Goal: Task Accomplishment & Management: Complete application form

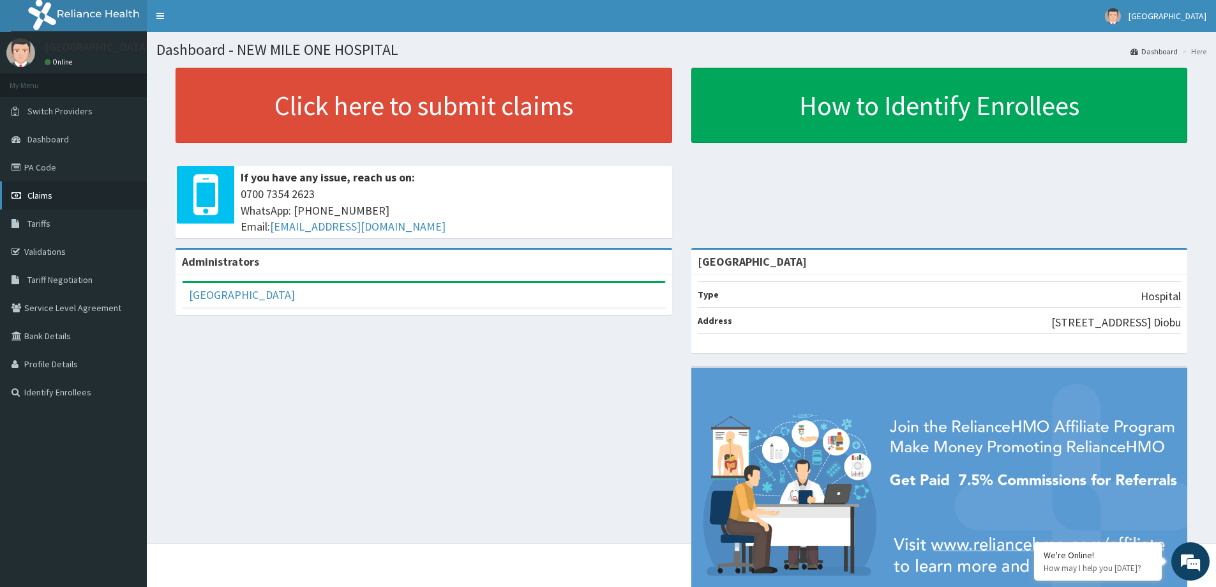
click at [43, 195] on span "Claims" at bounding box center [39, 195] width 25 height 11
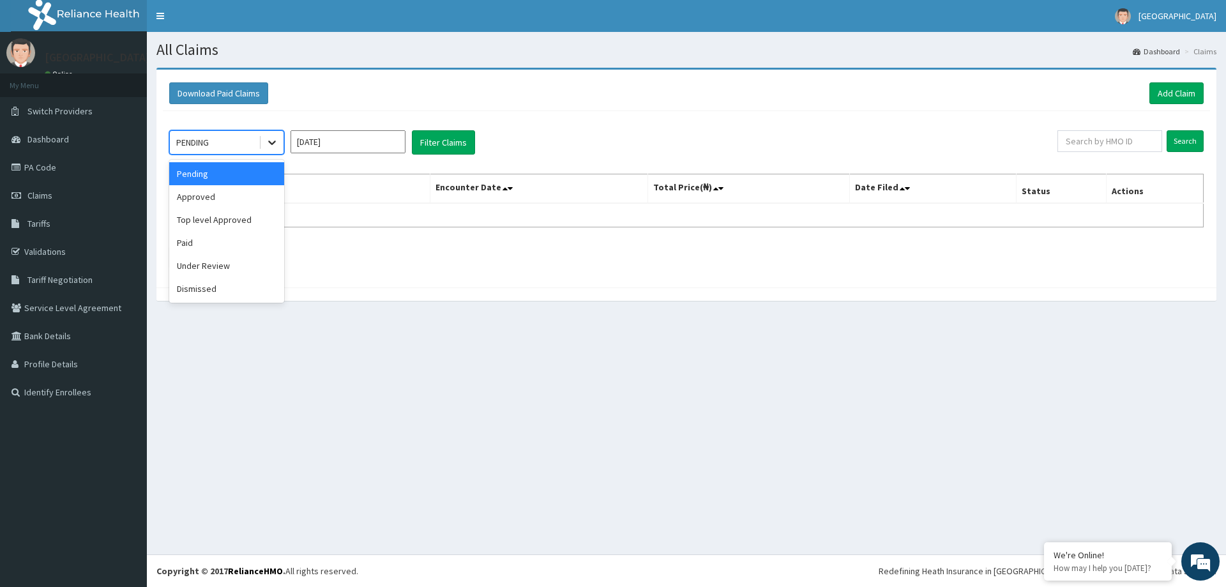
click at [268, 144] on icon at bounding box center [272, 142] width 13 height 13
click at [238, 245] on div "Paid" at bounding box center [226, 242] width 115 height 23
click at [366, 144] on input "[DATE]" at bounding box center [347, 141] width 115 height 23
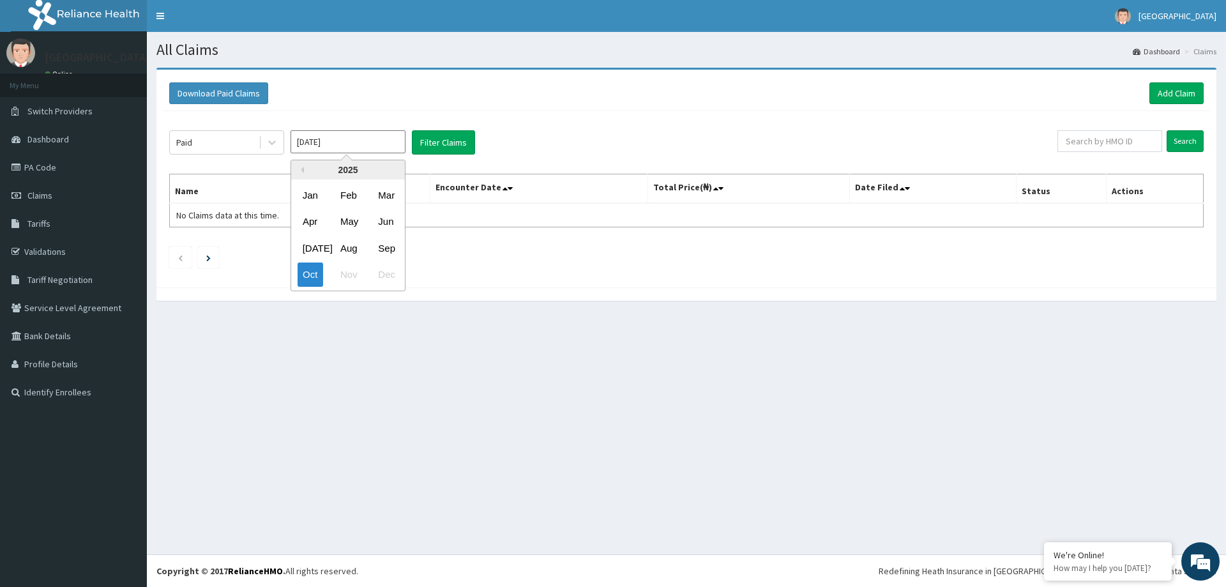
click at [351, 248] on div "Aug" at bounding box center [348, 248] width 26 height 24
type input "Aug 2025"
click at [441, 141] on button "Filter Claims" at bounding box center [443, 142] width 63 height 24
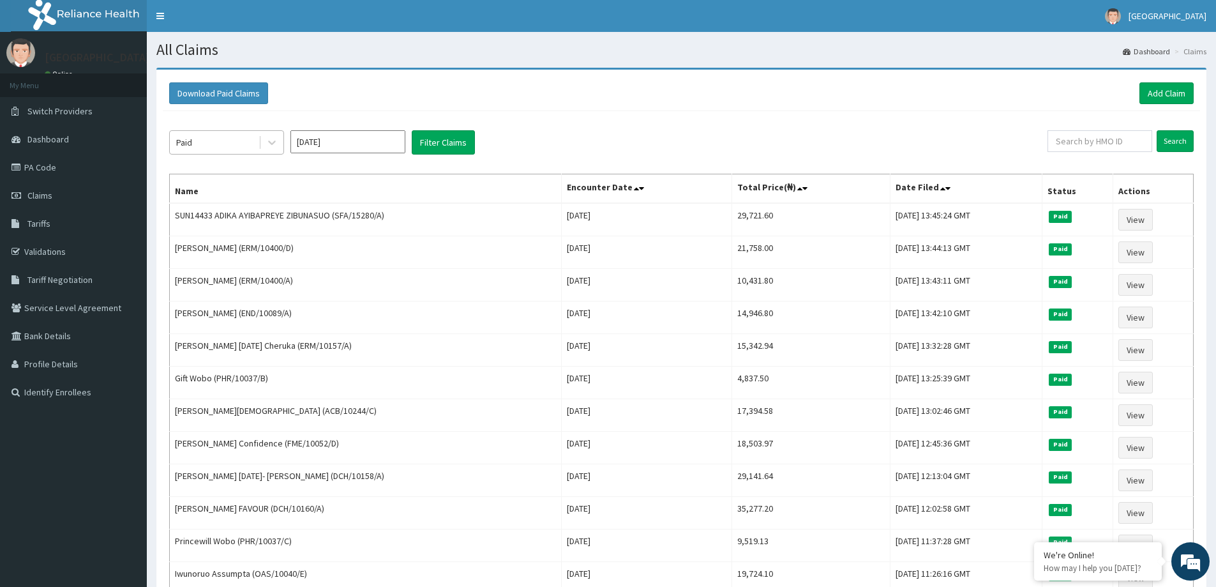
click at [235, 144] on div "Paid" at bounding box center [214, 142] width 89 height 20
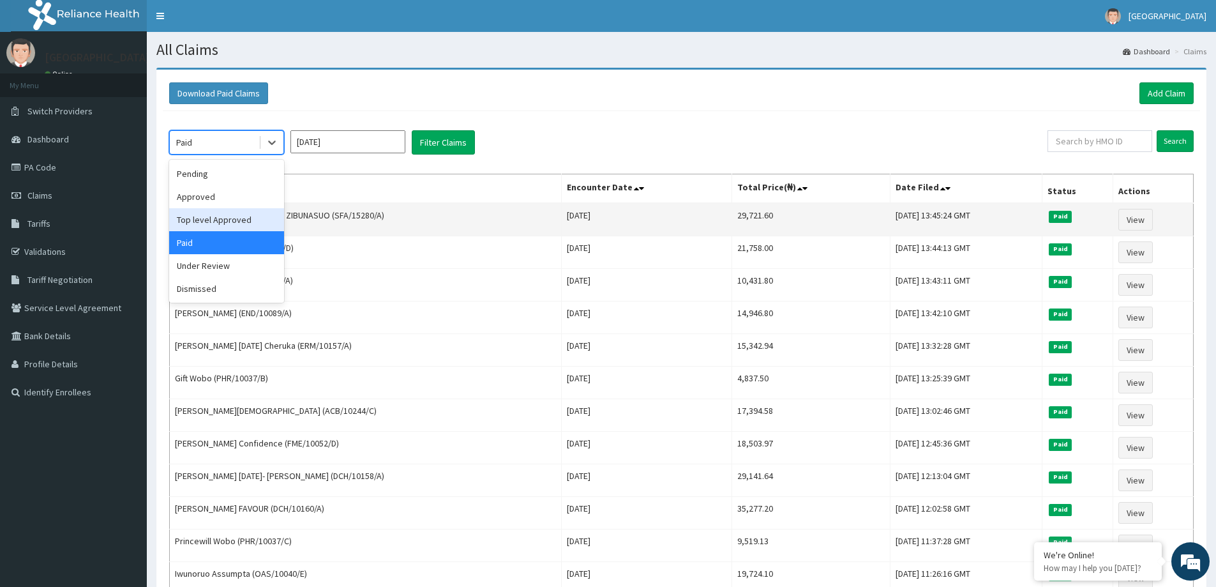
click at [227, 219] on div "Top level Approved" at bounding box center [226, 219] width 115 height 23
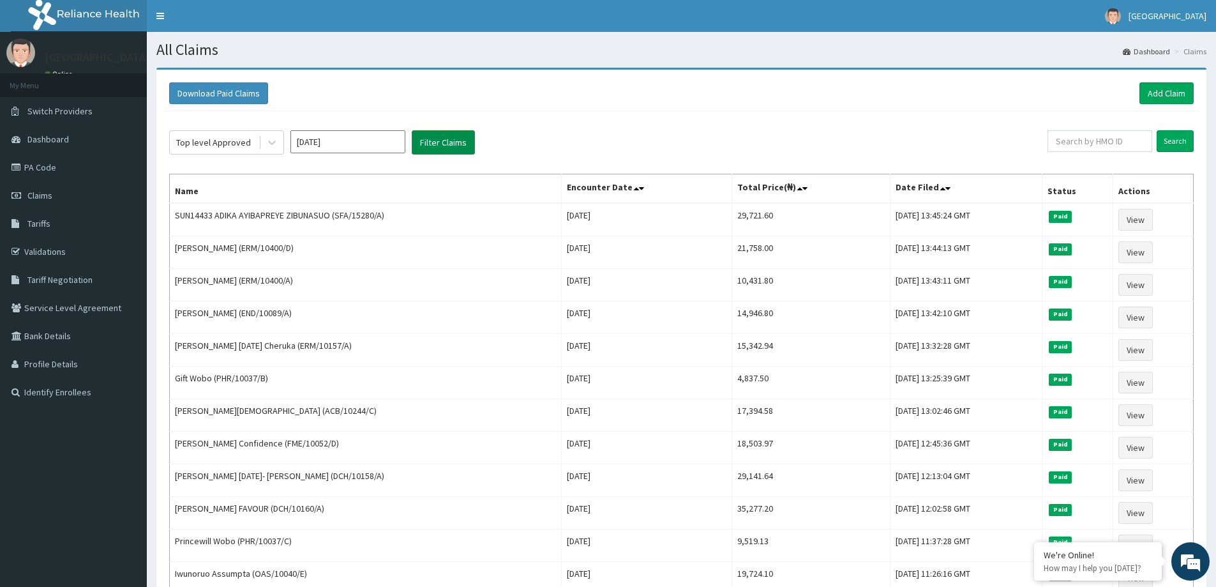
click at [438, 146] on button "Filter Claims" at bounding box center [443, 142] width 63 height 24
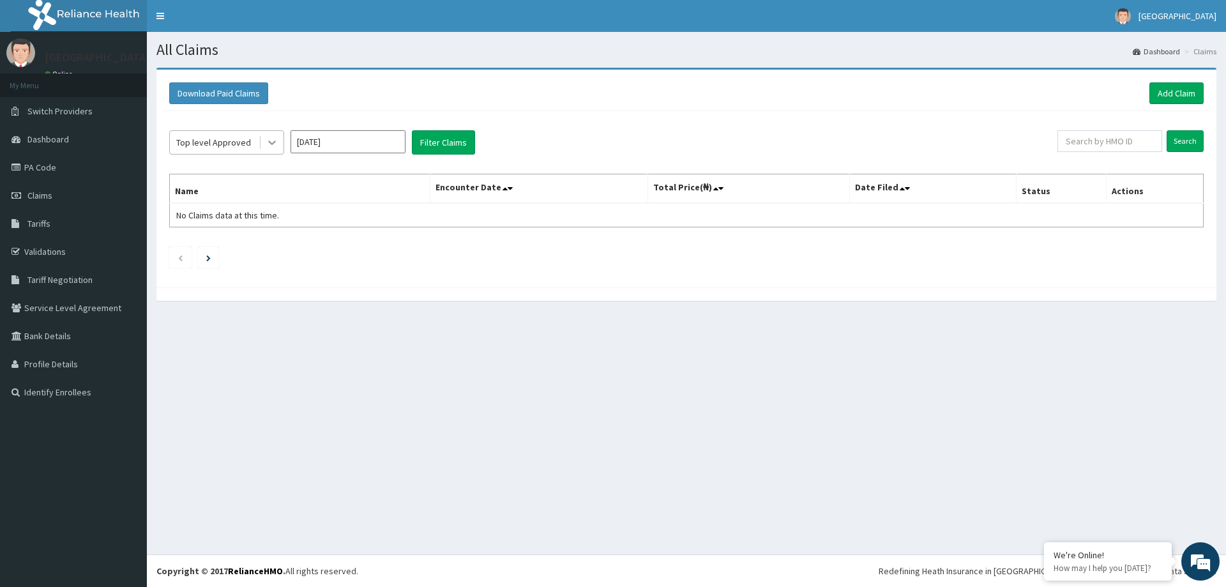
click at [269, 138] on icon at bounding box center [272, 142] width 13 height 13
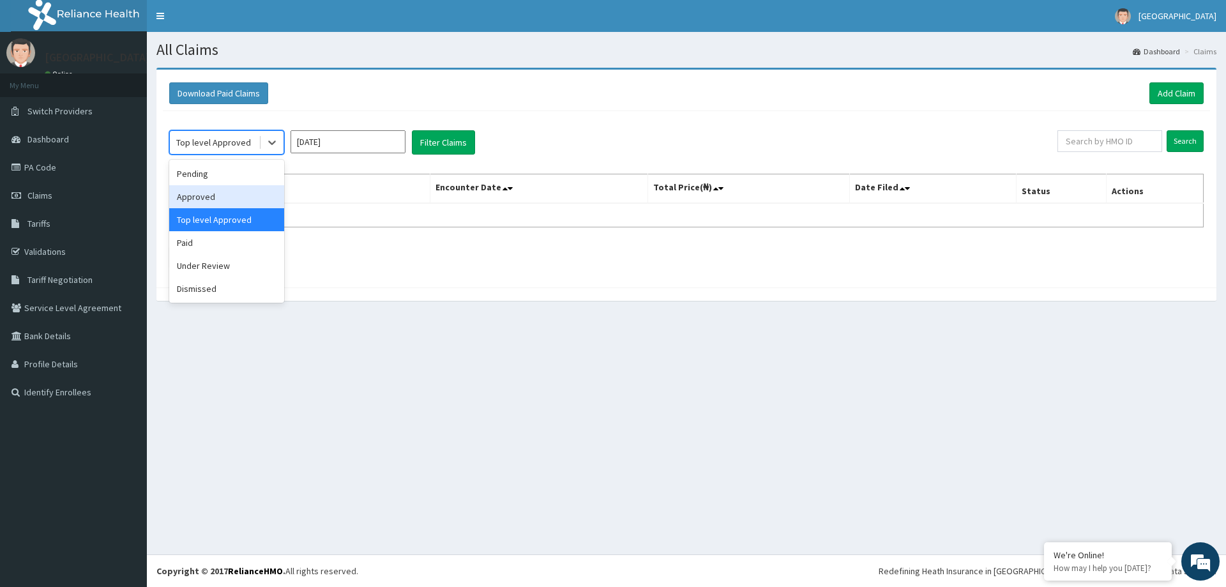
click at [241, 206] on div "Approved" at bounding box center [226, 196] width 115 height 23
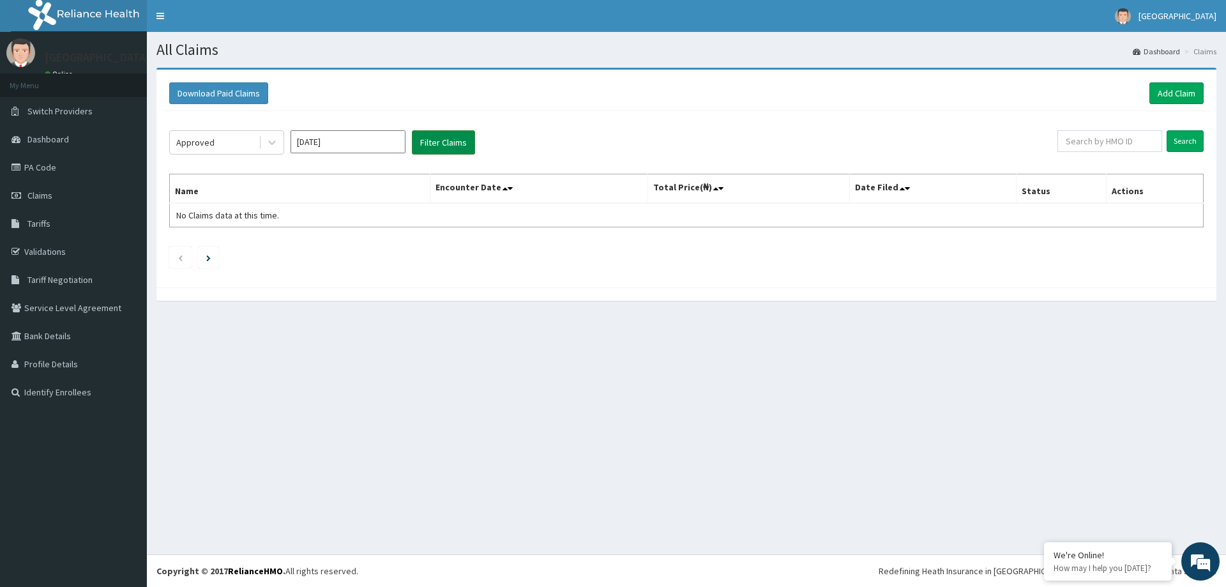
click at [455, 143] on button "Filter Claims" at bounding box center [443, 142] width 63 height 24
click at [432, 151] on button "Filter Claims" at bounding box center [443, 142] width 63 height 24
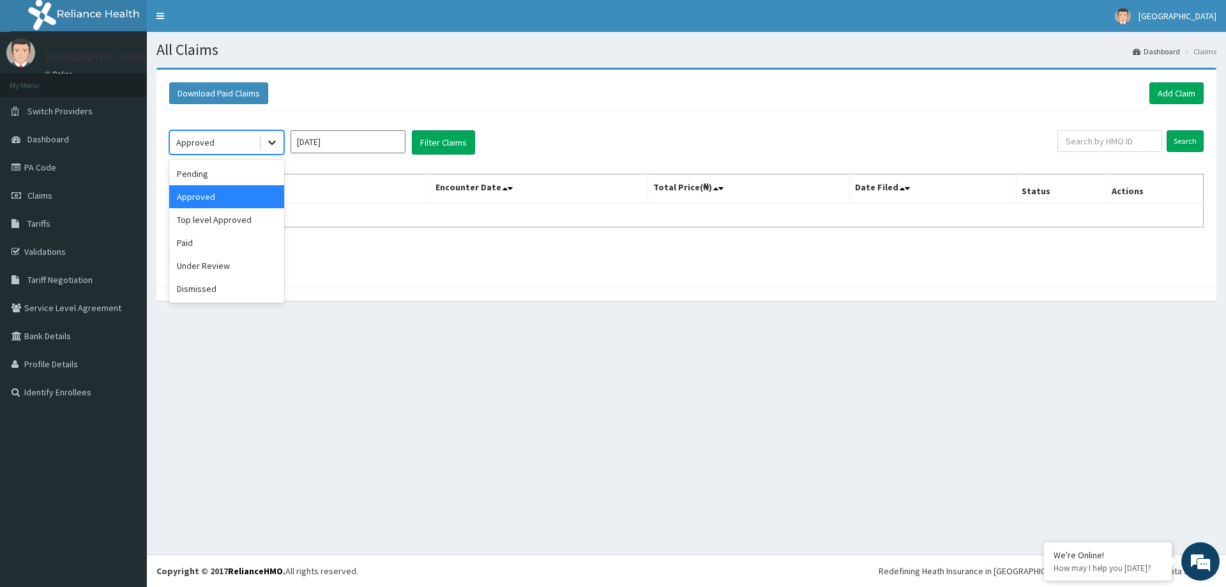
click at [270, 149] on div at bounding box center [271, 142] width 23 height 23
click at [241, 212] on div "Top level Approved" at bounding box center [226, 219] width 115 height 23
drag, startPoint x: 258, startPoint y: 142, endPoint x: 260, endPoint y: 176, distance: 34.6
click at [258, 145] on div "Top level Approved" at bounding box center [214, 142] width 89 height 20
click at [239, 250] on div "Paid" at bounding box center [226, 242] width 115 height 23
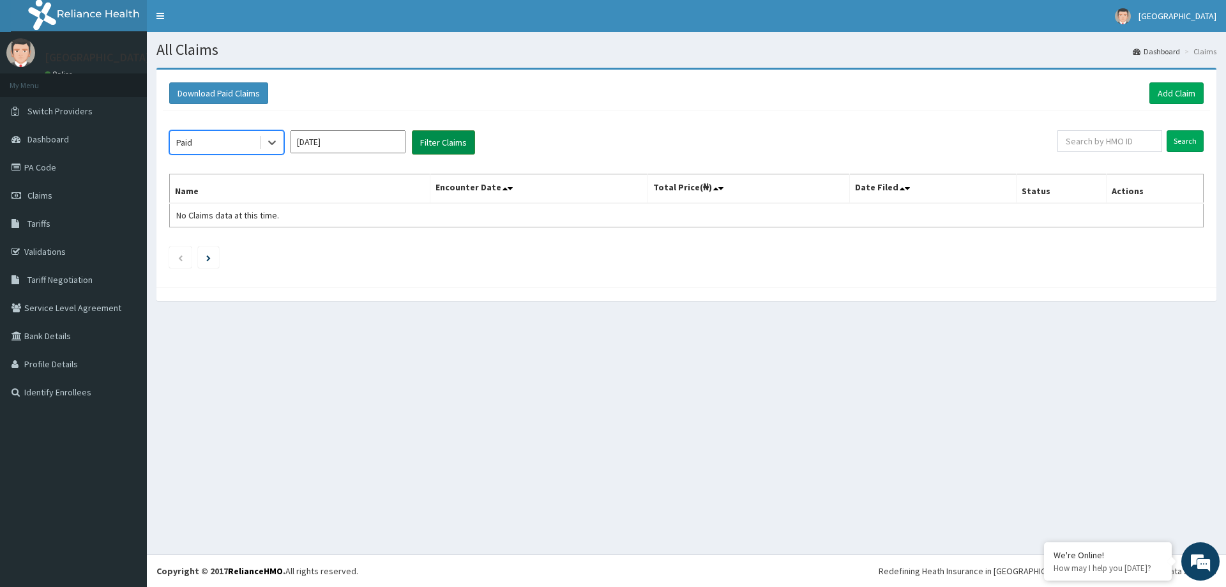
click at [446, 142] on button "Filter Claims" at bounding box center [443, 142] width 63 height 24
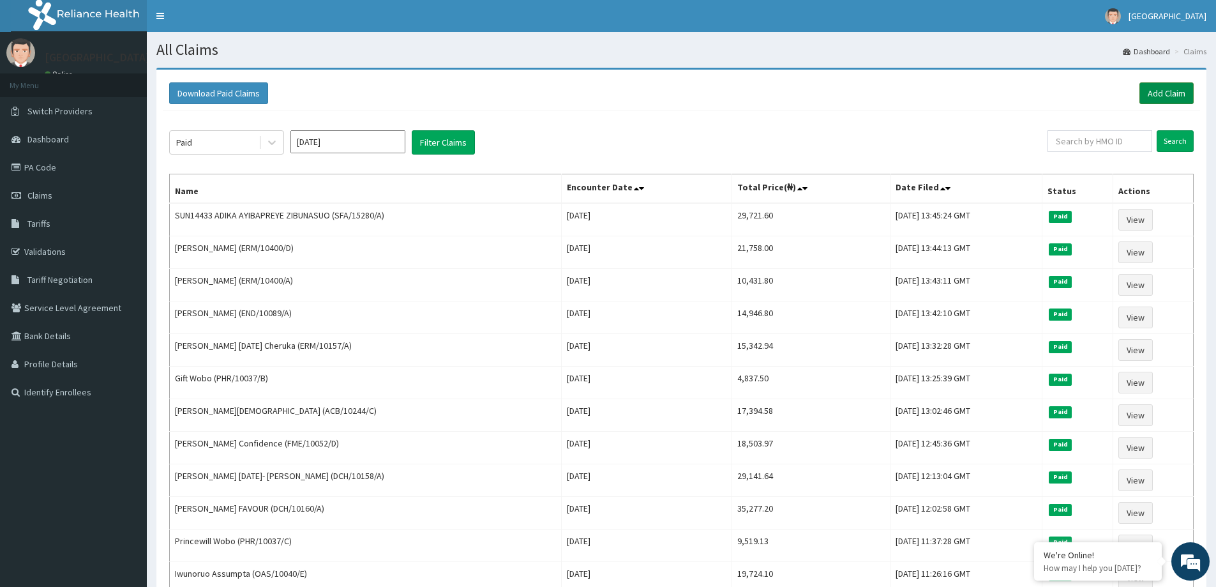
click at [1163, 91] on link "Add Claim" at bounding box center [1167, 93] width 54 height 22
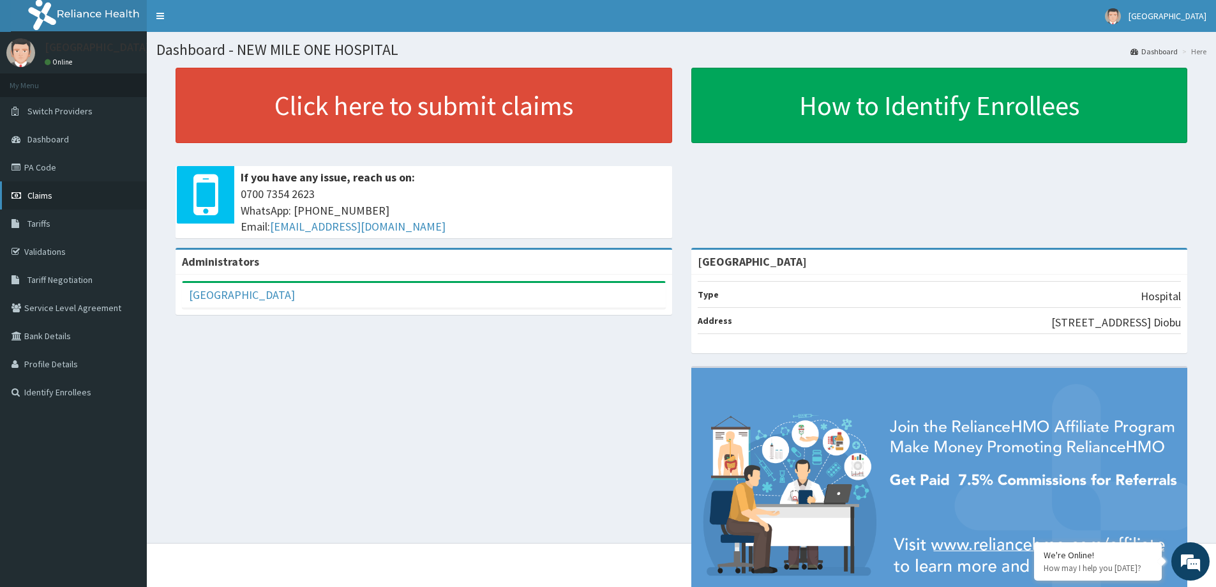
click at [39, 197] on span "Claims" at bounding box center [39, 195] width 25 height 11
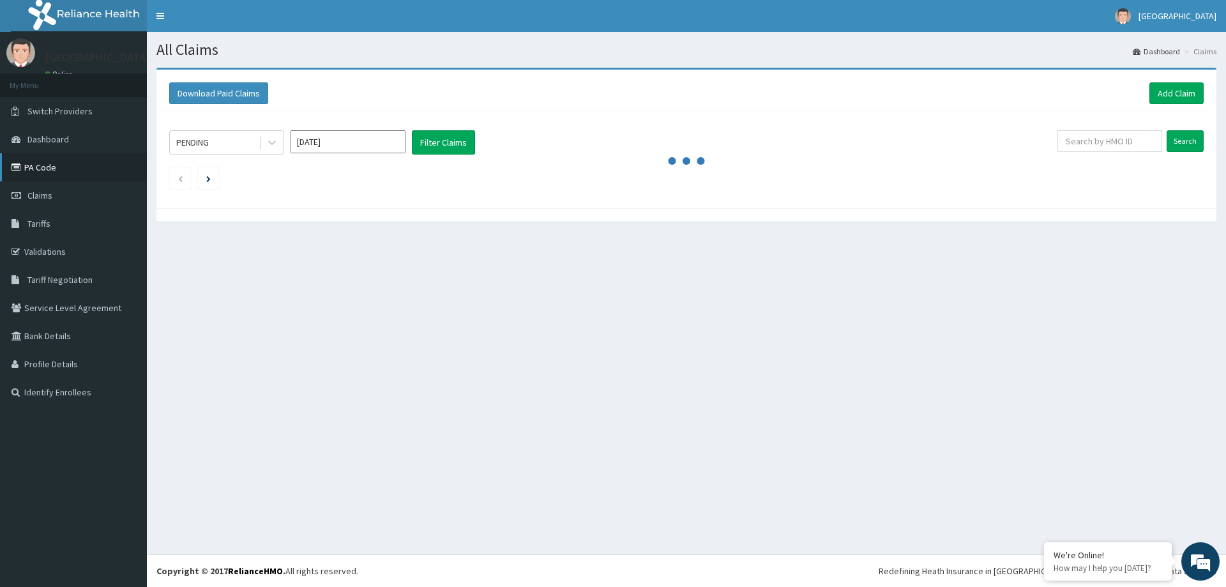
click at [48, 167] on link "PA Code" at bounding box center [73, 167] width 147 height 28
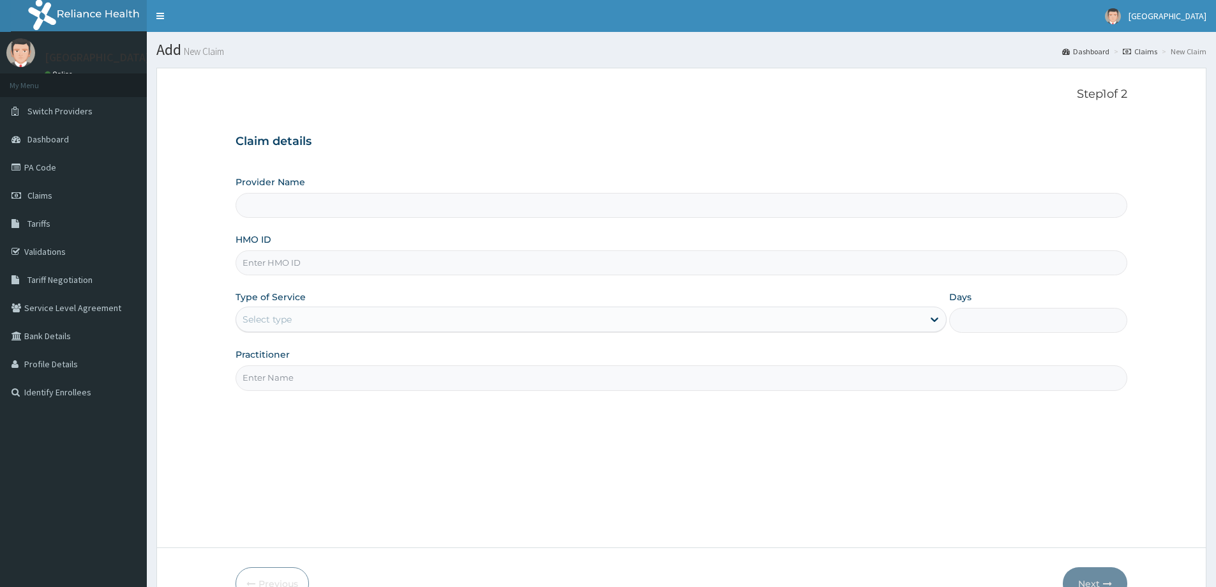
paste input "ERM/10159/B"
type input "ERM/10159/B"
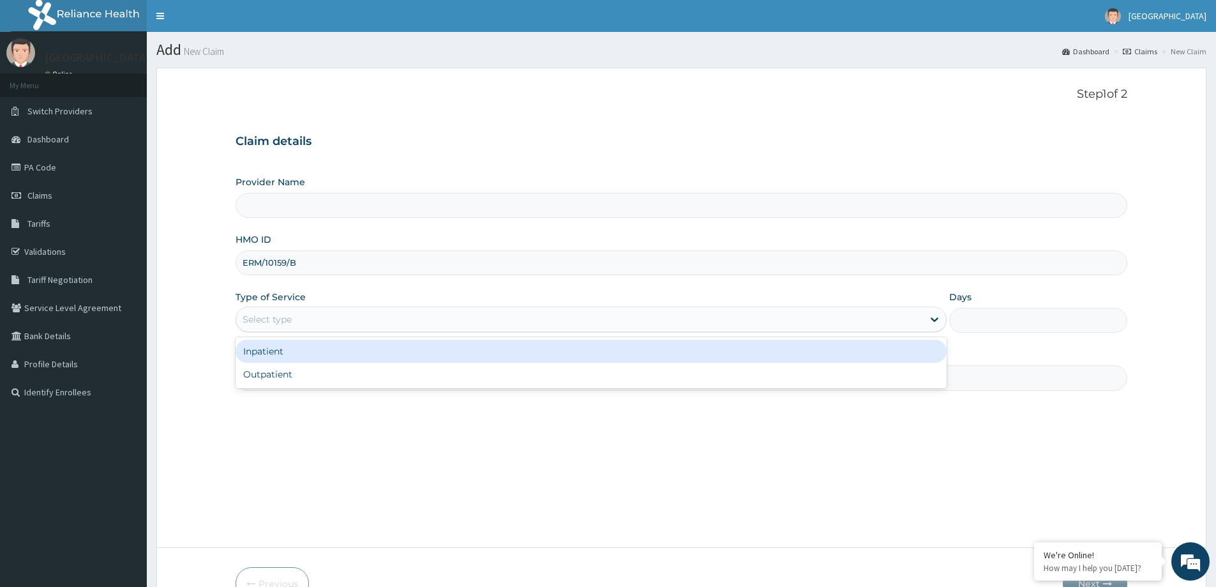
click at [472, 316] on div "Select type" at bounding box center [579, 319] width 687 height 20
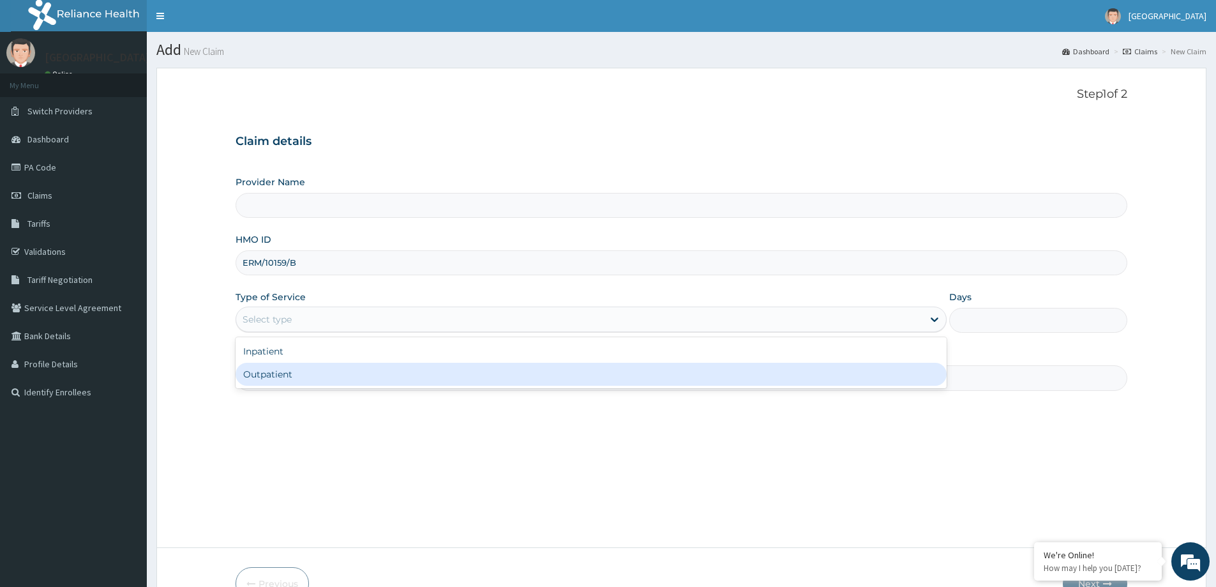
click at [462, 366] on div "Outpatient" at bounding box center [591, 374] width 711 height 23
type input "1"
type input "[GEOGRAPHIC_DATA]"
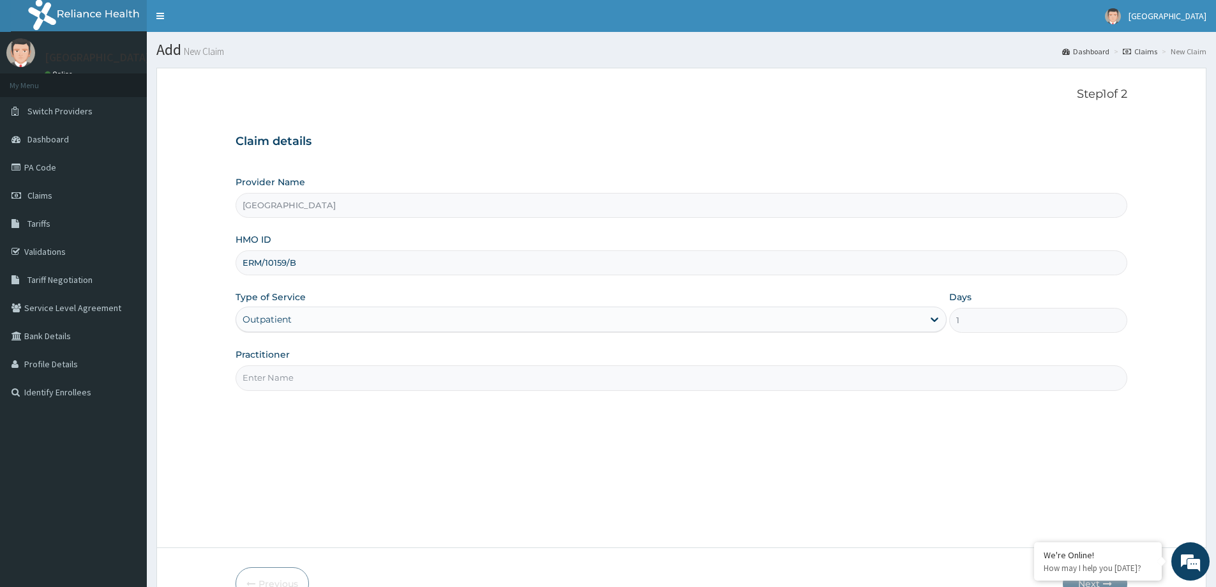
drag, startPoint x: 423, startPoint y: 375, endPoint x: 417, endPoint y: 377, distance: 6.7
click at [420, 375] on input "Practitioner" at bounding box center [682, 377] width 892 height 25
type input "DR. [GEOGRAPHIC_DATA]"
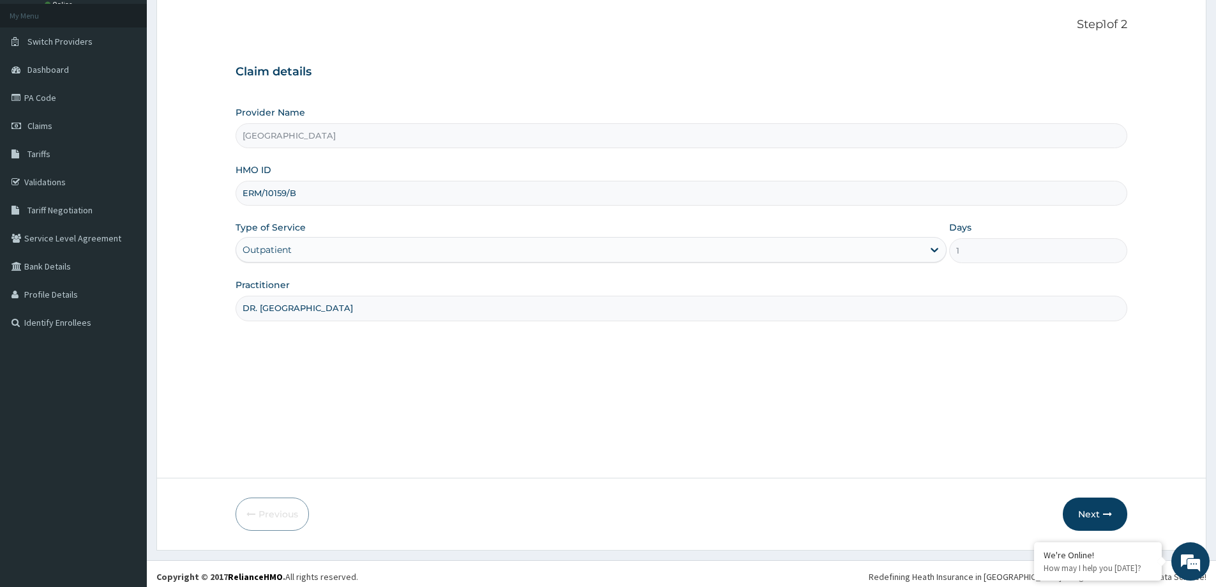
scroll to position [75, 0]
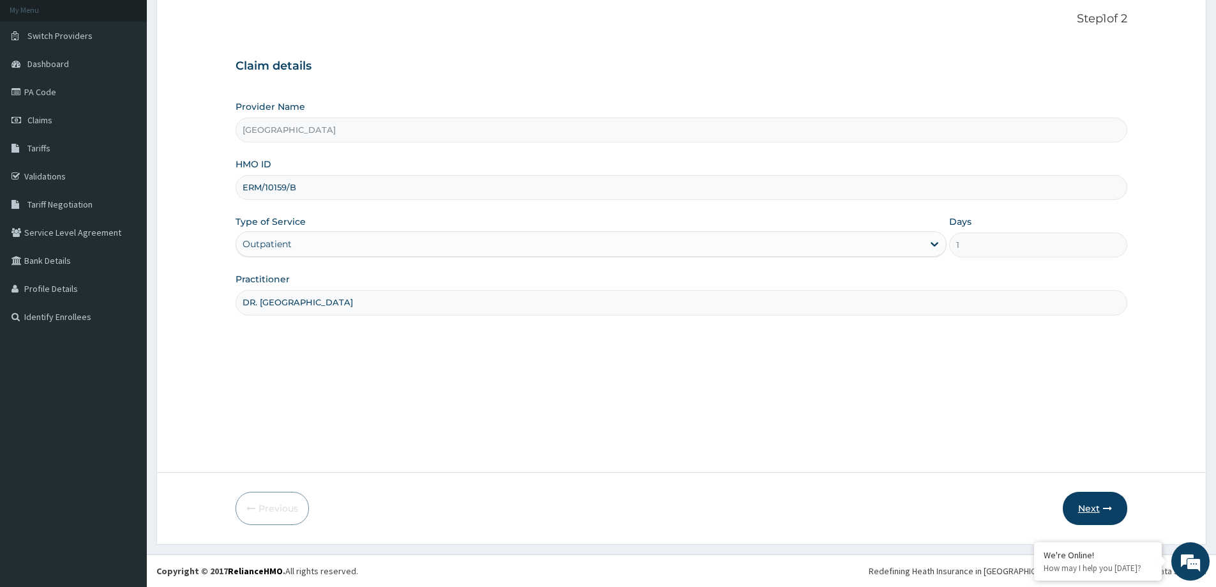
click at [1085, 509] on button "Next" at bounding box center [1095, 508] width 64 height 33
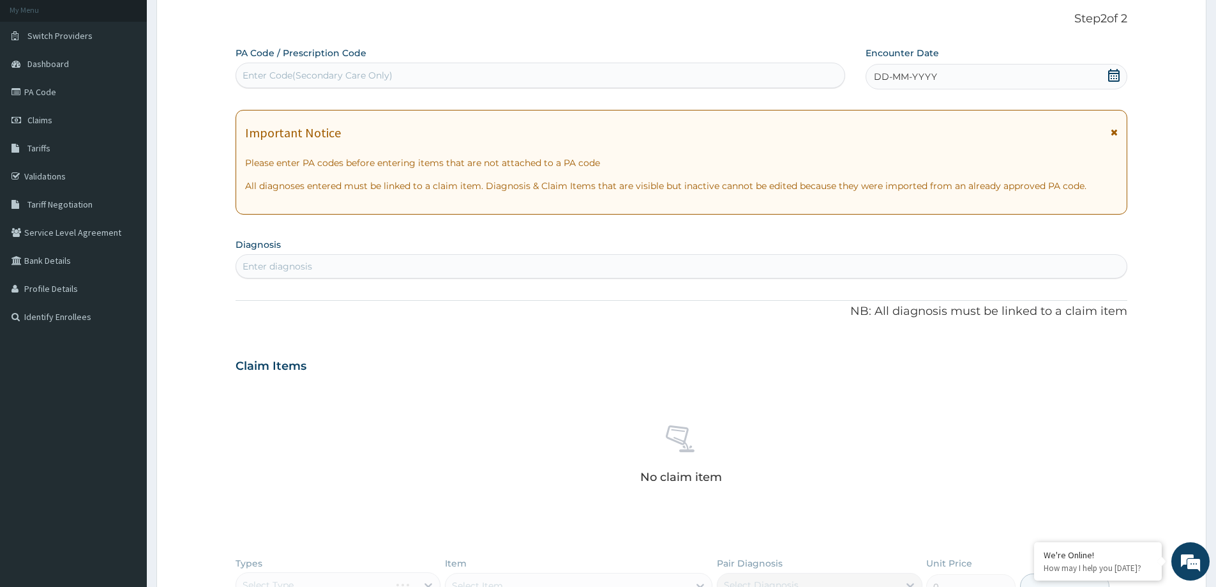
click at [1115, 75] on icon at bounding box center [1114, 75] width 13 height 13
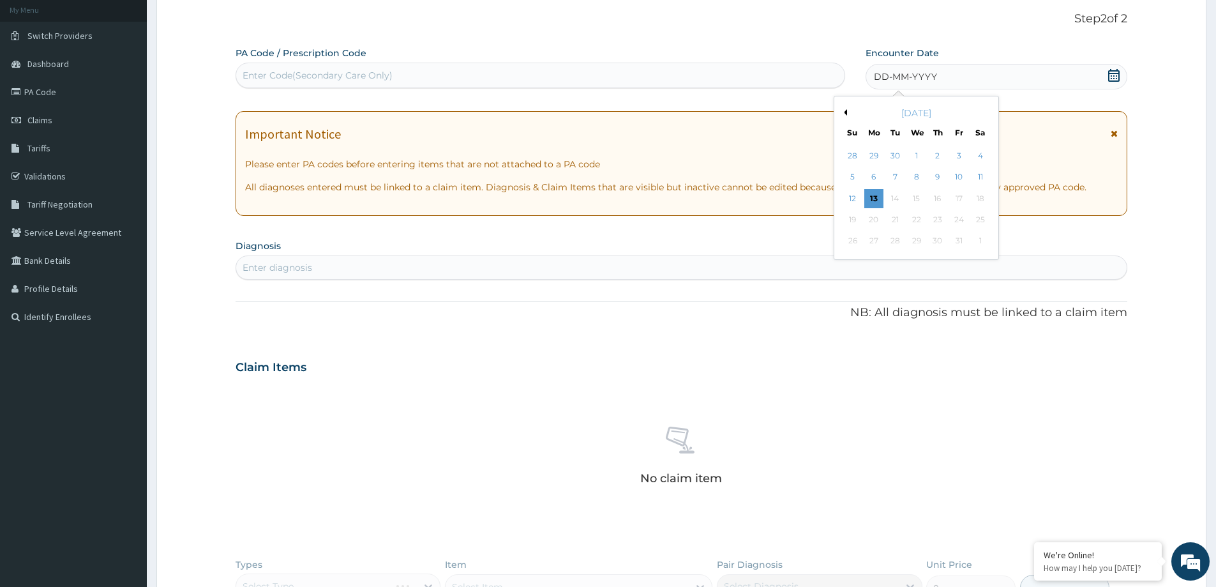
scroll to position [0, 0]
click at [847, 111] on button "Previous Month" at bounding box center [844, 112] width 6 height 6
click at [845, 114] on button "Previous Month" at bounding box center [844, 112] width 6 height 6
click at [912, 223] on div "20" at bounding box center [916, 219] width 19 height 19
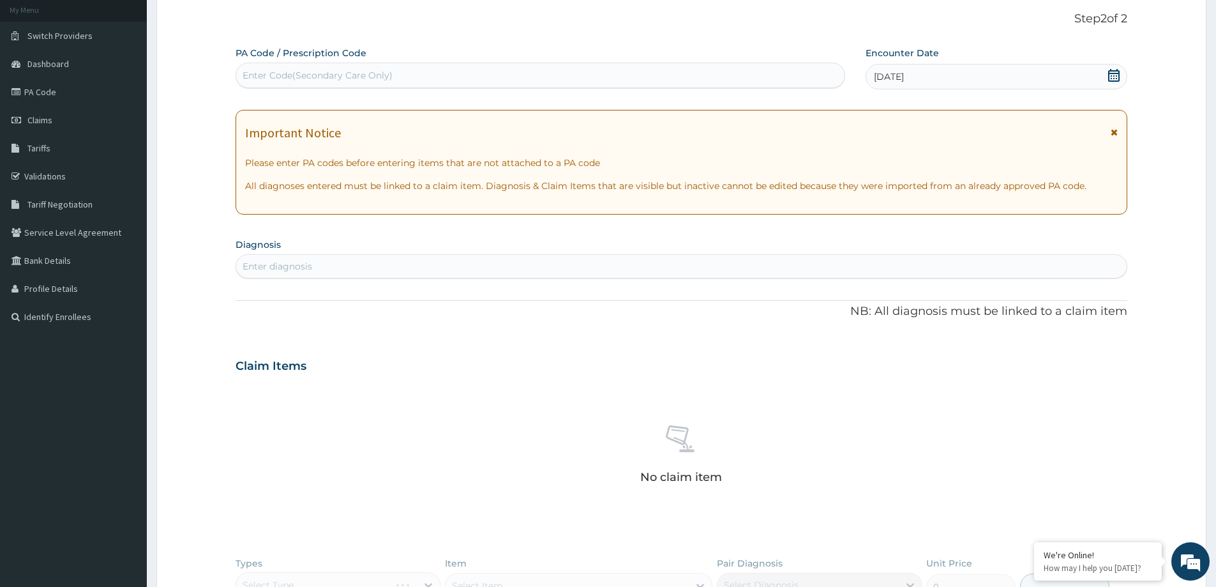
click at [331, 264] on div "Enter diagnosis" at bounding box center [681, 266] width 891 height 20
type input "malaria"
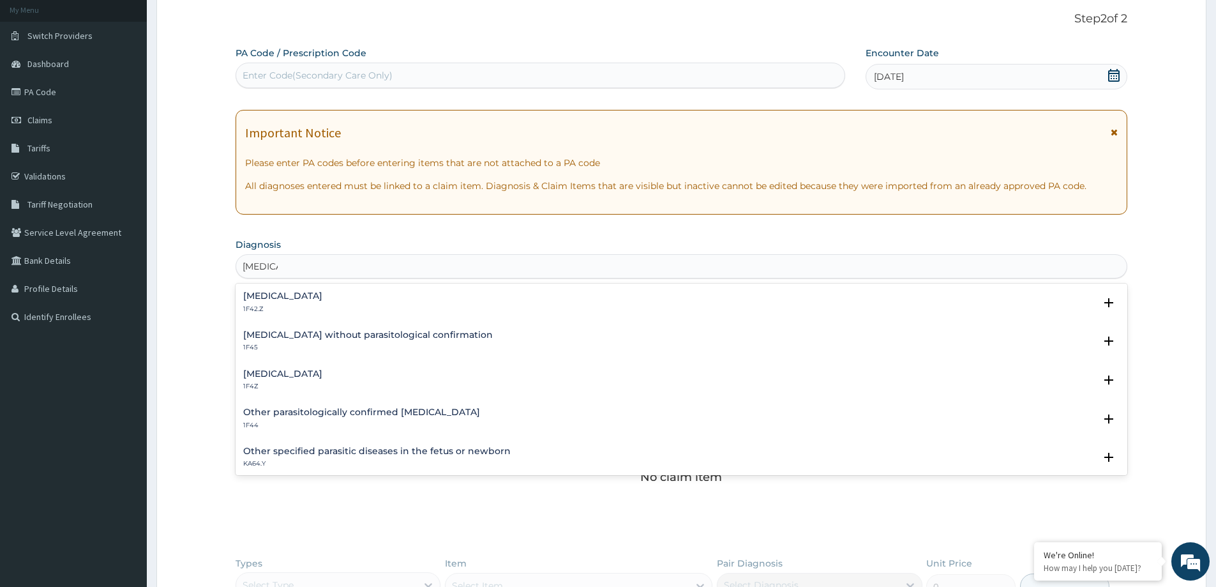
click at [308, 375] on h4 "[MEDICAL_DATA]" at bounding box center [282, 374] width 79 height 10
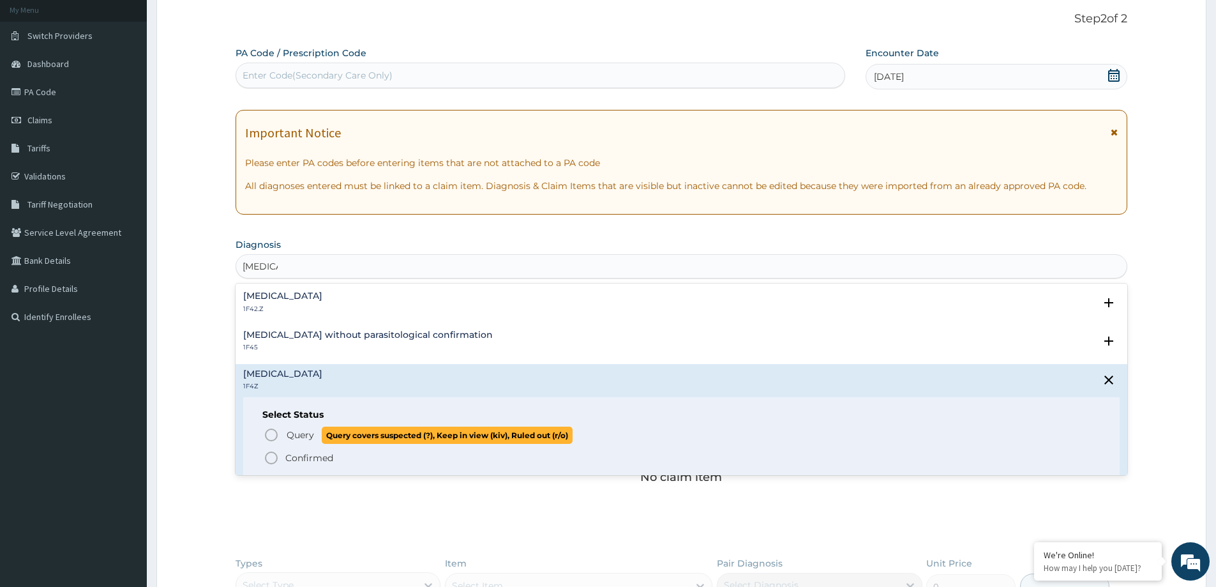
click at [290, 433] on span "Query" at bounding box center [300, 434] width 27 height 13
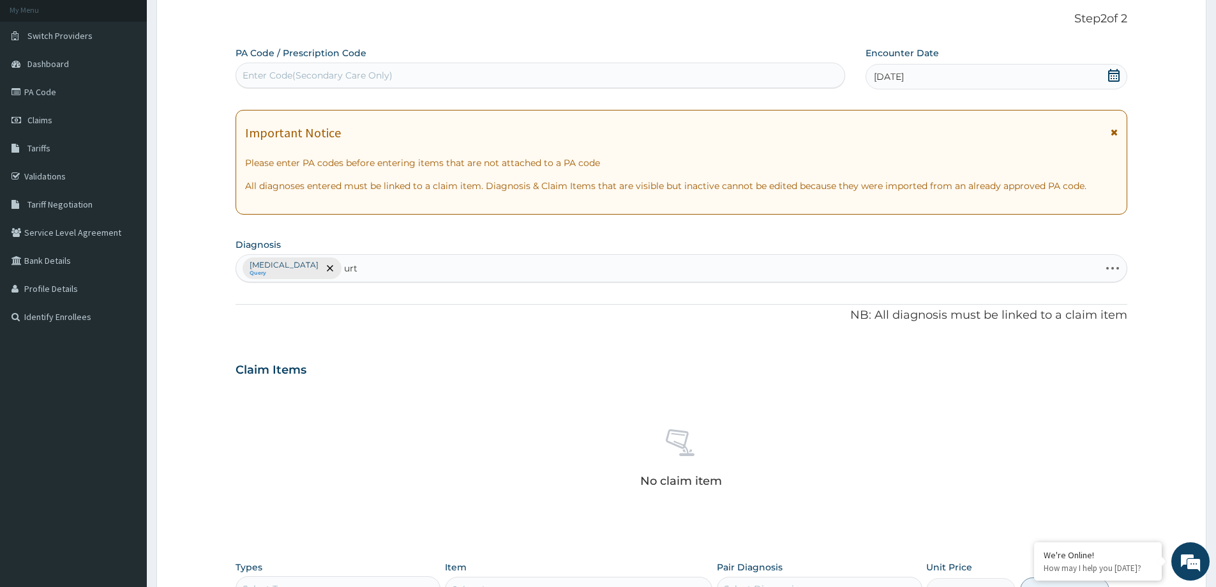
type input "urti"
click at [402, 301] on h4 "Acute [MEDICAL_DATA], site unspecified" at bounding box center [336, 300] width 186 height 10
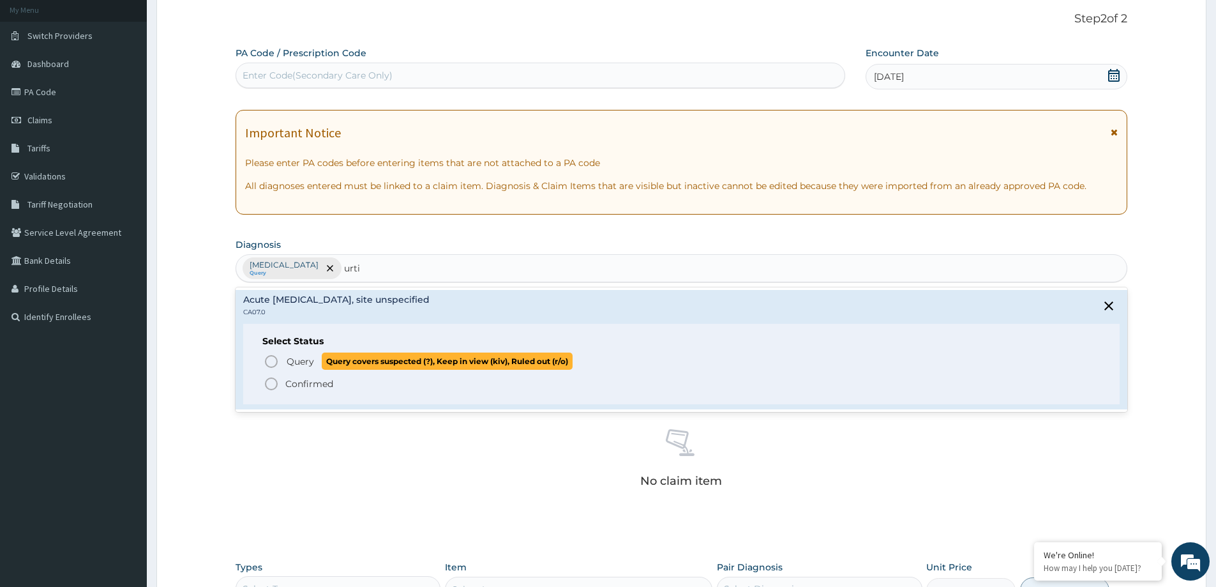
click at [287, 358] on span "Query" at bounding box center [300, 361] width 27 height 13
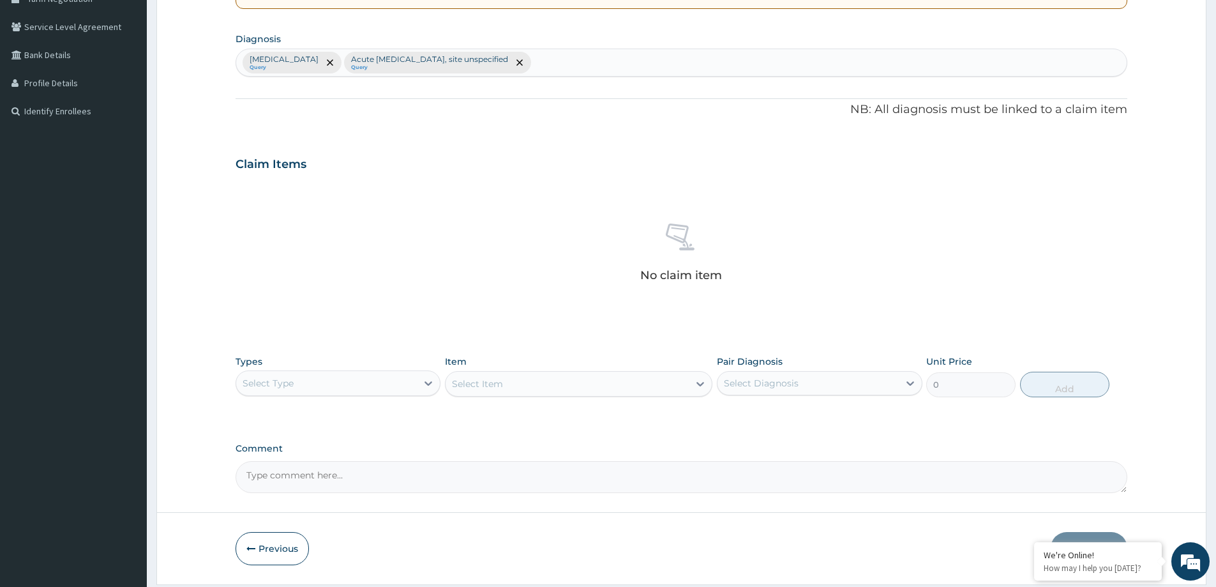
scroll to position [321, 0]
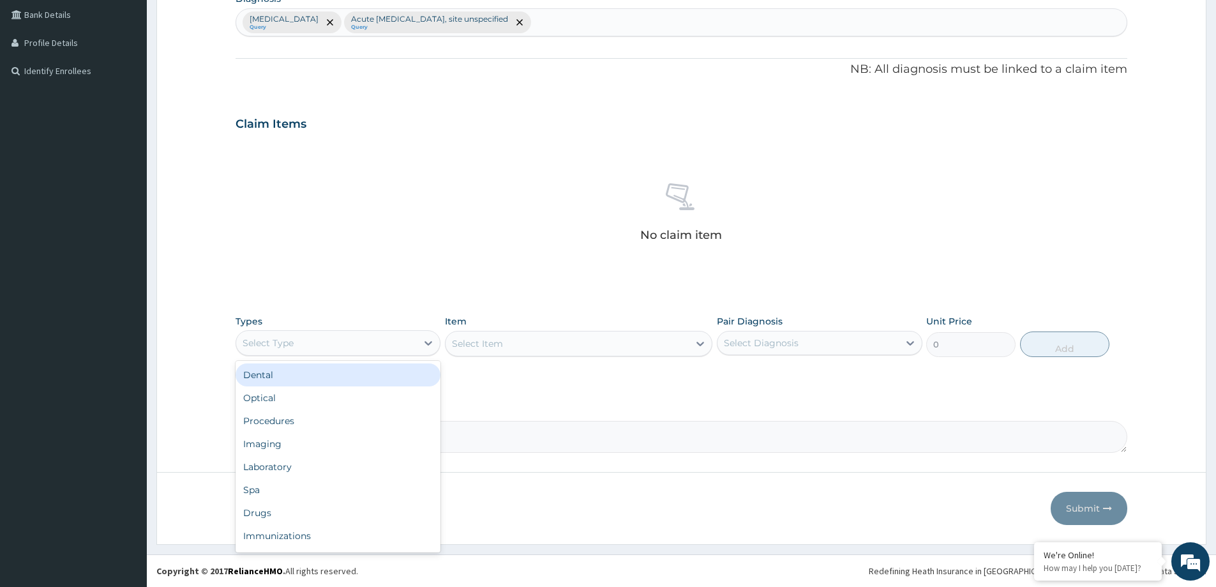
click at [410, 347] on div "Select Type" at bounding box center [326, 343] width 181 height 20
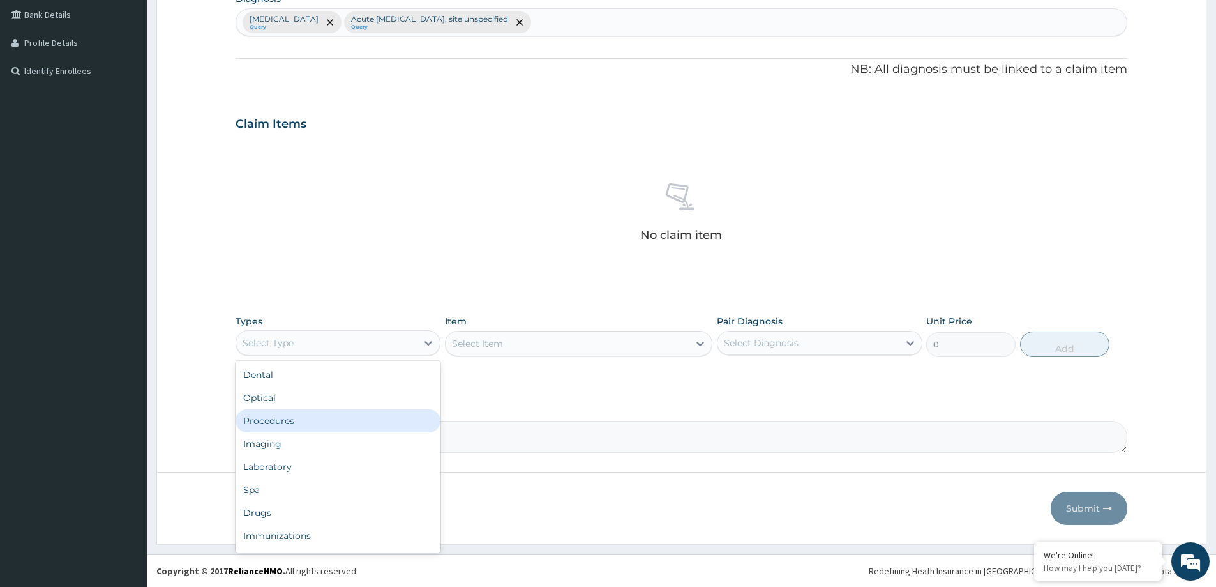
click at [398, 425] on div "Procedures" at bounding box center [338, 420] width 205 height 23
click at [534, 340] on div "Select Item" at bounding box center [567, 343] width 243 height 20
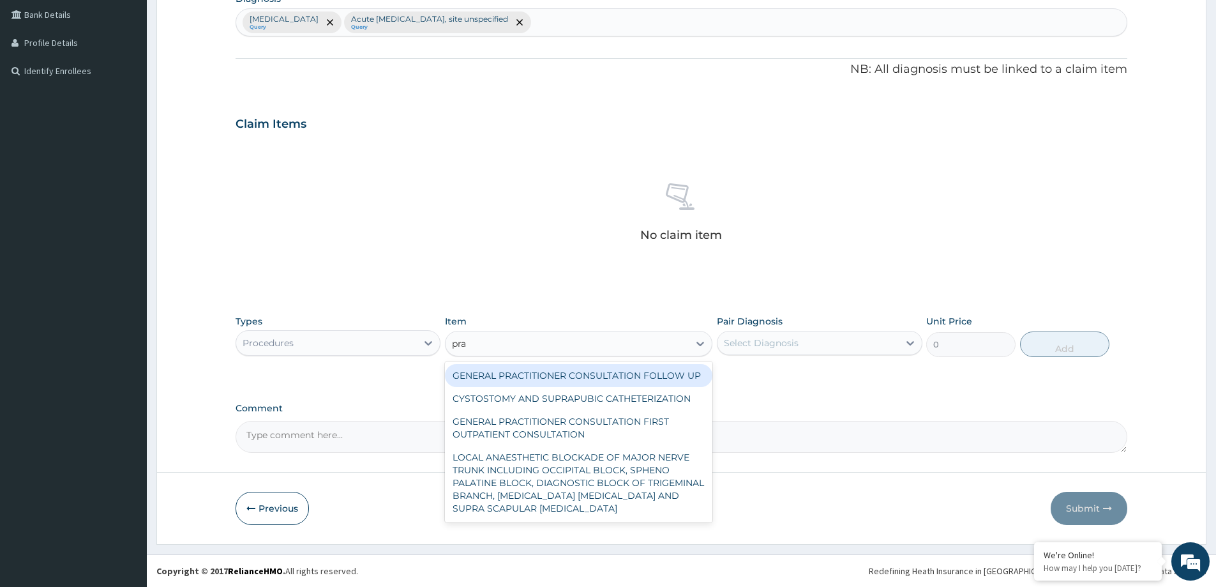
type input "prac"
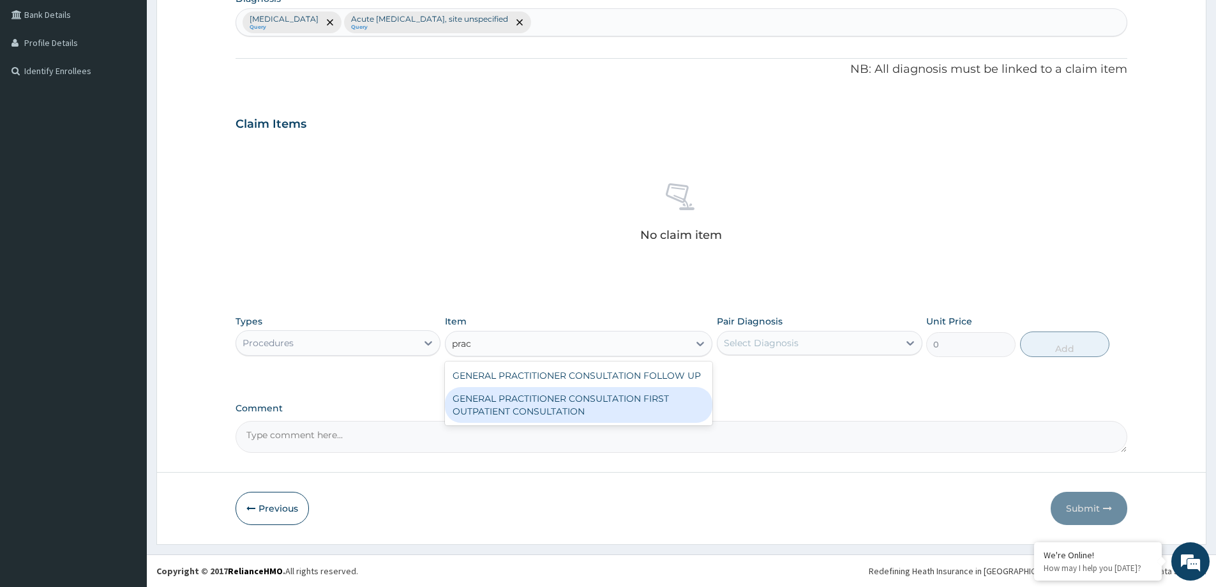
click at [578, 402] on div "GENERAL PRACTITIONER CONSULTATION FIRST OUTPATIENT CONSULTATION" at bounding box center [578, 405] width 267 height 36
type input "3547.5"
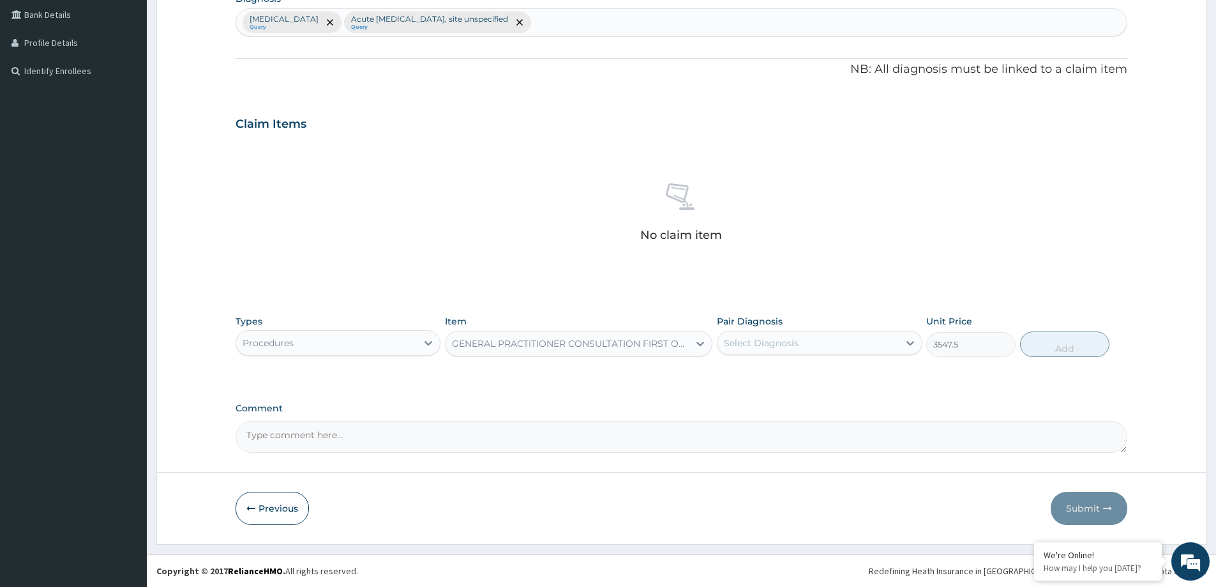
click at [772, 343] on div "Select Diagnosis" at bounding box center [761, 342] width 75 height 13
click at [787, 382] on div "Malaria, unspecified" at bounding box center [819, 376] width 205 height 26
checkbox input "true"
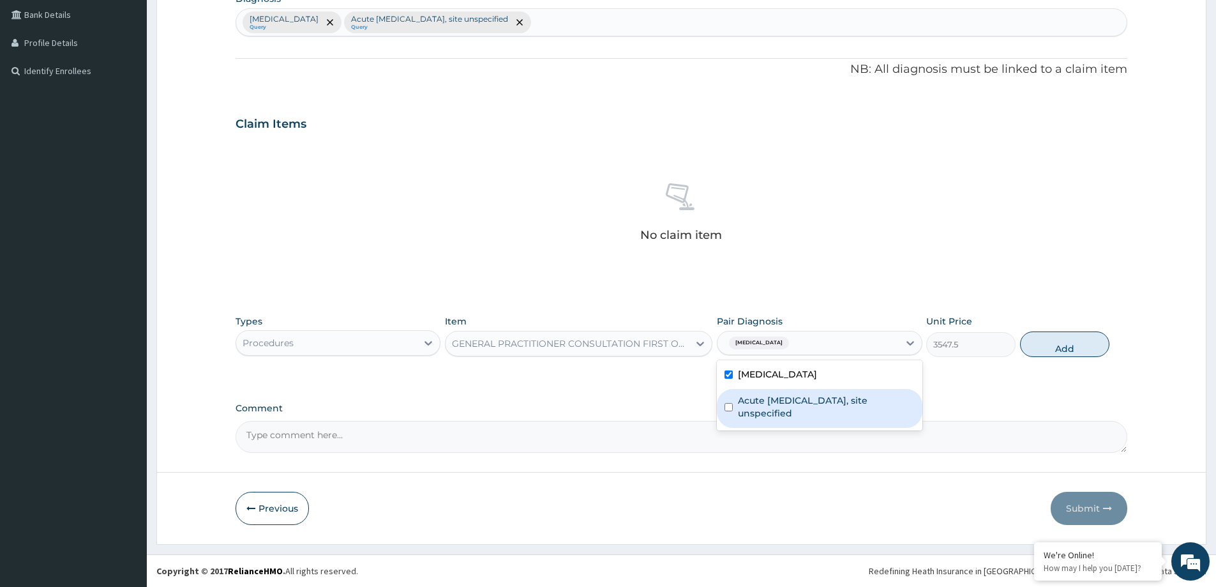
drag, startPoint x: 789, startPoint y: 406, endPoint x: 916, endPoint y: 392, distance: 127.8
click at [792, 405] on label "Acute upper respiratory infection, site unspecified" at bounding box center [826, 407] width 176 height 26
checkbox input "true"
click at [1053, 341] on button "Add" at bounding box center [1064, 344] width 89 height 26
type input "0"
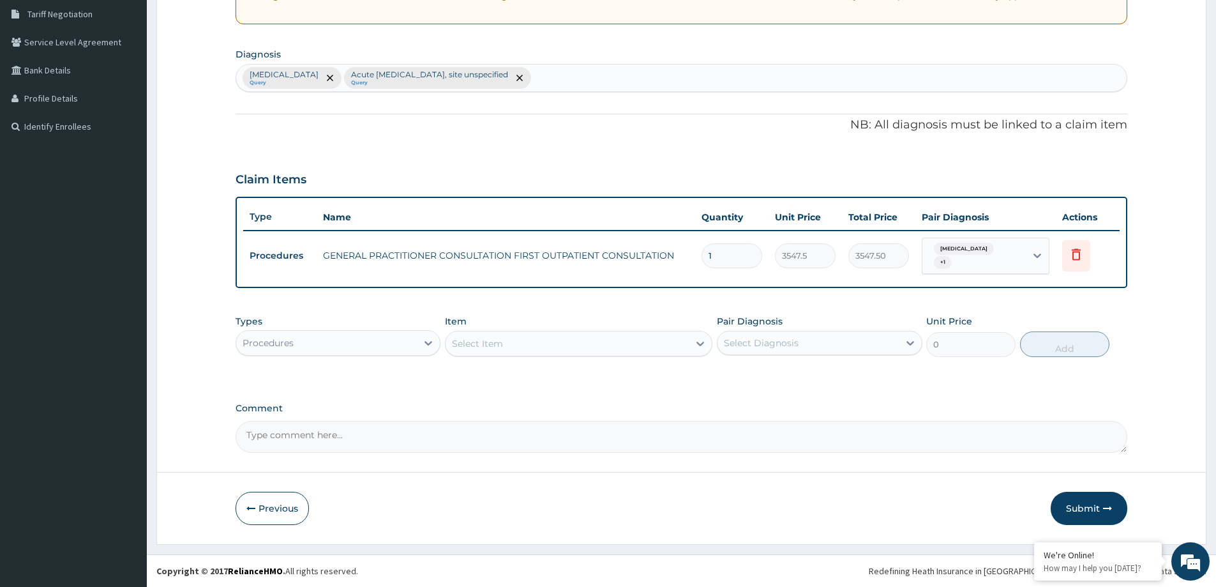
scroll to position [266, 0]
click at [402, 343] on div "Procedures" at bounding box center [326, 343] width 181 height 20
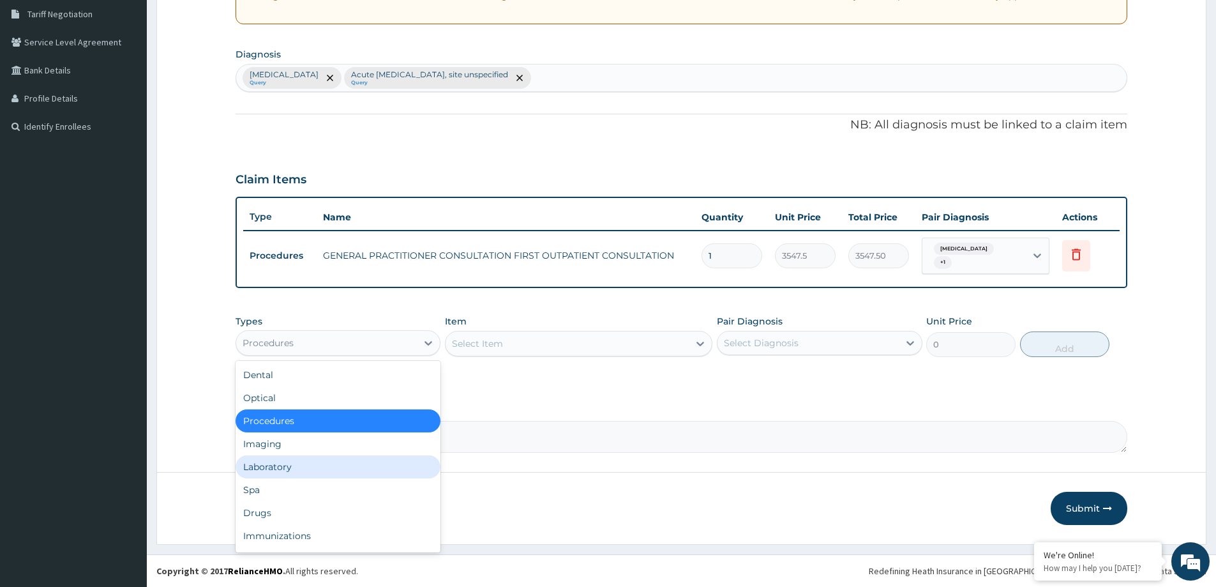
click at [387, 470] on div "Laboratory" at bounding box center [338, 466] width 205 height 23
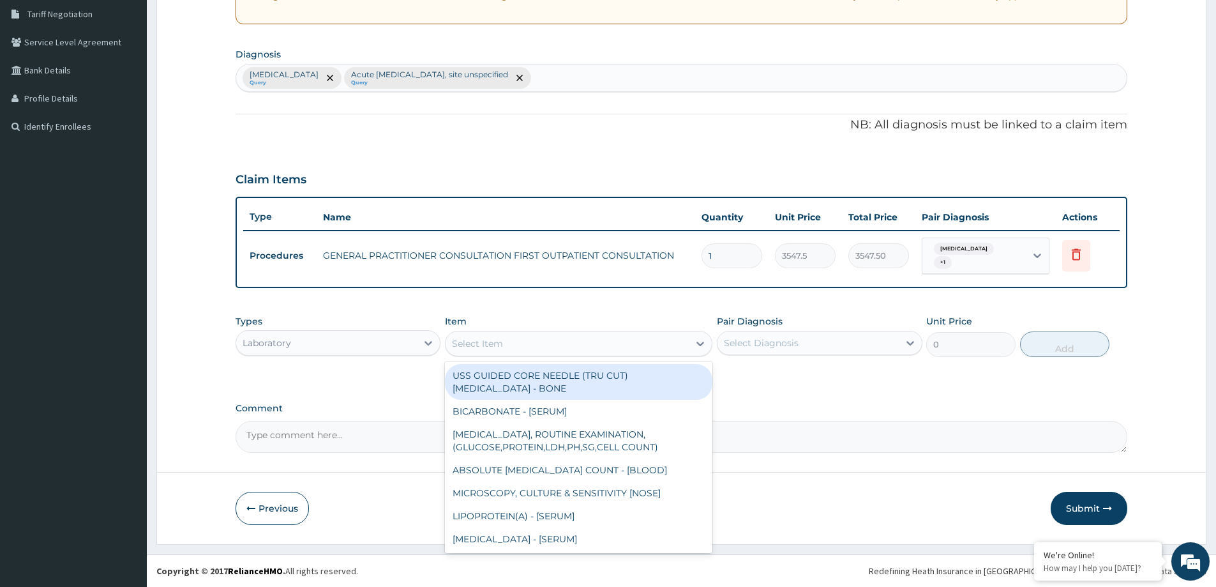
click at [619, 340] on div "Select Item" at bounding box center [567, 343] width 243 height 20
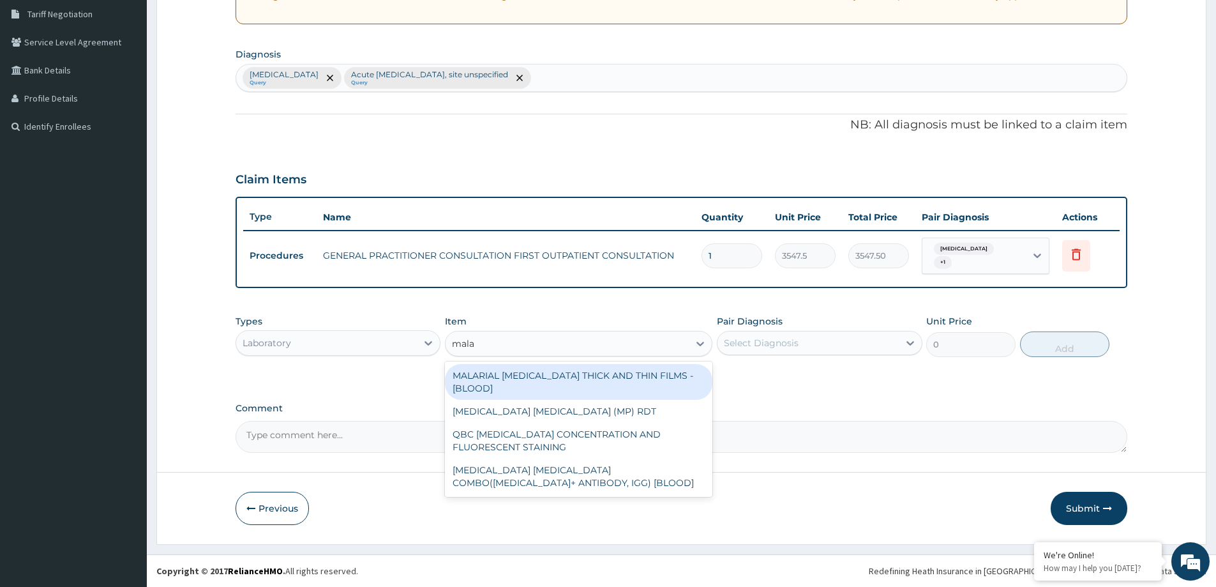
type input "malar"
drag, startPoint x: 620, startPoint y: 375, endPoint x: 771, endPoint y: 354, distance: 152.0
click at [633, 375] on div "MALARIAL PARASITE THICK AND THIN FILMS - [BLOOD]" at bounding box center [578, 382] width 267 height 36
type input "1612.5"
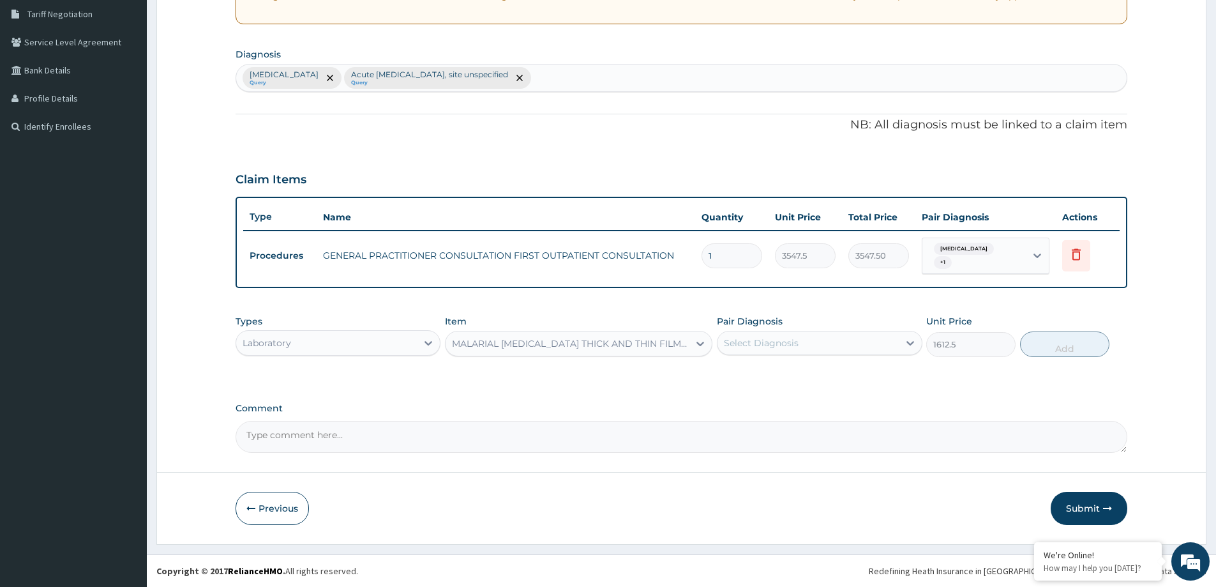
click at [802, 341] on div "Select Diagnosis" at bounding box center [808, 343] width 181 height 20
click at [802, 375] on label "Malaria, unspecified" at bounding box center [777, 374] width 79 height 13
checkbox input "true"
click at [1062, 336] on button "Add" at bounding box center [1064, 344] width 89 height 26
type input "0"
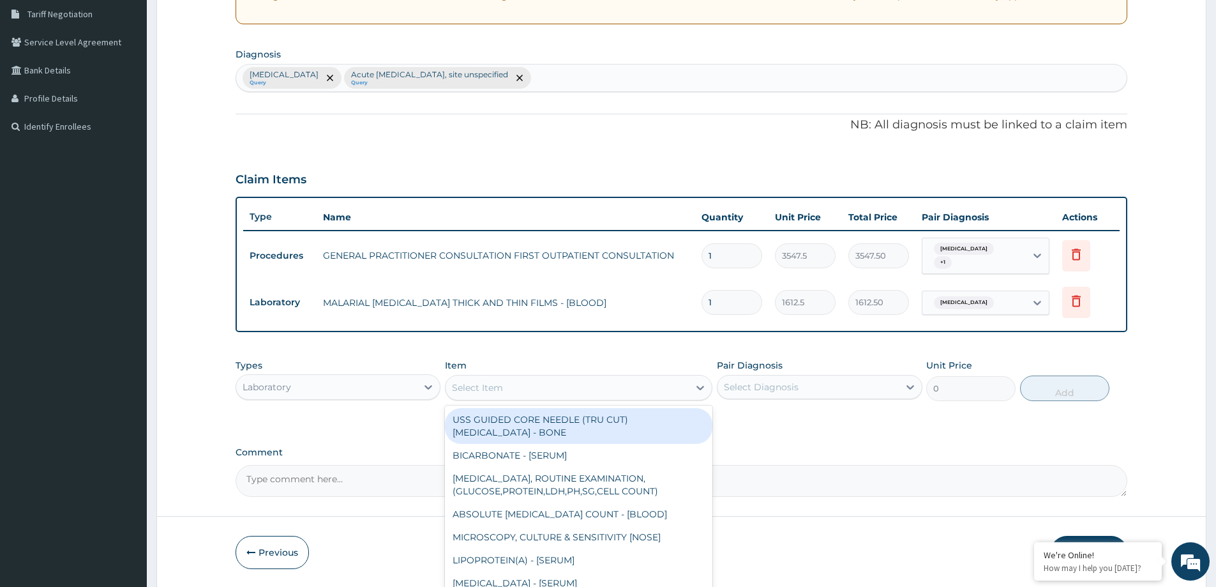
click at [527, 388] on div "Select Item" at bounding box center [567, 387] width 243 height 20
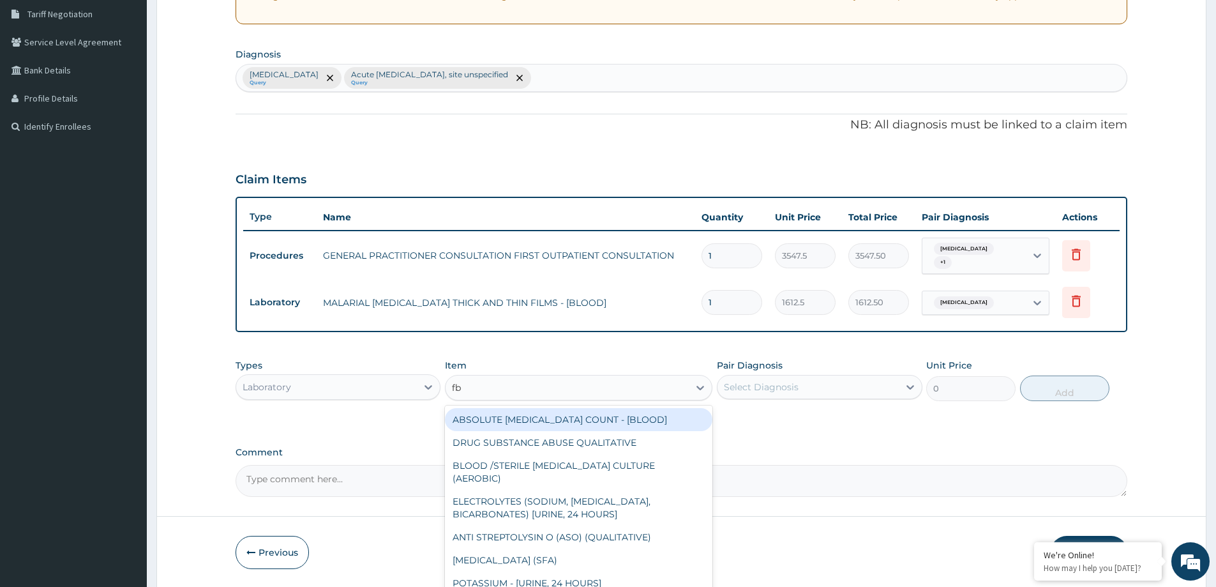
type input "fbc"
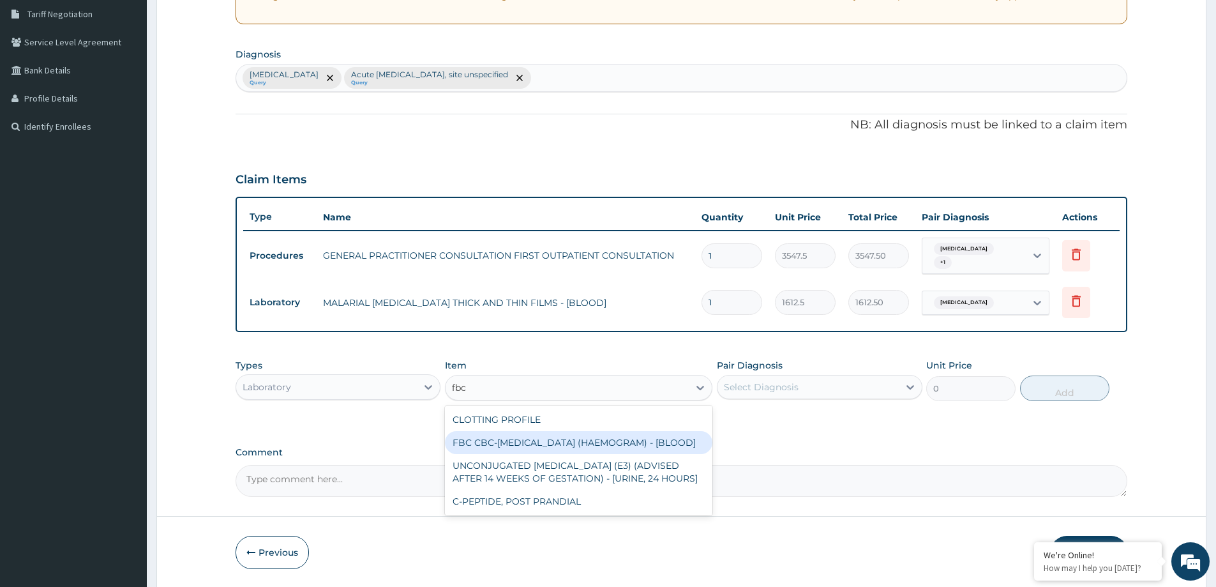
drag, startPoint x: 567, startPoint y: 441, endPoint x: 742, endPoint y: 418, distance: 176.4
click at [573, 441] on div "FBC CBC-COMPLETE BLOOD COUNT (HAEMOGRAM) - [BLOOD]" at bounding box center [578, 442] width 267 height 23
type input "4300"
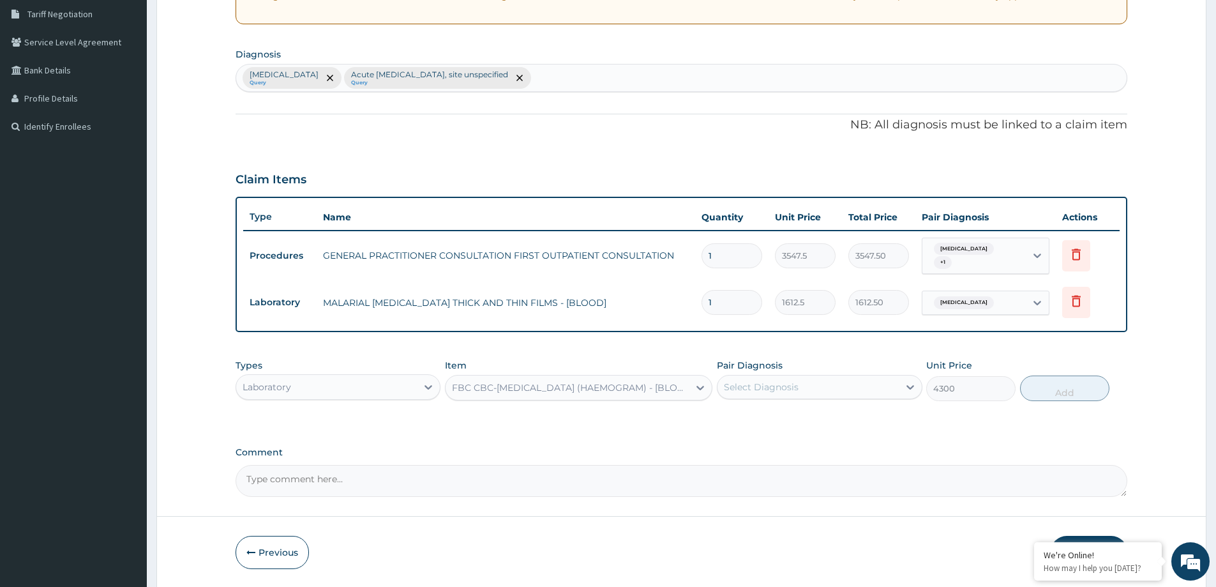
drag, startPoint x: 792, startPoint y: 389, endPoint x: 792, endPoint y: 402, distance: 13.4
click at [792, 392] on div "Select Diagnosis" at bounding box center [761, 386] width 75 height 13
drag, startPoint x: 801, startPoint y: 460, endPoint x: 1067, endPoint y: 398, distance: 273.3
click at [801, 460] on label "Acute upper respiratory infection, site unspecified" at bounding box center [826, 451] width 176 height 26
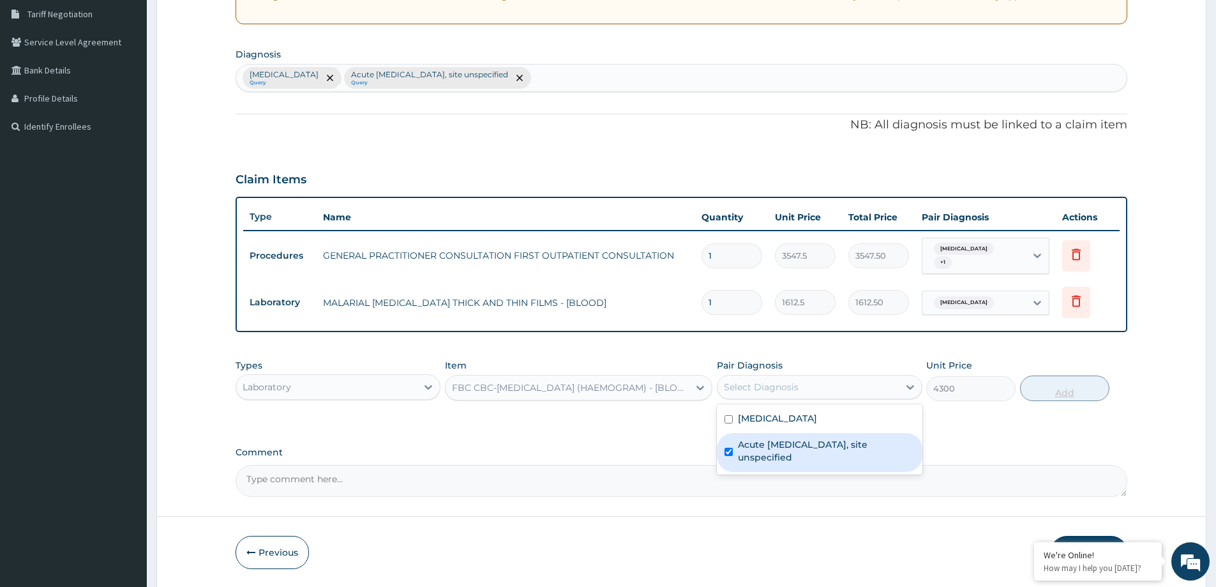
checkbox input "true"
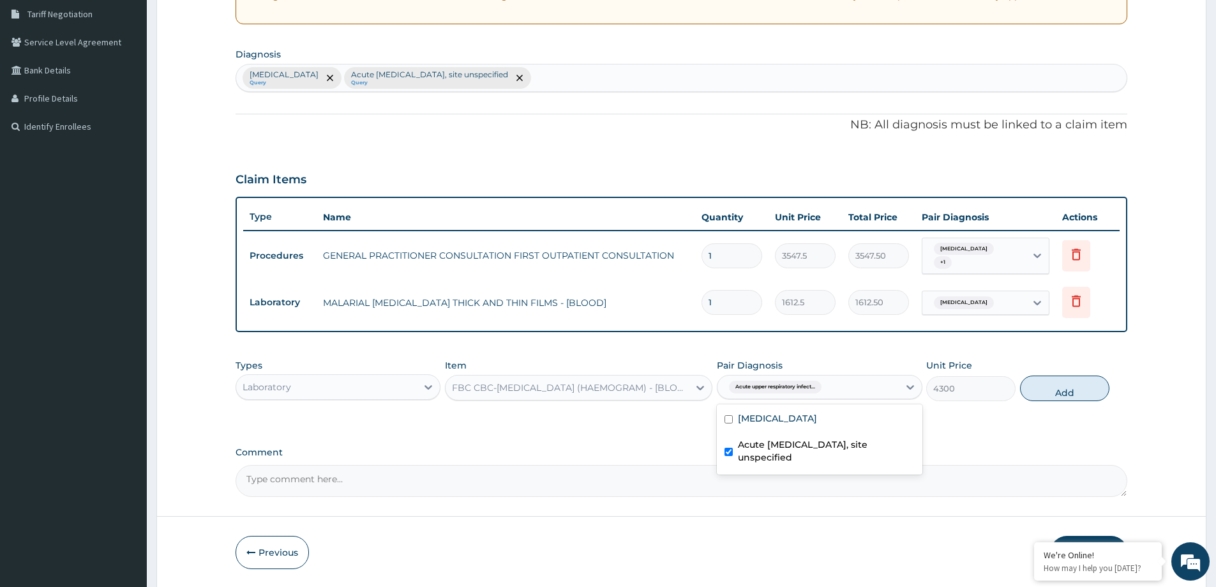
click at [1085, 381] on button "Add" at bounding box center [1064, 388] width 89 height 26
type input "0"
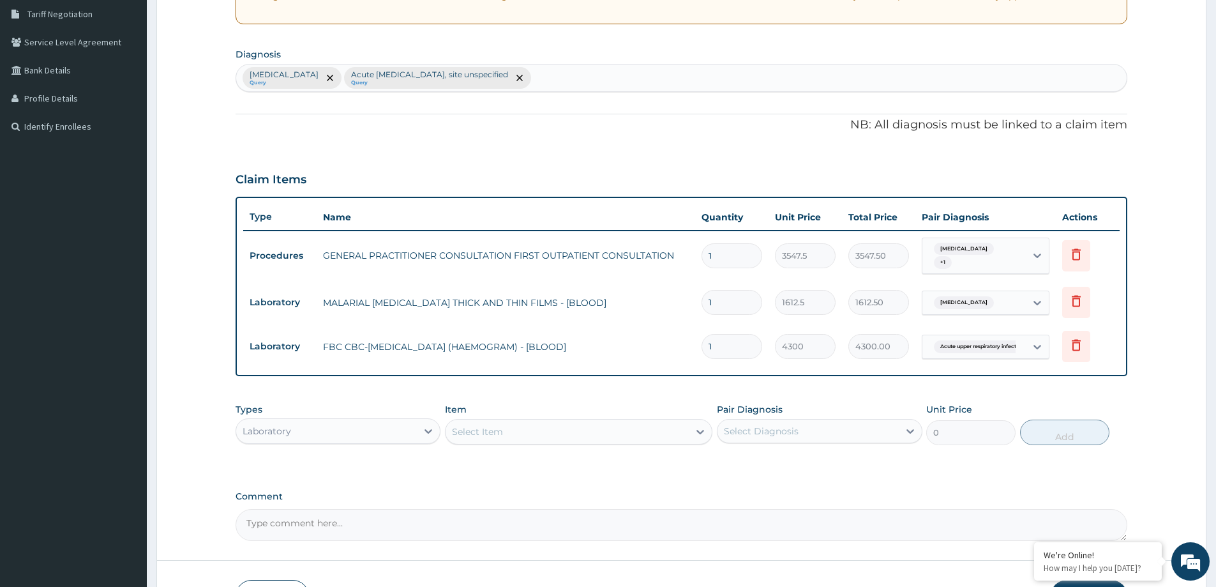
click at [368, 437] on div "Laboratory" at bounding box center [326, 431] width 181 height 20
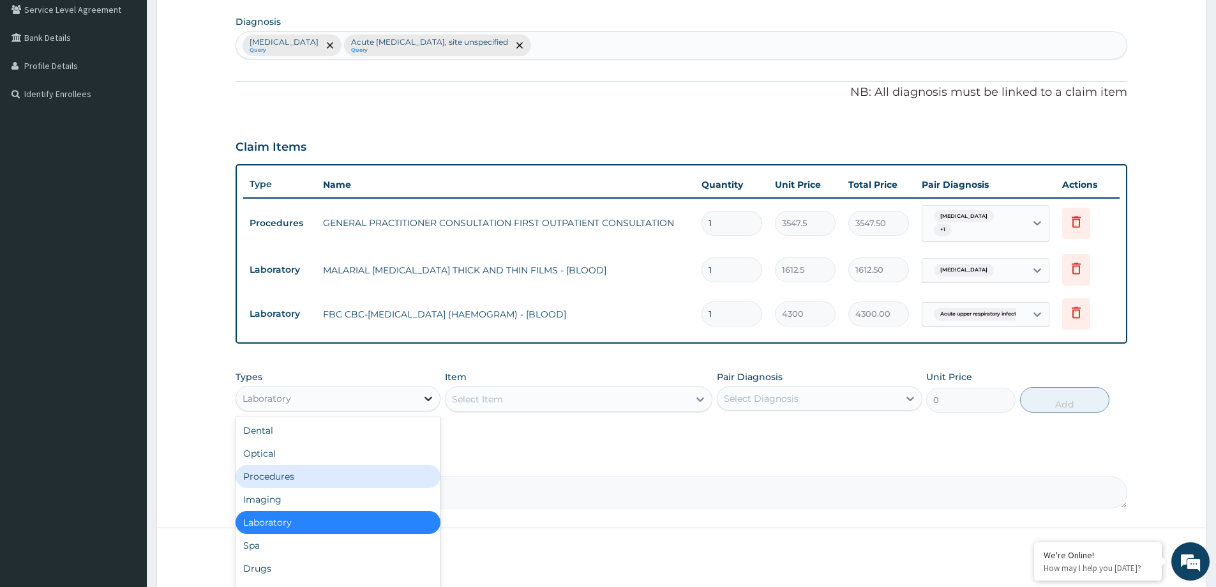
scroll to position [354, 0]
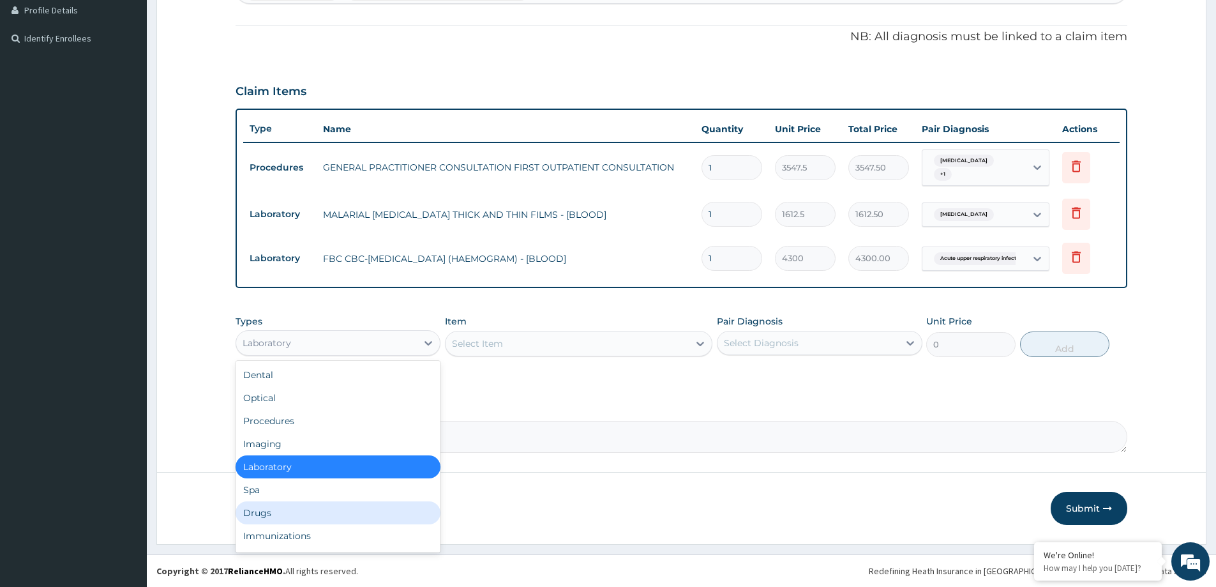
click at [282, 510] on div "Drugs" at bounding box center [338, 512] width 205 height 23
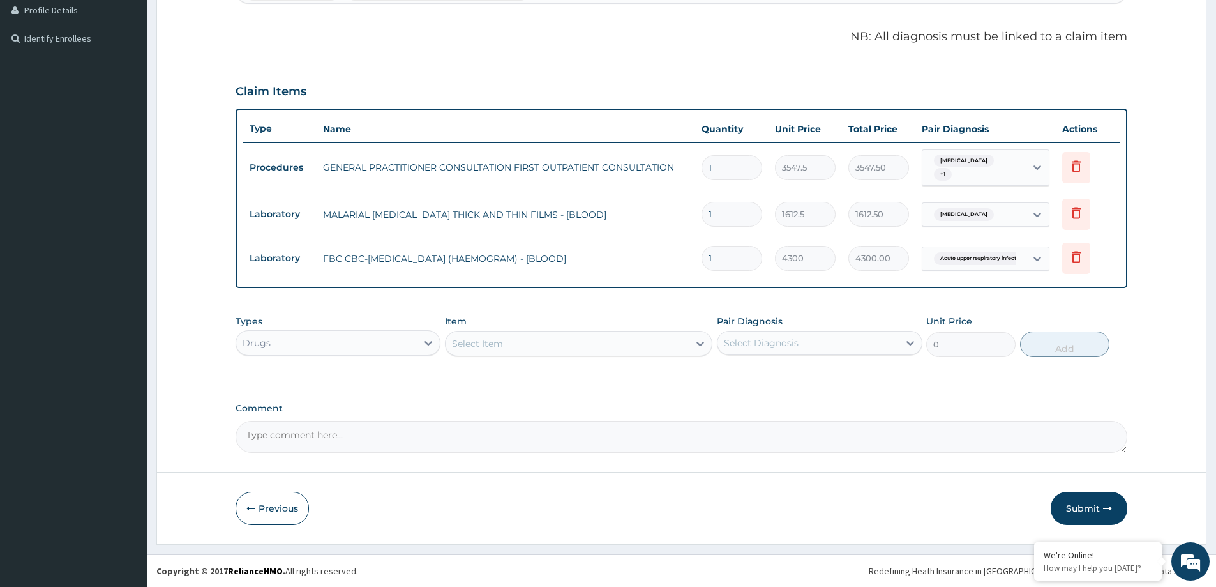
click at [490, 345] on div "Select Item" at bounding box center [477, 343] width 51 height 13
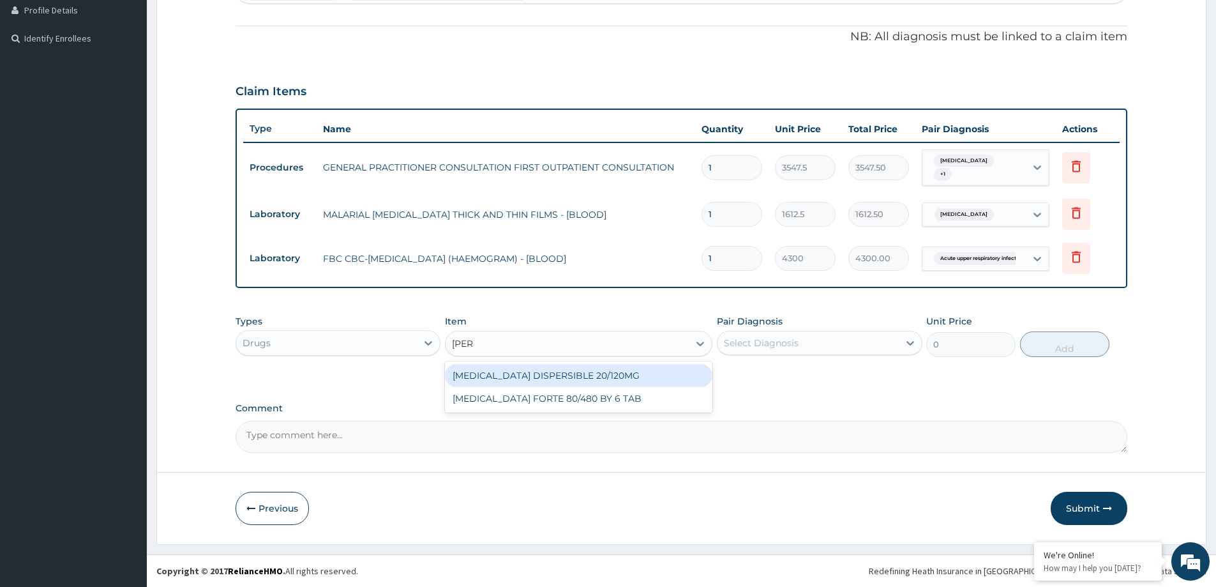
type input "coart"
drag, startPoint x: 640, startPoint y: 379, endPoint x: 743, endPoint y: 367, distance: 103.5
click at [659, 378] on div "COARTEM DISPERSIBLE 20/120MG" at bounding box center [578, 375] width 267 height 23
type input "112.3375"
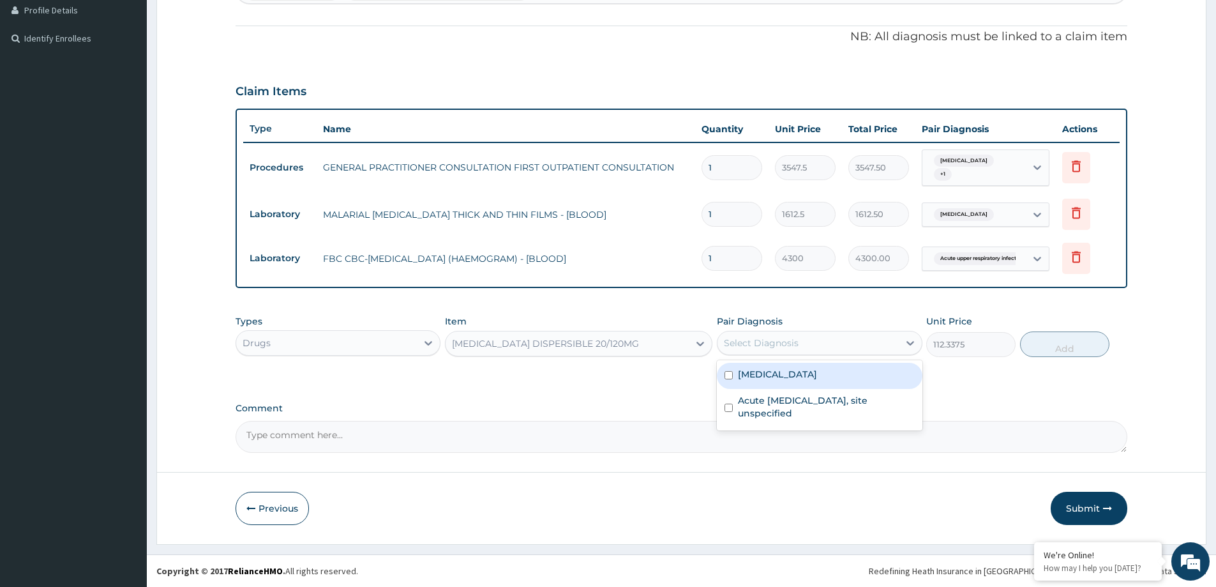
click at [800, 345] on div "Select Diagnosis" at bounding box center [808, 343] width 181 height 20
drag, startPoint x: 817, startPoint y: 375, endPoint x: 884, endPoint y: 370, distance: 66.5
click at [847, 375] on div "Malaria, unspecified" at bounding box center [819, 376] width 205 height 26
checkbox input "true"
click at [1073, 336] on button "Add" at bounding box center [1064, 344] width 89 height 26
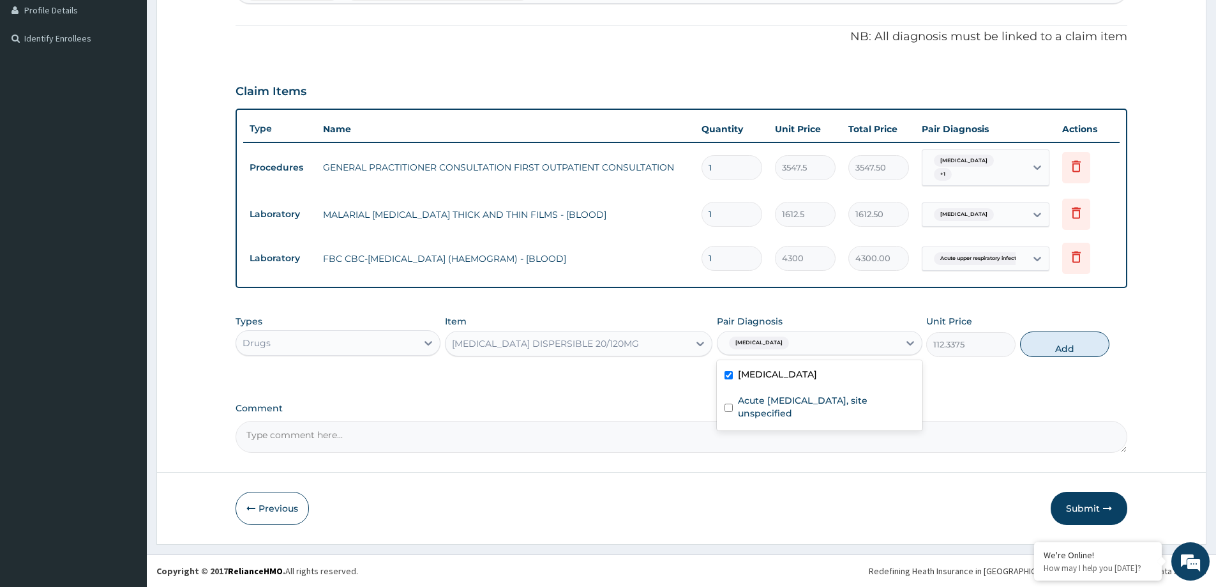
type input "0"
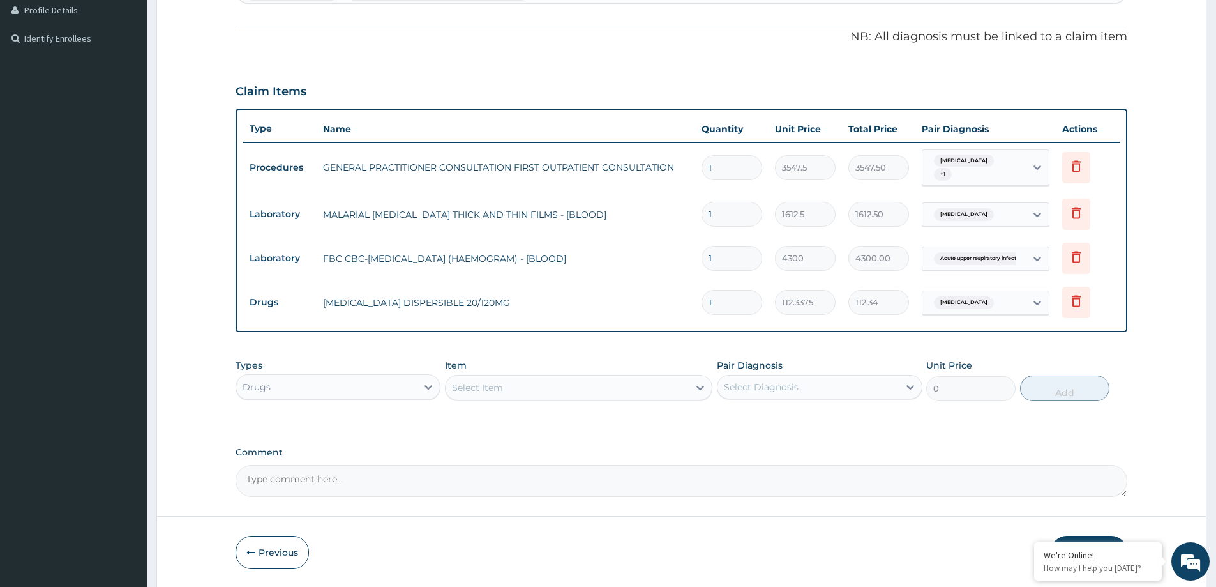
type input "12"
type input "1348.05"
type input "12"
click at [604, 395] on div "Select Item" at bounding box center [567, 387] width 243 height 20
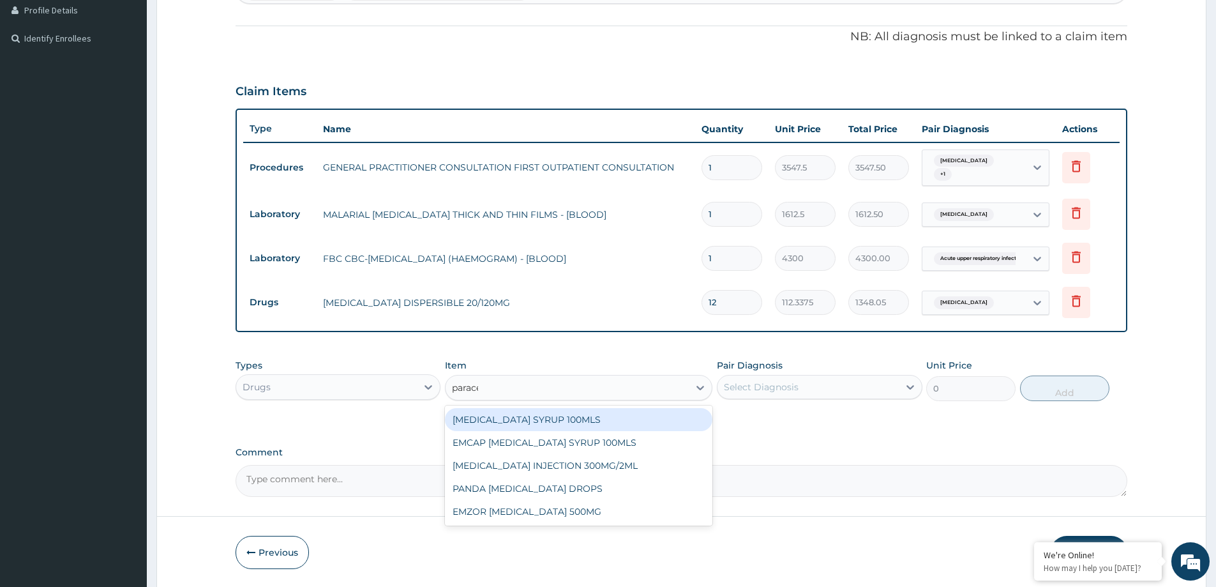
type input "paracet"
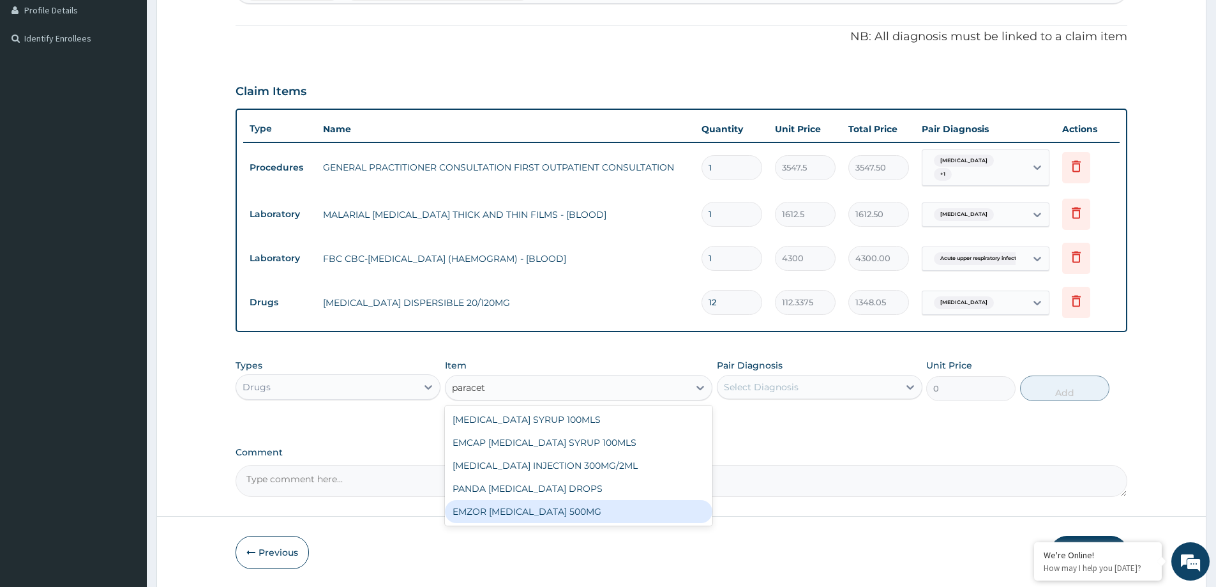
drag, startPoint x: 591, startPoint y: 512, endPoint x: 665, endPoint y: 502, distance: 74.8
click at [609, 509] on div "EMZOR PARACETAMOL 500MG" at bounding box center [578, 511] width 267 height 23
type input "23.65"
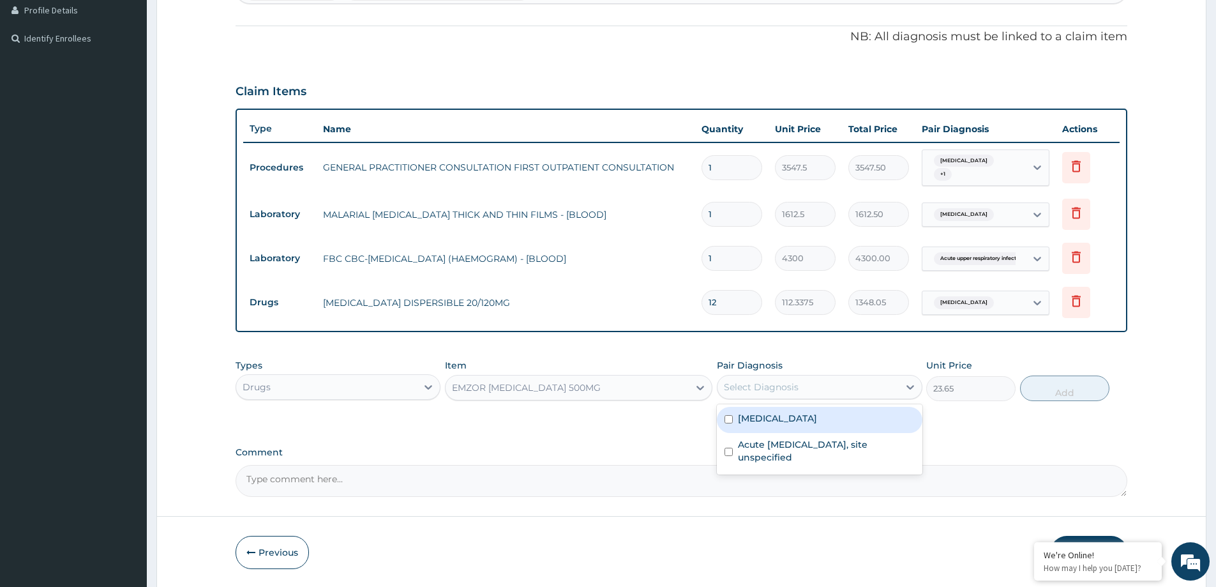
click at [801, 395] on div "Select Diagnosis" at bounding box center [808, 387] width 181 height 20
drag, startPoint x: 804, startPoint y: 424, endPoint x: 930, endPoint y: 413, distance: 126.2
click at [808, 424] on label "Malaria, unspecified" at bounding box center [777, 418] width 79 height 13
checkbox input "true"
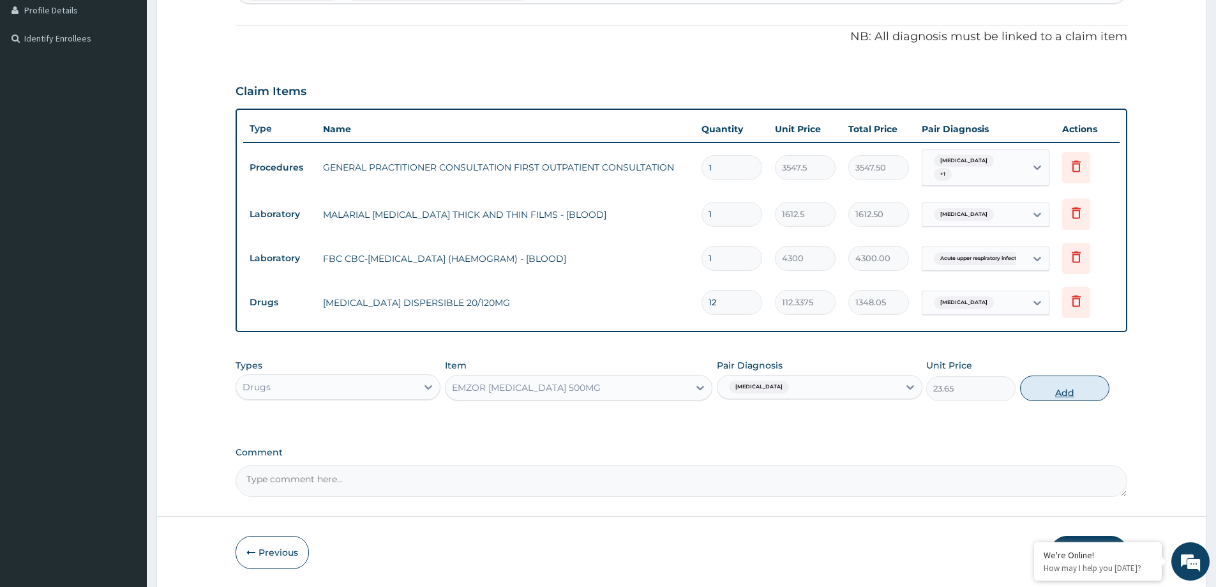
click at [1057, 393] on button "Add" at bounding box center [1064, 388] width 89 height 26
type input "0"
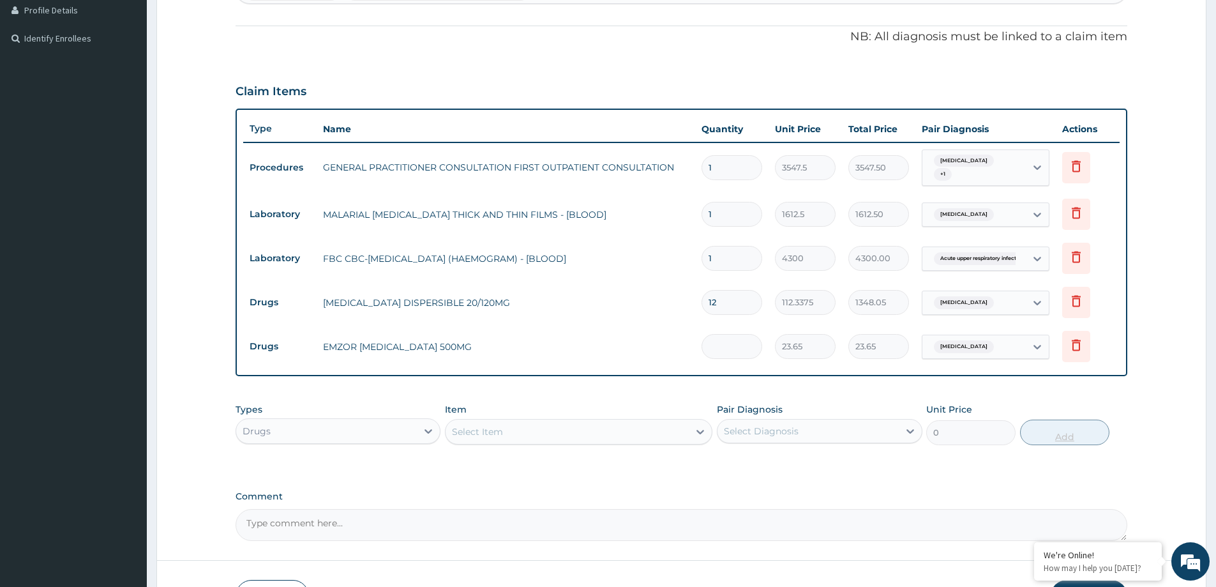
type input "0.00"
type input "9"
type input "212.85"
type input "9"
click at [531, 429] on div "Select Item" at bounding box center [567, 431] width 243 height 20
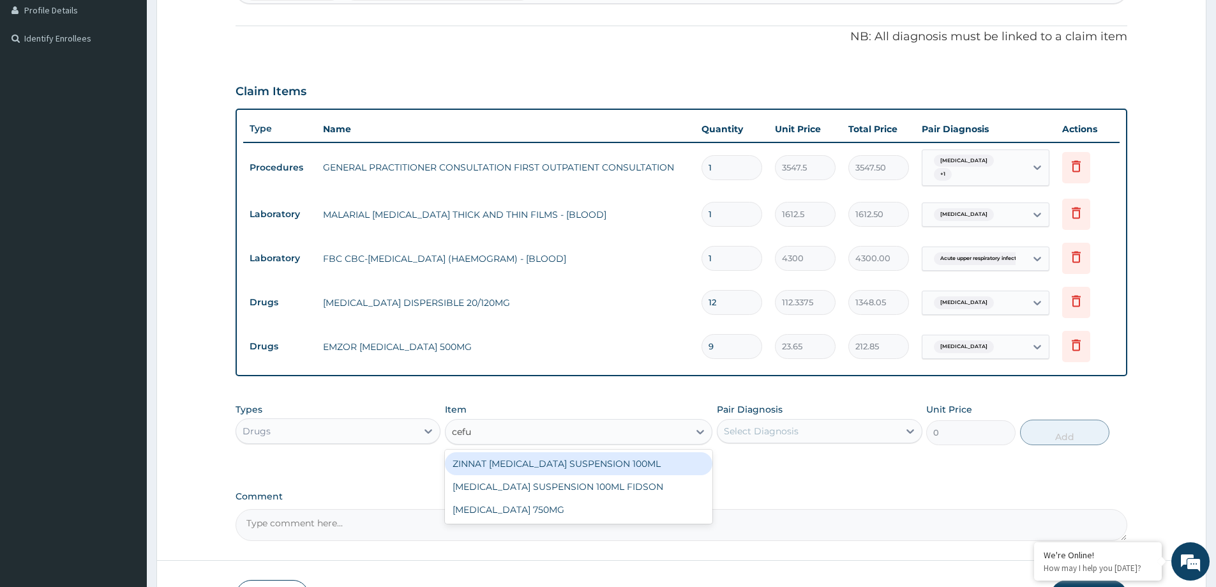
type input "cefur"
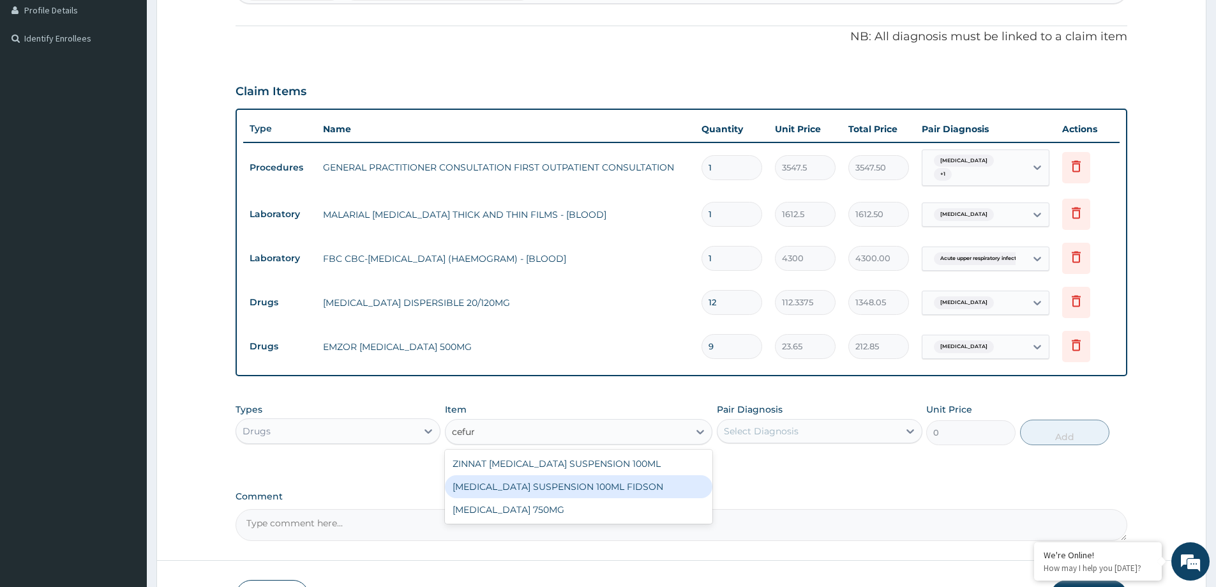
click at [557, 485] on div "CEFUROXIME SUSPENSION 100ML FIDSON" at bounding box center [578, 486] width 267 height 23
type input "2365"
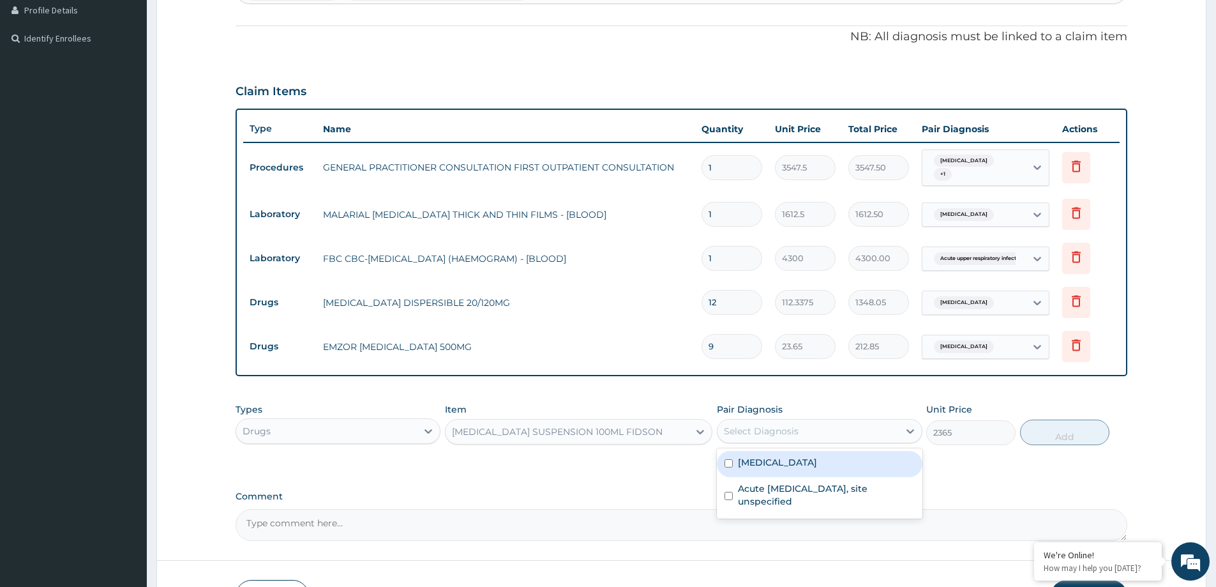
click at [779, 428] on div "Select Diagnosis" at bounding box center [761, 431] width 75 height 13
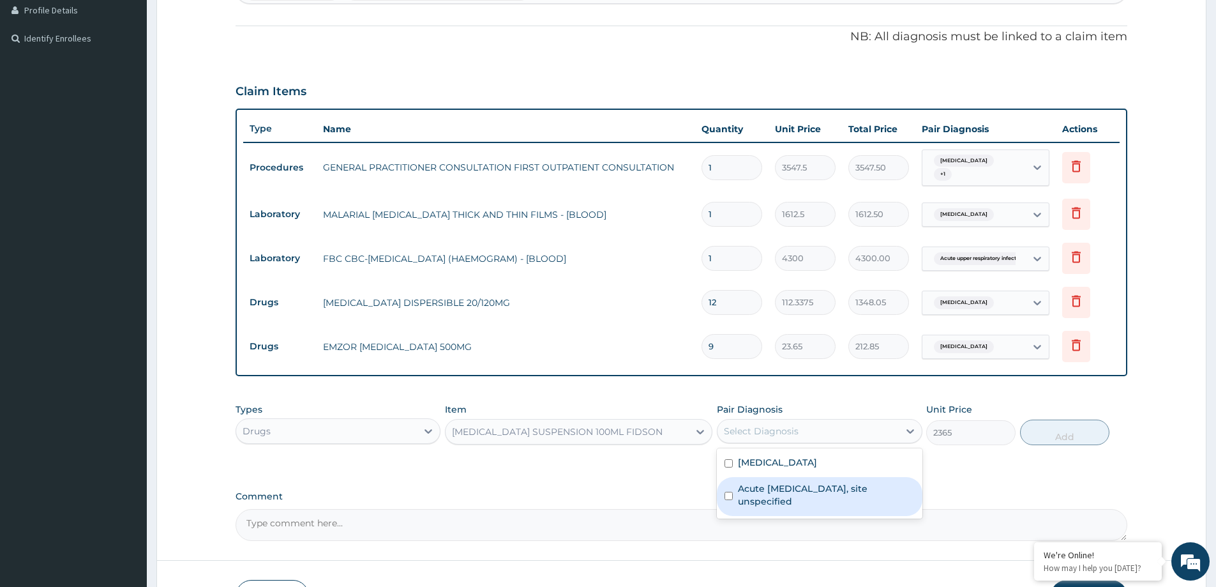
drag, startPoint x: 795, startPoint y: 490, endPoint x: 834, endPoint y: 483, distance: 39.5
click at [795, 490] on label "Acute upper respiratory infection, site unspecified" at bounding box center [826, 495] width 176 height 26
checkbox input "true"
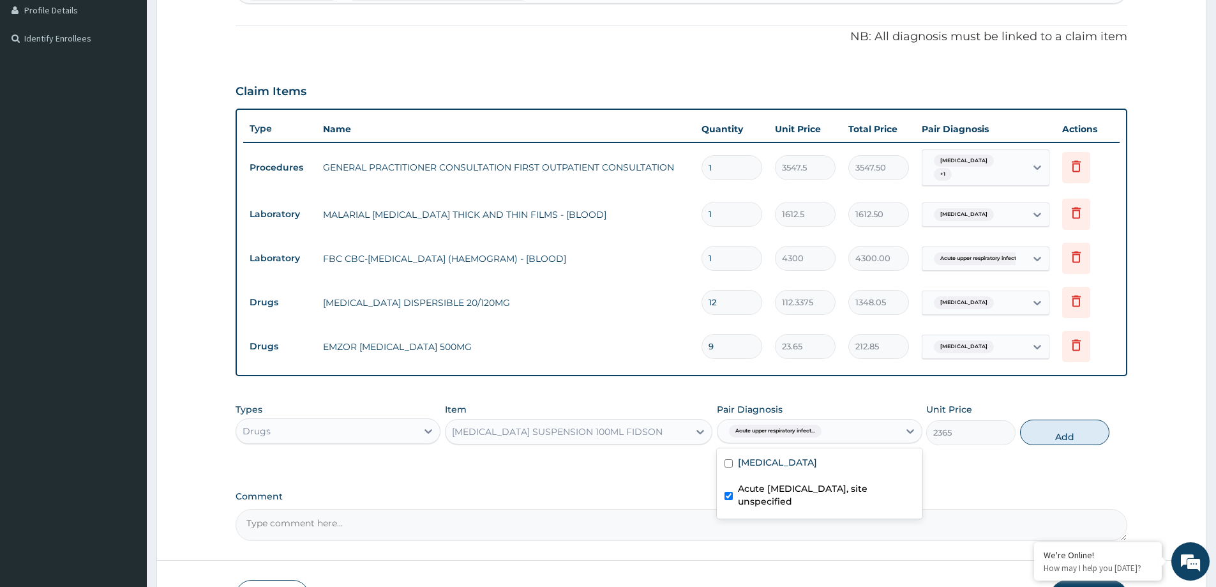
drag, startPoint x: 1067, startPoint y: 435, endPoint x: 910, endPoint y: 493, distance: 168.3
click at [1067, 434] on button "Add" at bounding box center [1064, 432] width 89 height 26
type input "0"
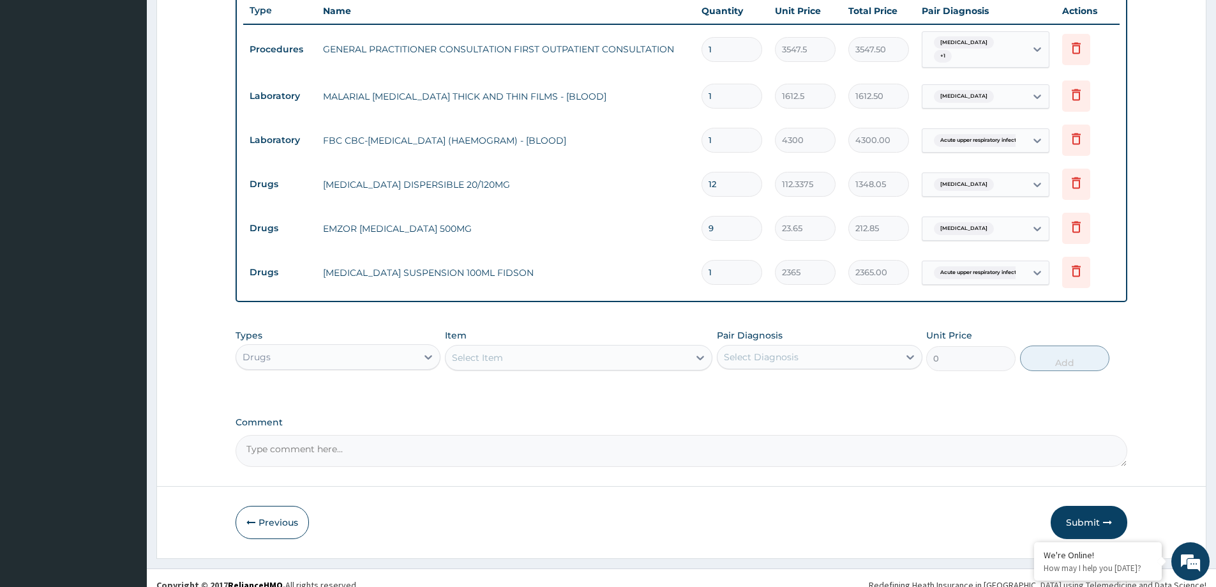
scroll to position [486, 0]
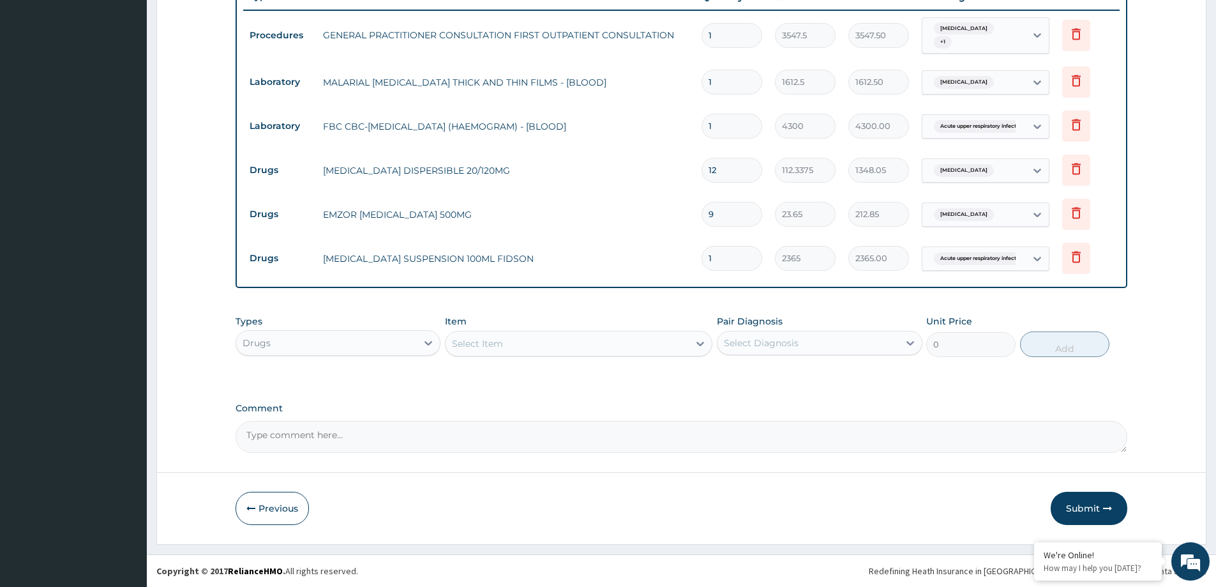
click at [513, 350] on div "Select Item" at bounding box center [567, 343] width 243 height 20
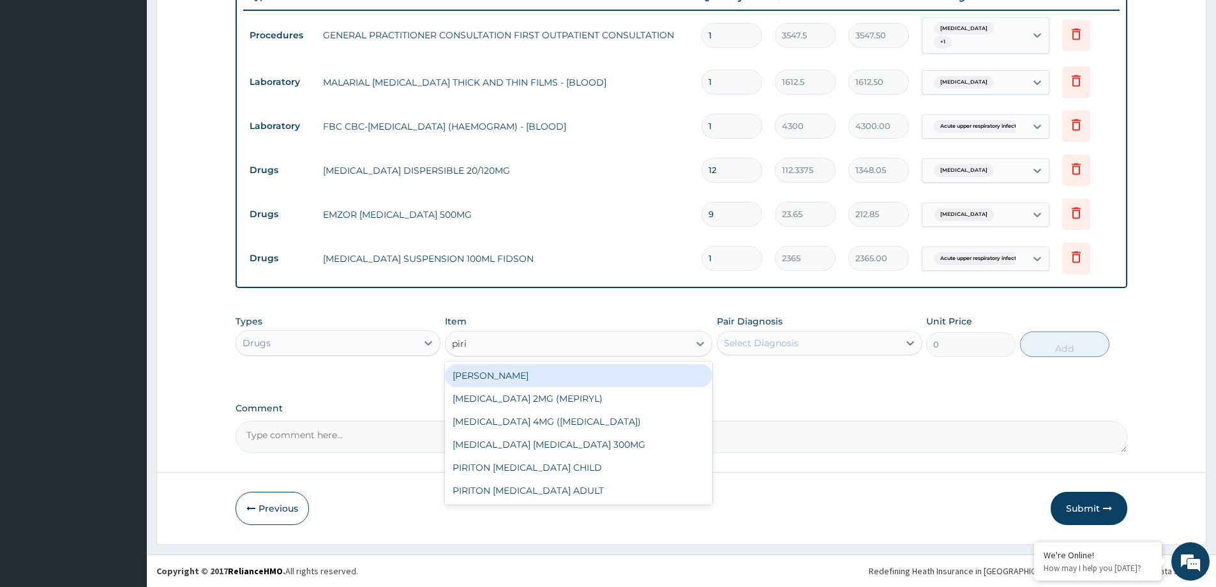
type input "pirit"
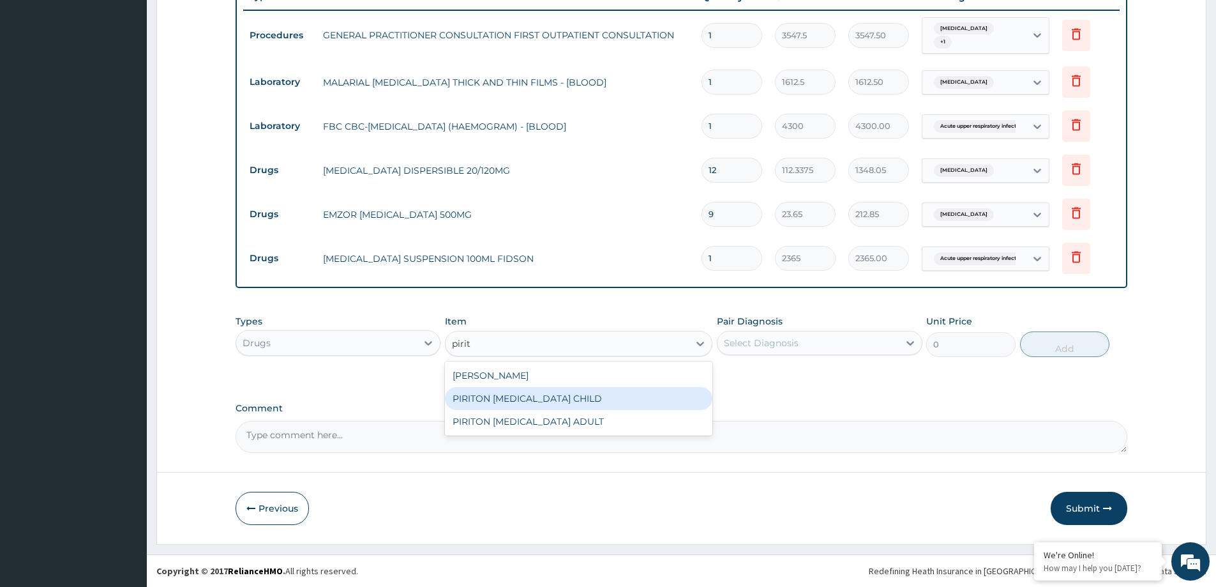
drag, startPoint x: 561, startPoint y: 398, endPoint x: 717, endPoint y: 384, distance: 157.1
click at [575, 398] on div "PIRITON EXPECTORANT CHILD" at bounding box center [578, 398] width 267 height 23
type input "1182.5"
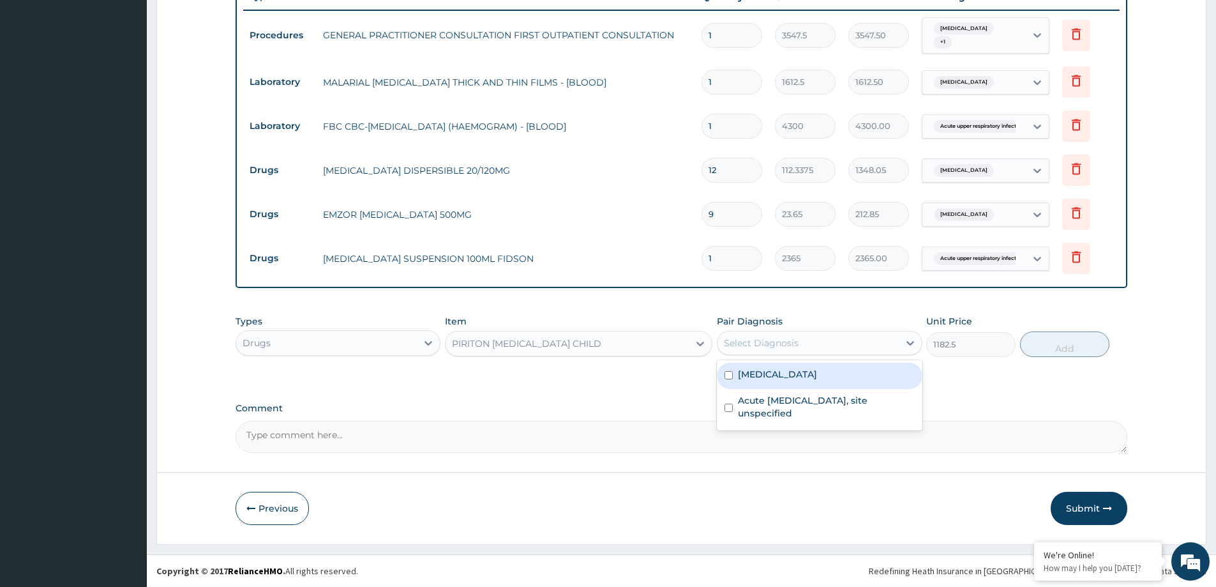
click at [787, 340] on div "Select Diagnosis" at bounding box center [761, 342] width 75 height 13
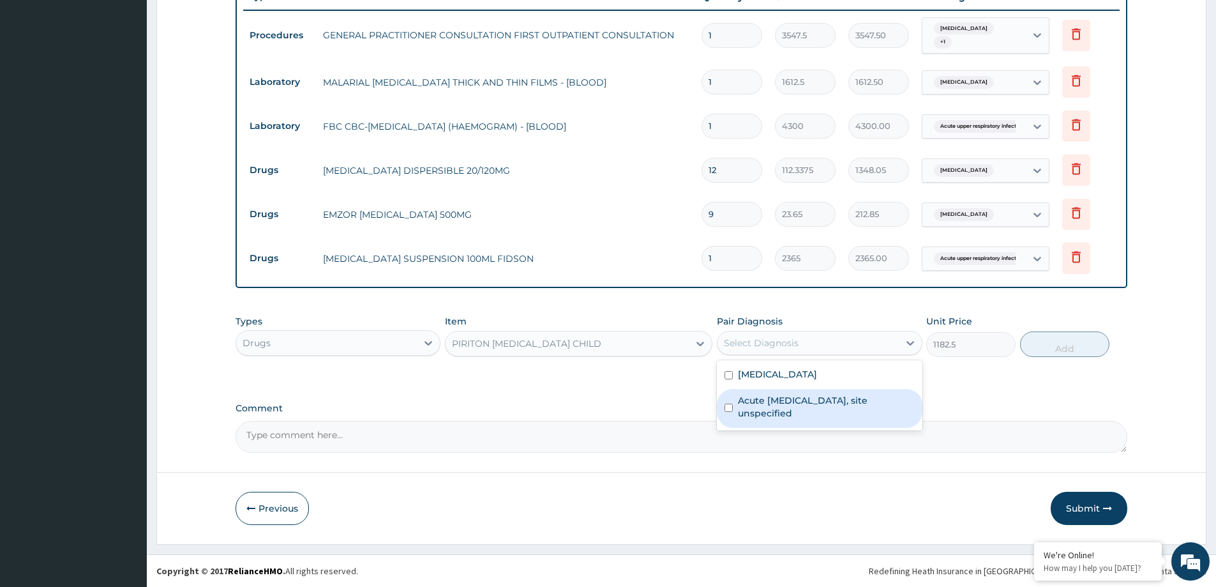
drag, startPoint x: 823, startPoint y: 405, endPoint x: 1016, endPoint y: 365, distance: 197.6
click at [825, 406] on label "Acute upper respiratory infection, site unspecified" at bounding box center [826, 407] width 176 height 26
checkbox input "true"
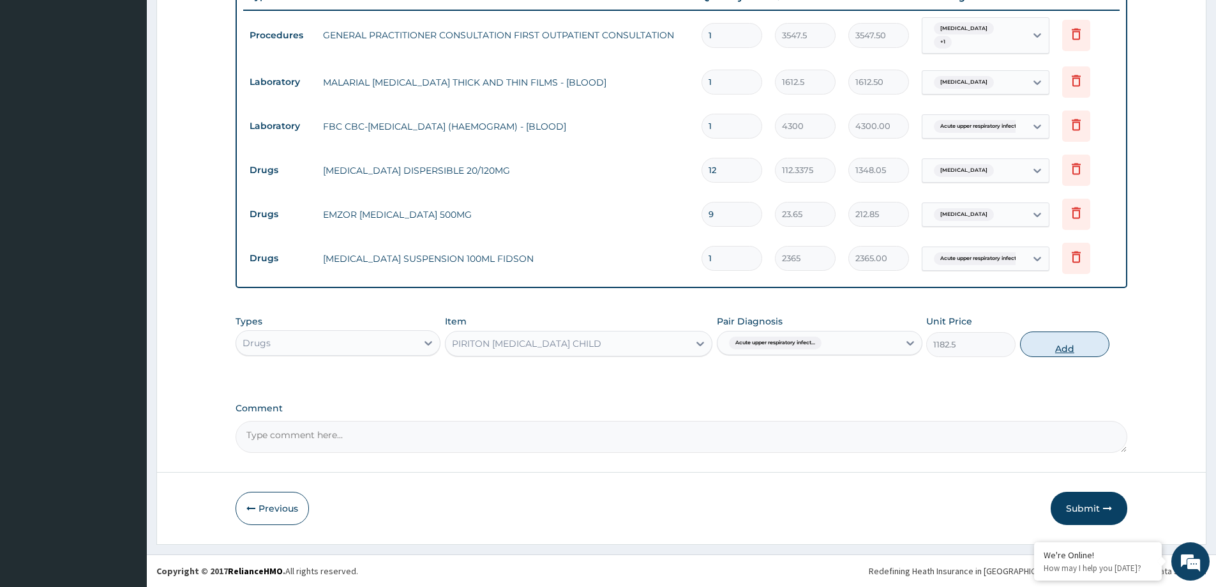
click at [1074, 347] on button "Add" at bounding box center [1064, 344] width 89 height 26
type input "0"
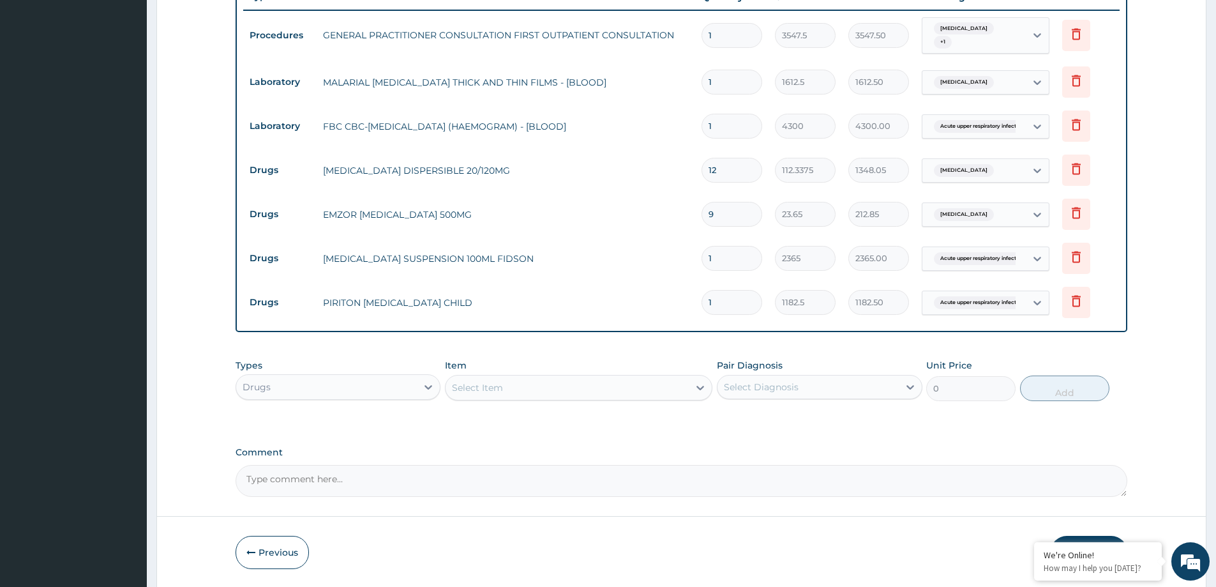
click at [510, 384] on div "Select Item" at bounding box center [567, 387] width 243 height 20
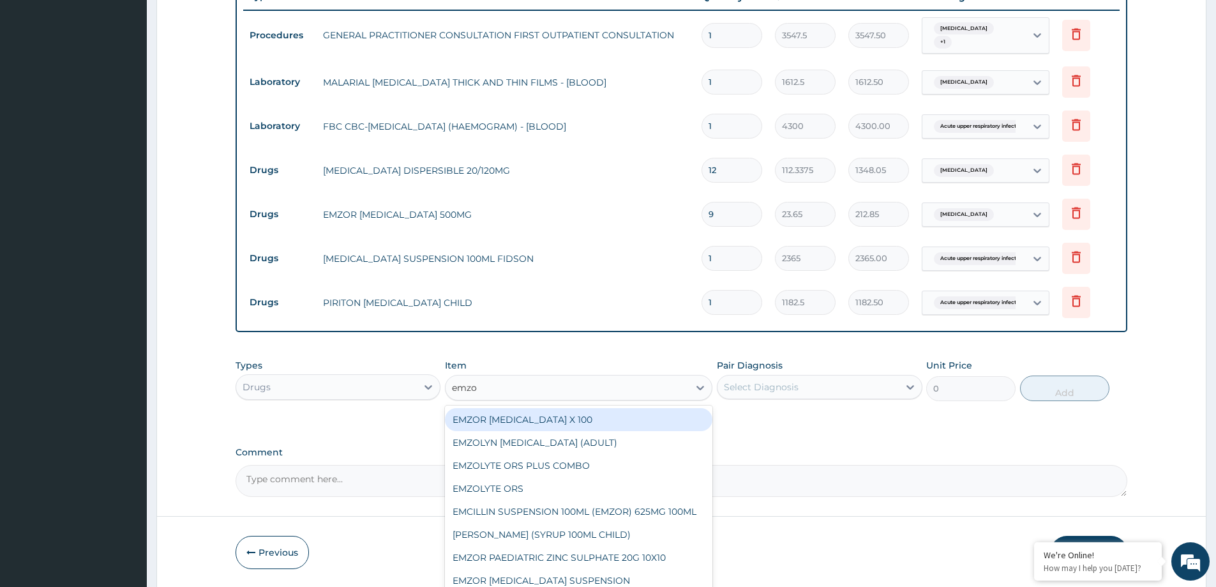
type input "emzol"
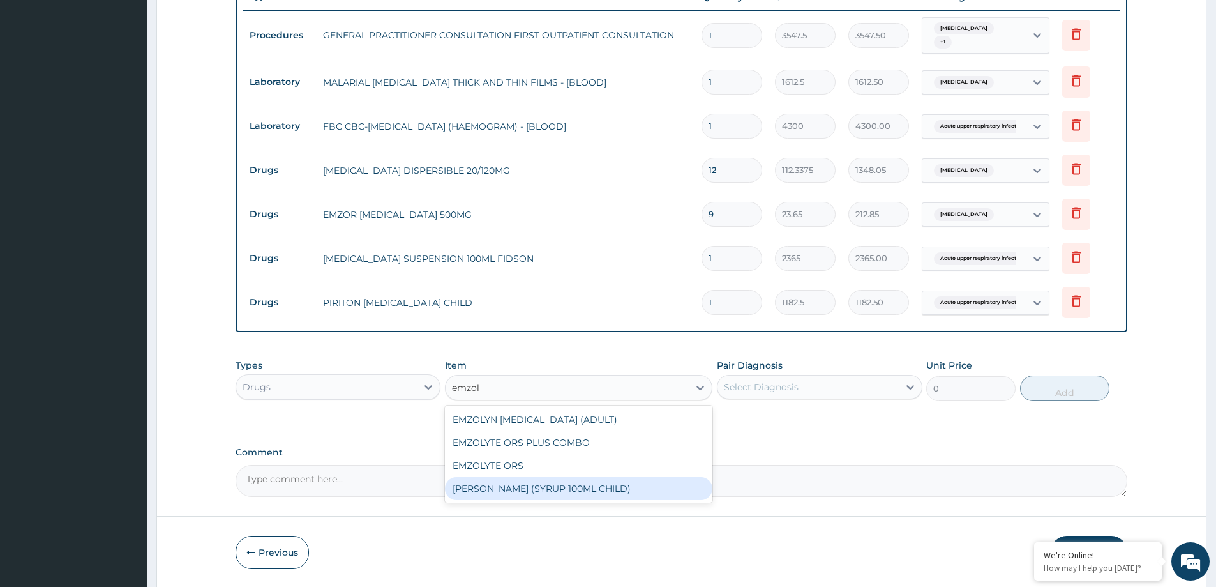
drag, startPoint x: 541, startPoint y: 488, endPoint x: 616, endPoint y: 501, distance: 75.7
click at [545, 492] on div "EMZOLYN COUGH (SYRUP 100ML CHILD)" at bounding box center [578, 488] width 267 height 23
type input "1478.125"
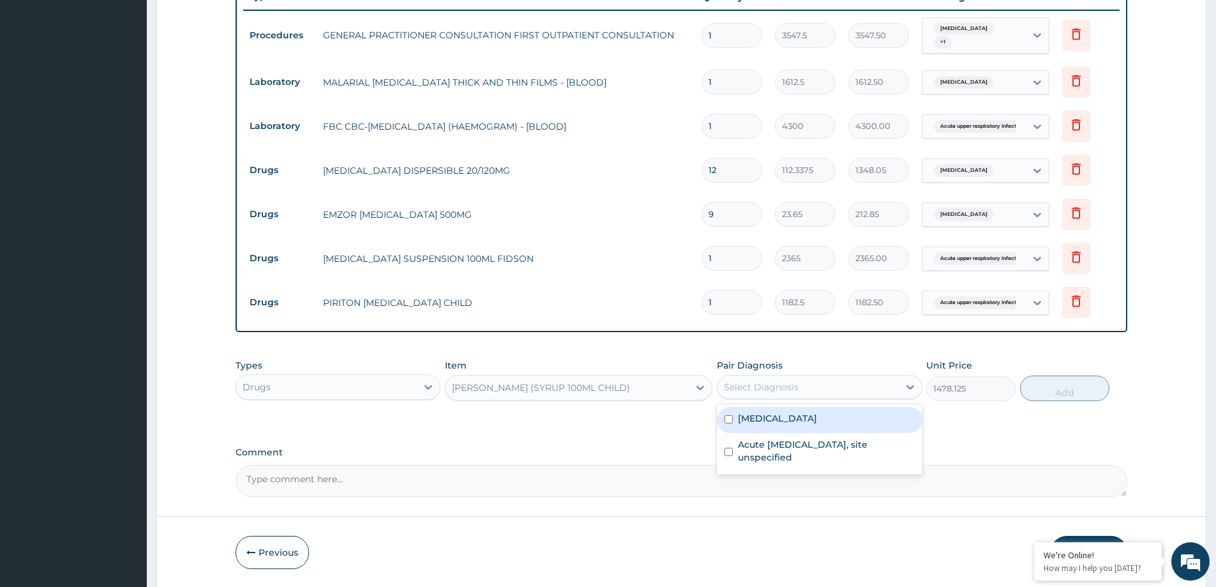
click at [795, 387] on div "Select Diagnosis" at bounding box center [761, 386] width 75 height 13
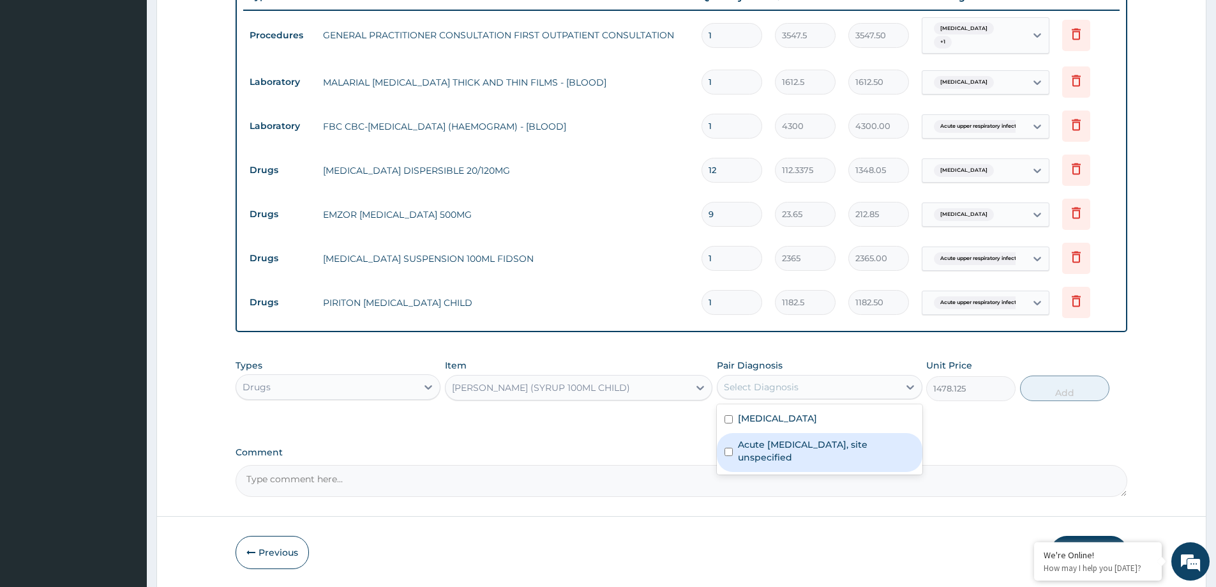
click at [781, 463] on label "Acute upper respiratory infection, site unspecified" at bounding box center [826, 451] width 176 height 26
checkbox input "true"
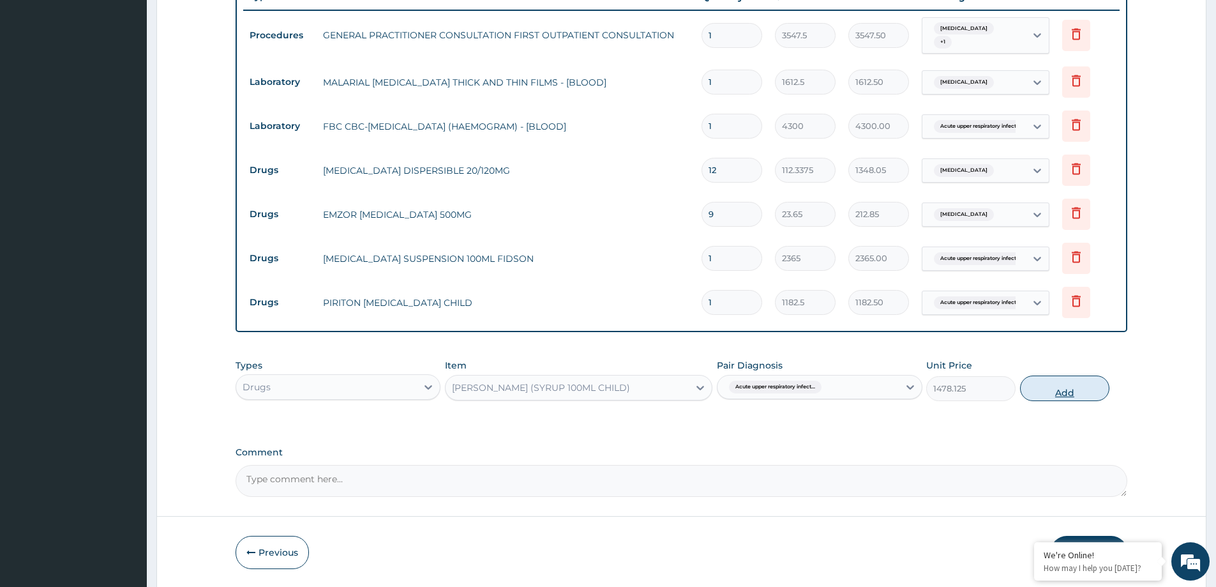
click at [1050, 385] on button "Add" at bounding box center [1064, 388] width 89 height 26
type input "0"
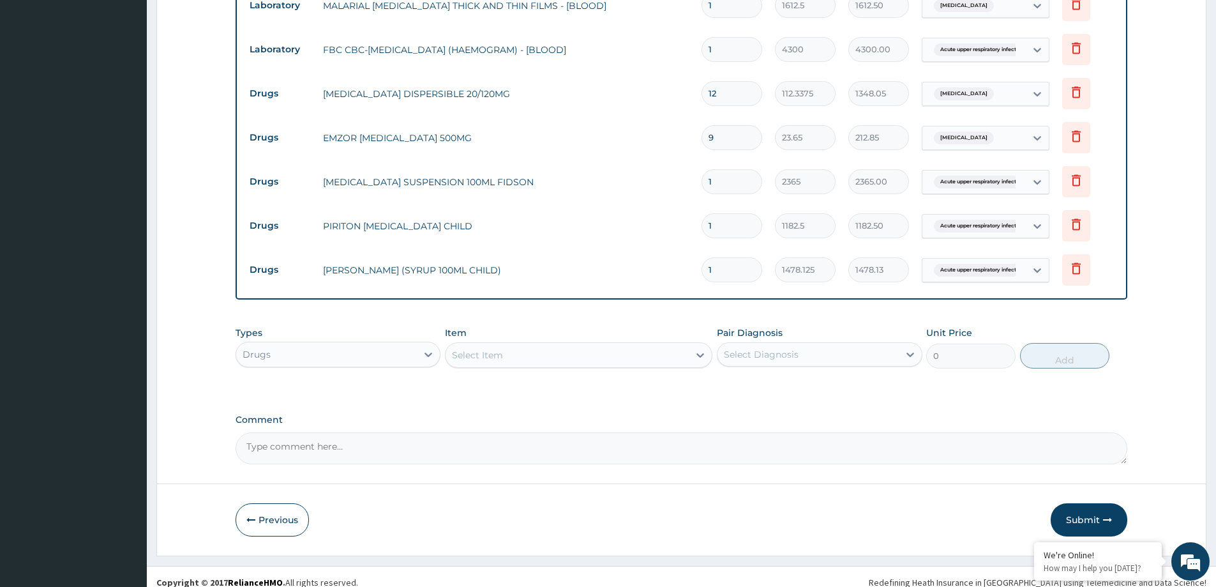
scroll to position [574, 0]
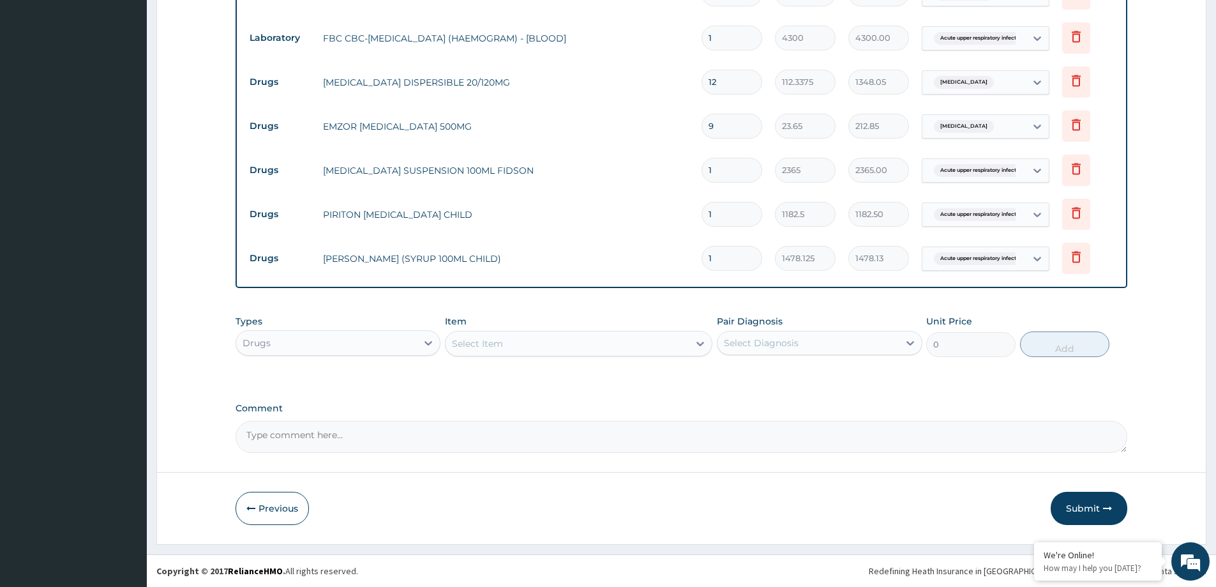
type input "0"
type input "0.00"
type input "0"
click at [1078, 503] on button "Submit" at bounding box center [1089, 508] width 77 height 33
click at [736, 260] on input "0" at bounding box center [732, 258] width 61 height 25
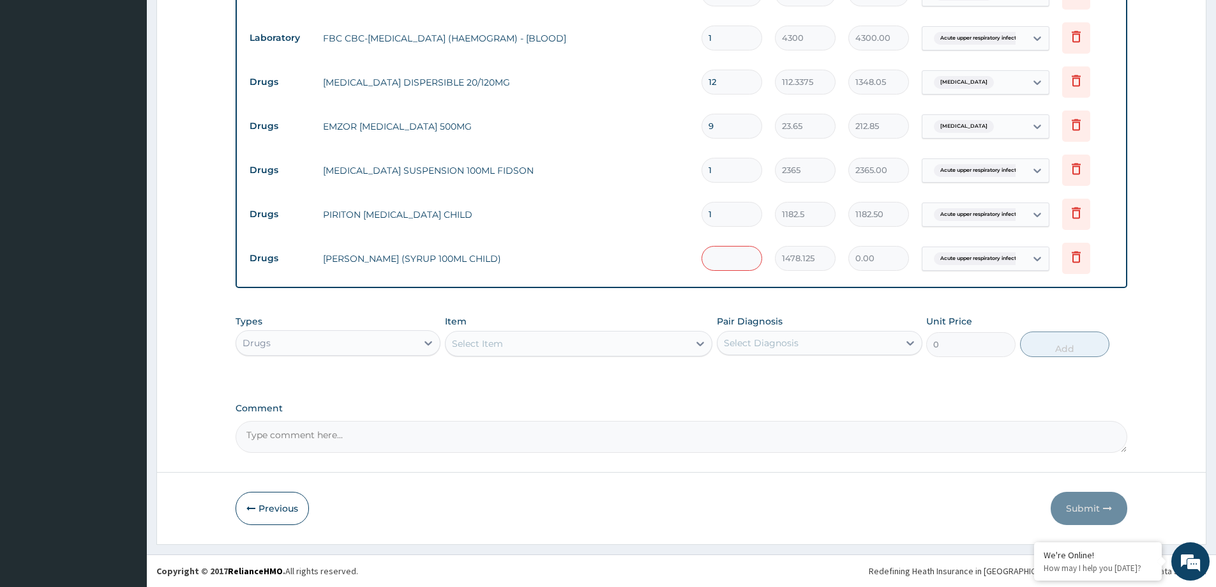
type input "1"
type input "1478.13"
type input "1"
click at [1082, 509] on button "Submit" at bounding box center [1089, 508] width 77 height 33
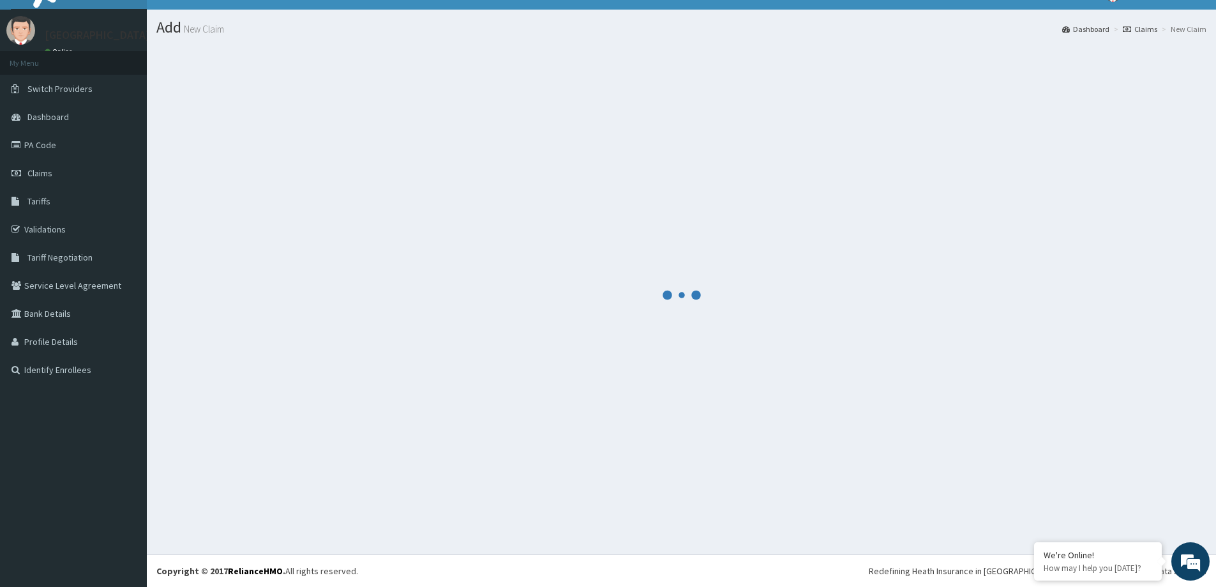
scroll to position [22, 0]
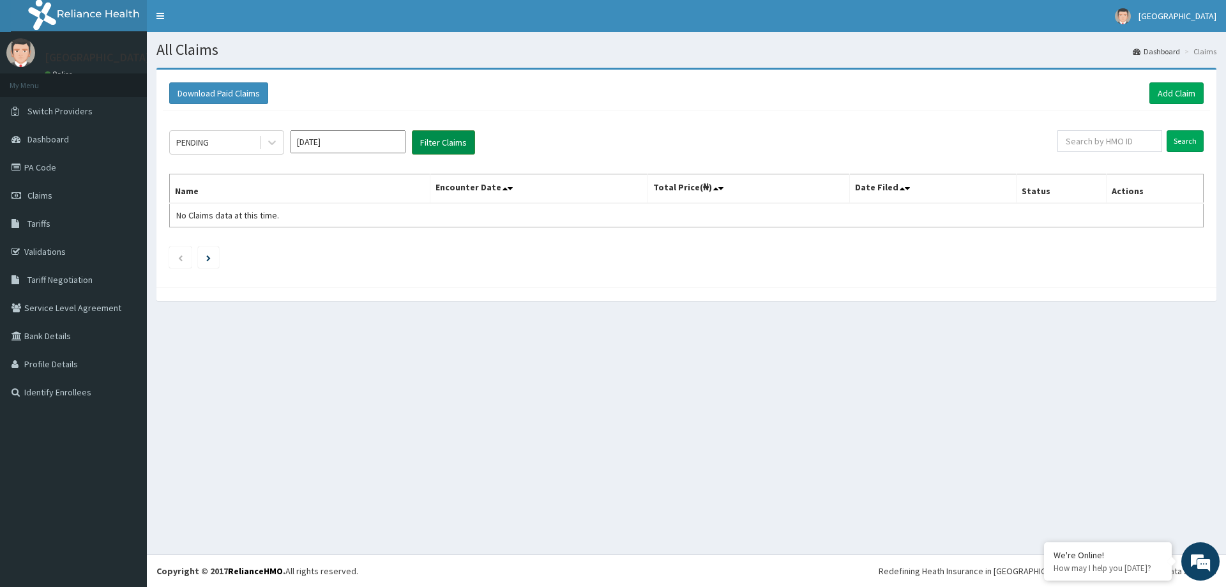
click at [435, 142] on button "Filter Claims" at bounding box center [443, 142] width 63 height 24
click at [1172, 100] on link "Add Claim" at bounding box center [1176, 93] width 54 height 22
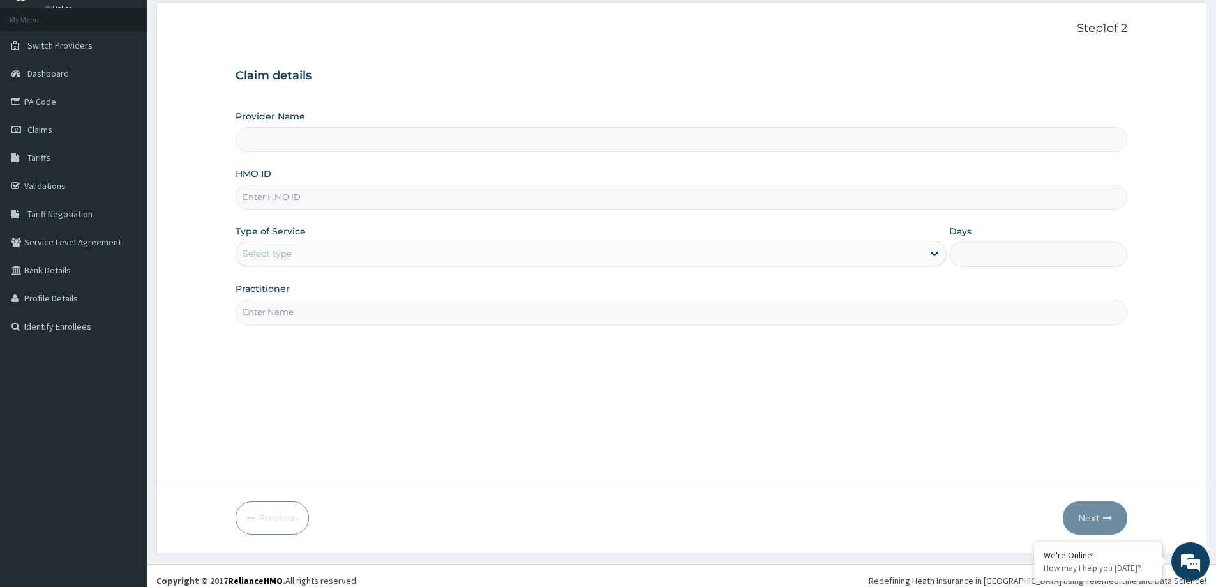
scroll to position [75, 0]
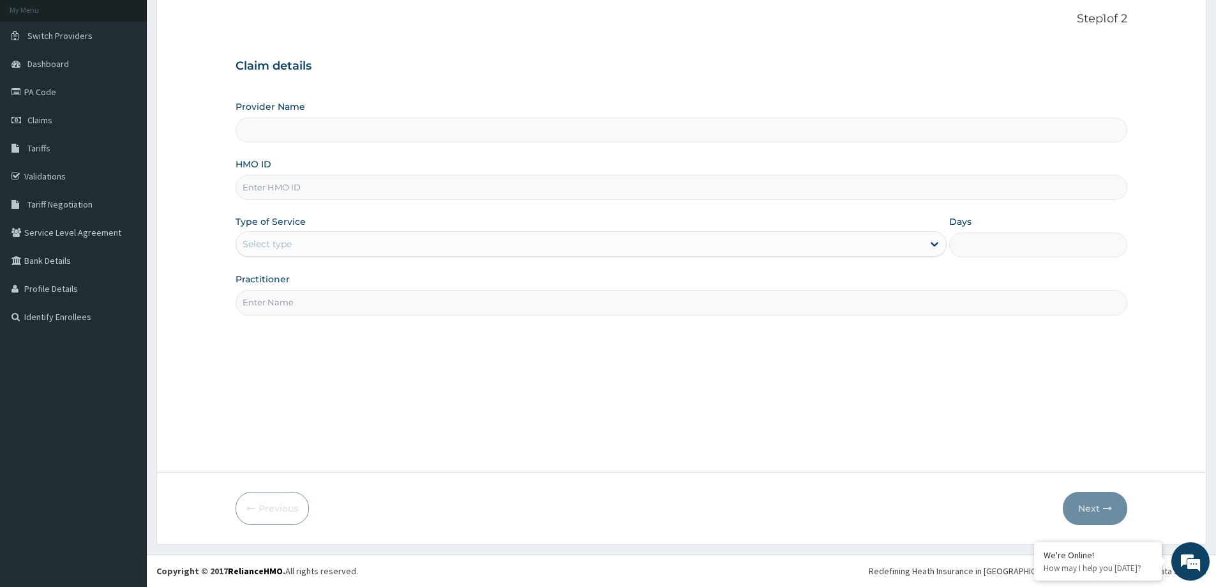
paste input "ERM/10159/A"
type input "ERM/10159/A"
click at [518, 252] on div "Select type" at bounding box center [579, 244] width 687 height 20
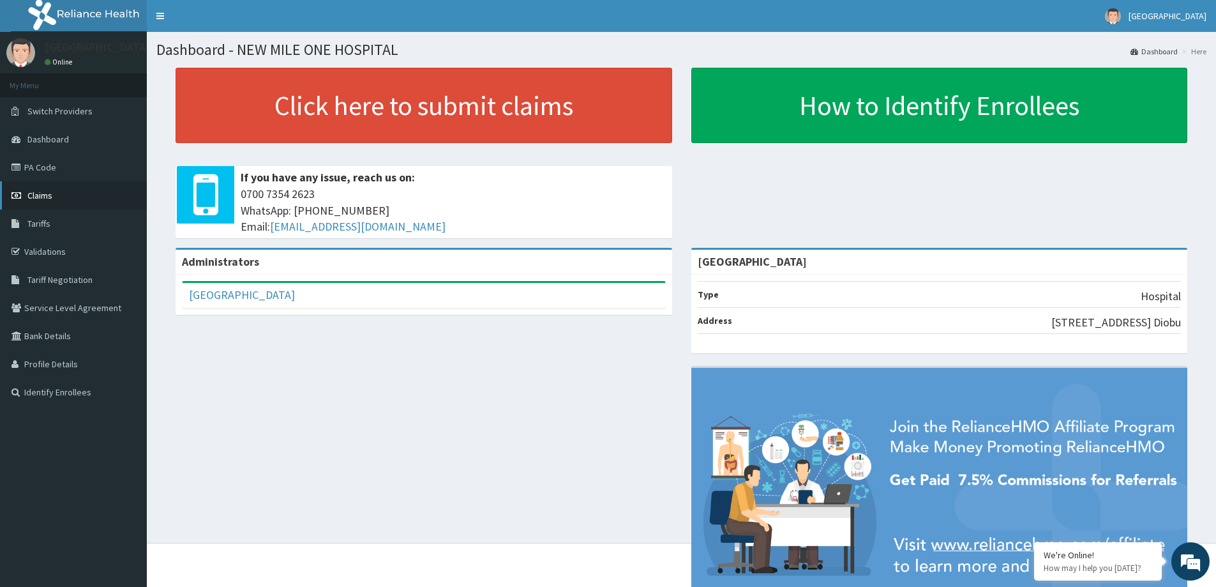
click at [49, 196] on span "Claims" at bounding box center [39, 195] width 25 height 11
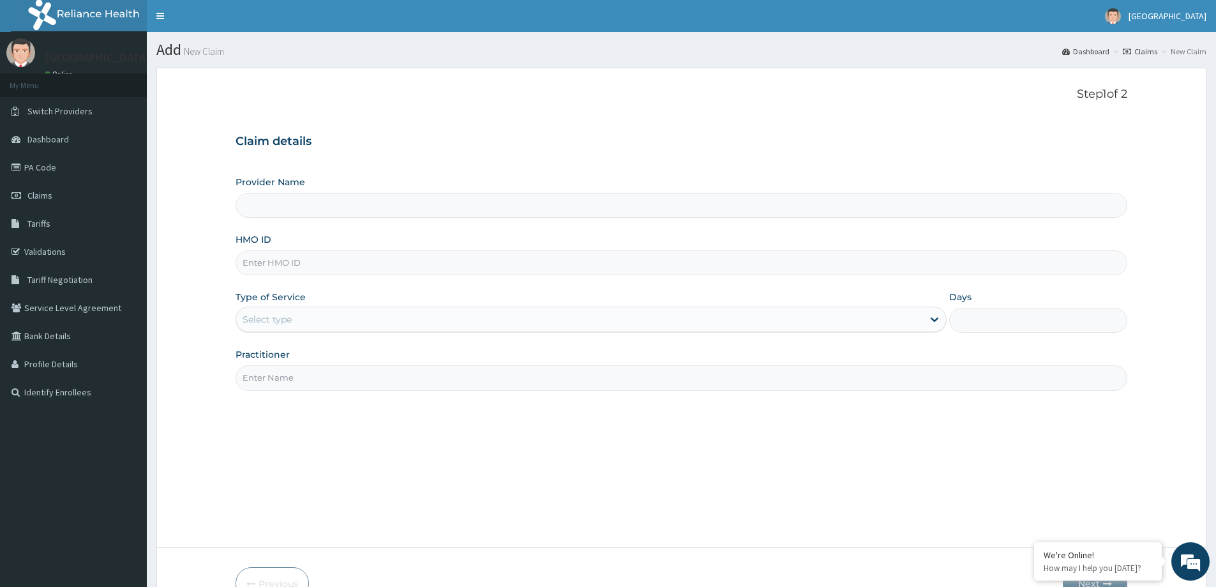
paste input "ERM/10159/A"
type input "ERM/10159/A"
drag, startPoint x: 353, startPoint y: 202, endPoint x: 360, endPoint y: 250, distance: 49.0
click at [354, 204] on input "Provider Name" at bounding box center [682, 205] width 892 height 25
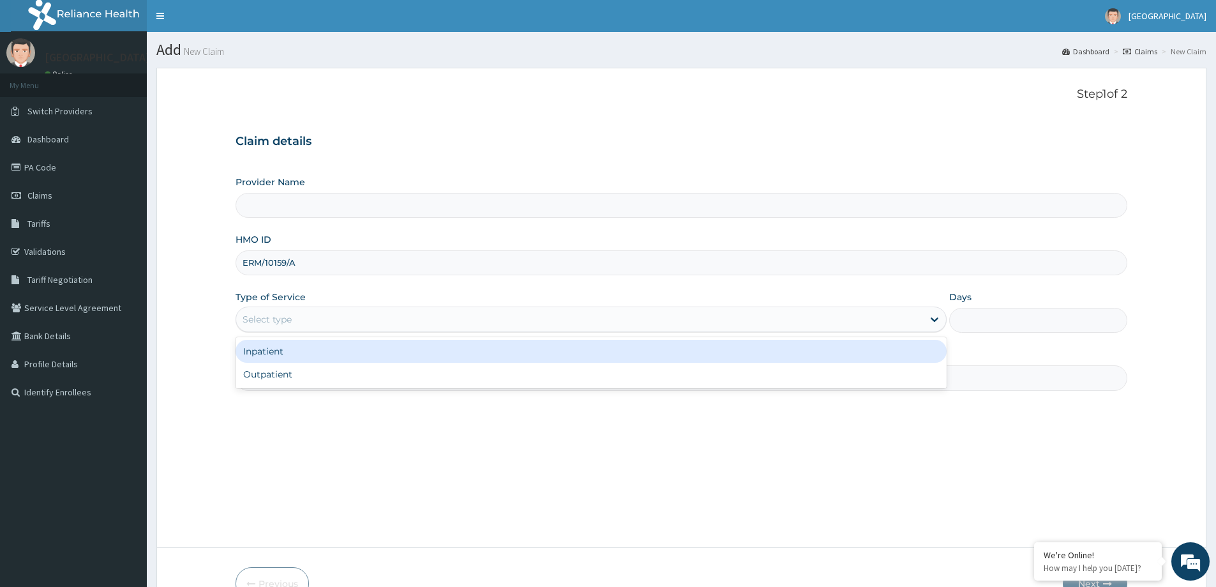
click at [370, 318] on div "Select type" at bounding box center [579, 319] width 687 height 20
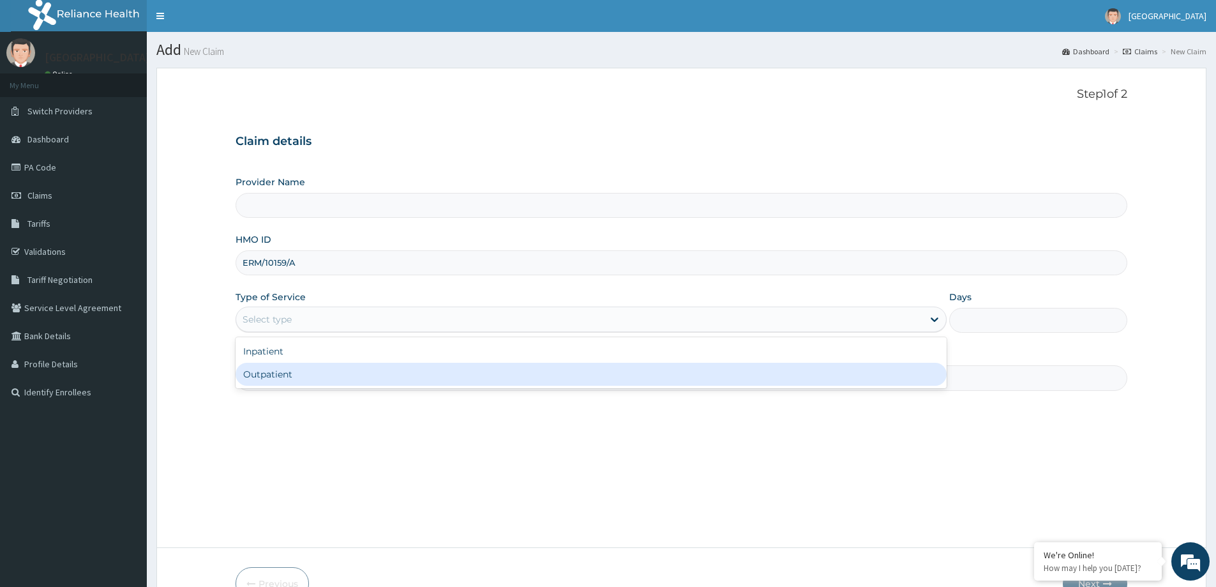
click at [334, 380] on div "Outpatient" at bounding box center [591, 374] width 711 height 23
type input "1"
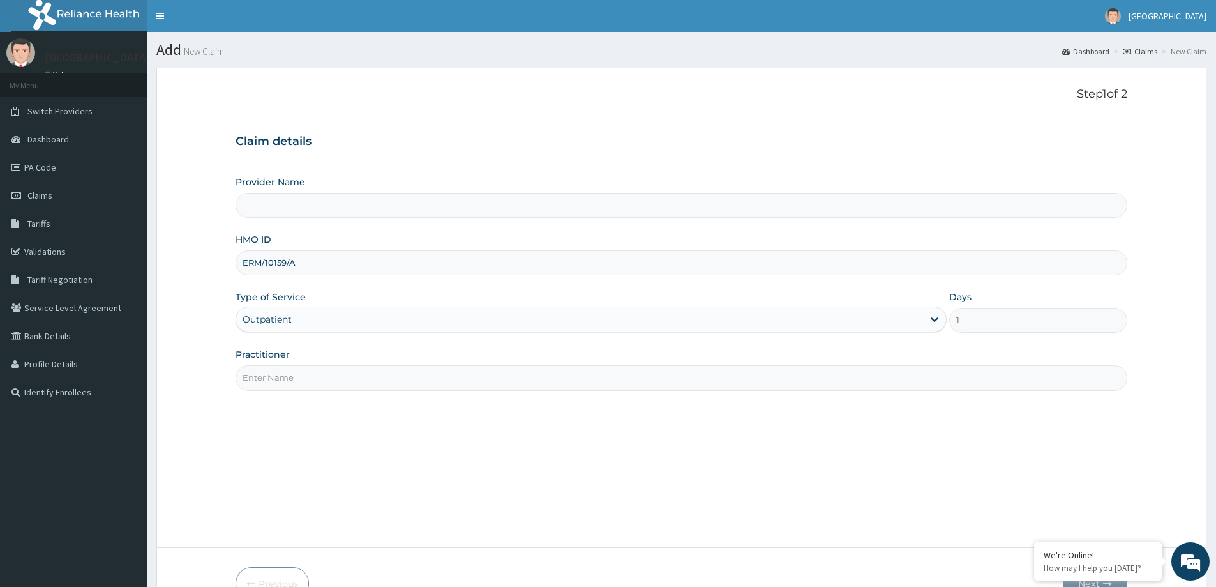
click at [331, 380] on input "Practitioner" at bounding box center [682, 377] width 892 height 25
type input "DR JAJA"
click at [421, 199] on input "Provider Name" at bounding box center [682, 205] width 892 height 25
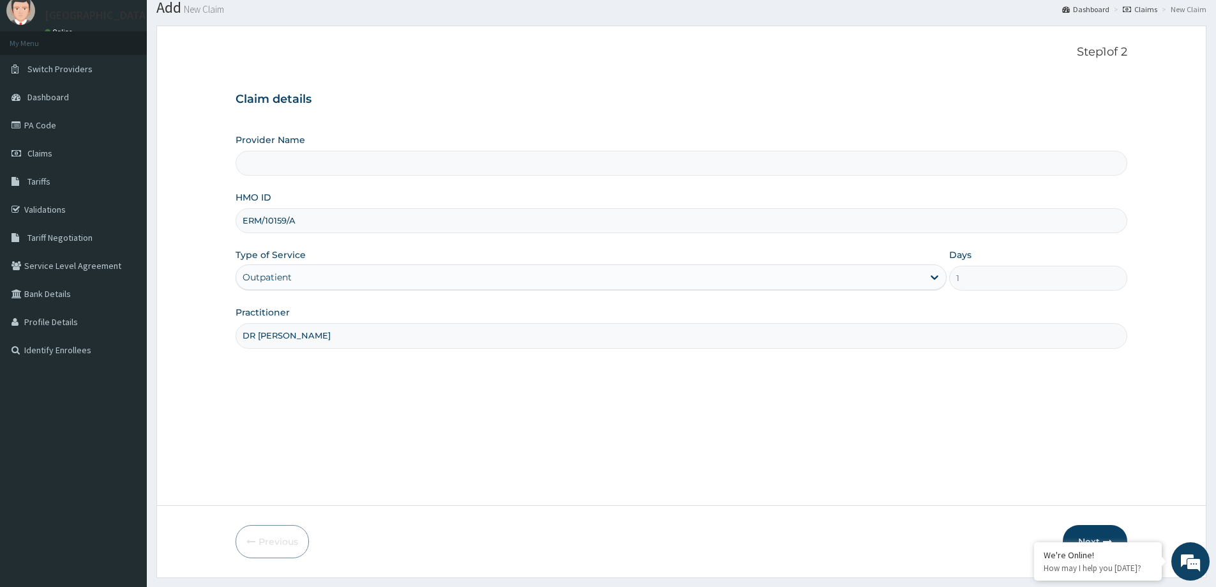
scroll to position [75, 0]
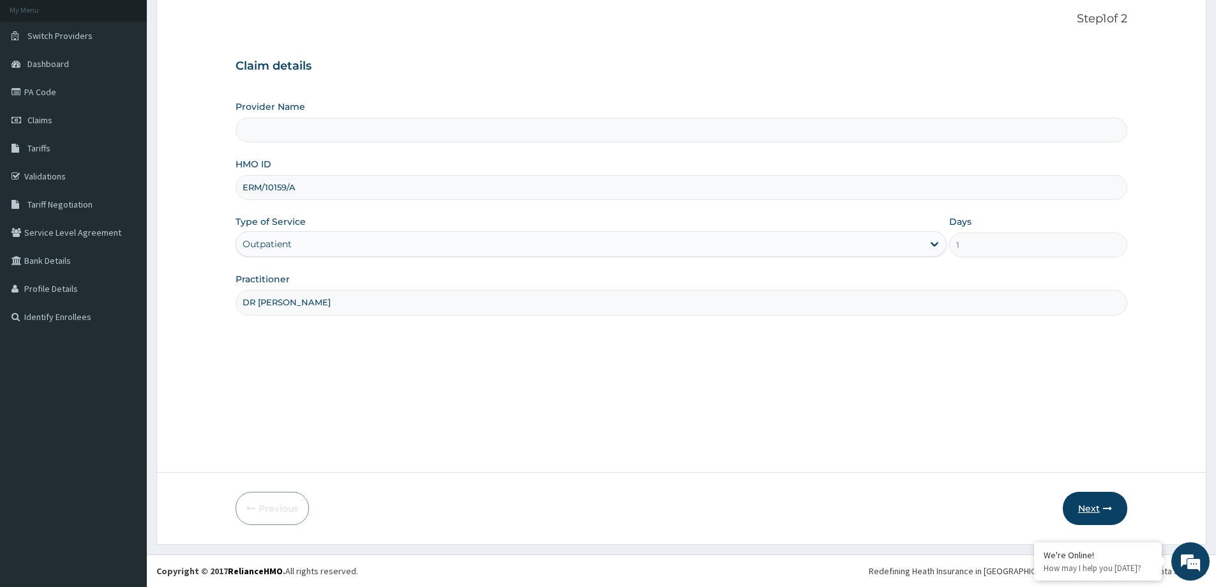
click at [1100, 511] on button "Next" at bounding box center [1095, 508] width 64 height 33
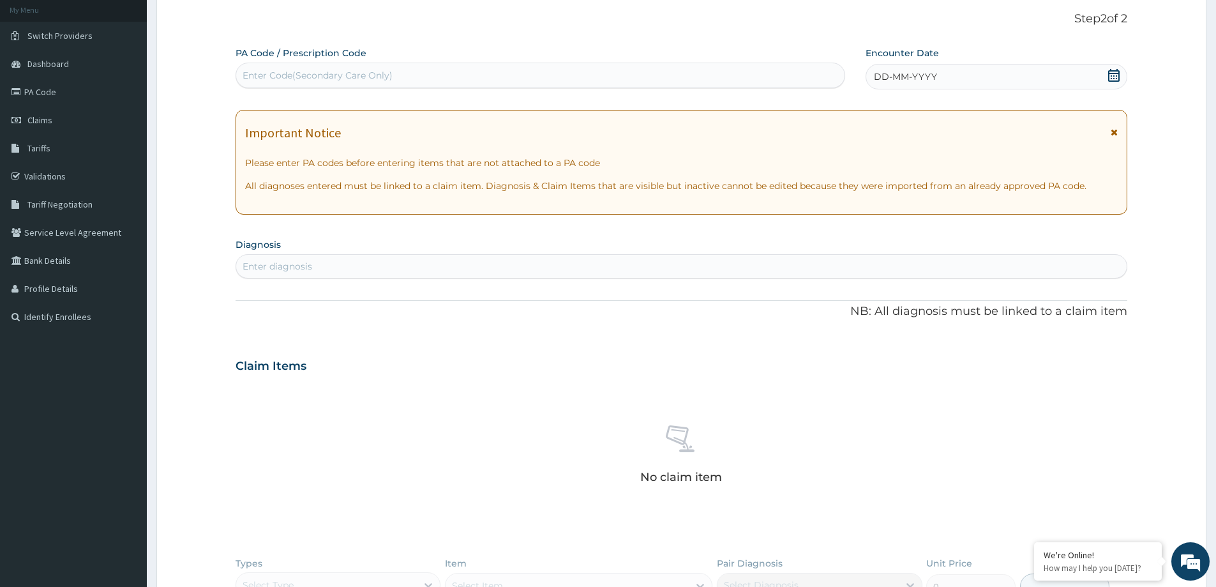
click at [1117, 78] on icon at bounding box center [1114, 75] width 13 height 13
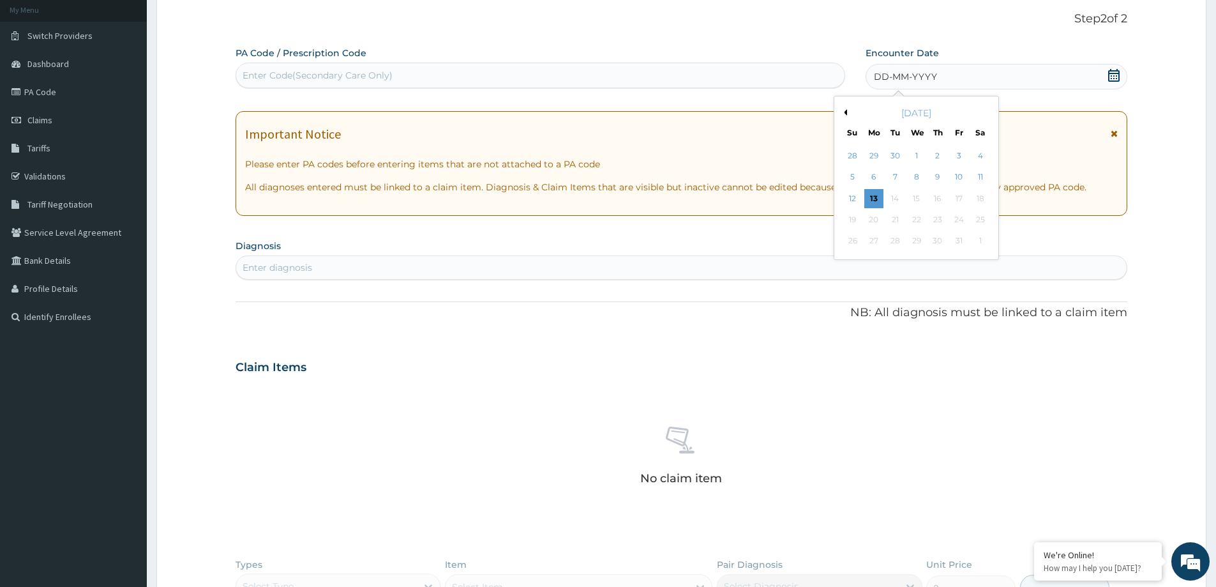
click at [848, 117] on div "October 2025" at bounding box center [916, 113] width 154 height 13
click at [845, 110] on button "Previous Month" at bounding box center [844, 112] width 6 height 6
drag, startPoint x: 918, startPoint y: 222, endPoint x: 795, endPoint y: 234, distance: 123.8
click at [908, 221] on div "20" at bounding box center [916, 219] width 19 height 19
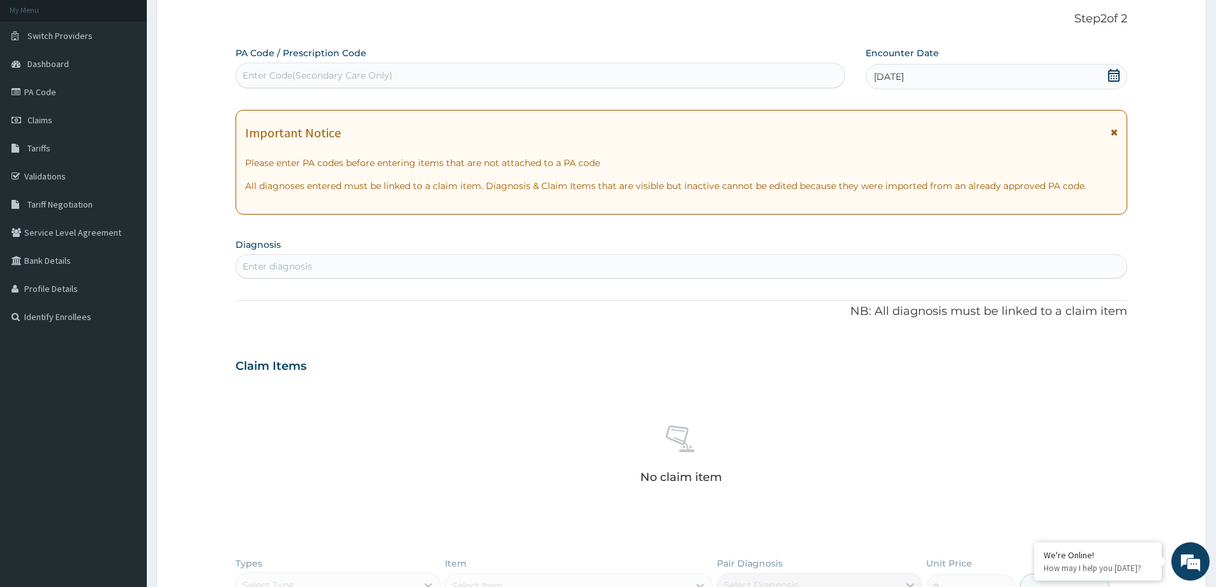
click at [545, 266] on div "Enter diagnosis" at bounding box center [681, 266] width 891 height 20
type input "MALARIA"
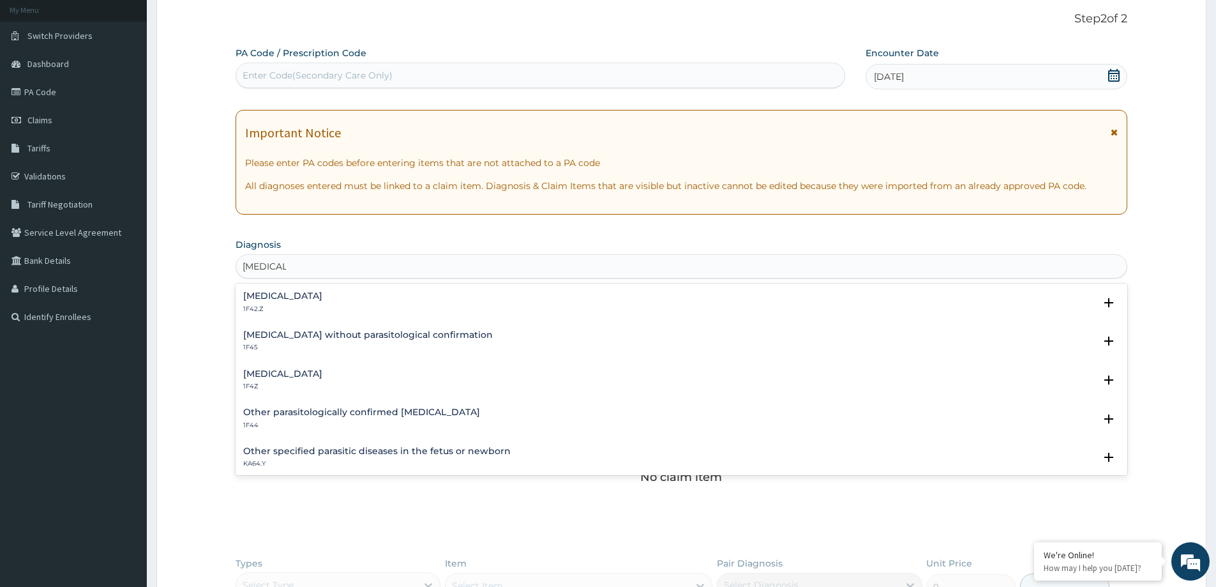
click at [304, 375] on h4 "Malaria, unspecified" at bounding box center [282, 374] width 79 height 10
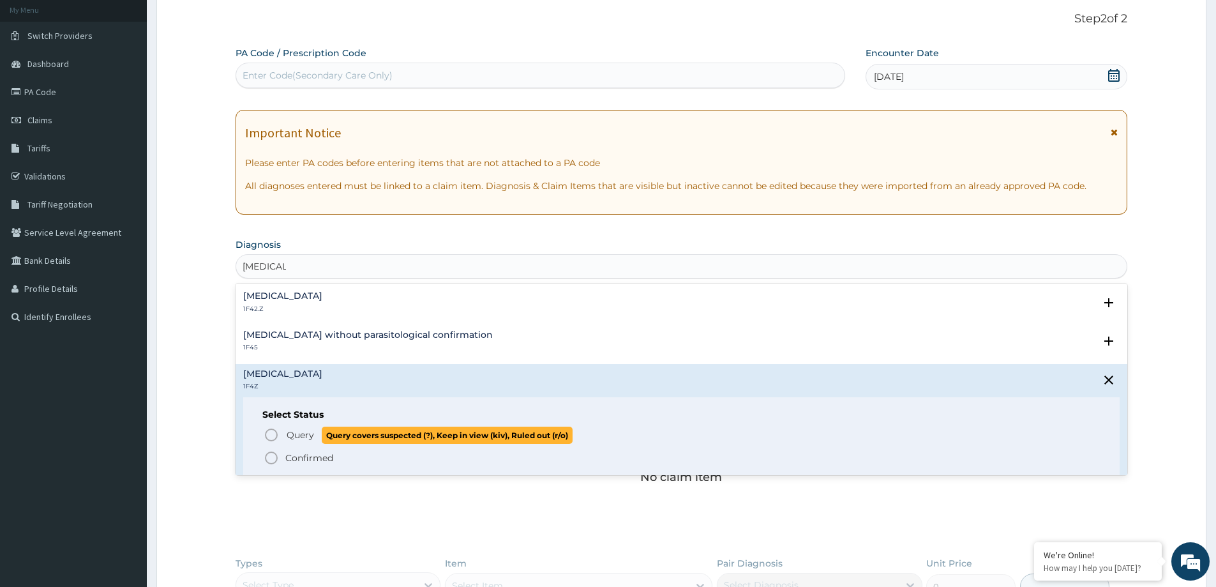
click at [289, 435] on span "Query" at bounding box center [300, 434] width 27 height 13
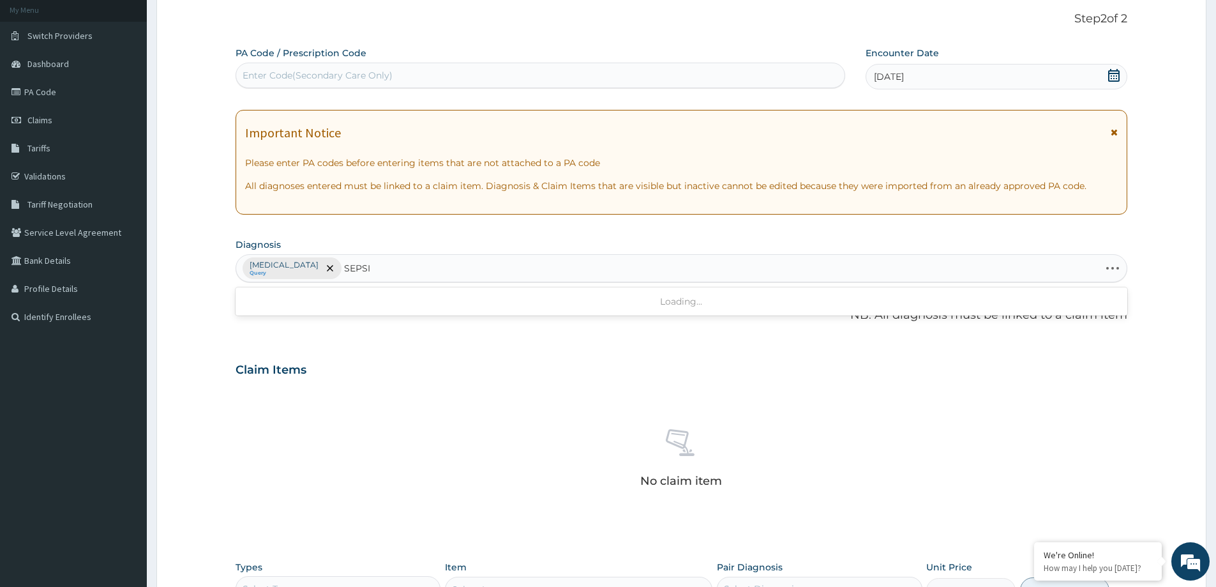
type input "SEPSIS"
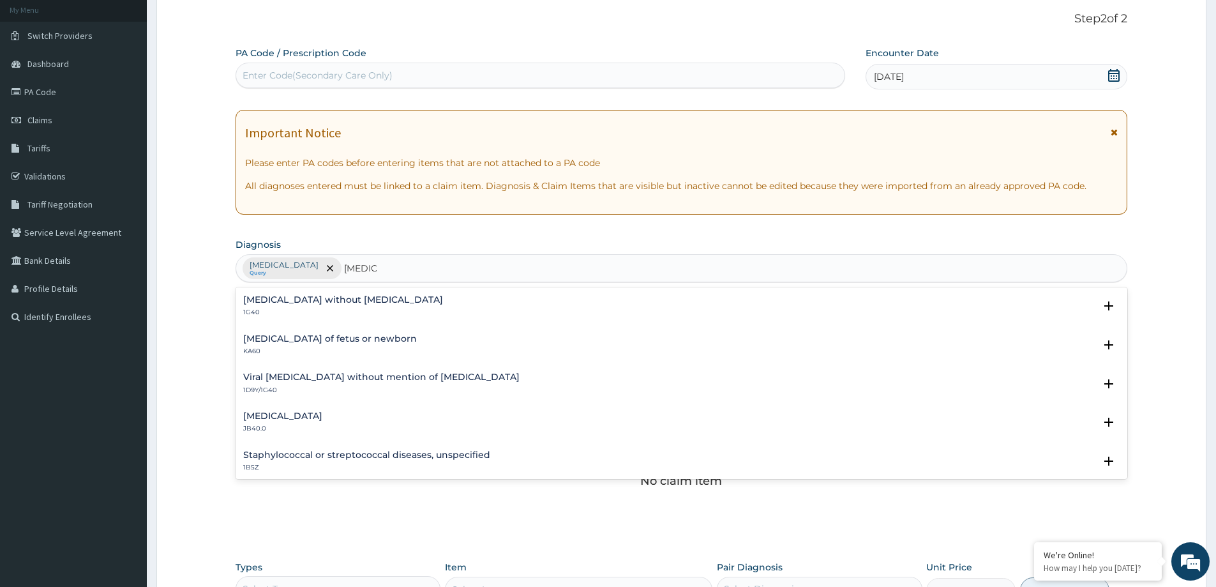
click at [308, 305] on div "Sepsis without septic shock 1G40" at bounding box center [343, 306] width 200 height 22
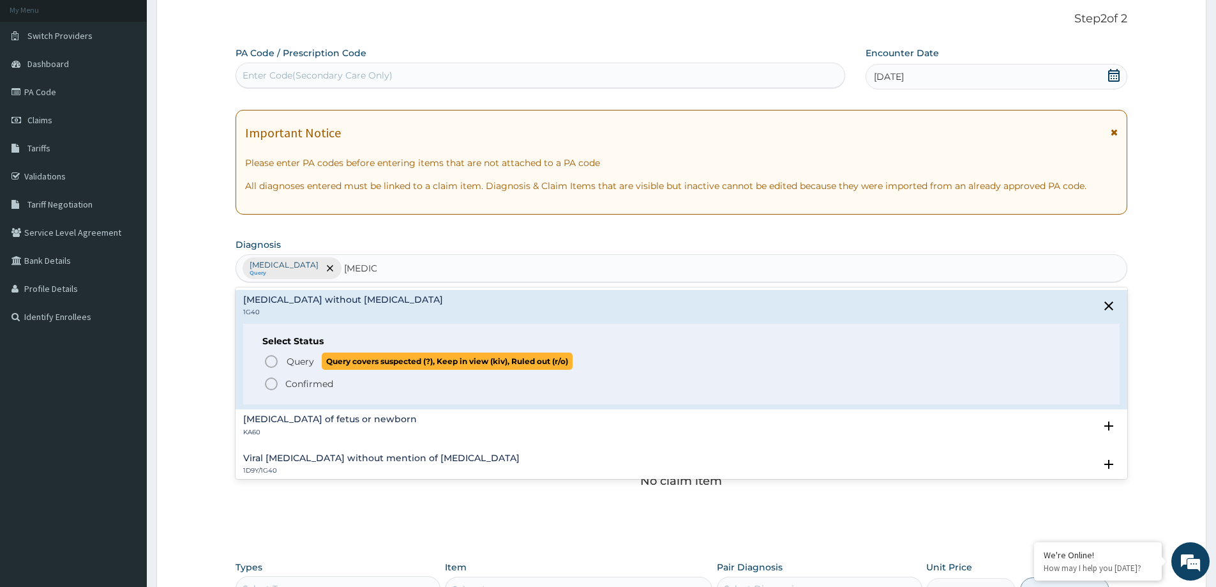
click at [294, 359] on span "Query" at bounding box center [300, 361] width 27 height 13
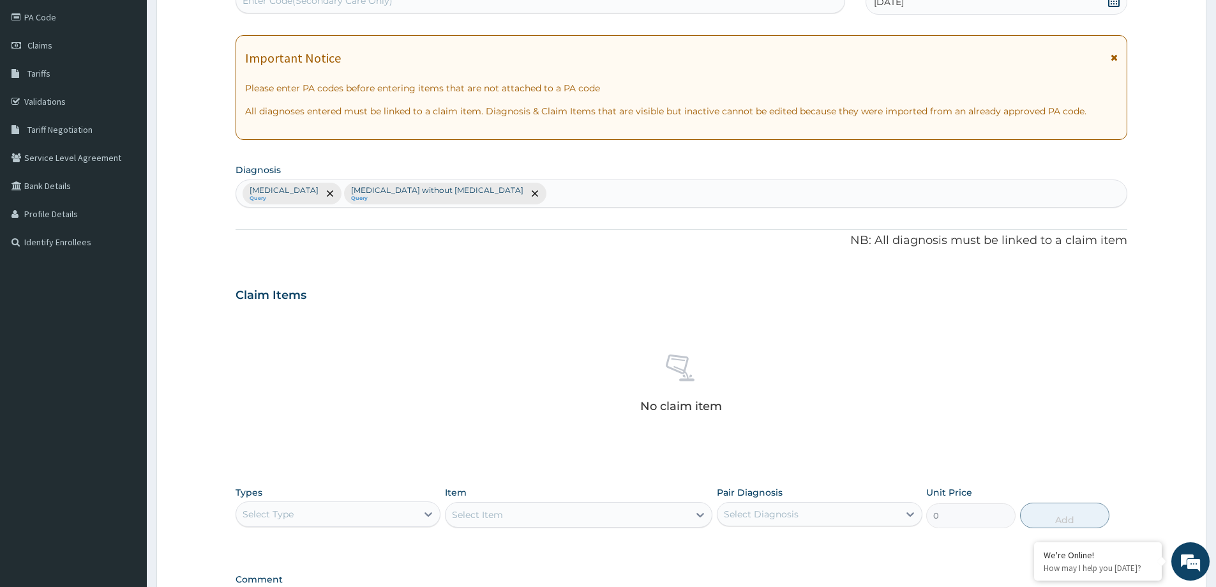
scroll to position [321, 0]
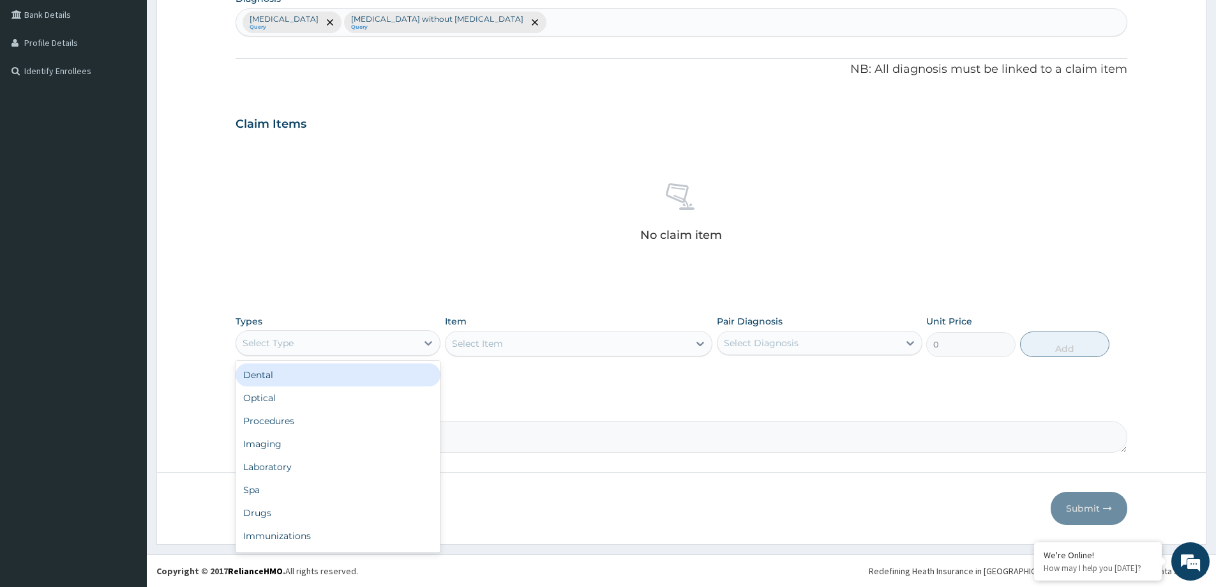
click at [380, 347] on div "Select Type" at bounding box center [326, 343] width 181 height 20
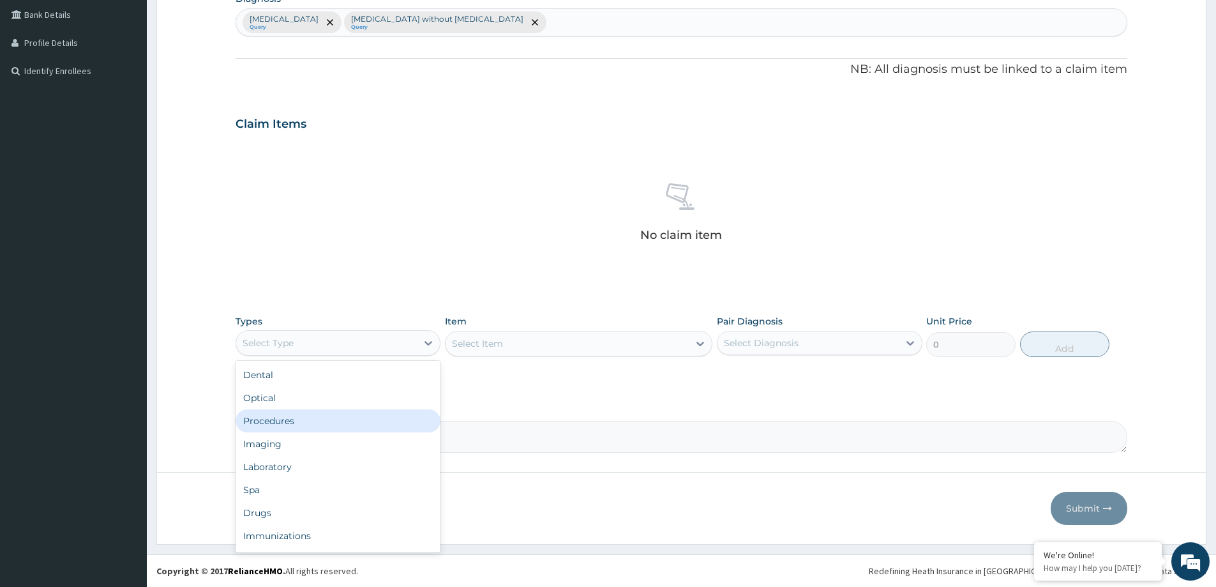
click at [350, 424] on div "Procedures" at bounding box center [338, 420] width 205 height 23
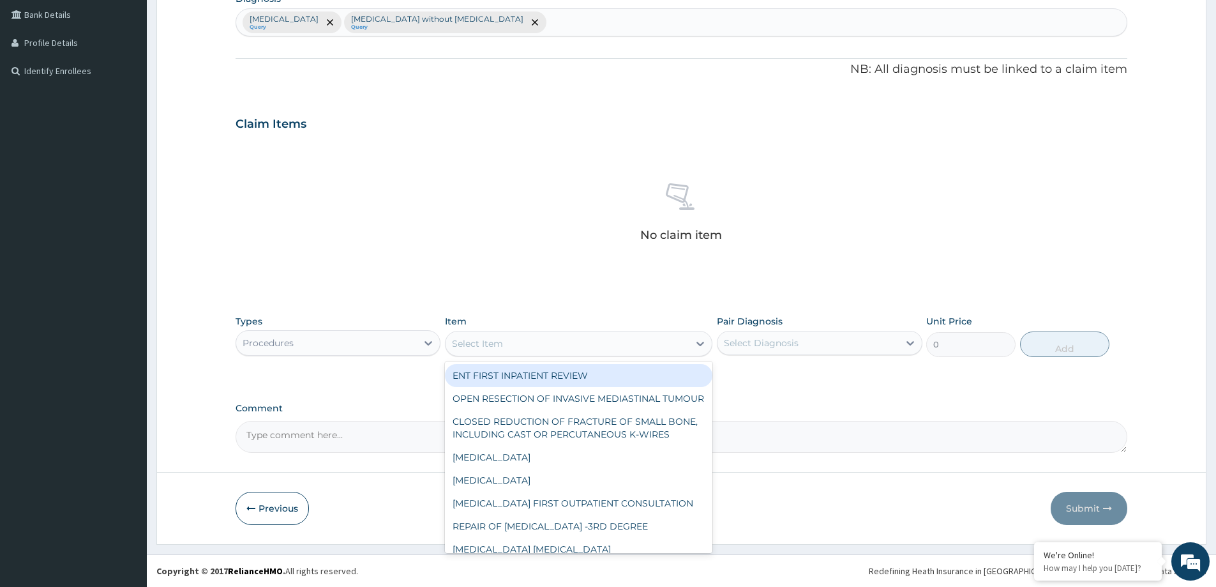
click at [556, 350] on div "Select Item" at bounding box center [567, 343] width 243 height 20
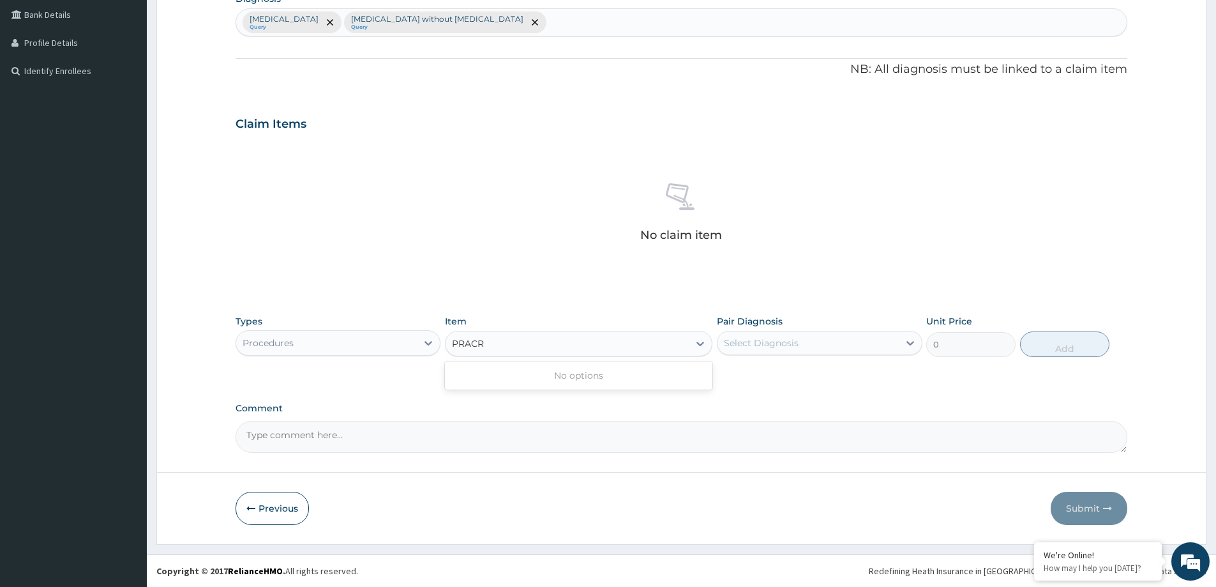
type input "PRAC"
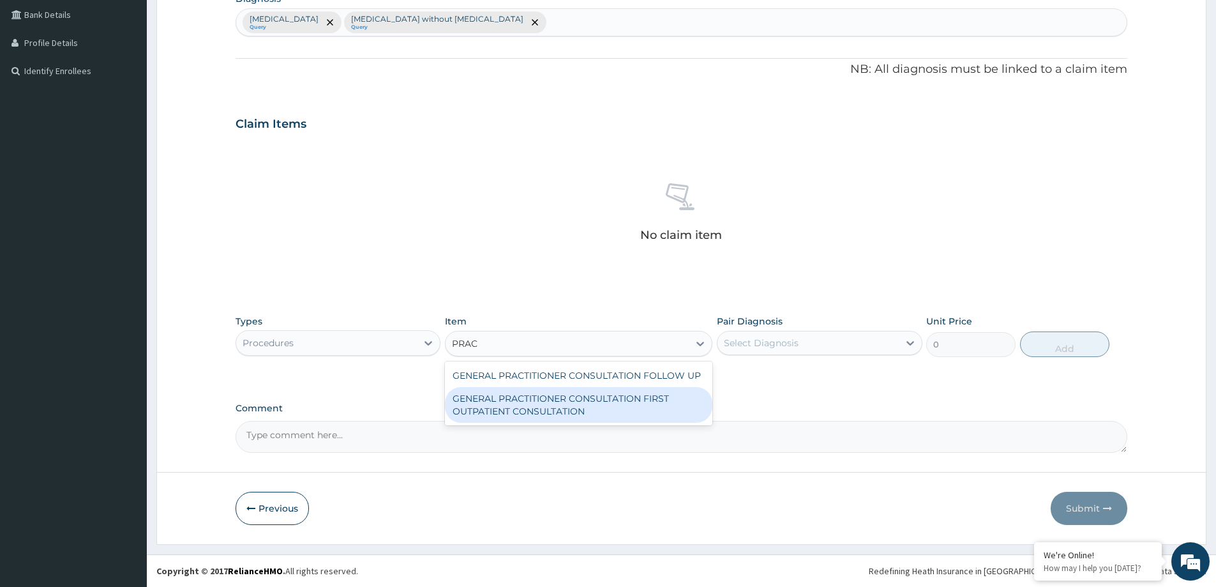
click at [613, 409] on div "GENERAL PRACTITIONER CONSULTATION FIRST OUTPATIENT CONSULTATION" at bounding box center [578, 405] width 267 height 36
type input "3547.5"
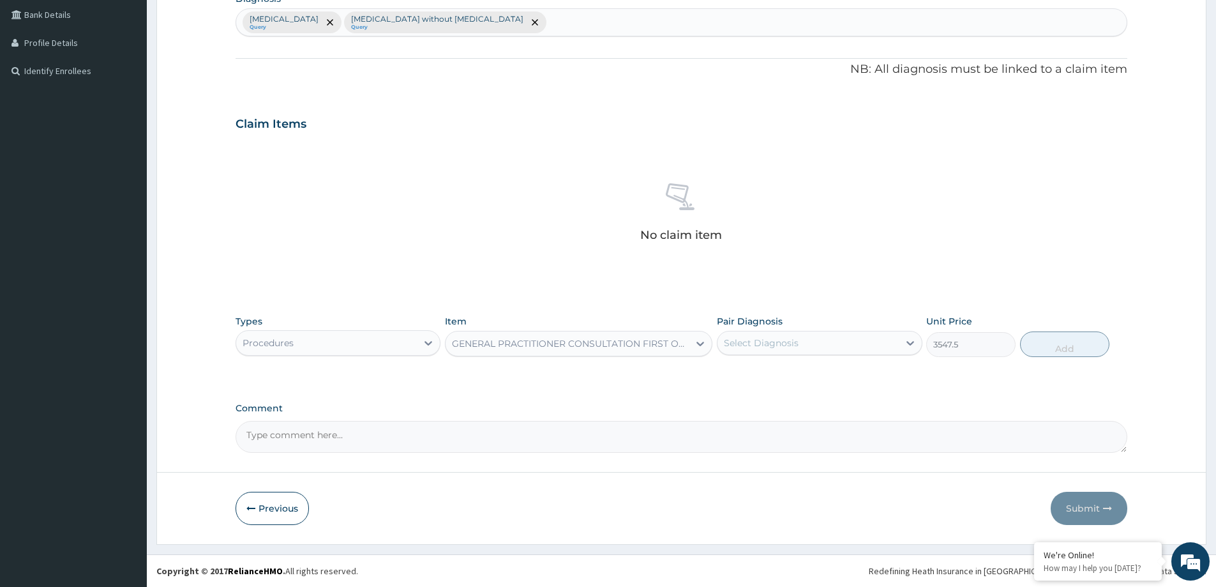
click at [802, 343] on div "Select Diagnosis" at bounding box center [808, 343] width 181 height 20
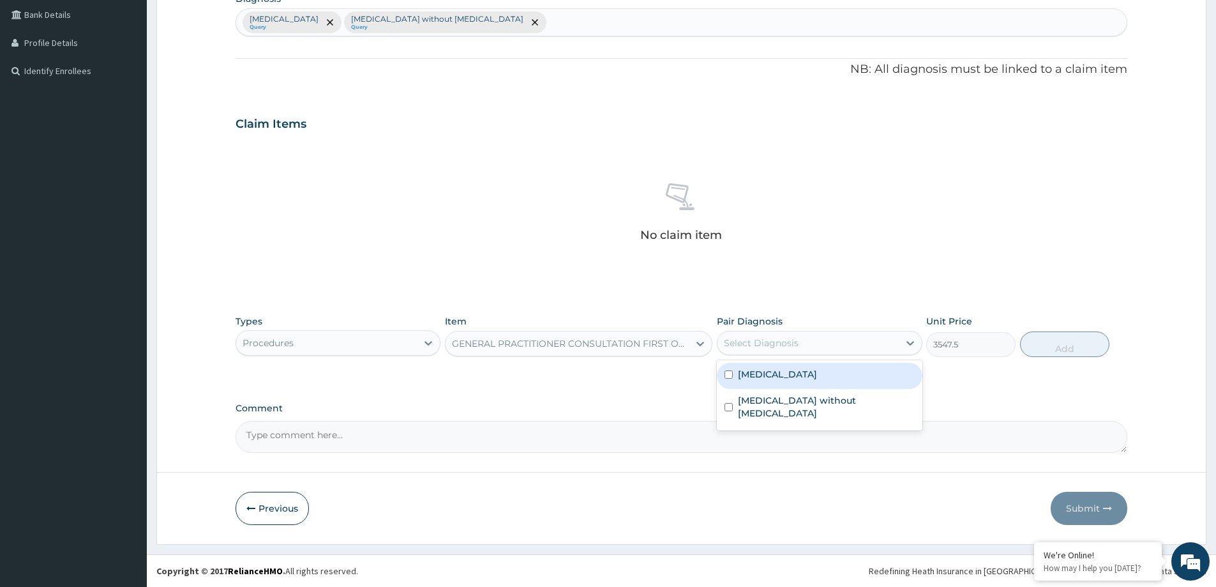
click at [805, 379] on label "[MEDICAL_DATA]" at bounding box center [777, 374] width 79 height 13
checkbox input "true"
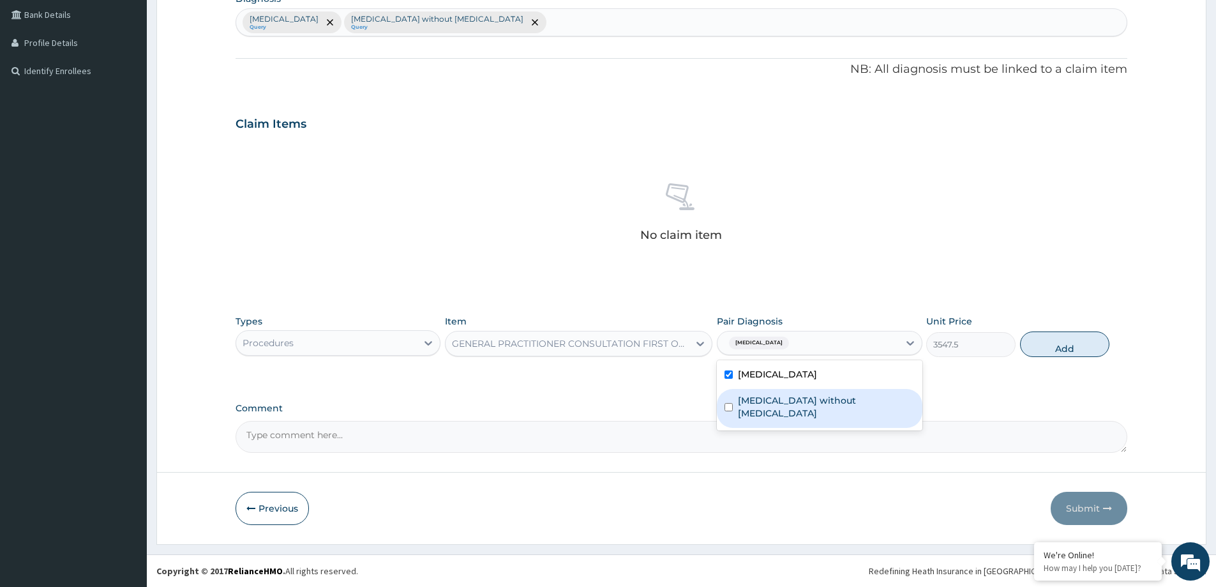
drag, startPoint x: 808, startPoint y: 400, endPoint x: 987, endPoint y: 386, distance: 179.3
click at [819, 400] on label "[MEDICAL_DATA] without [MEDICAL_DATA]" at bounding box center [826, 407] width 176 height 26
checkbox input "true"
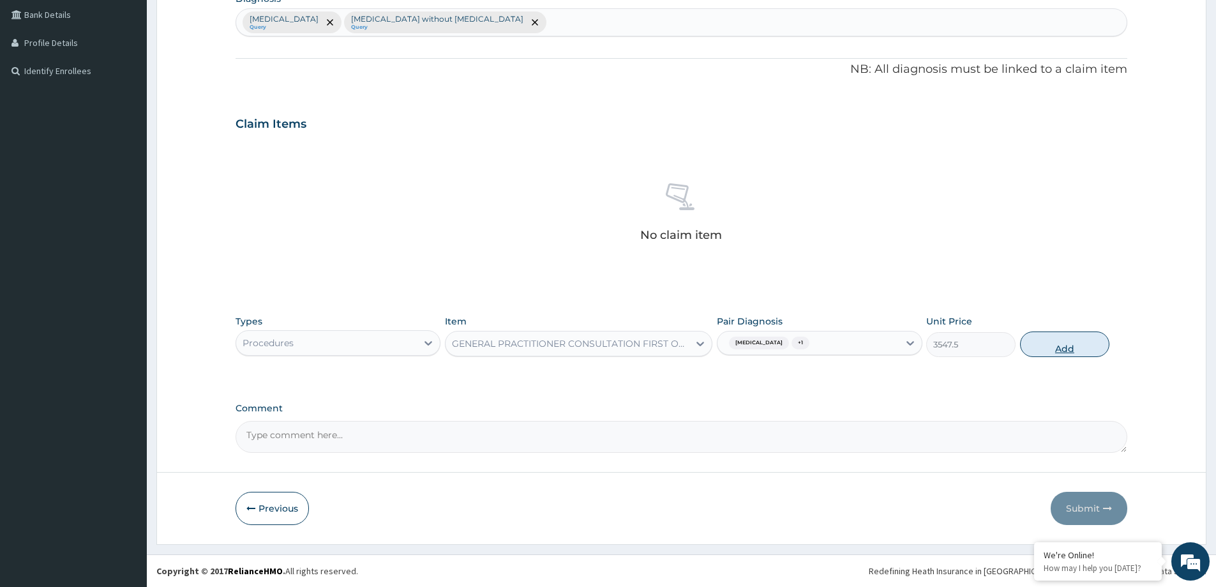
click at [1085, 335] on button "Add" at bounding box center [1064, 344] width 89 height 26
type input "0"
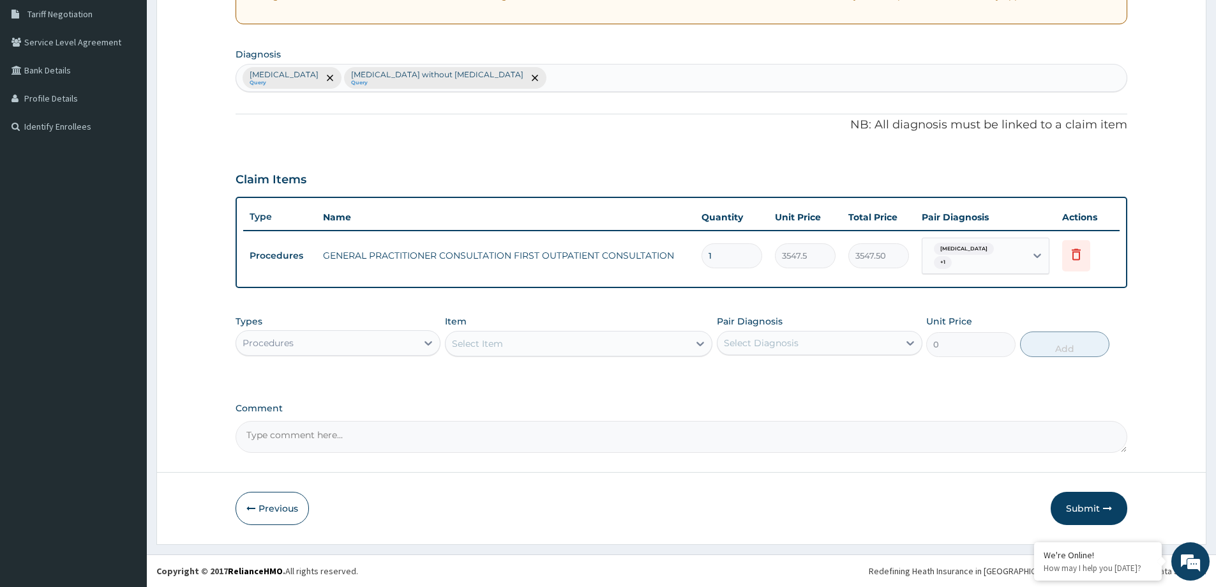
click at [331, 343] on div "Procedures" at bounding box center [326, 343] width 181 height 20
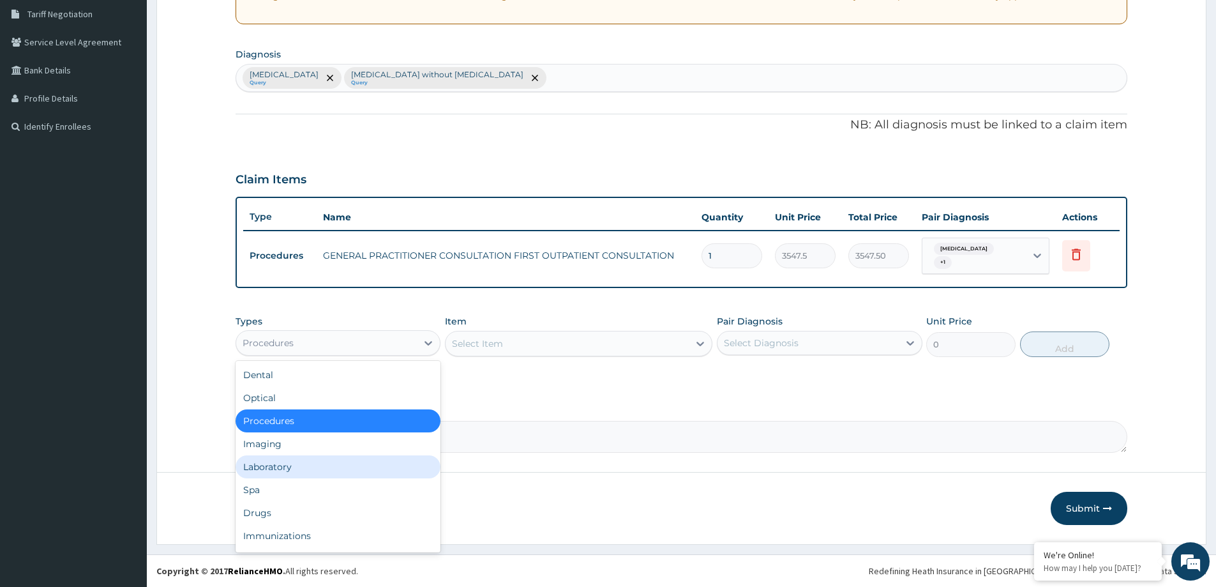
click at [312, 463] on div "Laboratory" at bounding box center [338, 466] width 205 height 23
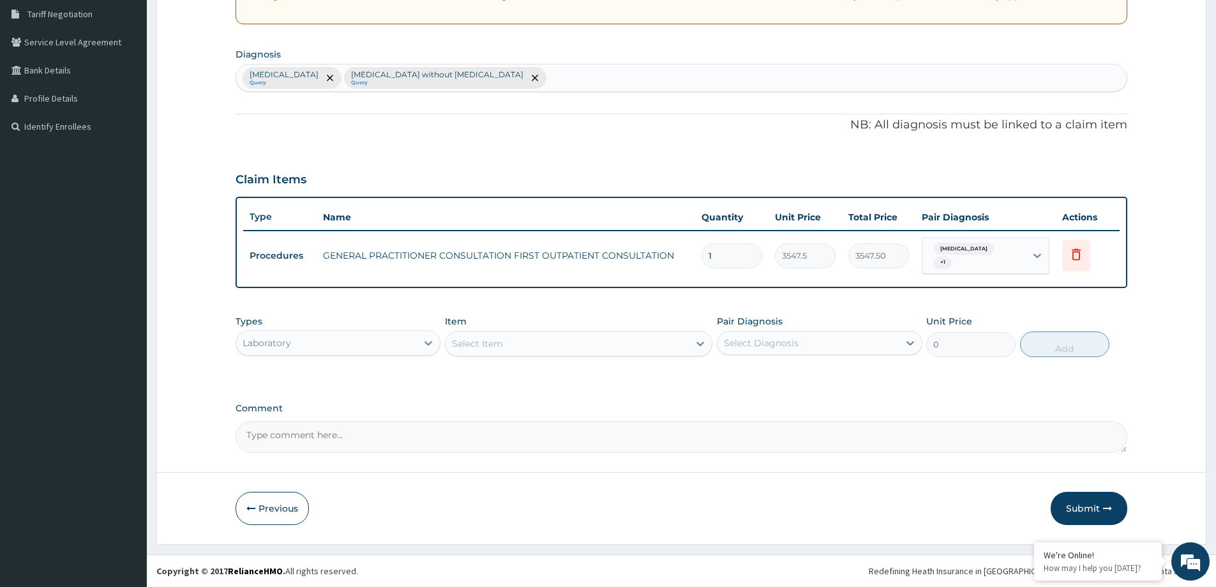
click at [523, 347] on div "Select Item" at bounding box center [567, 343] width 243 height 20
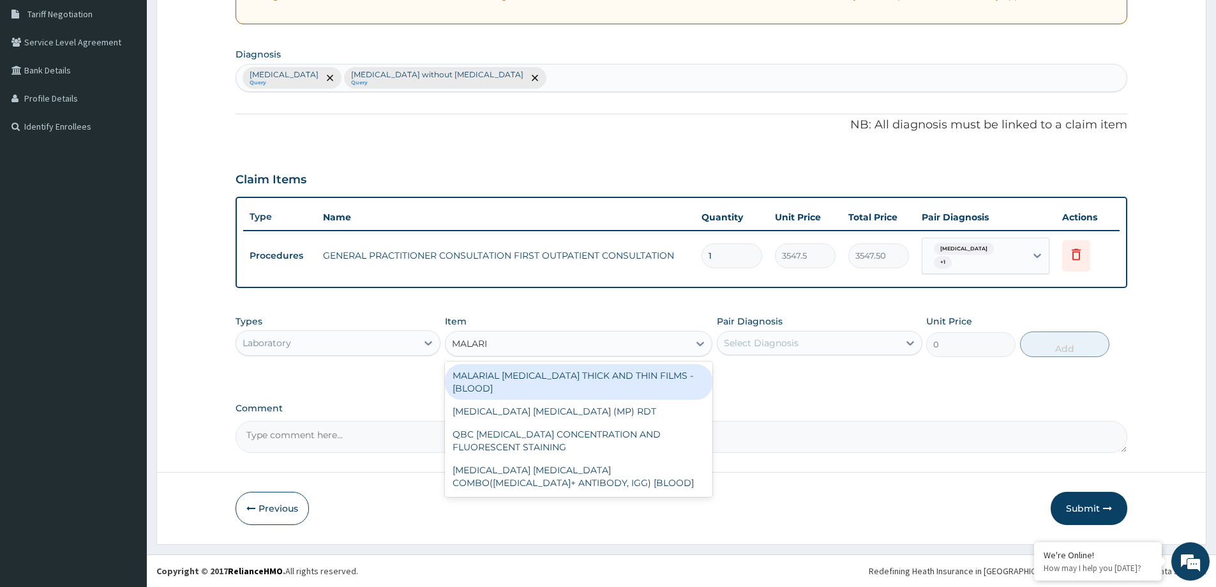
type input "[MEDICAL_DATA]"
drag, startPoint x: 642, startPoint y: 377, endPoint x: 761, endPoint y: 363, distance: 120.1
click at [668, 377] on div "MALARIAL [MEDICAL_DATA] THICK AND THIN FILMS - [BLOOD]" at bounding box center [578, 382] width 267 height 36
type input "1612.5"
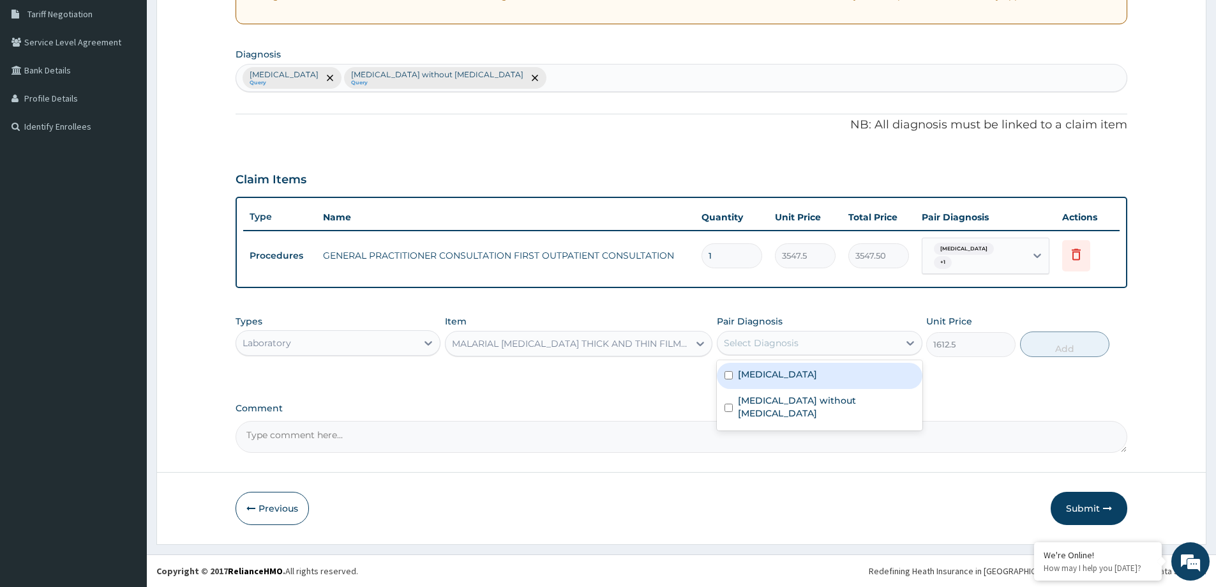
click at [794, 353] on div "Select Diagnosis" at bounding box center [819, 343] width 205 height 24
drag, startPoint x: 810, startPoint y: 371, endPoint x: 965, endPoint y: 363, distance: 154.7
click at [817, 372] on label "[MEDICAL_DATA]" at bounding box center [777, 374] width 79 height 13
checkbox input "true"
drag, startPoint x: 1076, startPoint y: 342, endPoint x: 942, endPoint y: 369, distance: 136.8
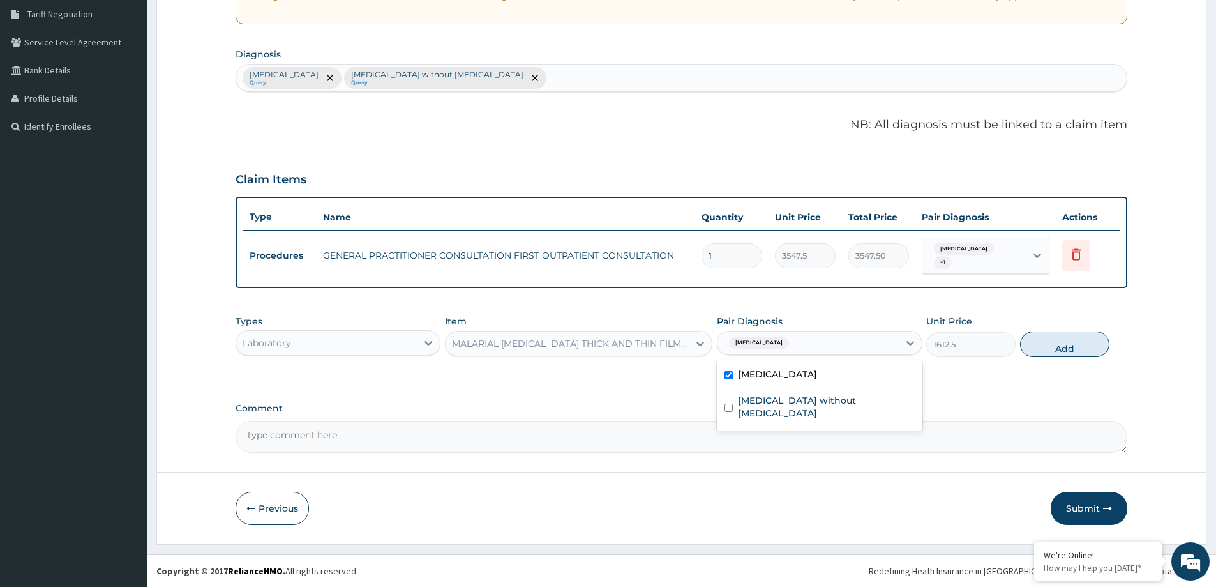
click at [1077, 342] on button "Add" at bounding box center [1064, 344] width 89 height 26
type input "0"
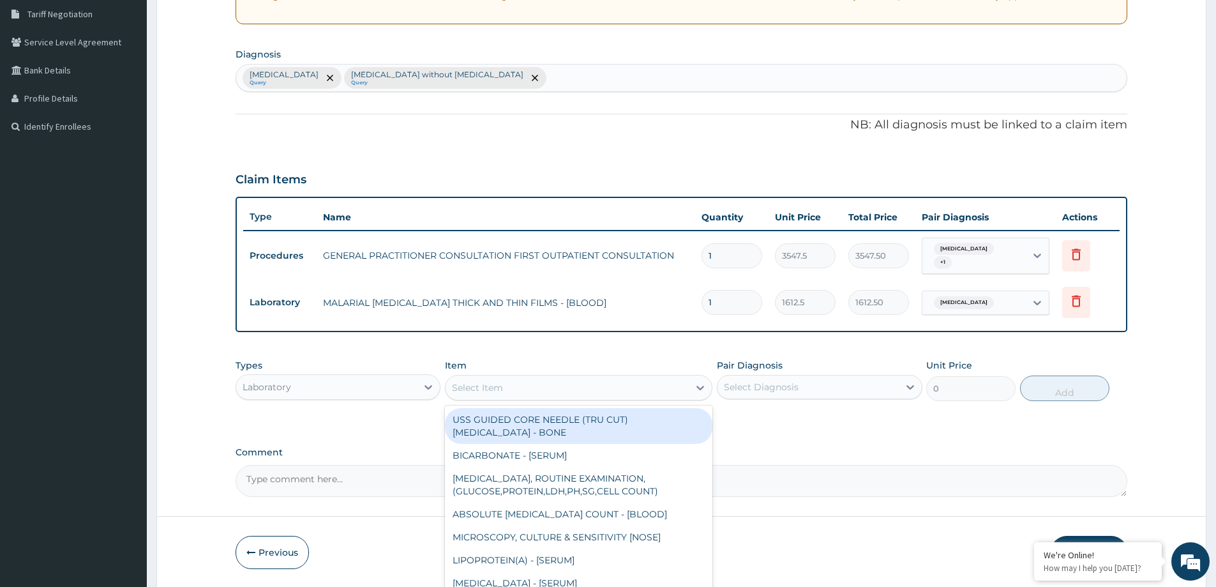
click at [485, 379] on div "Select Item" at bounding box center [567, 387] width 243 height 20
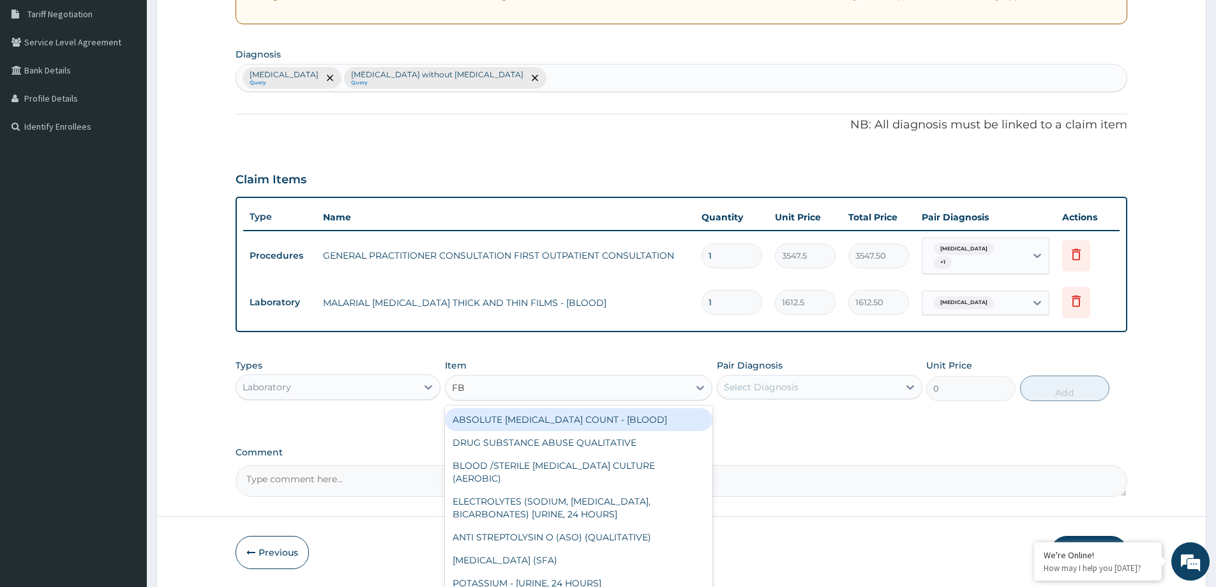
type input "FBC"
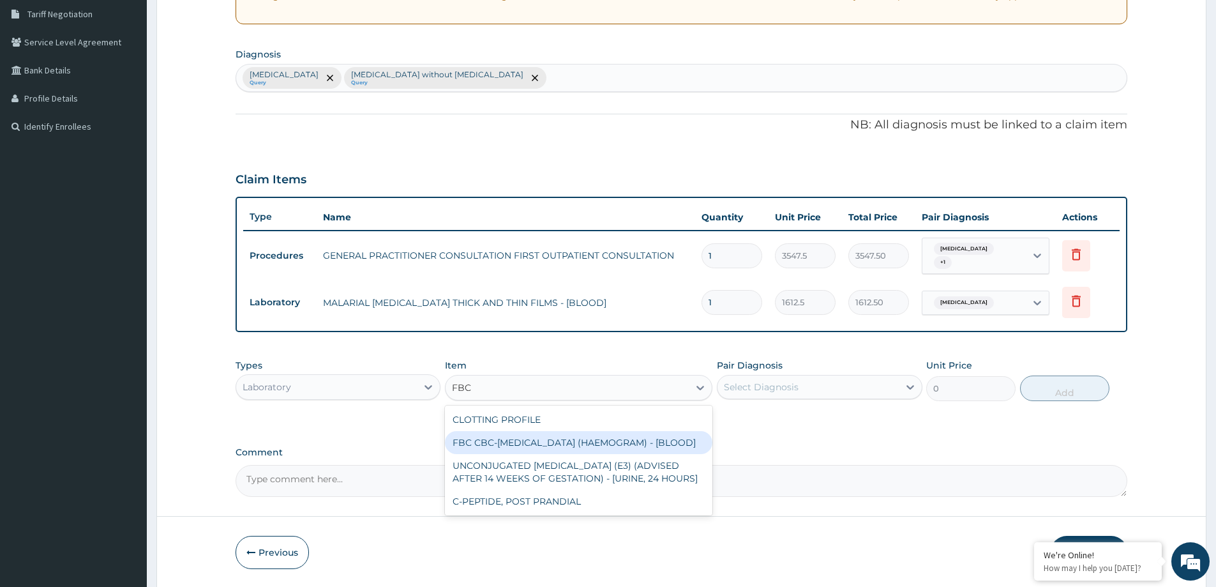
drag, startPoint x: 529, startPoint y: 441, endPoint x: 696, endPoint y: 420, distance: 168.6
click at [561, 439] on div "FBC CBC-[MEDICAL_DATA] (HAEMOGRAM) - [BLOOD]" at bounding box center [578, 442] width 267 height 23
type input "4300"
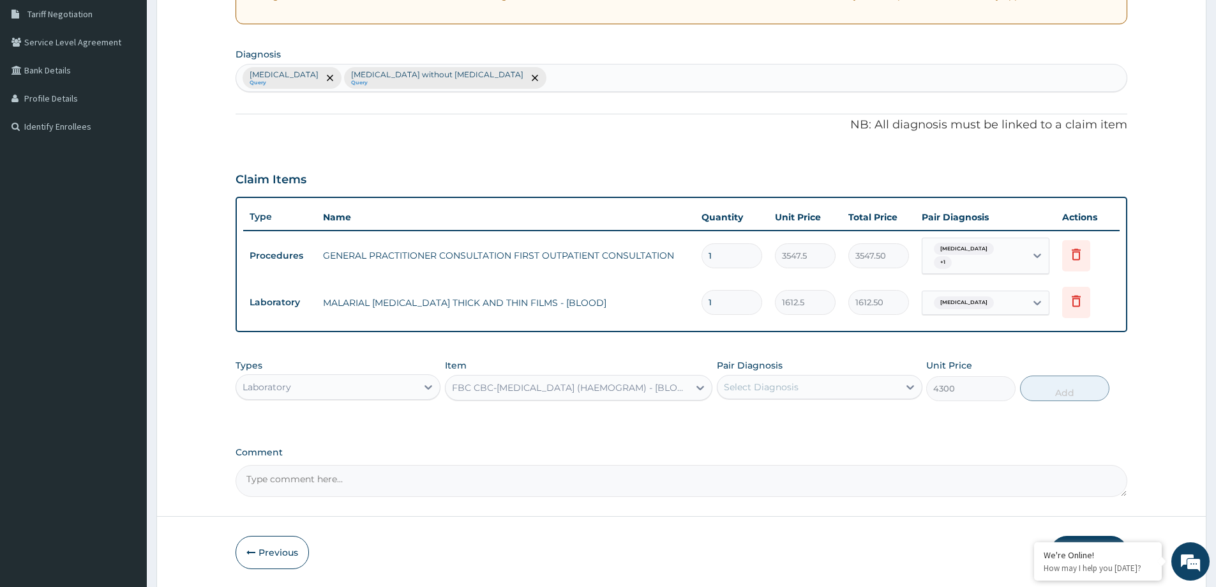
click at [799, 388] on div "Select Diagnosis" at bounding box center [808, 387] width 181 height 20
drag, startPoint x: 826, startPoint y: 452, endPoint x: 897, endPoint y: 430, distance: 74.3
click at [838, 442] on div "[MEDICAL_DATA] without [MEDICAL_DATA]" at bounding box center [819, 452] width 205 height 39
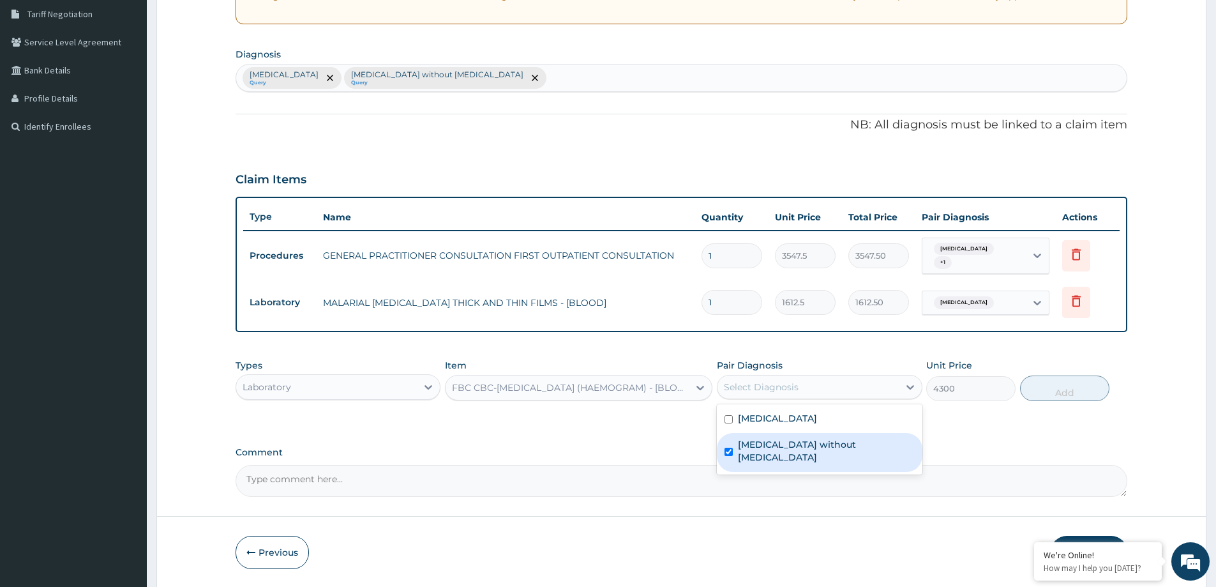
checkbox input "true"
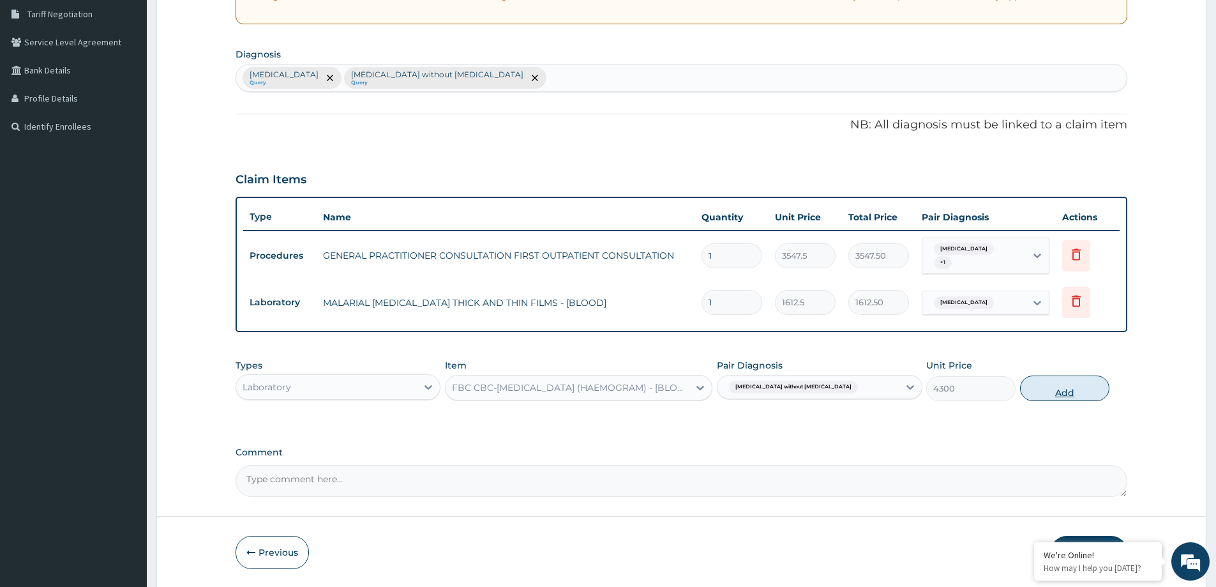
click at [1051, 388] on button "Add" at bounding box center [1064, 388] width 89 height 26
type input "0"
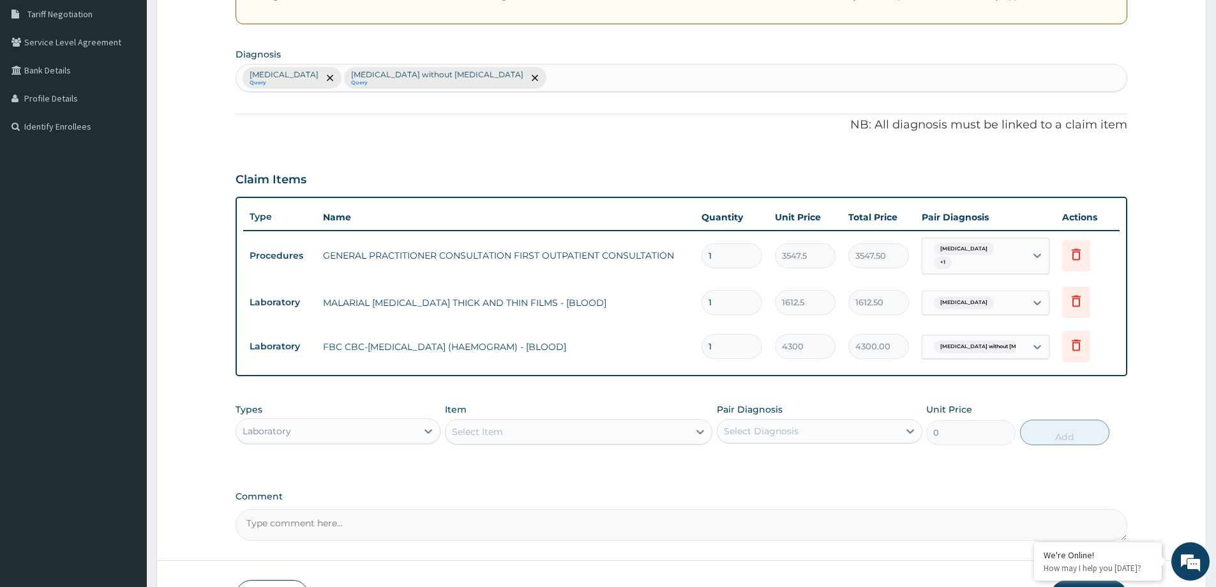
click at [525, 76] on div "[MEDICAL_DATA] Query [MEDICAL_DATA] without [MEDICAL_DATA] Query" at bounding box center [681, 77] width 891 height 27
type input "MYALGIA"
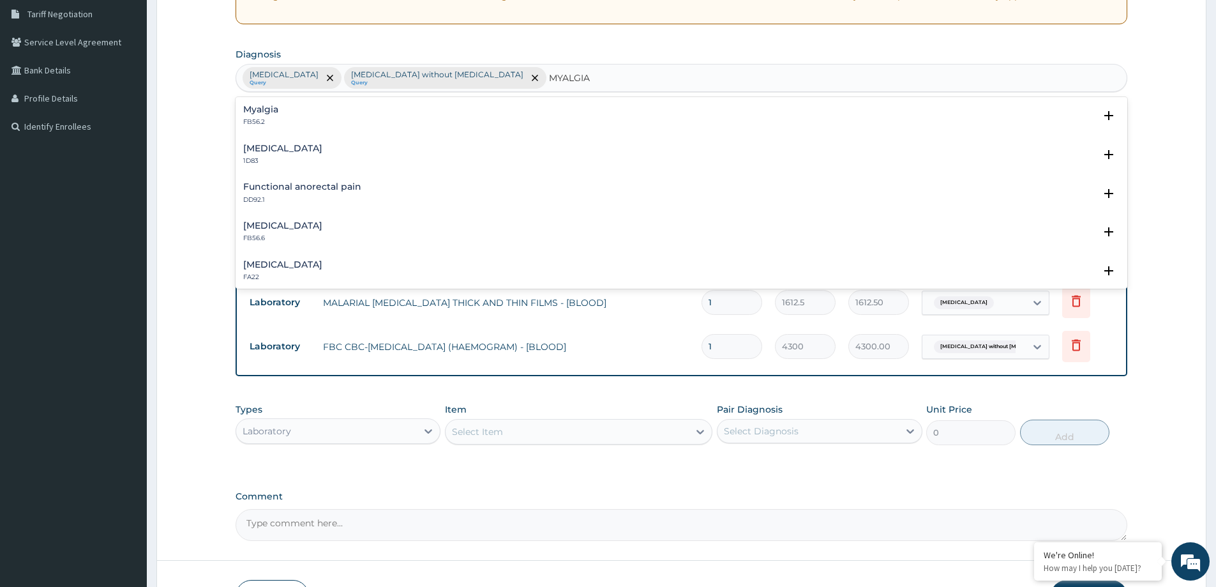
click at [282, 118] on div "Myalgia FB56.2" at bounding box center [681, 116] width 877 height 22
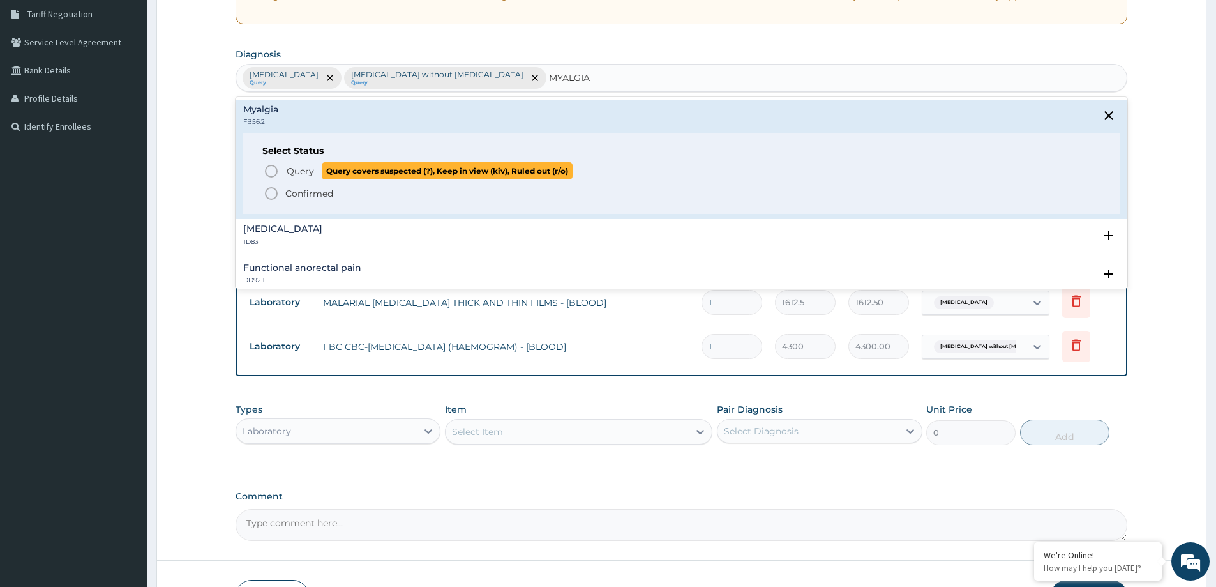
click at [291, 171] on span "Query" at bounding box center [300, 171] width 27 height 13
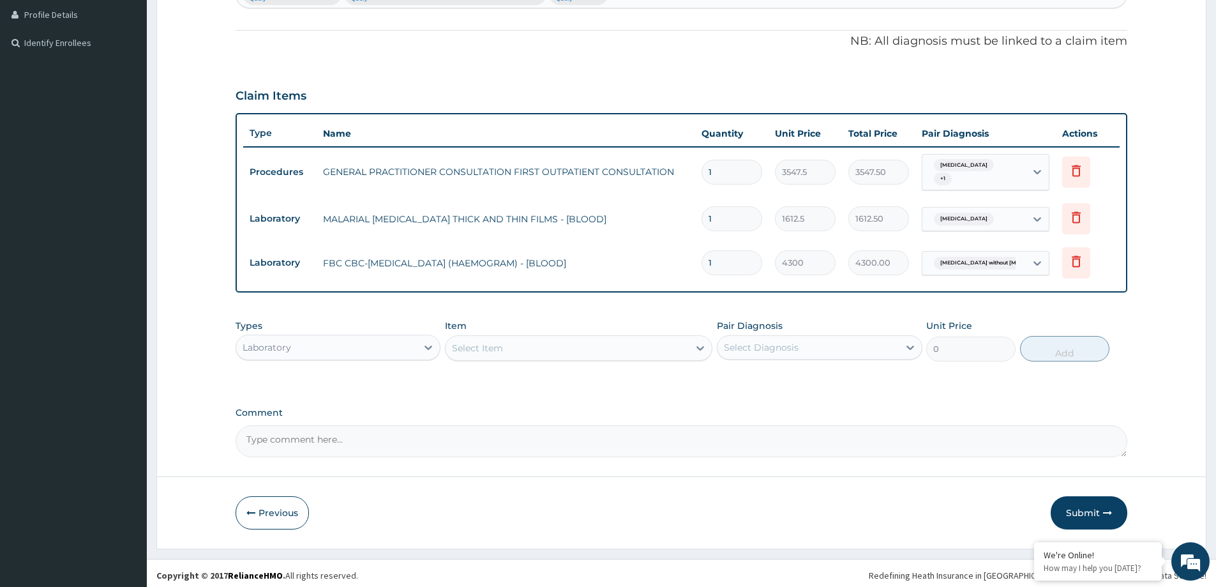
scroll to position [354, 0]
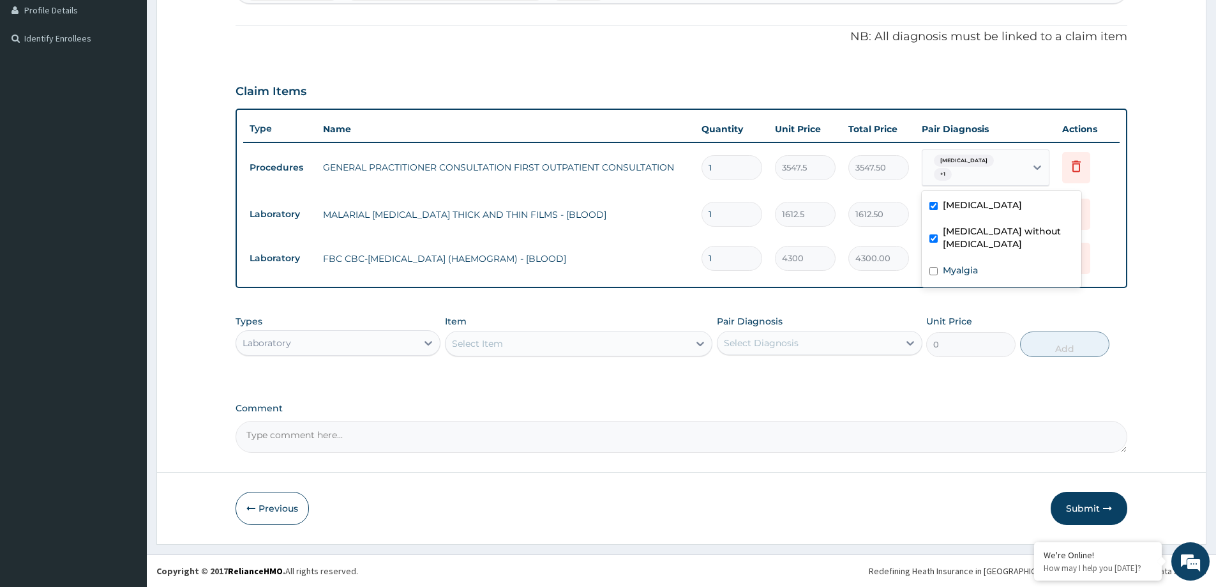
drag, startPoint x: 1021, startPoint y: 167, endPoint x: 1003, endPoint y: 222, distance: 58.3
click at [1021, 169] on div "Malaria, unspecified + 1" at bounding box center [973, 168] width 103 height 36
click at [995, 259] on div "Myalgia" at bounding box center [1002, 272] width 160 height 26
checkbox input "true"
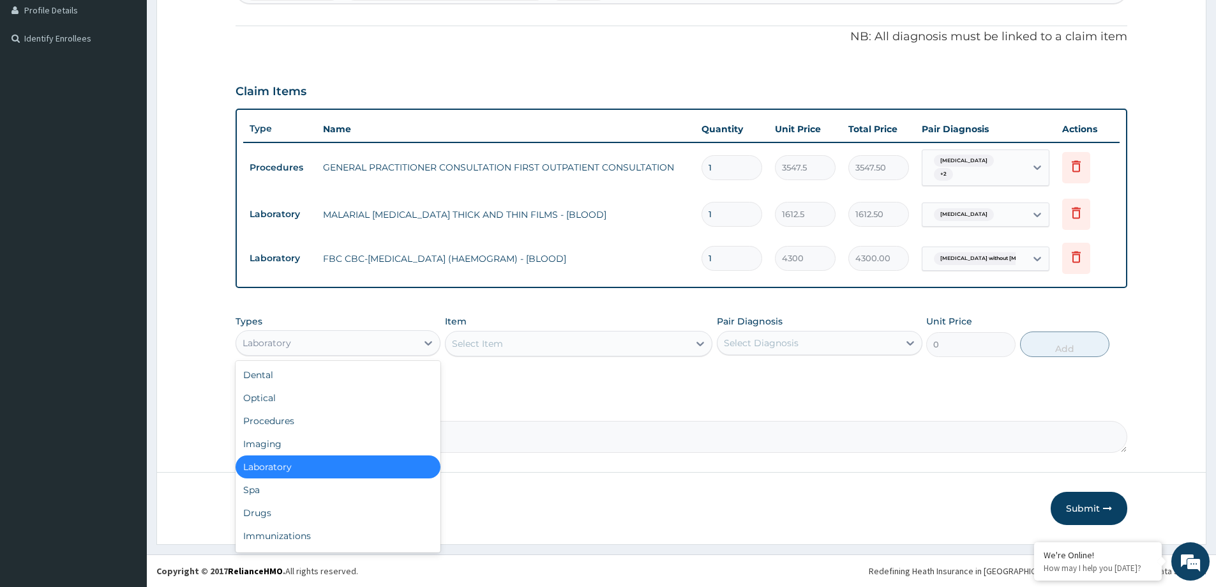
click at [360, 336] on div "Laboratory" at bounding box center [326, 343] width 181 height 20
click at [322, 513] on div "Drugs" at bounding box center [338, 512] width 205 height 23
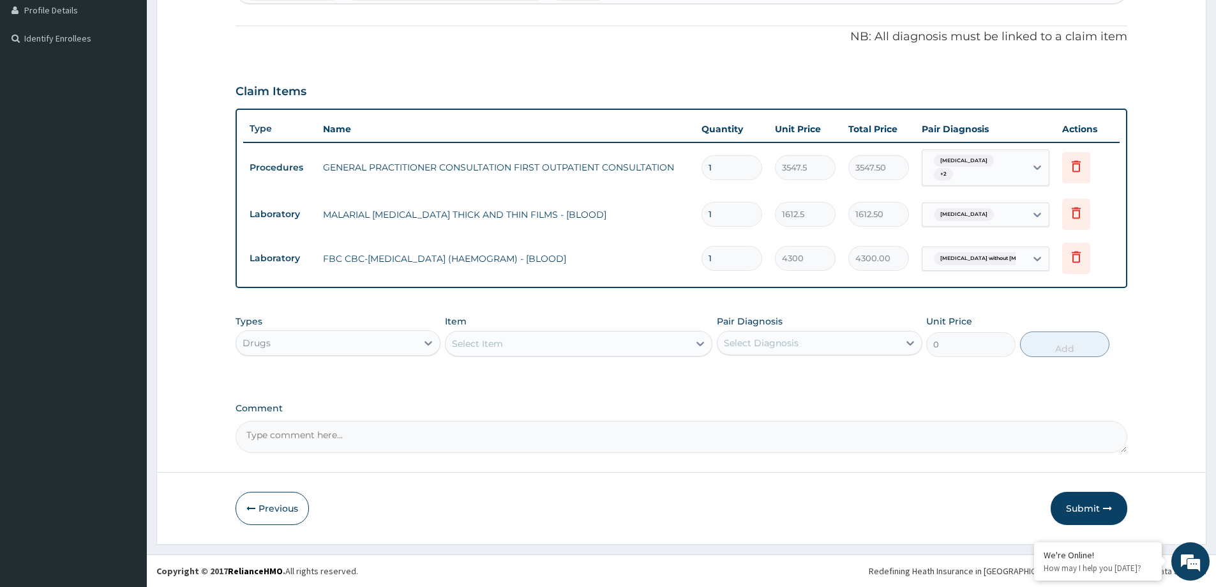
click at [505, 350] on div "Select Item" at bounding box center [567, 343] width 243 height 20
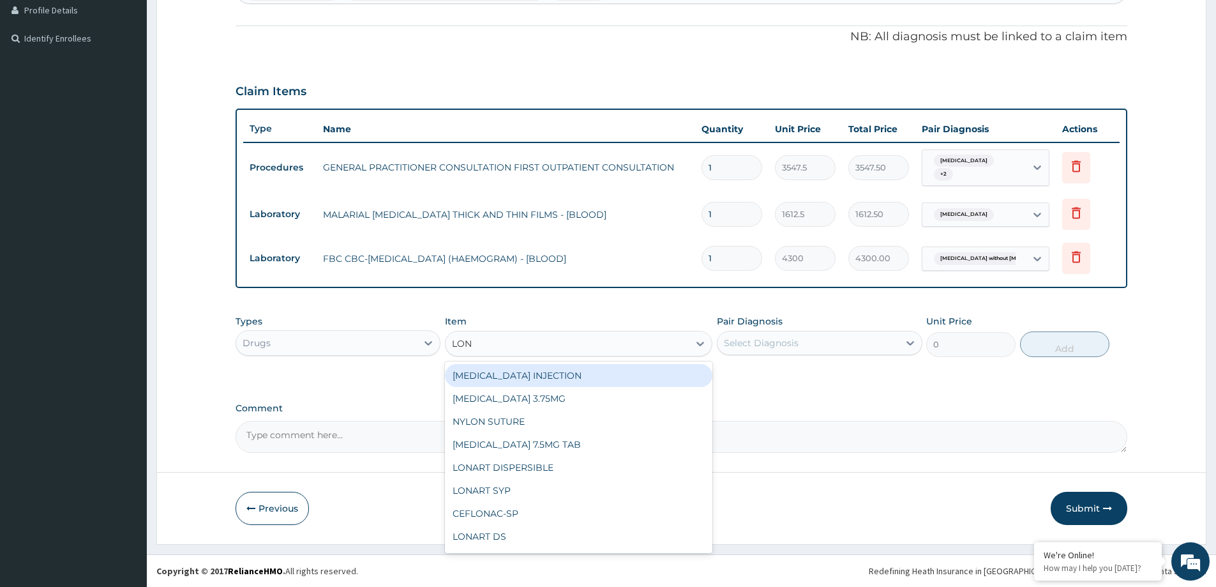
type input "[PERSON_NAME]"
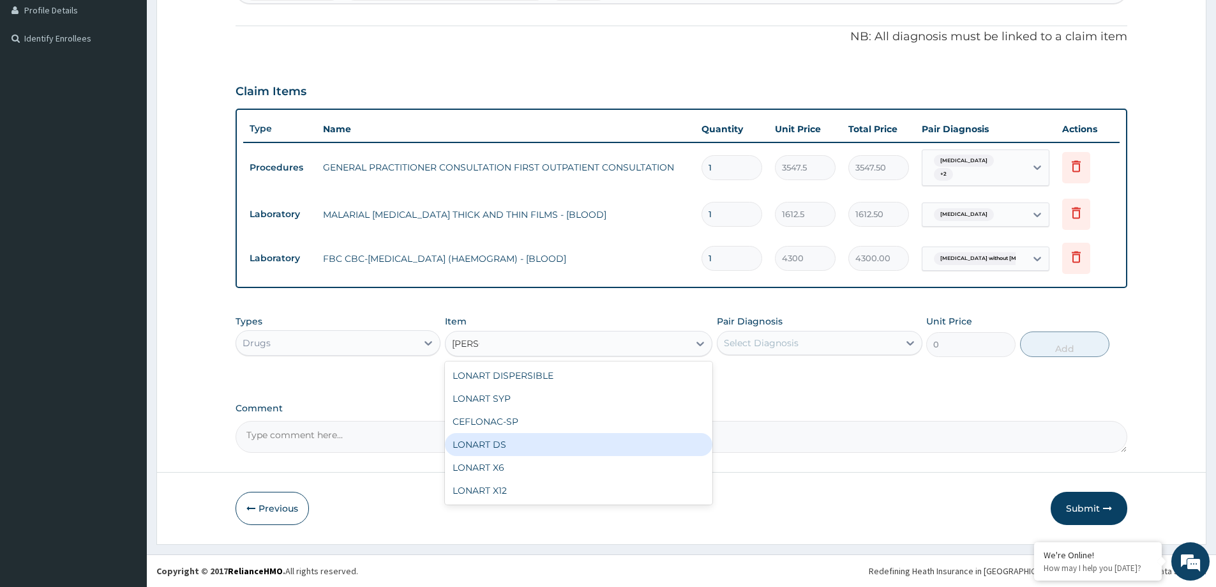
click at [497, 446] on div "LONART DS" at bounding box center [578, 444] width 267 height 23
type input "473.00000000000006"
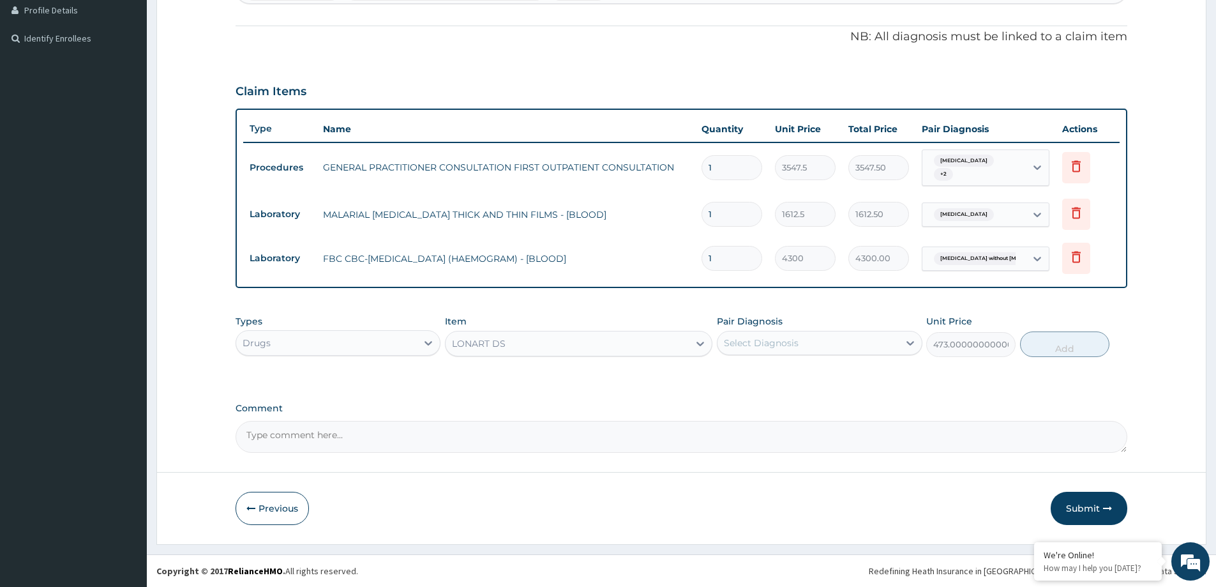
click at [765, 340] on div "Select Diagnosis" at bounding box center [761, 342] width 75 height 13
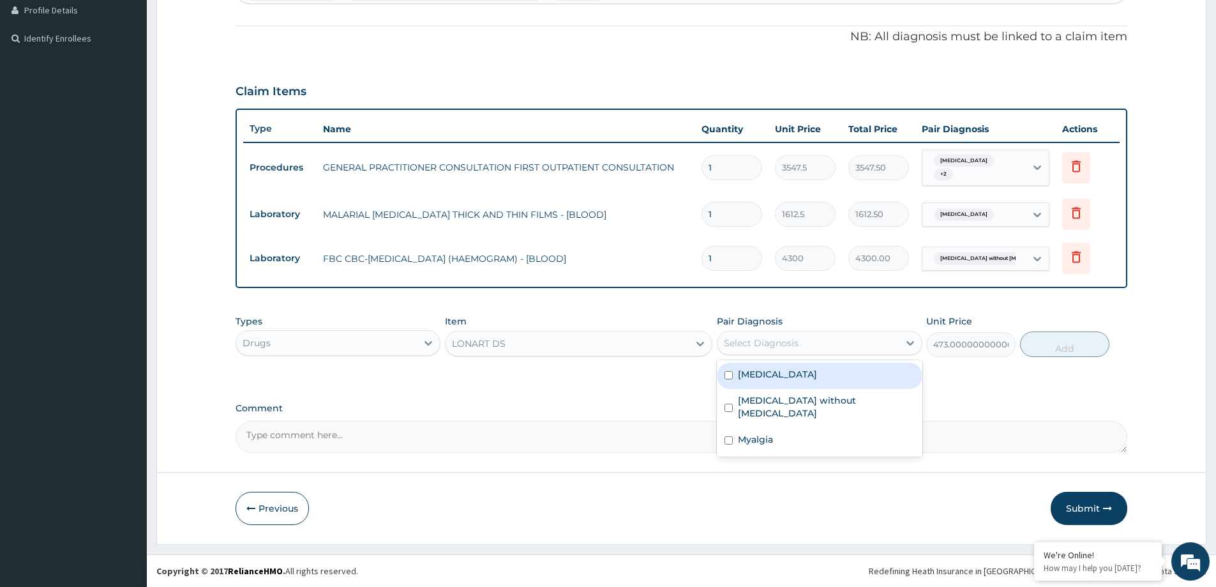
drag, startPoint x: 782, startPoint y: 375, endPoint x: 942, endPoint y: 338, distance: 163.7
click at [804, 372] on label "[MEDICAL_DATA]" at bounding box center [777, 374] width 79 height 13
checkbox input "true"
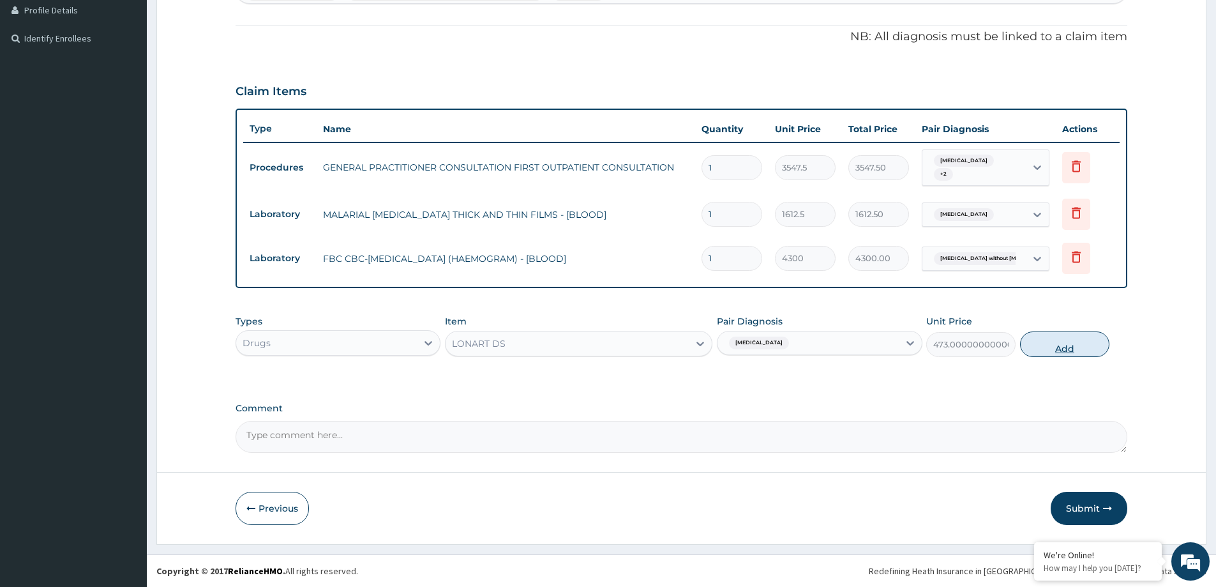
click at [1037, 333] on button "Add" at bounding box center [1064, 344] width 89 height 26
type input "0"
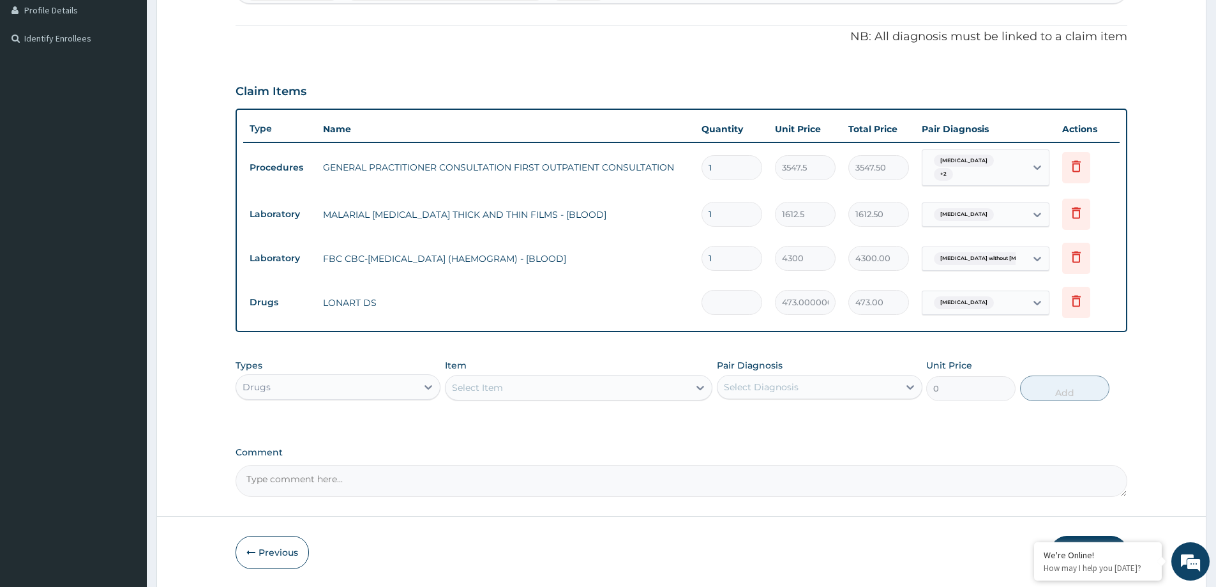
type input "0.00"
type input "6"
type input "2838.00"
type input "6"
click at [553, 391] on div "Select Item" at bounding box center [567, 387] width 243 height 20
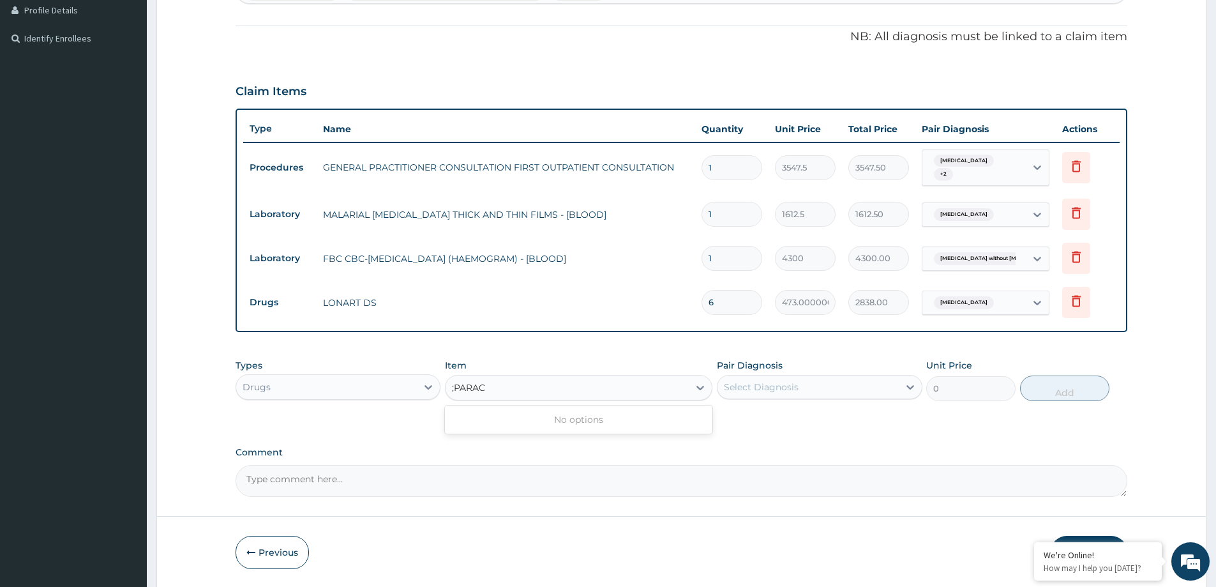
click at [455, 388] on input ";PARAC" at bounding box center [469, 387] width 34 height 13
type input "PARAC"
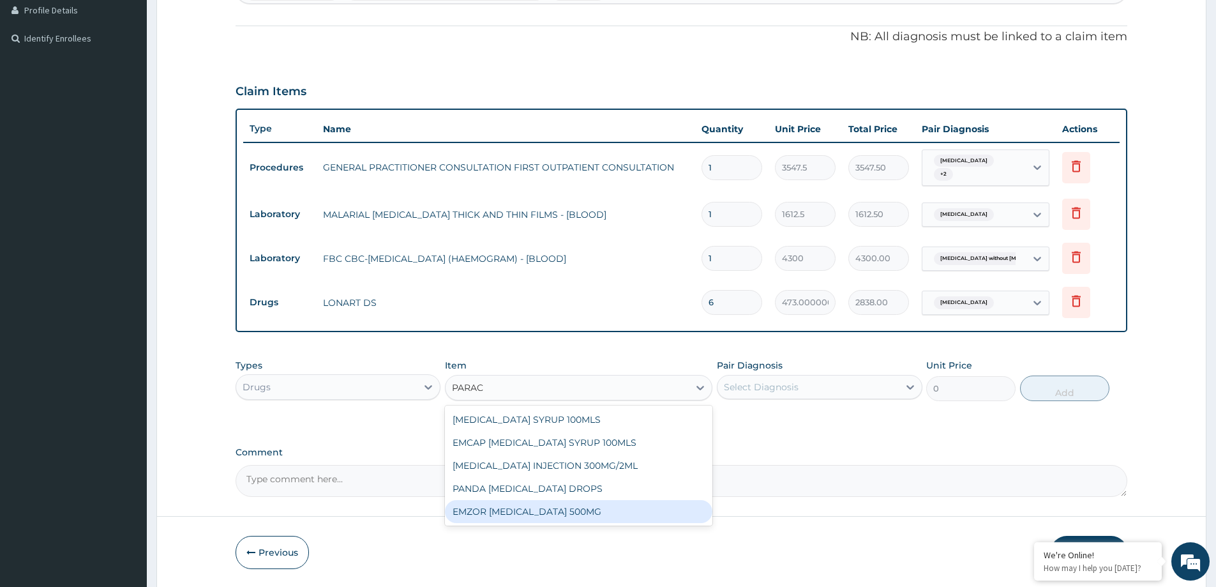
drag, startPoint x: 581, startPoint y: 515, endPoint x: 676, endPoint y: 463, distance: 108.6
click at [592, 513] on div "EMZOR [MEDICAL_DATA] 500MG" at bounding box center [578, 511] width 267 height 23
type input "23.65"
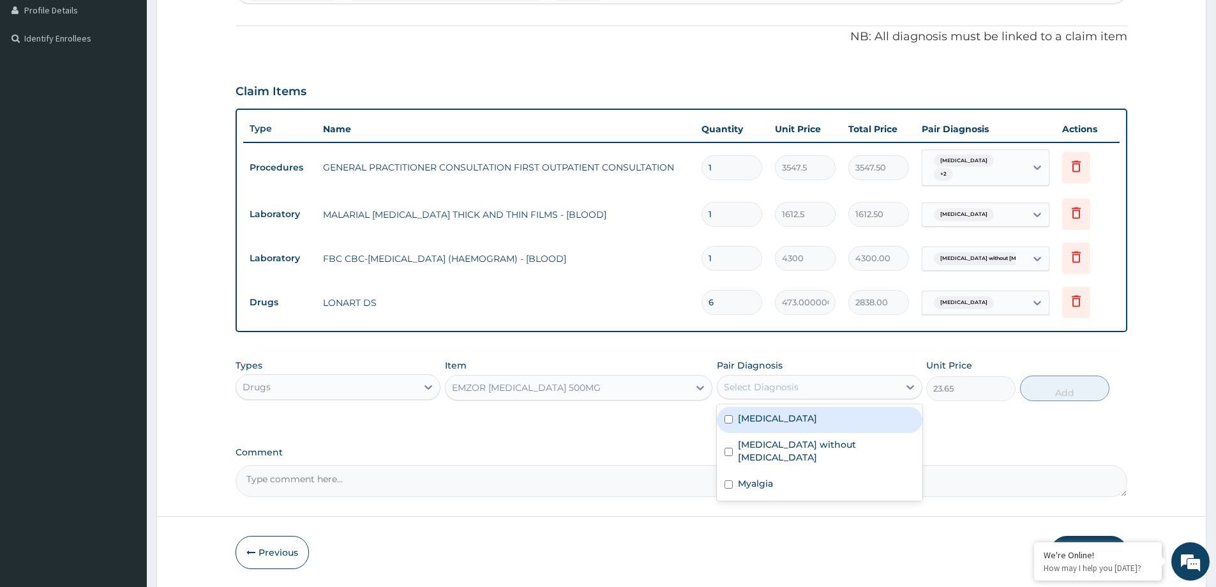
click at [797, 386] on div "Select Diagnosis" at bounding box center [761, 386] width 75 height 13
drag, startPoint x: 841, startPoint y: 413, endPoint x: 980, endPoint y: 408, distance: 138.6
click at [873, 409] on div "[MEDICAL_DATA]" at bounding box center [819, 420] width 205 height 26
checkbox input "true"
drag, startPoint x: 1060, startPoint y: 392, endPoint x: 1051, endPoint y: 396, distance: 10.3
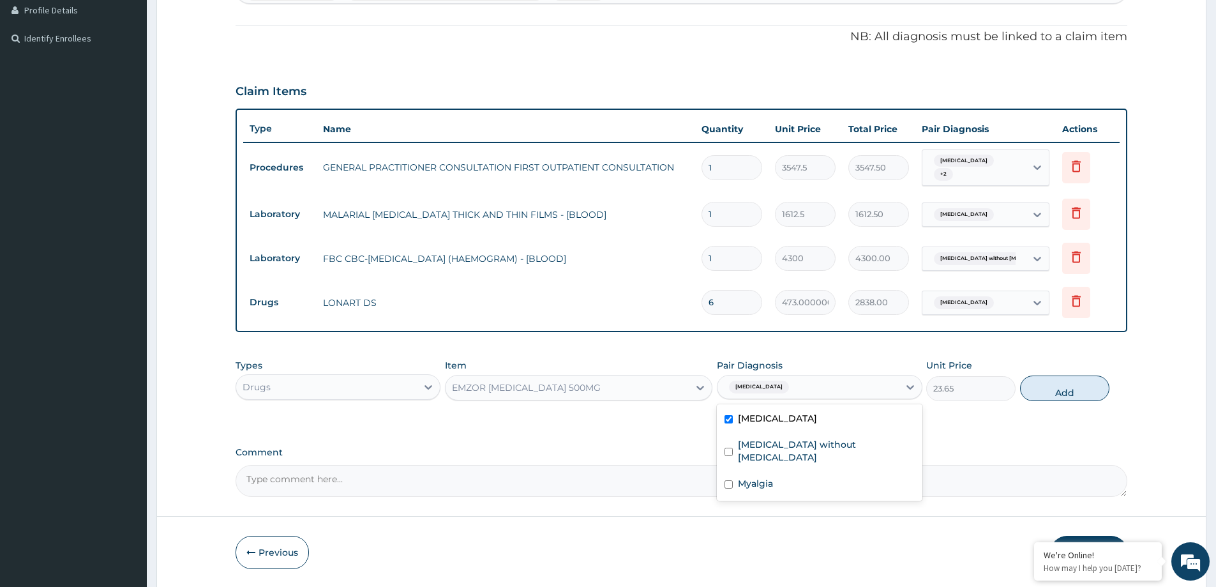
click at [1061, 391] on button "Add" at bounding box center [1064, 388] width 89 height 26
type input "0"
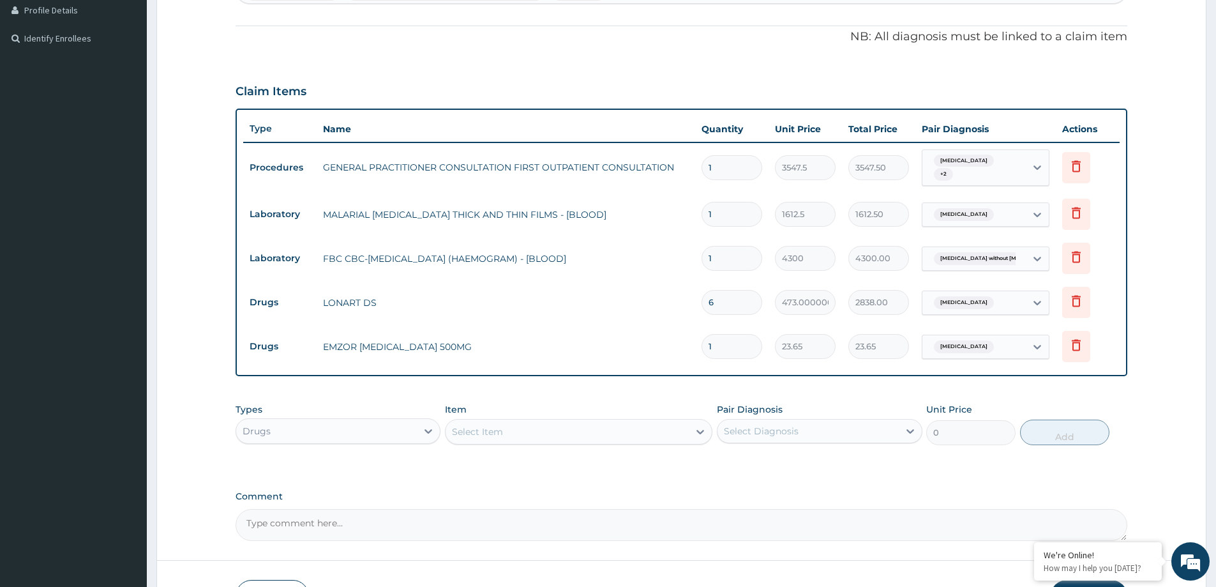
type input "18"
type input "425.70"
type input "18"
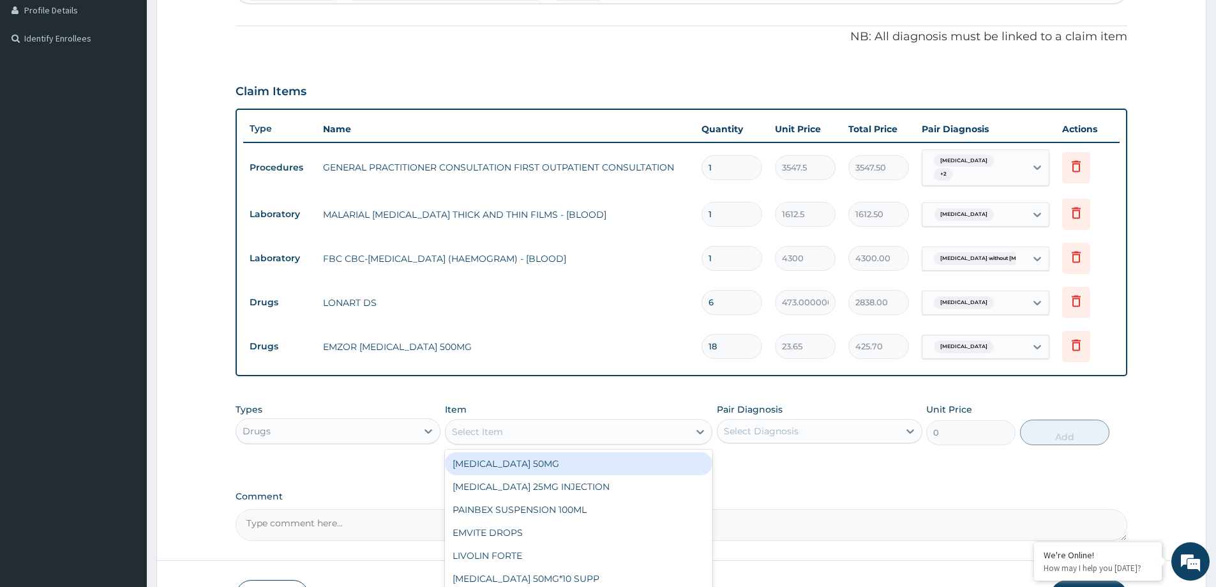
click at [576, 426] on div "Select Item" at bounding box center [567, 431] width 243 height 20
type input "AMOXI"
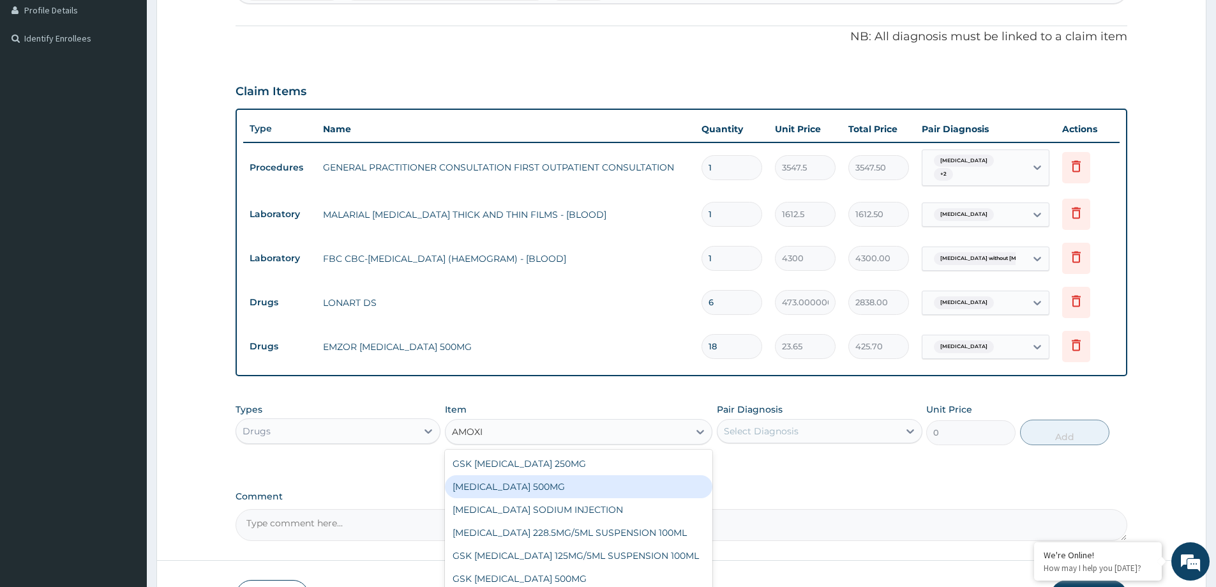
click at [573, 482] on div "[MEDICAL_DATA] 500MG" at bounding box center [578, 486] width 267 height 23
type input "70.95"
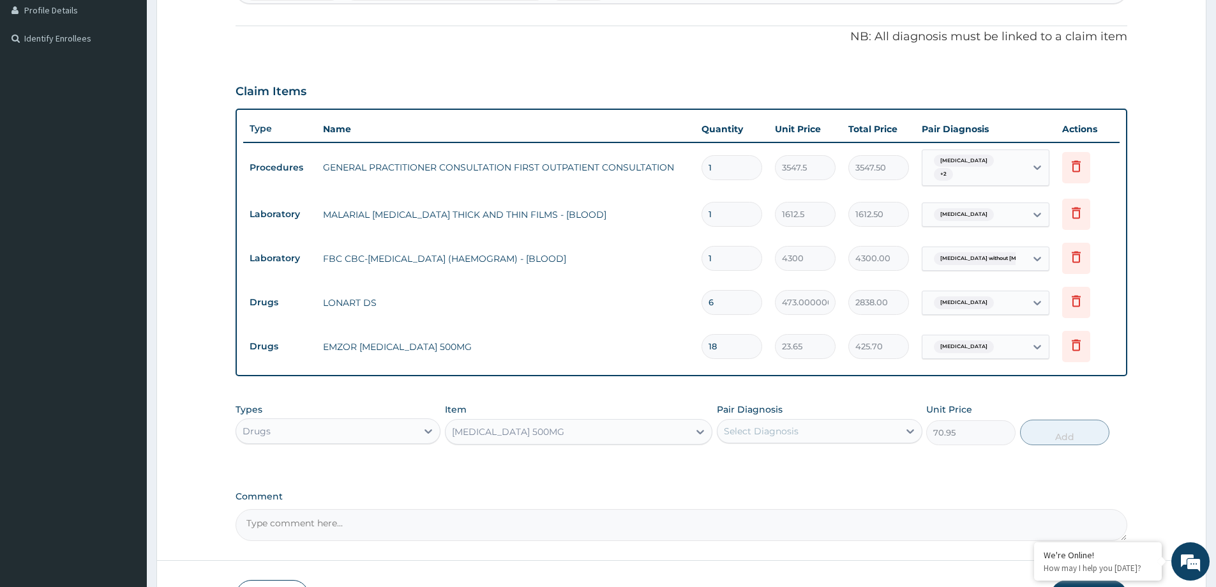
click at [795, 432] on div "Select Diagnosis" at bounding box center [761, 431] width 75 height 13
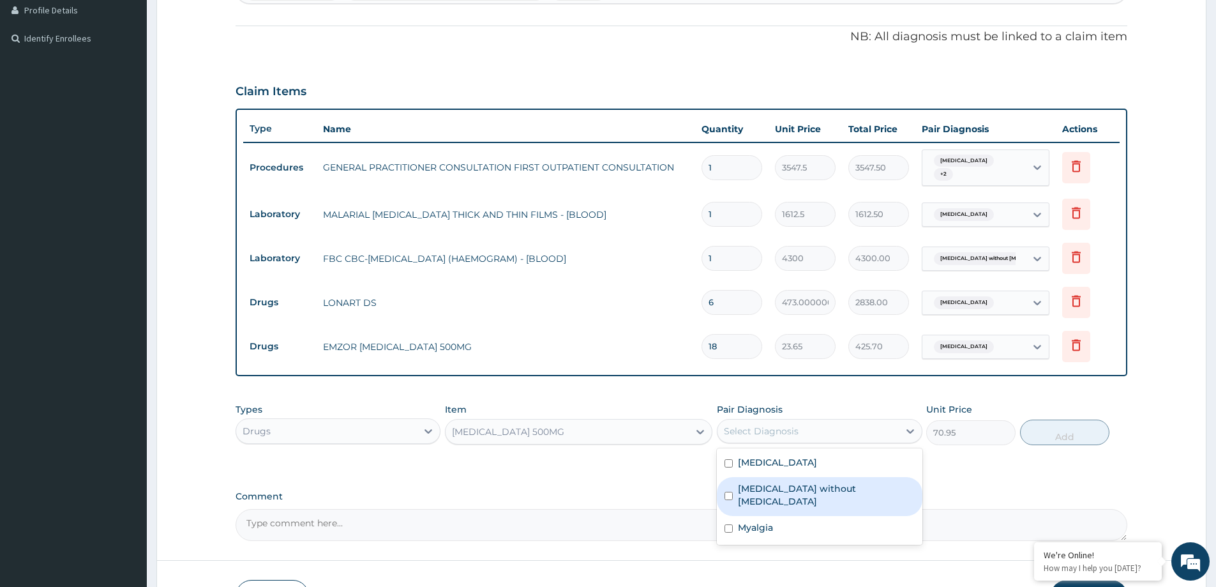
drag, startPoint x: 790, startPoint y: 493, endPoint x: 964, endPoint y: 469, distance: 175.4
click at [790, 494] on label "[MEDICAL_DATA] without [MEDICAL_DATA]" at bounding box center [826, 495] width 176 height 26
checkbox input "true"
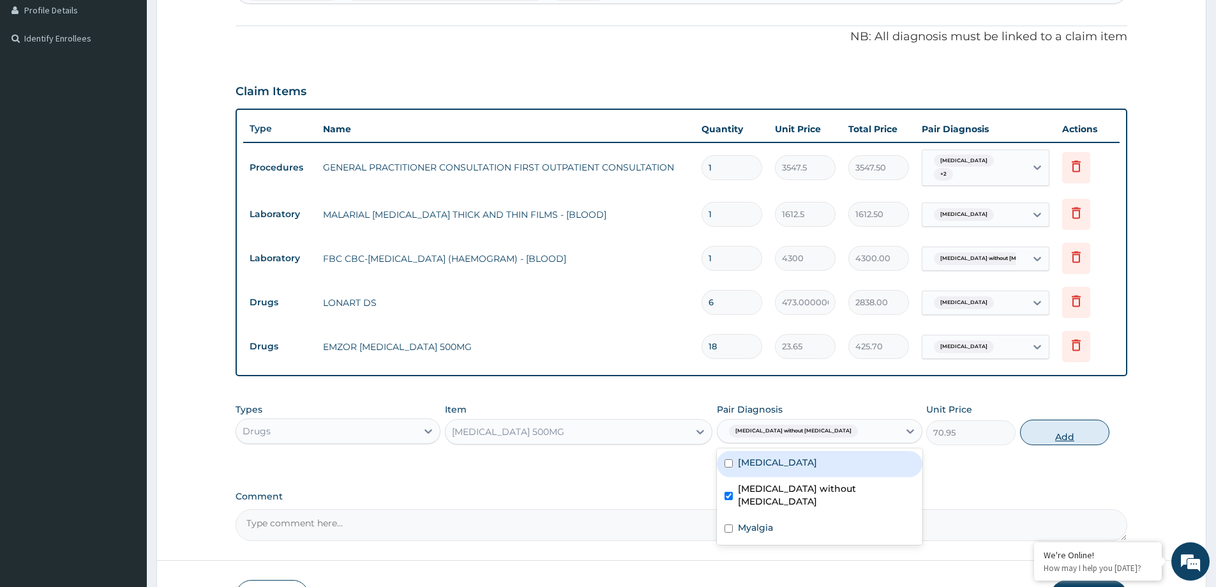
click at [1078, 430] on button "Add" at bounding box center [1064, 432] width 89 height 26
type input "0"
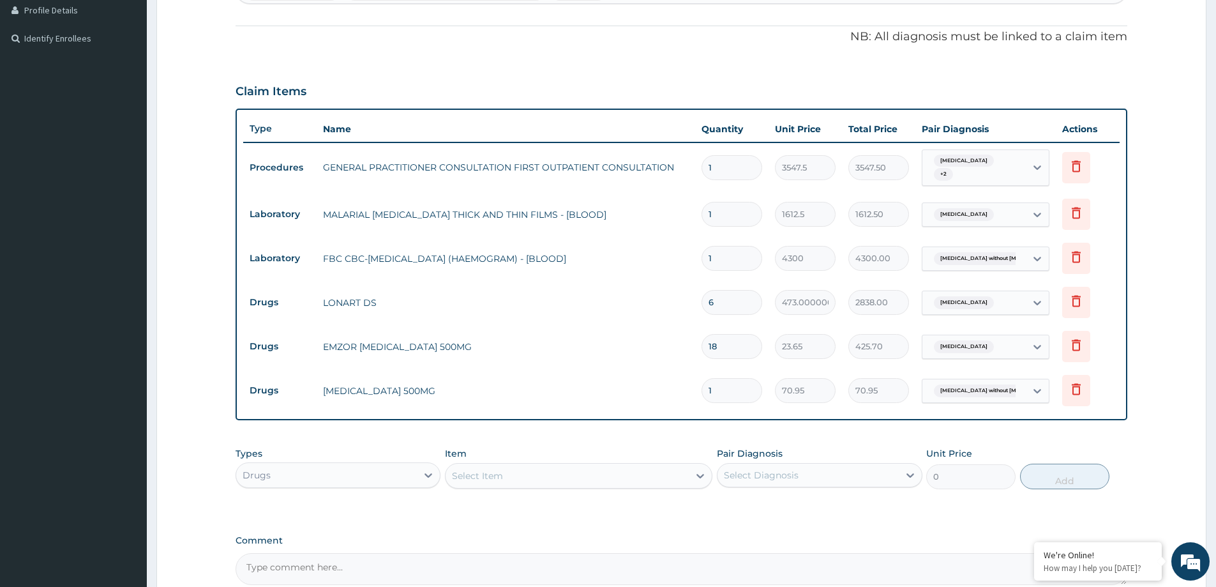
type input "15"
type input "1064.25"
type input "15"
click at [480, 476] on div "Select Item" at bounding box center [477, 475] width 51 height 13
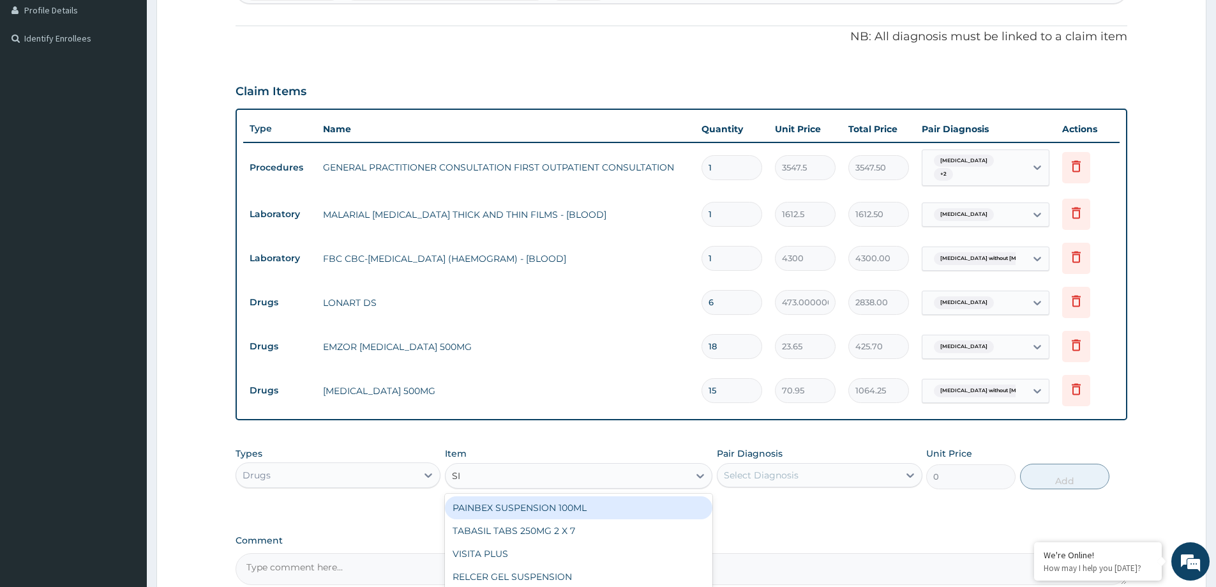
type input "SIR"
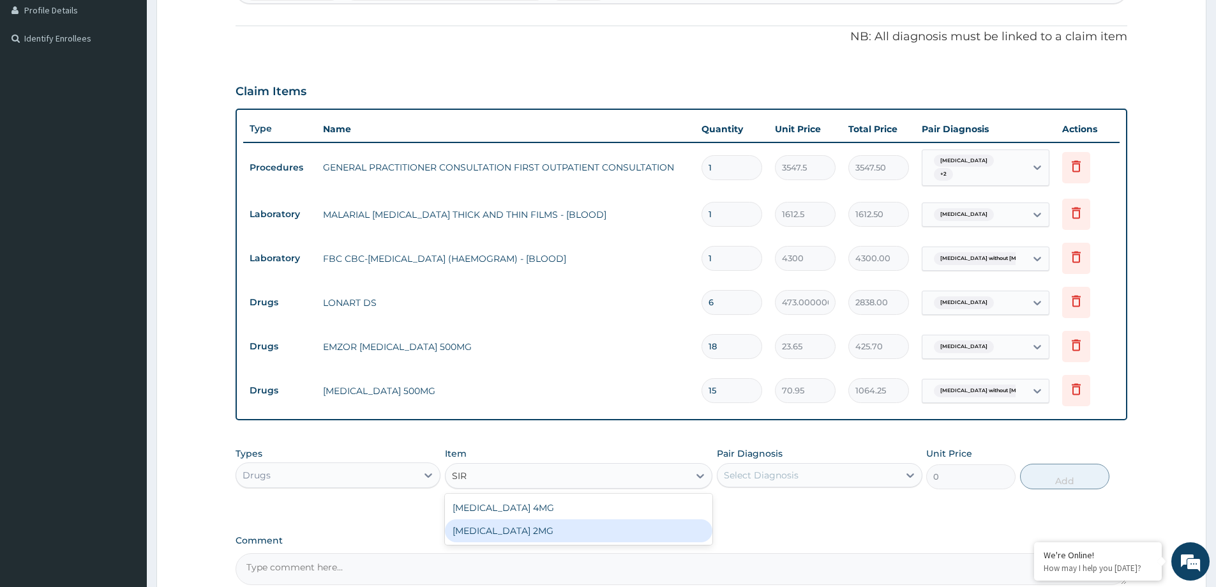
drag, startPoint x: 559, startPoint y: 537, endPoint x: 647, endPoint y: 522, distance: 89.9
click at [566, 538] on div "[MEDICAL_DATA] 2MG" at bounding box center [578, 530] width 267 height 23
type input "177.375"
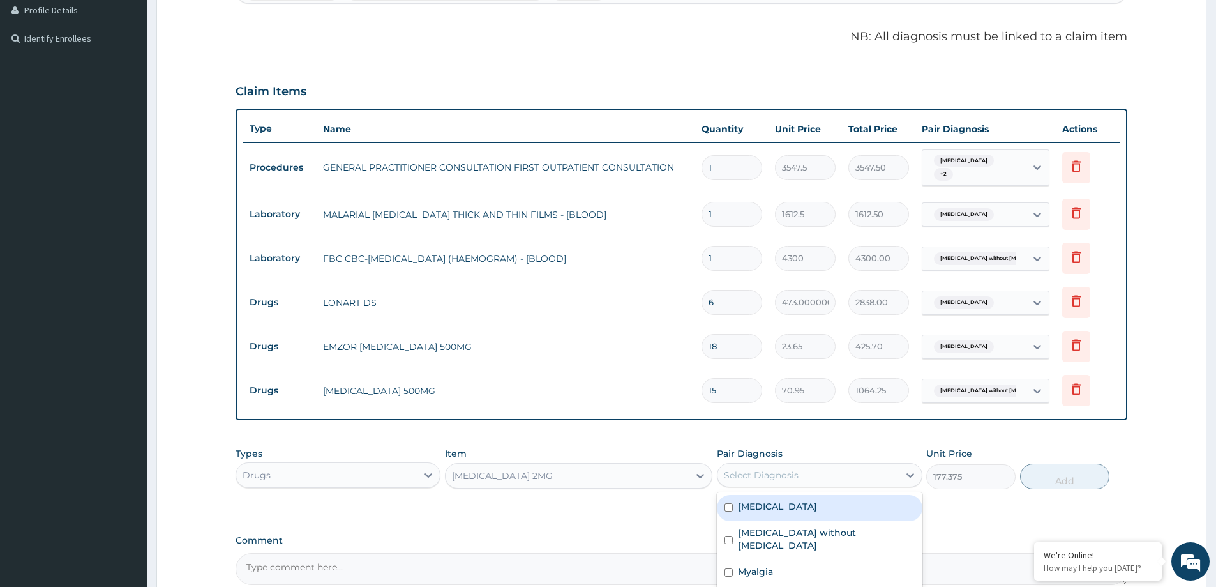
click at [782, 474] on div "Select Diagnosis" at bounding box center [761, 475] width 75 height 13
click at [778, 575] on div "Malaria, unspecified Sepsis without septic shock Myalgia" at bounding box center [819, 540] width 205 height 96
drag, startPoint x: 789, startPoint y: 558, endPoint x: 901, endPoint y: 536, distance: 113.8
click at [791, 560] on div "Myalgia" at bounding box center [819, 573] width 205 height 26
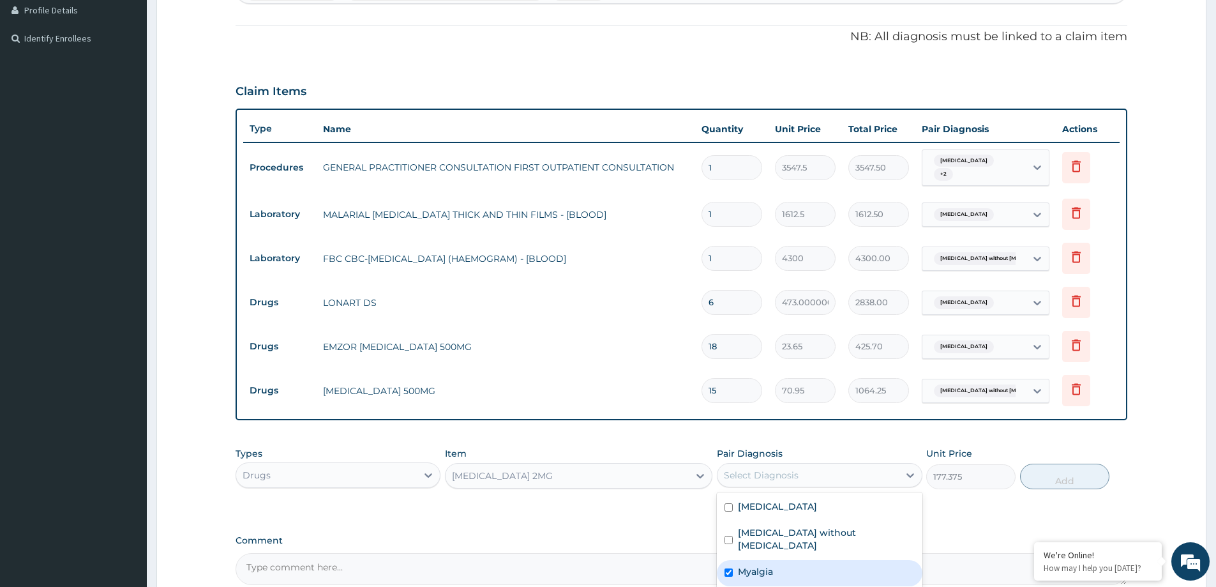
checkbox input "true"
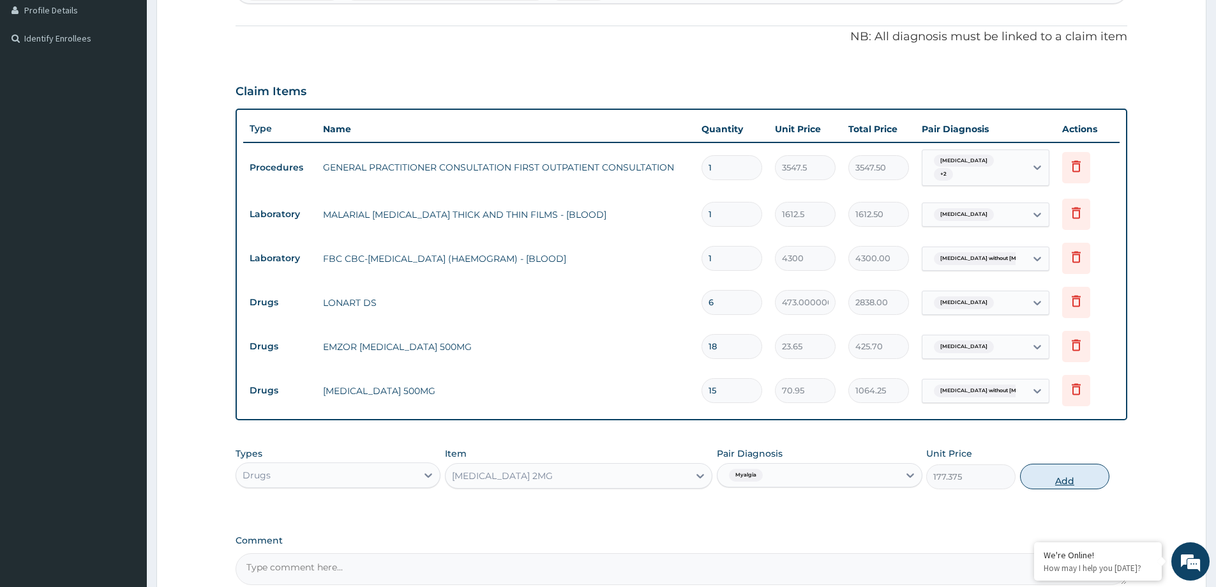
click at [1063, 467] on button "Add" at bounding box center [1064, 476] width 89 height 26
type input "0"
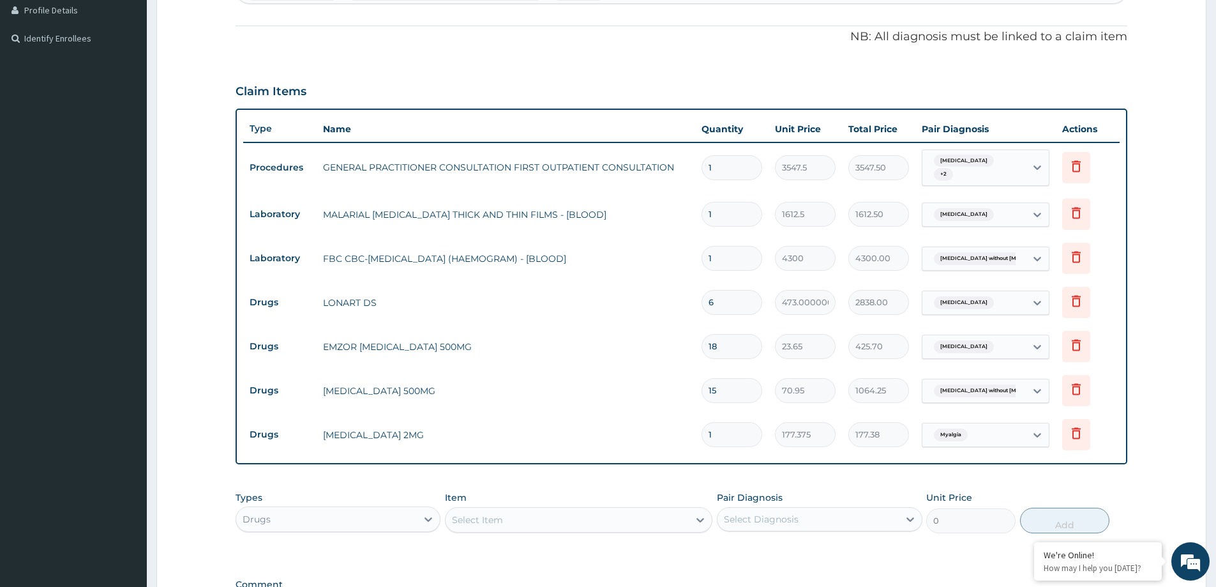
drag, startPoint x: 728, startPoint y: 431, endPoint x: 691, endPoint y: 436, distance: 37.4
click at [693, 435] on tr "Drugs SIRDALUD 2MG 1 177.375 177.38 Myalgia Delete" at bounding box center [681, 434] width 877 height 44
type input "0.00"
type input "9"
type input "1596.38"
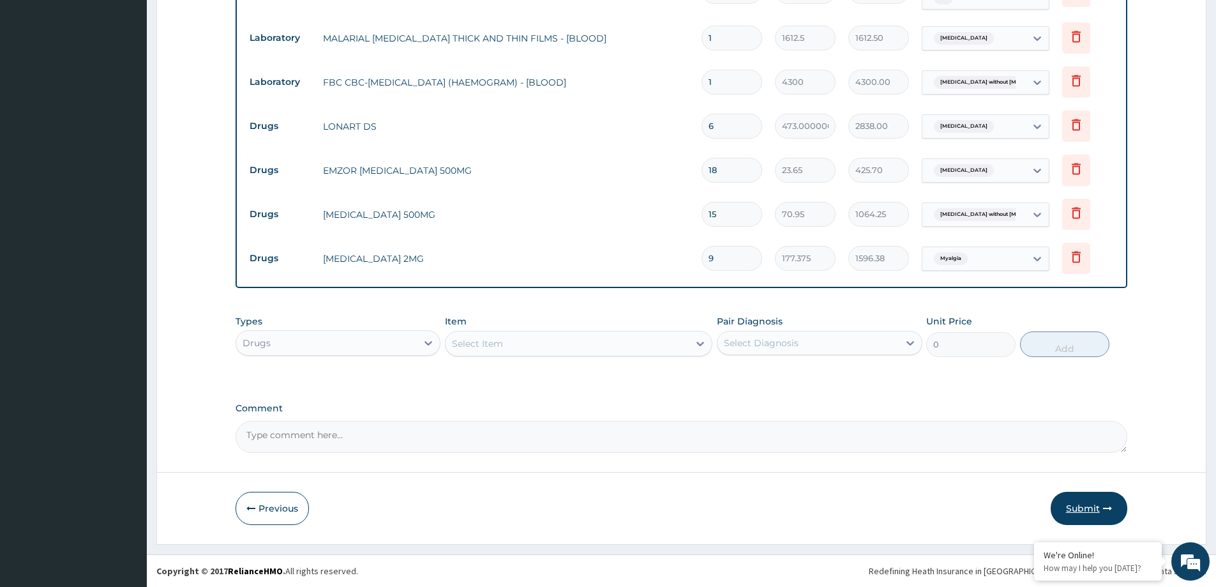
type input "9"
drag, startPoint x: 1072, startPoint y: 511, endPoint x: 882, endPoint y: 565, distance: 197.0
click at [1070, 513] on button "Submit" at bounding box center [1089, 508] width 77 height 33
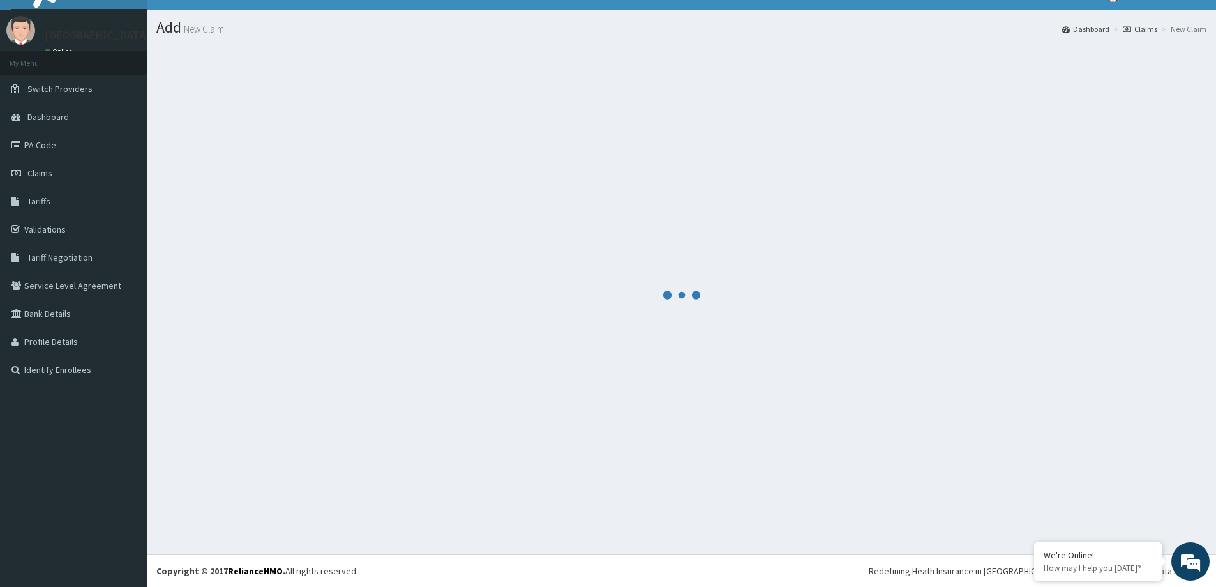
scroll to position [22, 0]
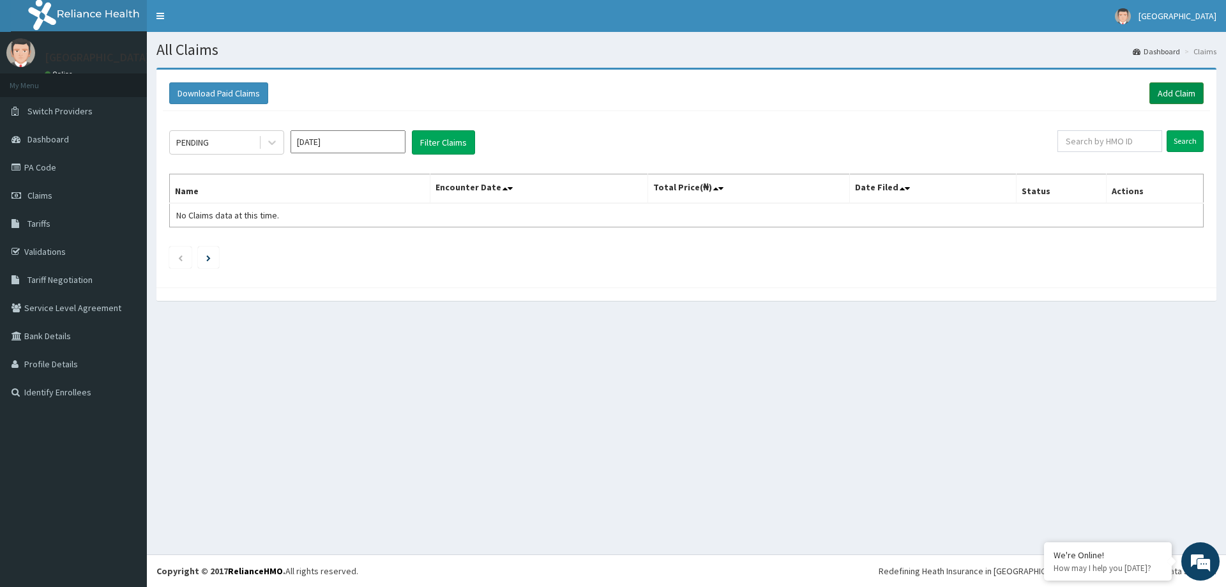
drag, startPoint x: 1161, startPoint y: 85, endPoint x: 1156, endPoint y: 96, distance: 12.8
click at [1161, 87] on link "Add Claim" at bounding box center [1176, 93] width 54 height 22
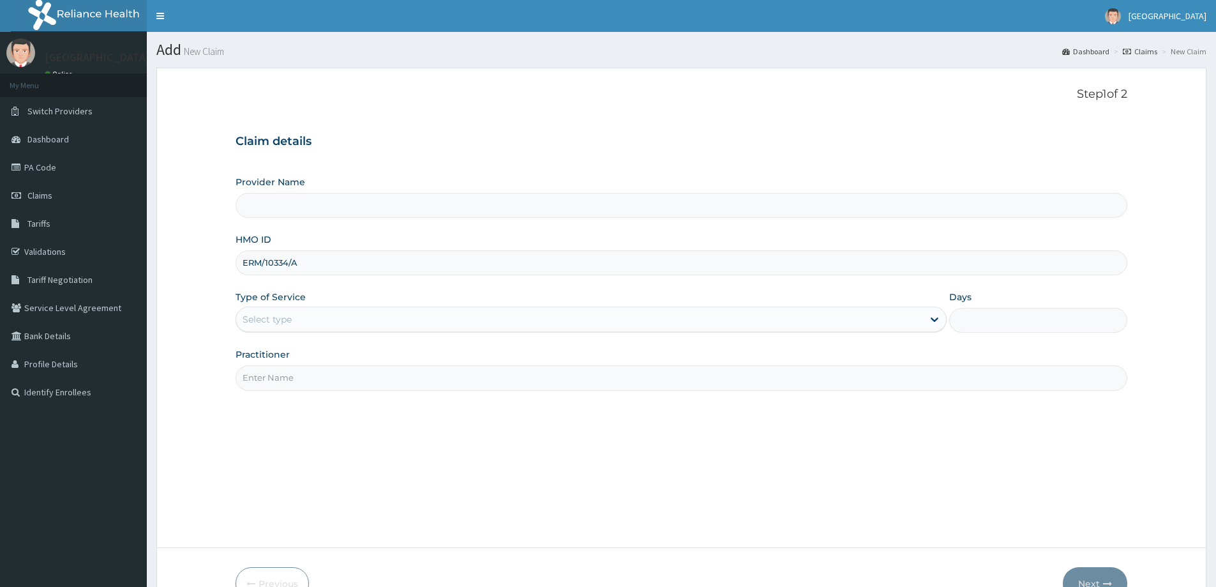
type input "ERM/10334/A"
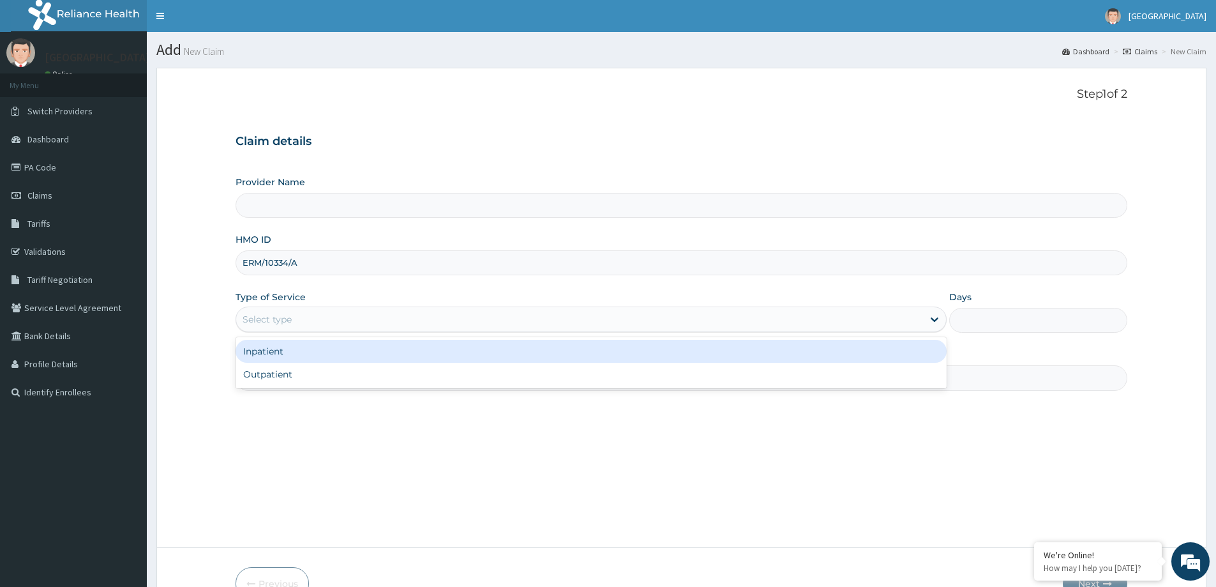
click at [435, 323] on div "Select type" at bounding box center [579, 319] width 687 height 20
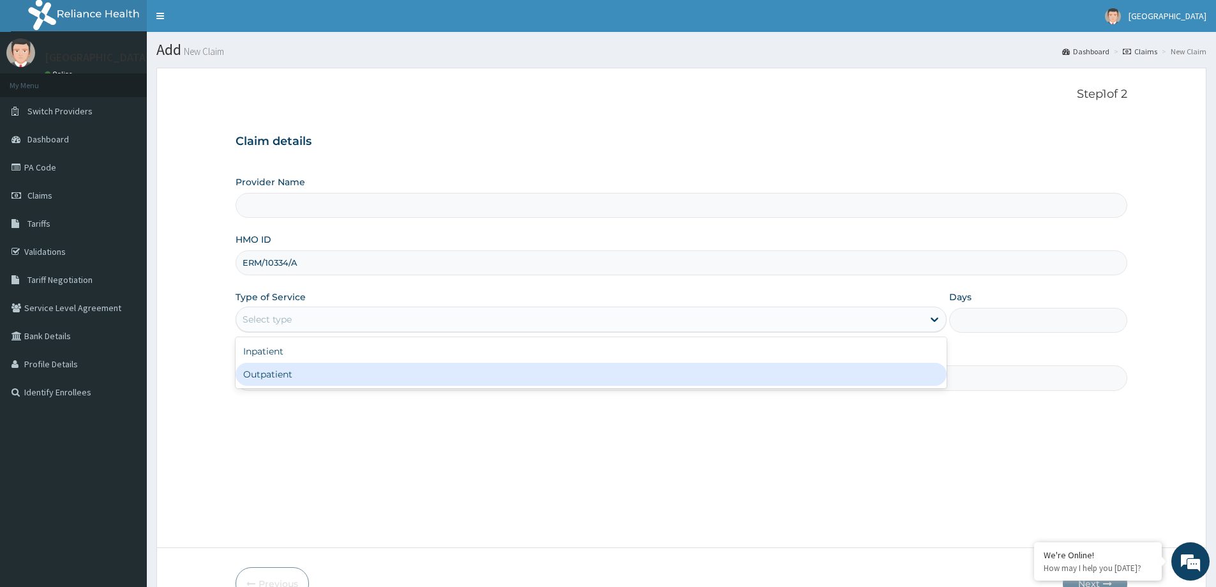
drag, startPoint x: 414, startPoint y: 378, endPoint x: 368, endPoint y: 380, distance: 46.0
click at [409, 378] on div "Outpatient" at bounding box center [591, 374] width 711 height 23
type input "1"
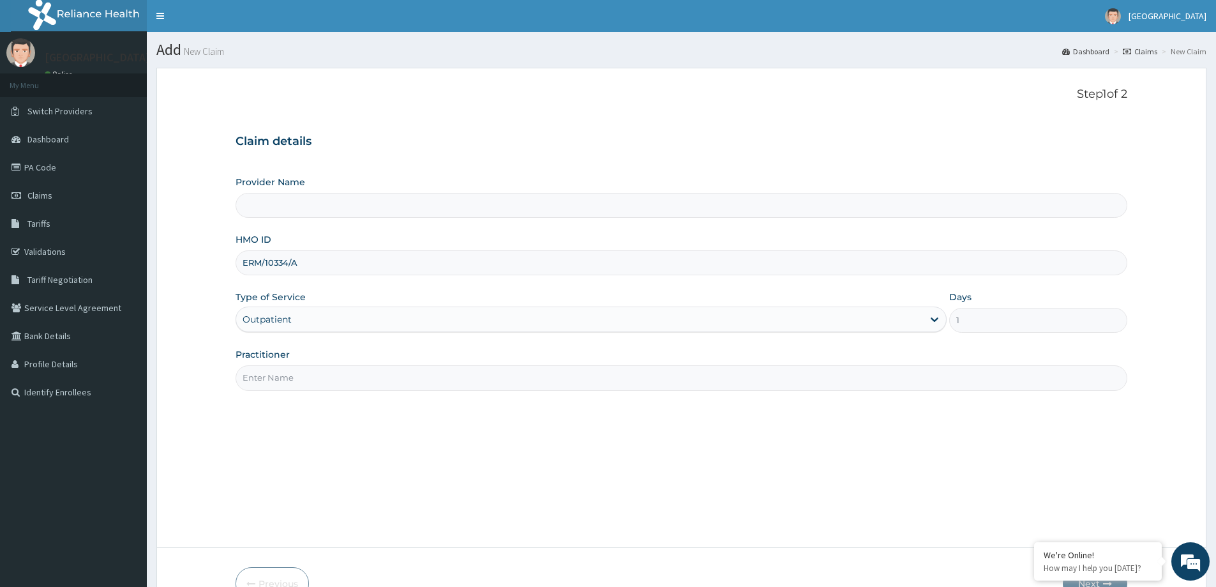
click at [358, 382] on input "Practitioner" at bounding box center [682, 377] width 892 height 25
type input "[GEOGRAPHIC_DATA]"
type input "[PERSON_NAME]"
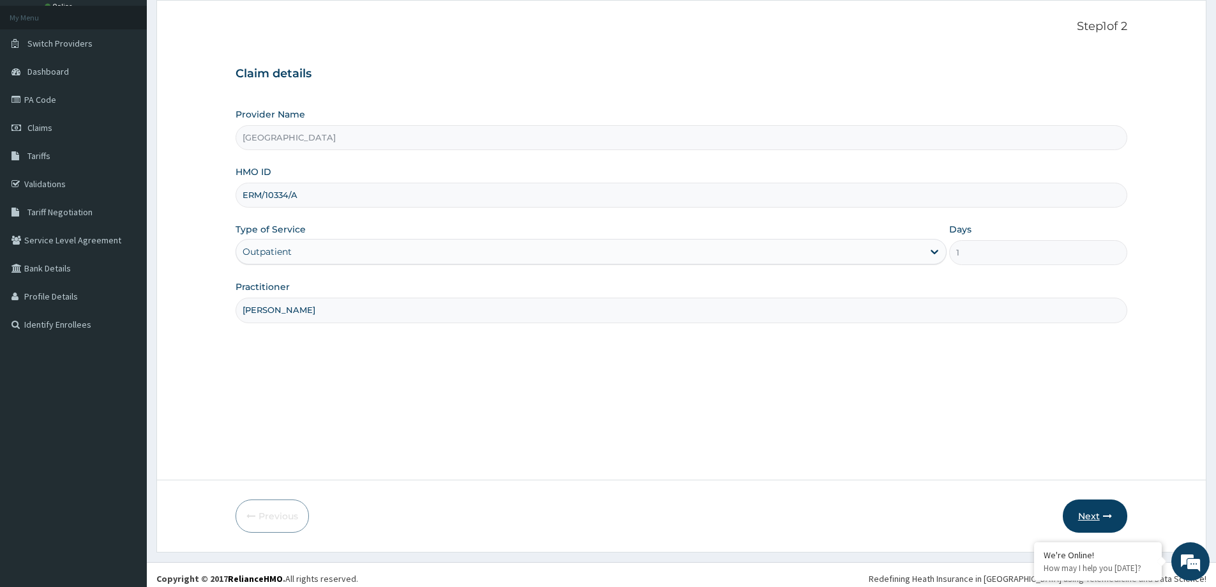
scroll to position [75, 0]
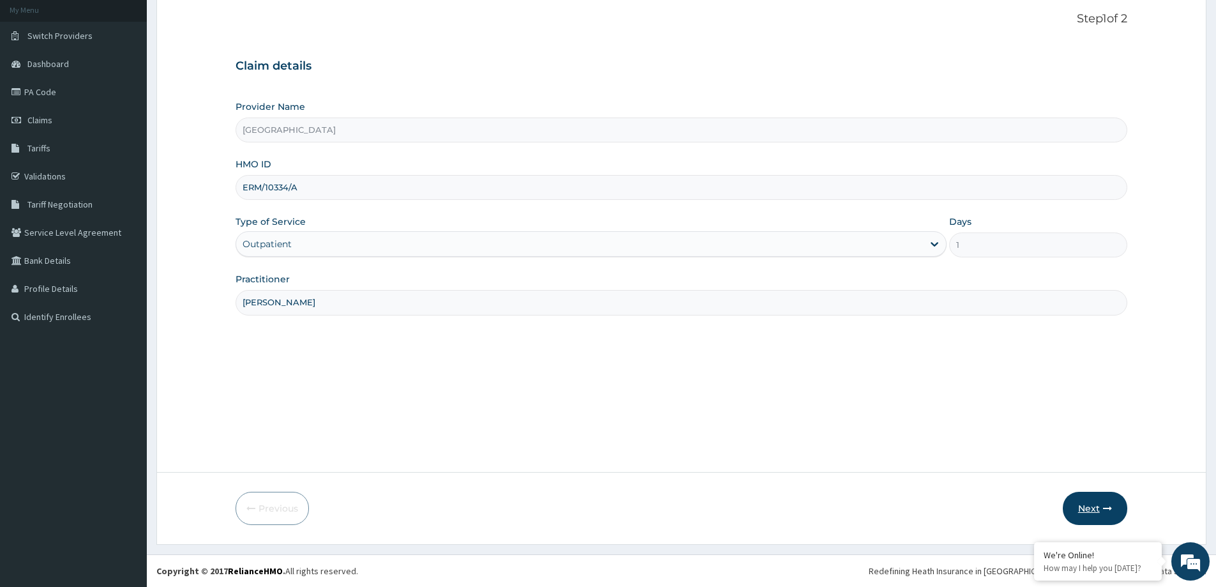
click at [1096, 517] on button "Next" at bounding box center [1095, 508] width 64 height 33
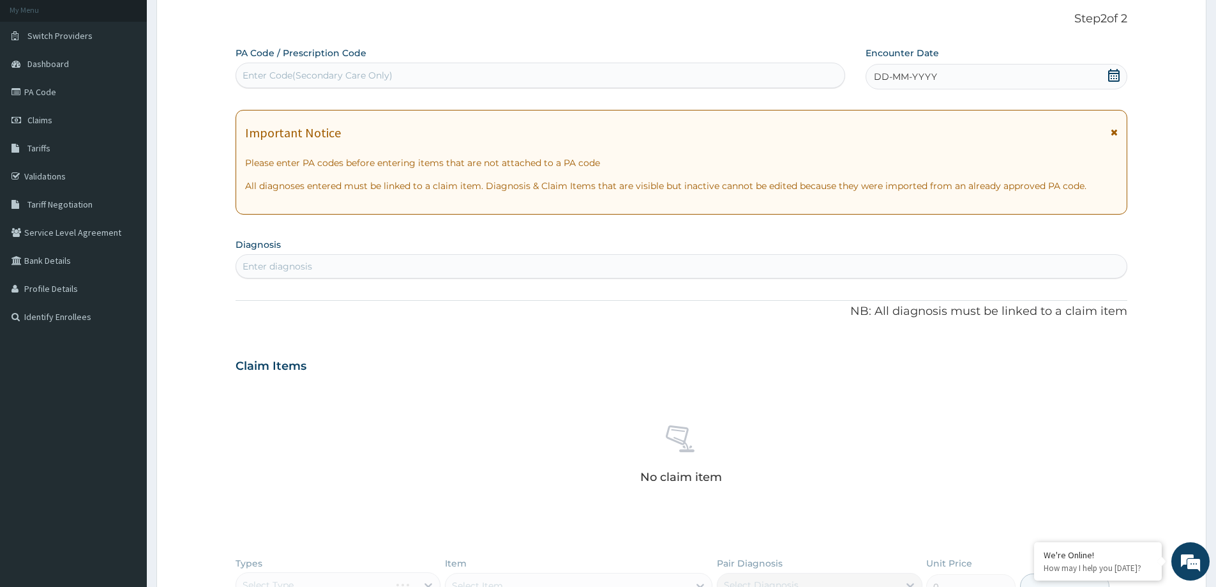
scroll to position [0, 0]
click at [337, 80] on div "Enter Code(Secondary Care Only)" at bounding box center [318, 75] width 150 height 13
paste input "PA/05F24C"
type input "PA/05F24C"
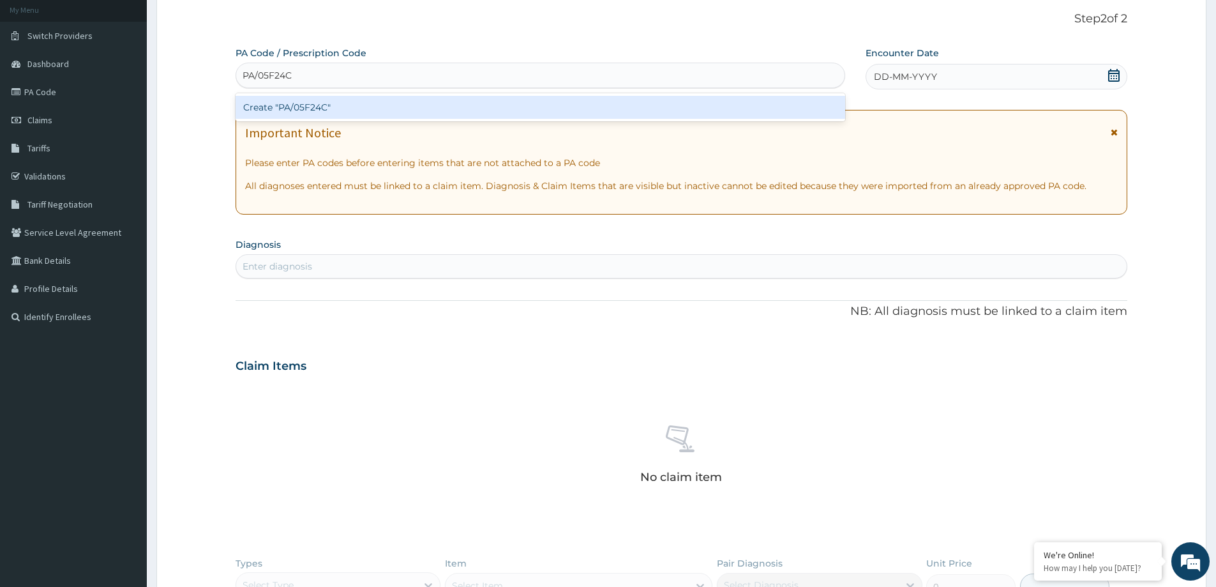
click at [291, 107] on div "Create "PA/05F24C"" at bounding box center [541, 107] width 610 height 23
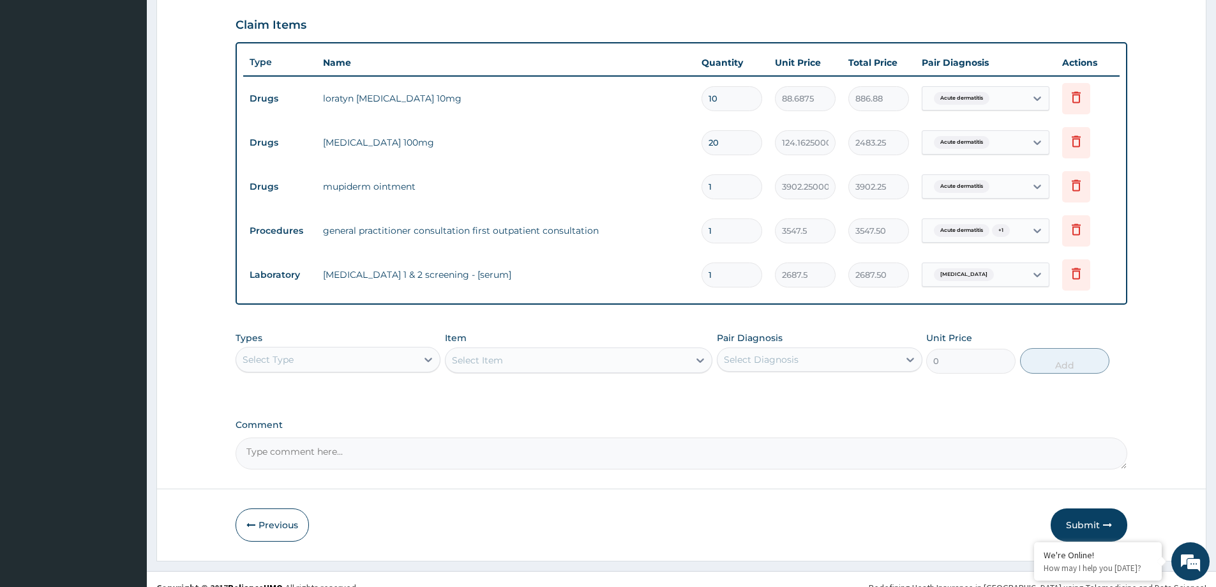
scroll to position [437, 0]
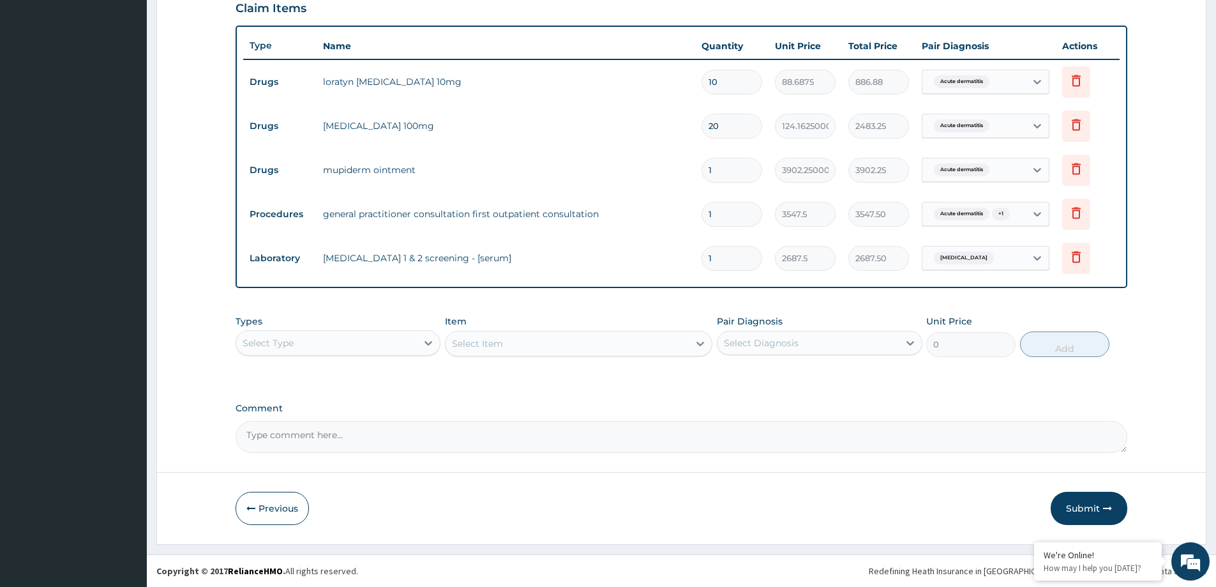
drag, startPoint x: 1075, startPoint y: 507, endPoint x: 887, endPoint y: 578, distance: 200.8
click at [1073, 507] on button "Submit" at bounding box center [1089, 508] width 77 height 33
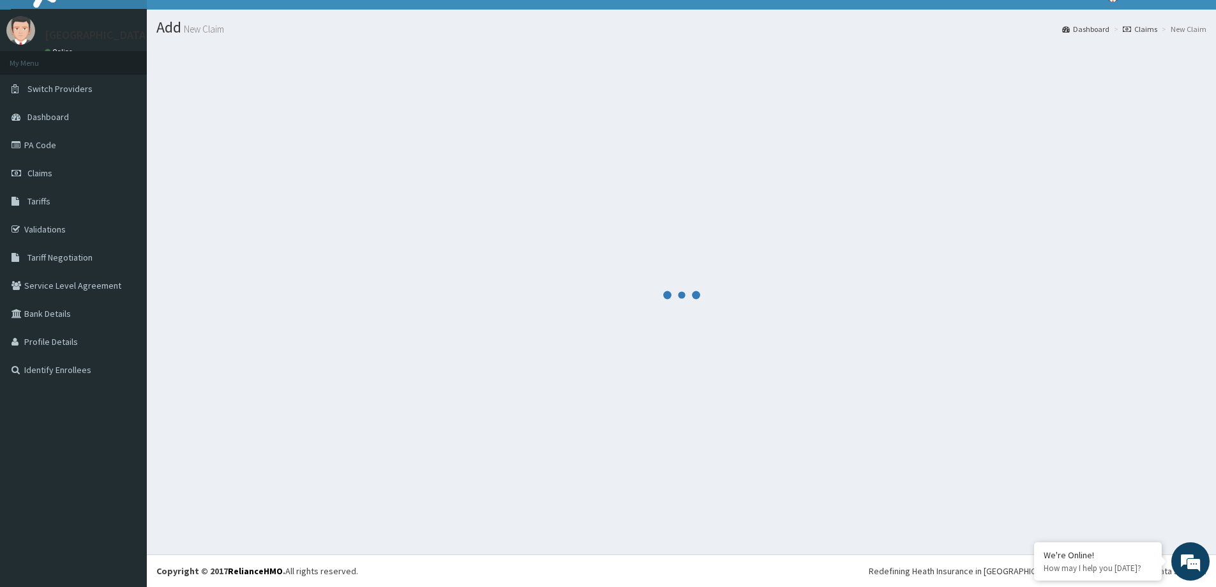
scroll to position [22, 0]
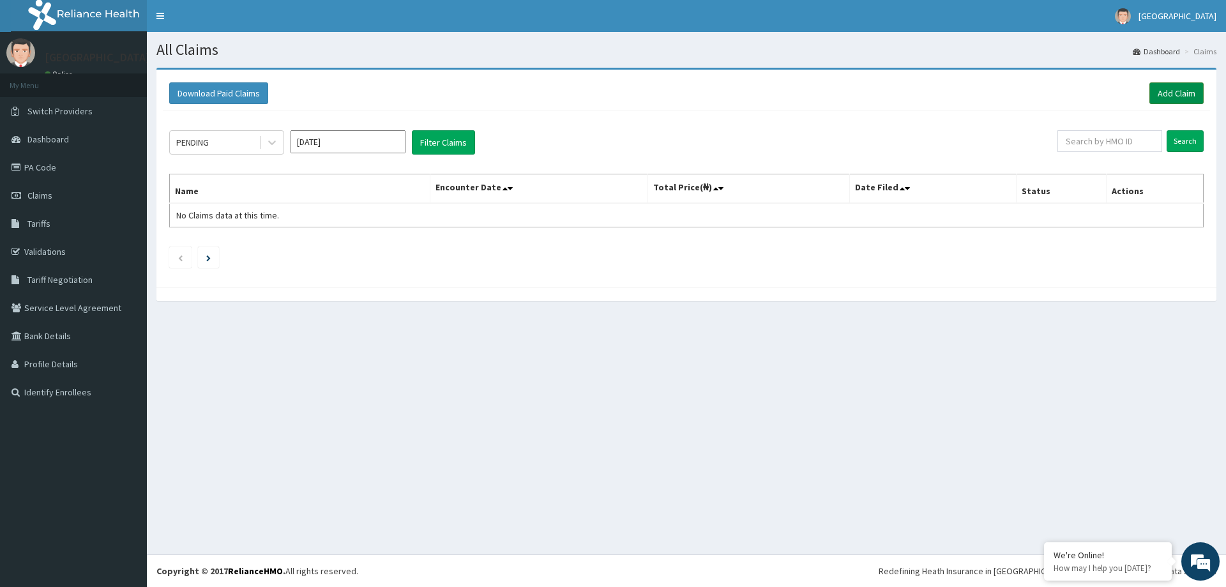
click at [1164, 98] on link "Add Claim" at bounding box center [1176, 93] width 54 height 22
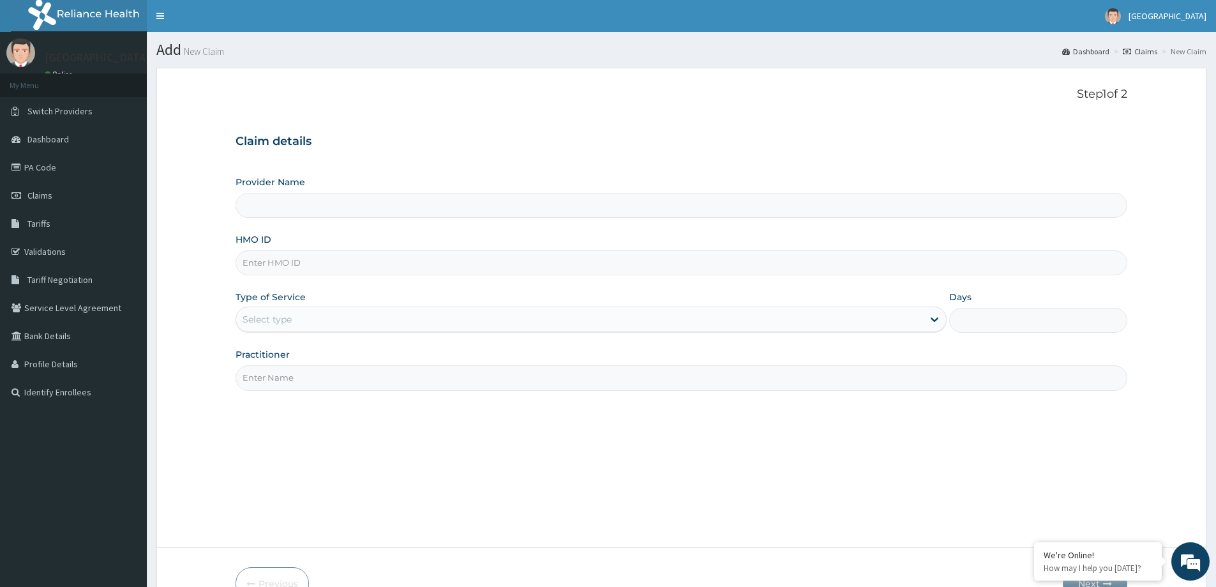
type input "[GEOGRAPHIC_DATA]"
drag, startPoint x: 361, startPoint y: 247, endPoint x: 327, endPoint y: 278, distance: 45.6
click at [327, 278] on div "Provider Name NEW MILE ONE HOSPITAL HMO ID Type of Service Select type Days Pra…" at bounding box center [682, 283] width 892 height 215
paste input "ERM/10208/C"
type input "ERM/10208/C"
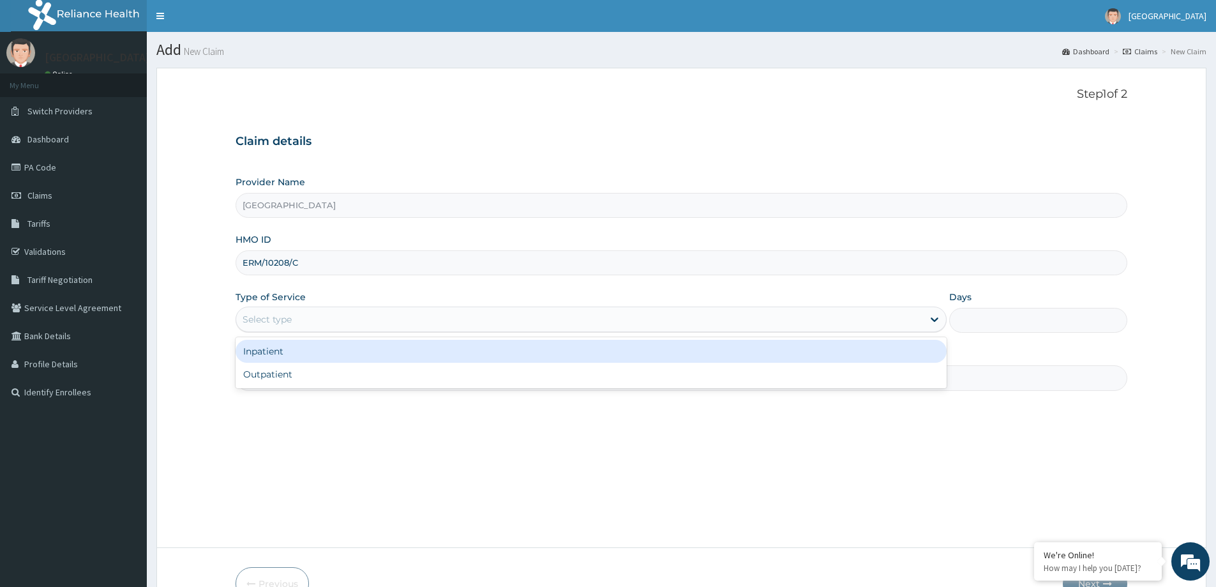
click at [372, 311] on div "Select type" at bounding box center [579, 319] width 687 height 20
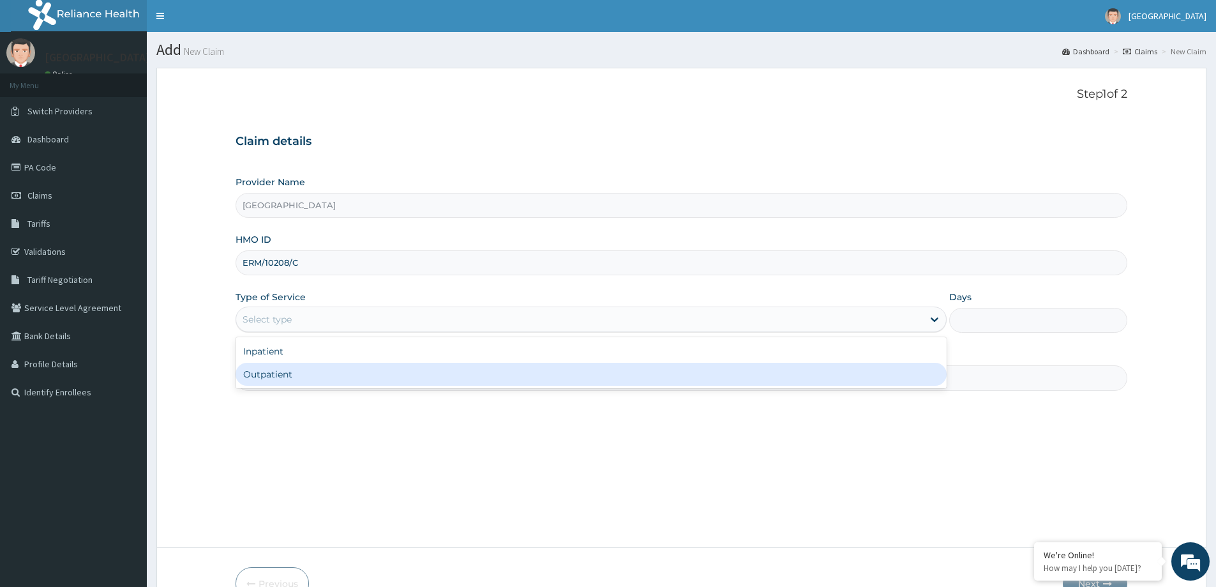
click at [345, 373] on div "Outpatient" at bounding box center [591, 374] width 711 height 23
type input "1"
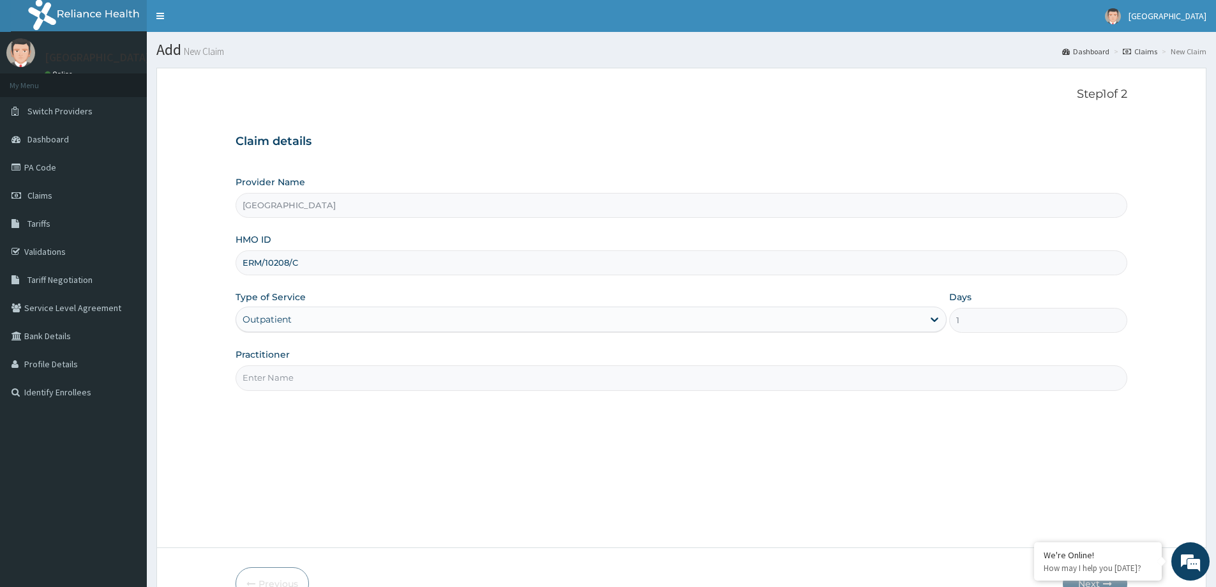
click at [388, 384] on input "Practitioner" at bounding box center [682, 377] width 892 height 25
type input "DR. [GEOGRAPHIC_DATA]"
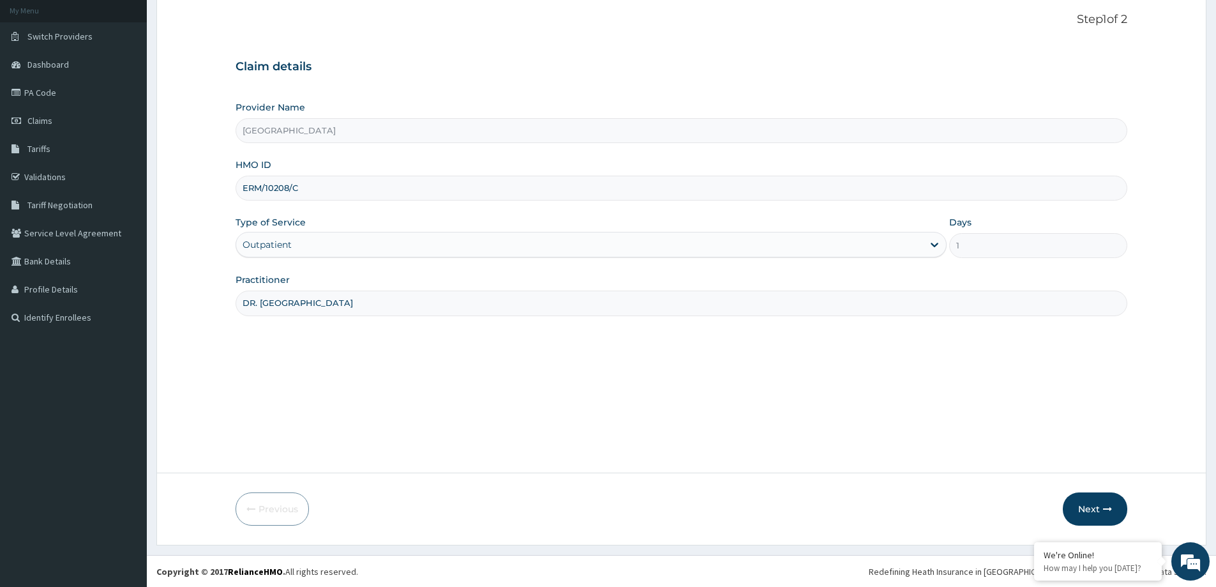
scroll to position [75, 0]
click at [1066, 509] on button "Next" at bounding box center [1095, 508] width 64 height 33
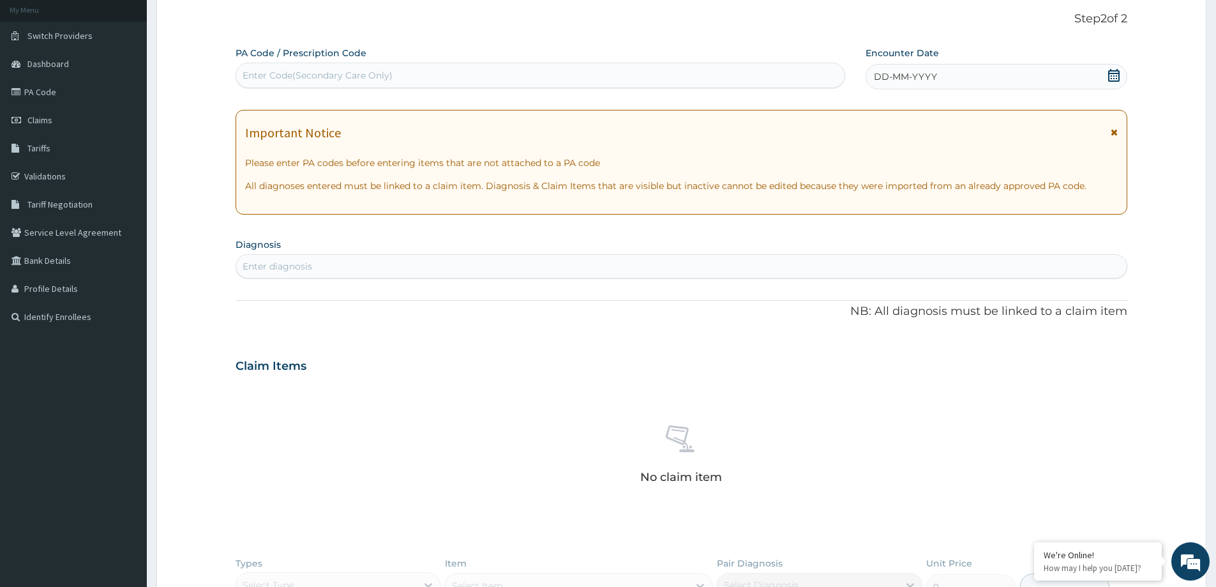
click at [1112, 77] on icon at bounding box center [1114, 75] width 13 height 13
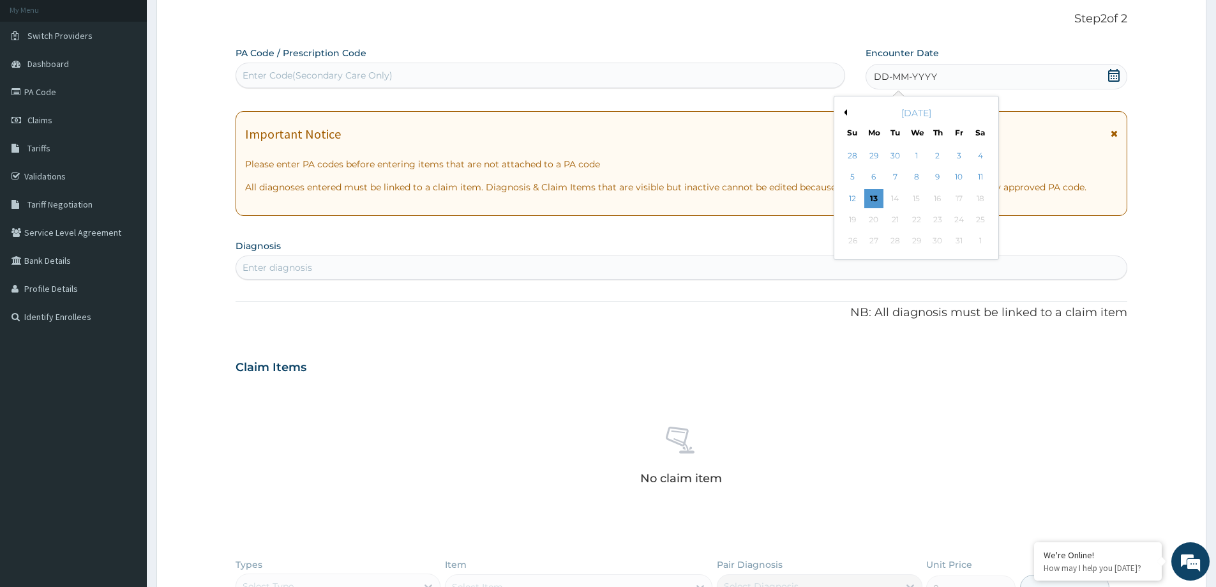
click at [847, 112] on div "Previous Month [DATE] Su Mo Tu We Th Fr Sa 28 29 30 1 2 3 4 5 6 7 8 9 10 11 12 …" at bounding box center [916, 178] width 165 height 164
click at [847, 112] on button "Previous Month" at bounding box center [844, 112] width 6 height 6
click at [917, 223] on div "20" at bounding box center [916, 219] width 19 height 19
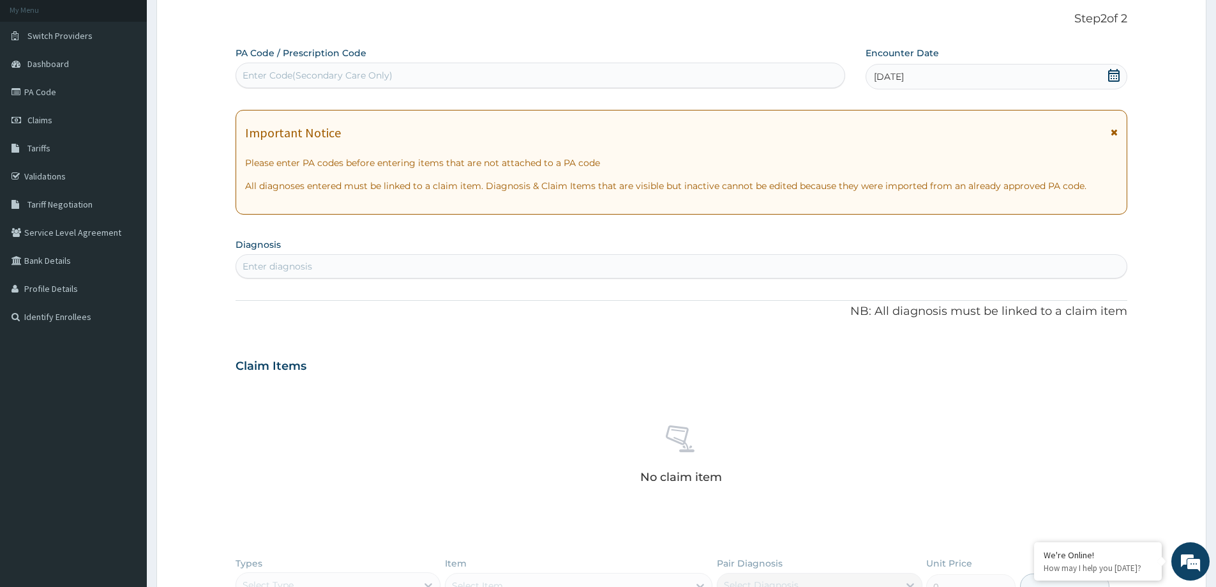
click at [674, 270] on div "Enter diagnosis" at bounding box center [681, 266] width 891 height 20
type input "MALARIA"
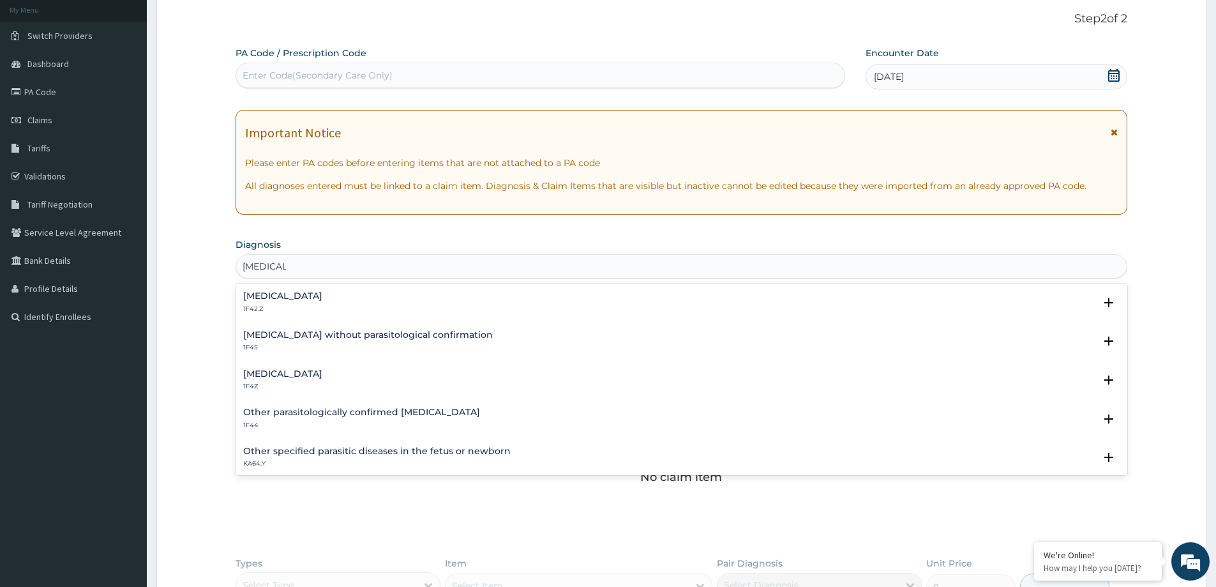
click at [300, 377] on h4 "Malaria, unspecified" at bounding box center [282, 374] width 79 height 10
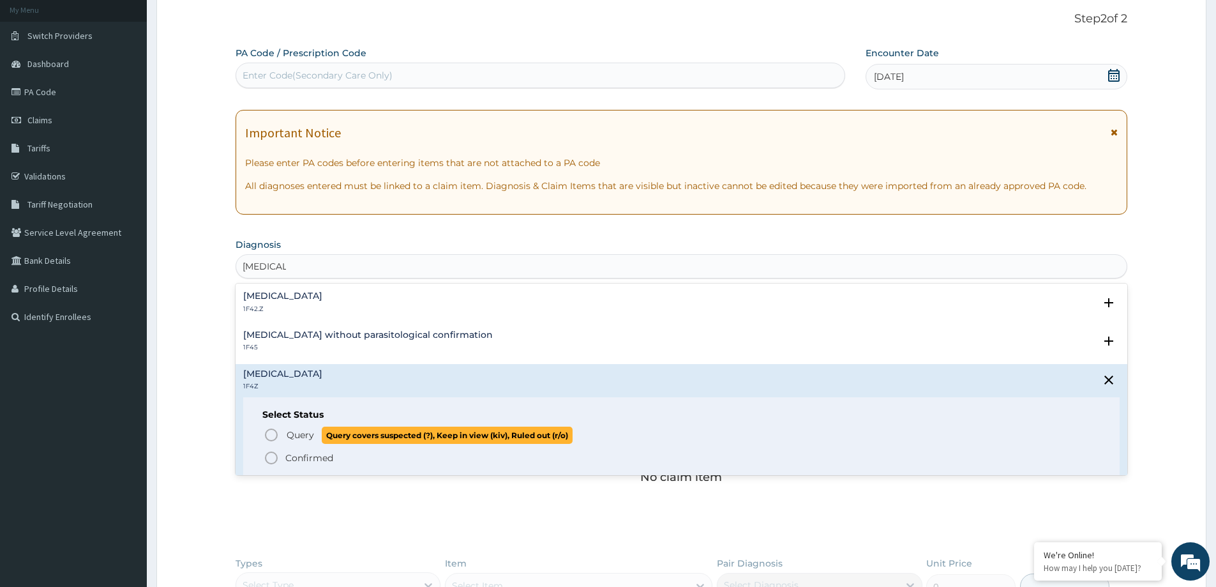
click at [288, 429] on span "Query" at bounding box center [300, 434] width 27 height 13
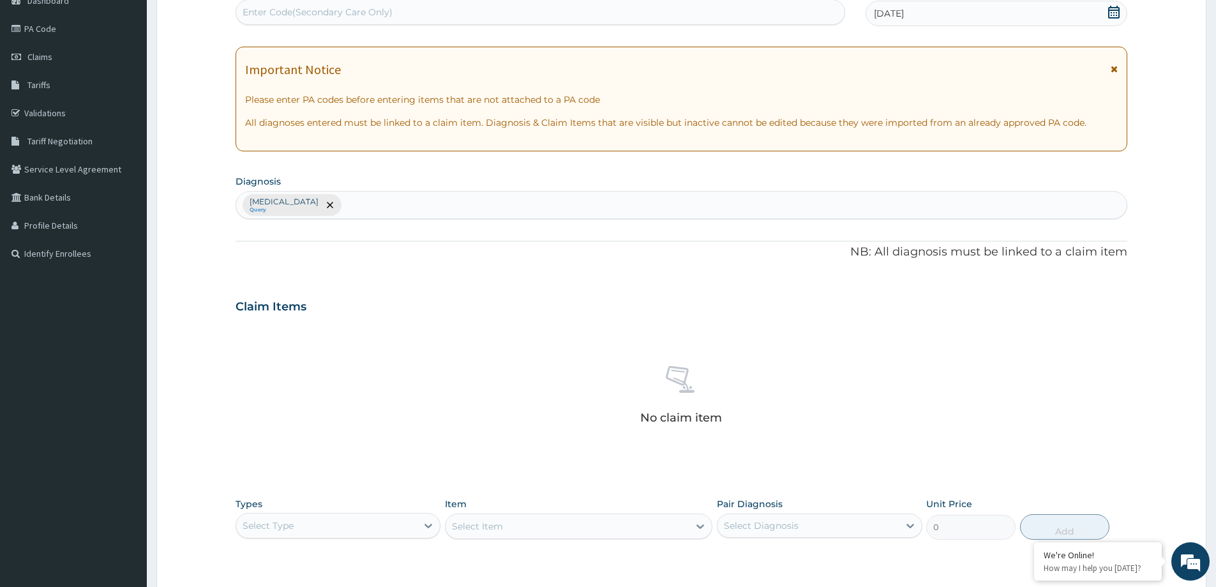
scroll to position [139, 0]
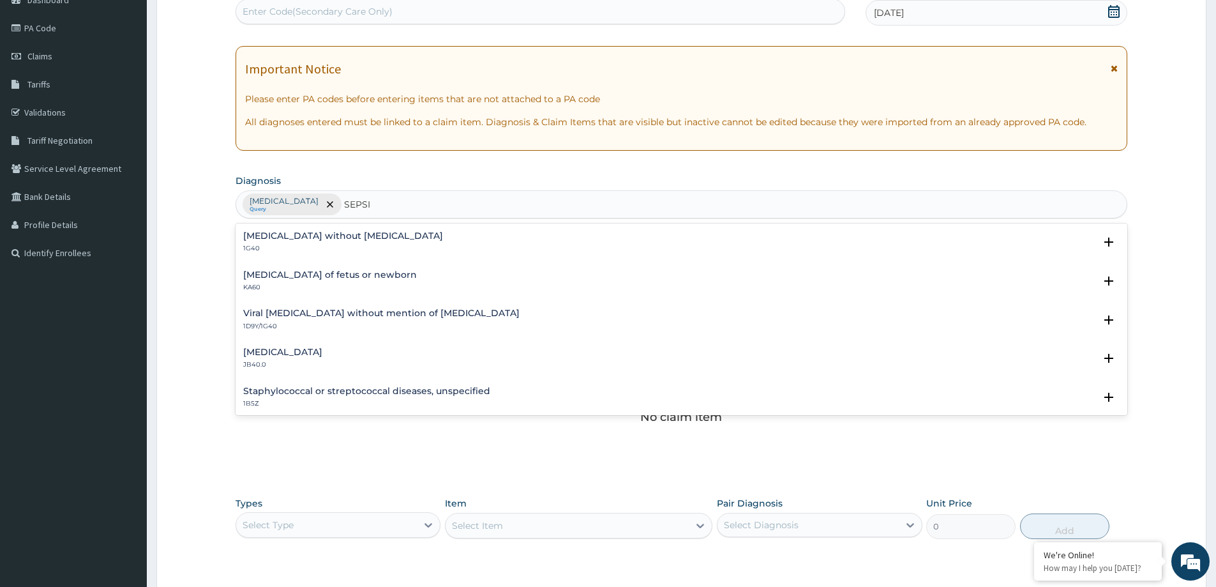
type input "SEPSIS"
click at [354, 236] on h4 "Sepsis without septic shock" at bounding box center [343, 236] width 200 height 10
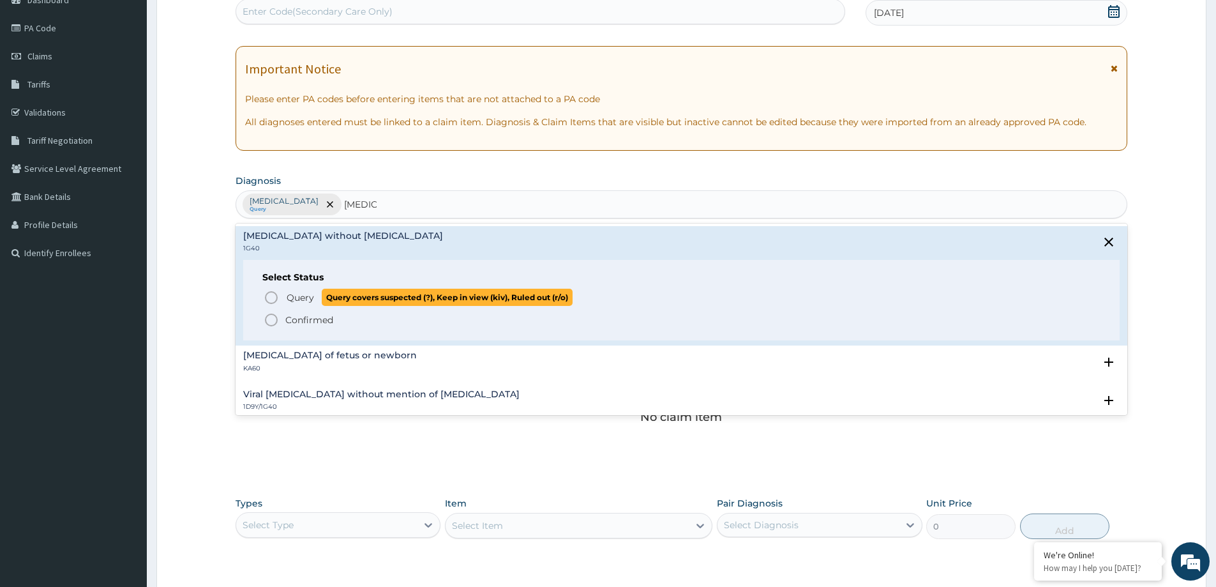
click at [303, 295] on span "Query" at bounding box center [300, 297] width 27 height 13
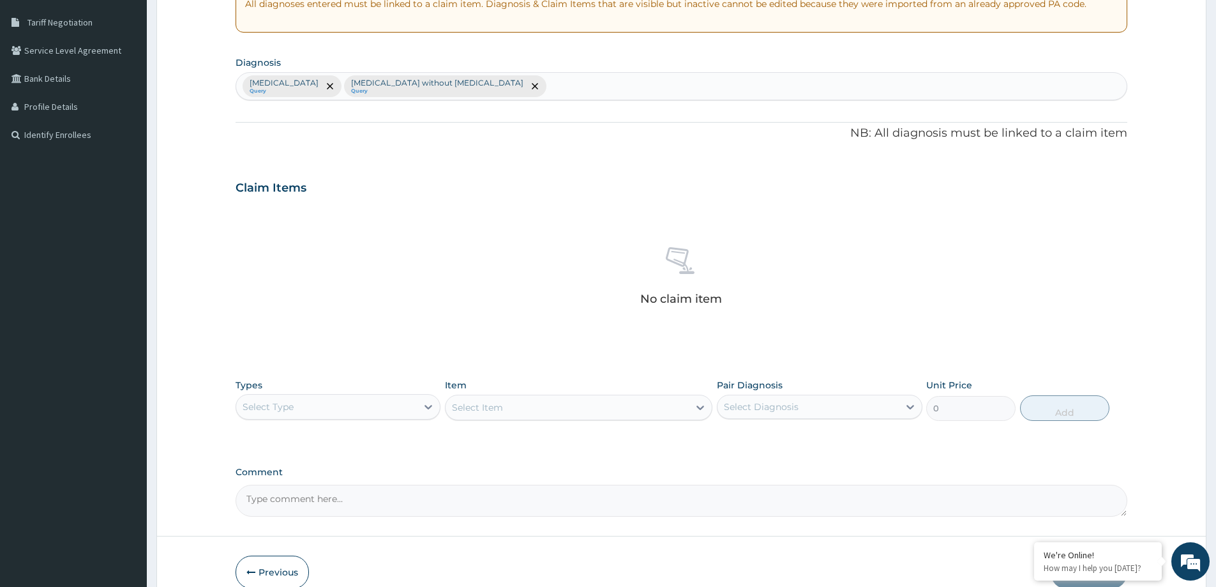
scroll to position [267, 0]
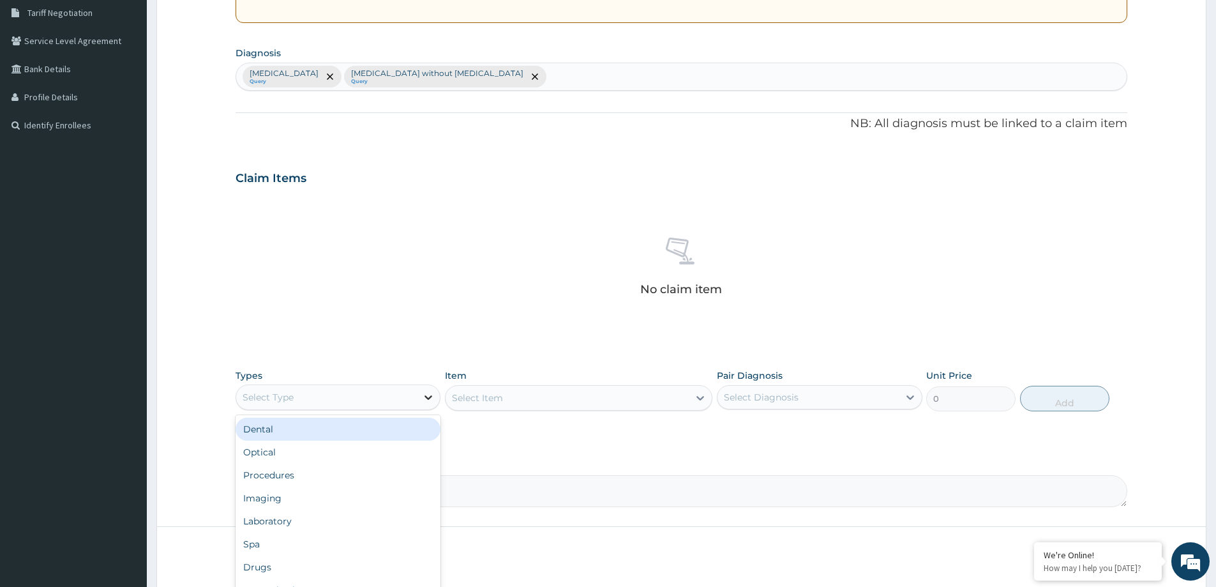
click at [428, 398] on icon at bounding box center [429, 397] width 8 height 4
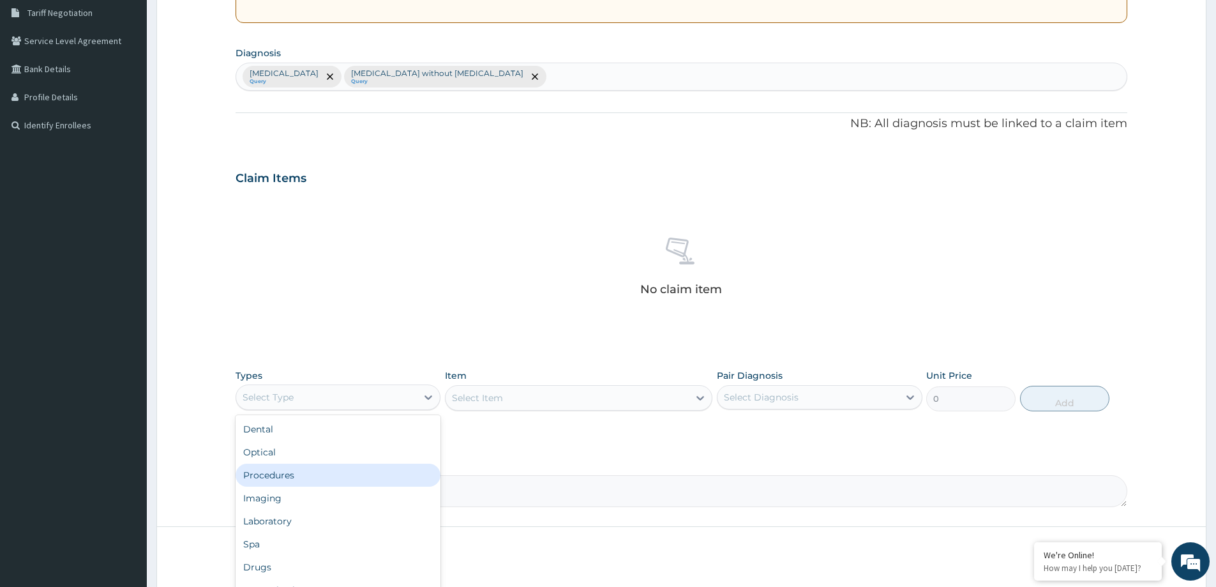
click at [388, 477] on div "Procedures" at bounding box center [338, 474] width 205 height 23
click at [520, 70] on div "Malaria, unspecified Query Sepsis without septic shock Query" at bounding box center [681, 76] width 891 height 27
type input "URTI"
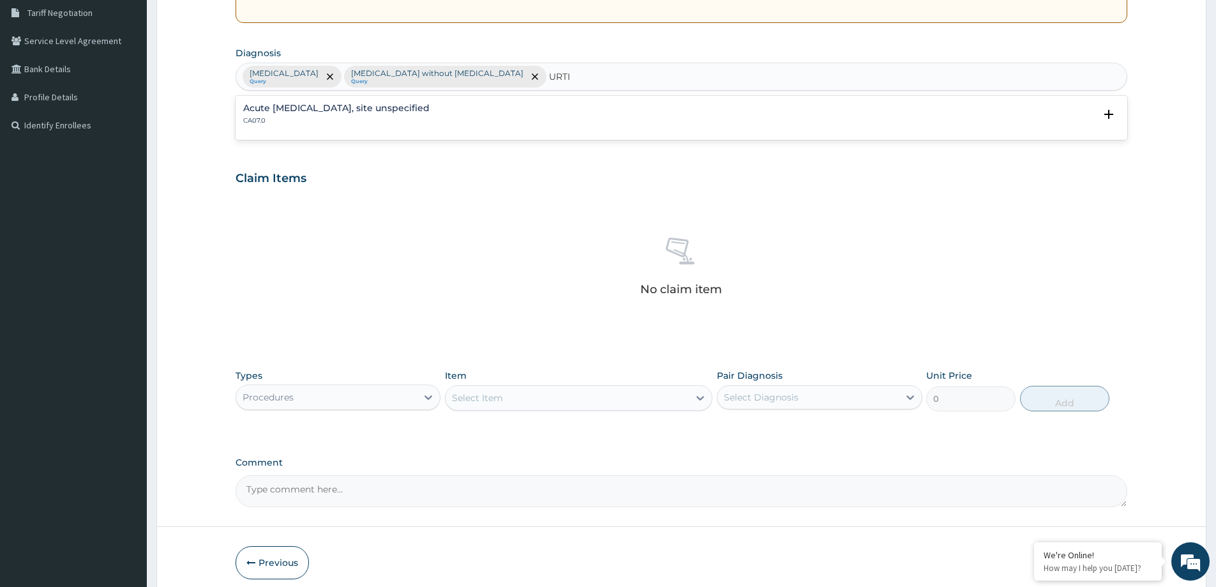
click at [403, 111] on h4 "Acute upper respiratory infection, site unspecified" at bounding box center [336, 108] width 186 height 10
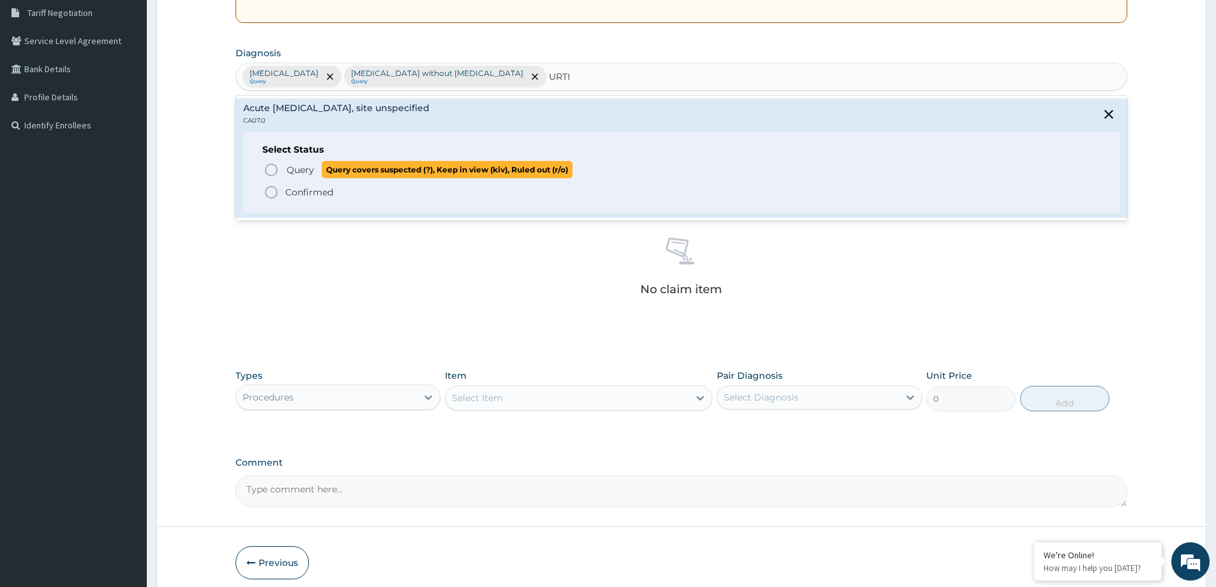
click at [379, 161] on span "Query covers suspected (?), Keep in view (kiv), Ruled out (r/o)" at bounding box center [447, 169] width 251 height 17
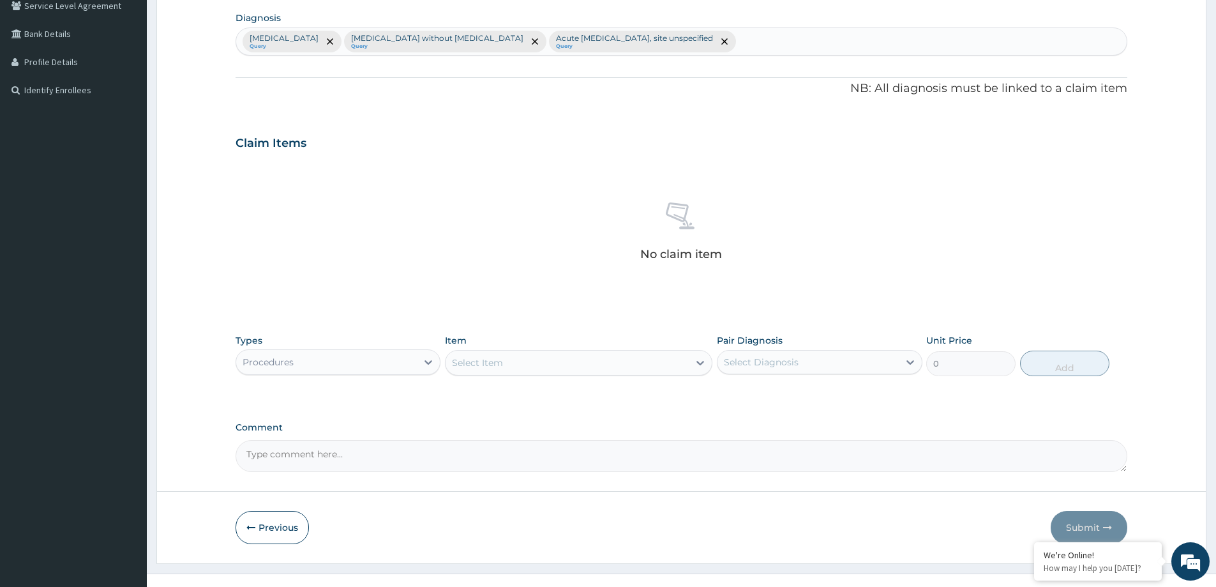
scroll to position [321, 0]
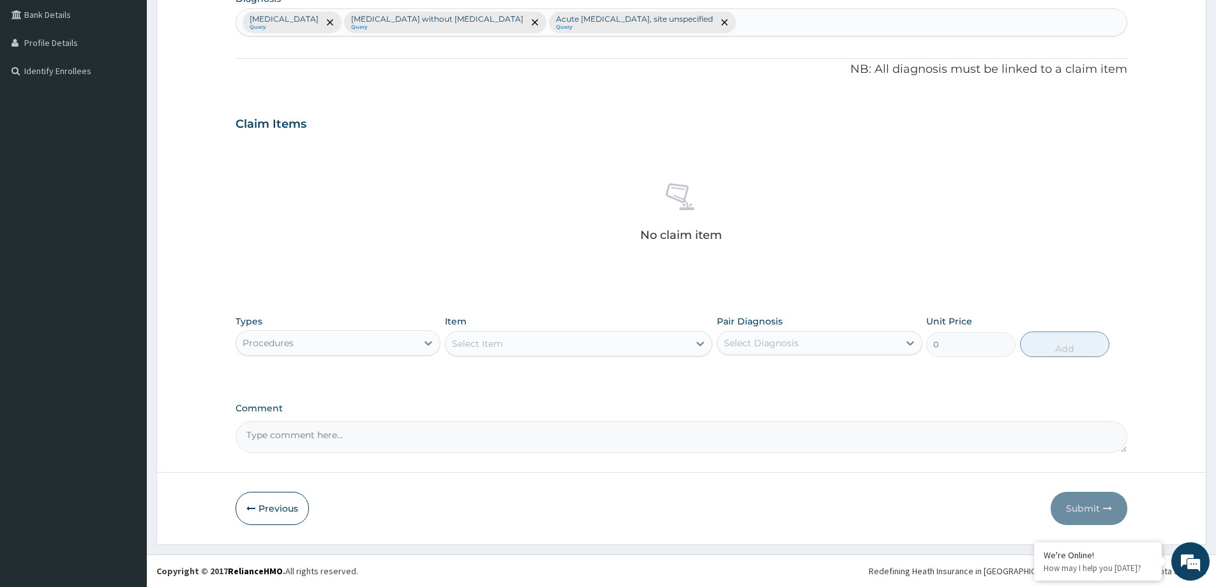
click at [523, 347] on div "Select Item" at bounding box center [567, 343] width 243 height 20
type input "PRAC"
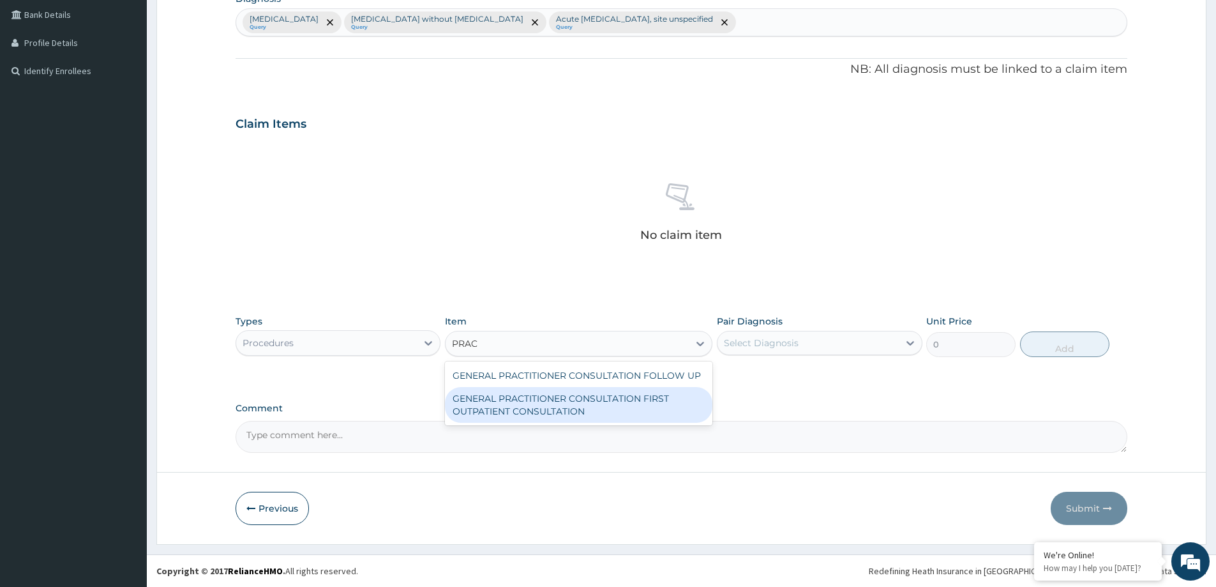
drag, startPoint x: 646, startPoint y: 410, endPoint x: 694, endPoint y: 400, distance: 49.0
click at [670, 407] on div "GENERAL PRACTITIONER CONSULTATION FIRST OUTPATIENT CONSULTATION" at bounding box center [578, 405] width 267 height 36
type input "3547.5"
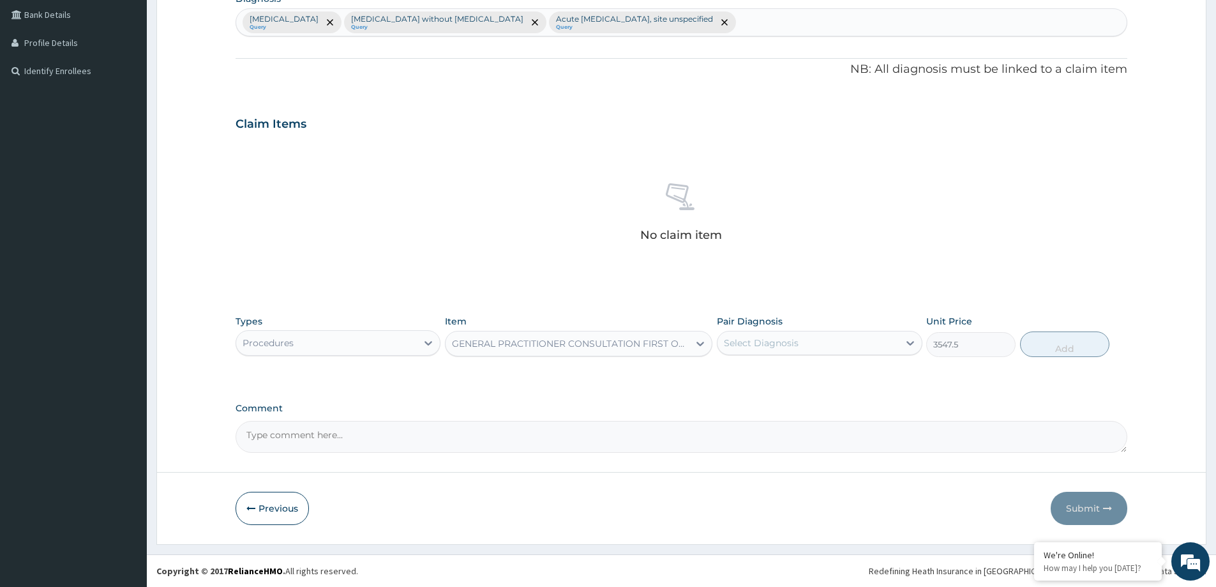
click at [784, 345] on div "Select Diagnosis" at bounding box center [761, 342] width 75 height 13
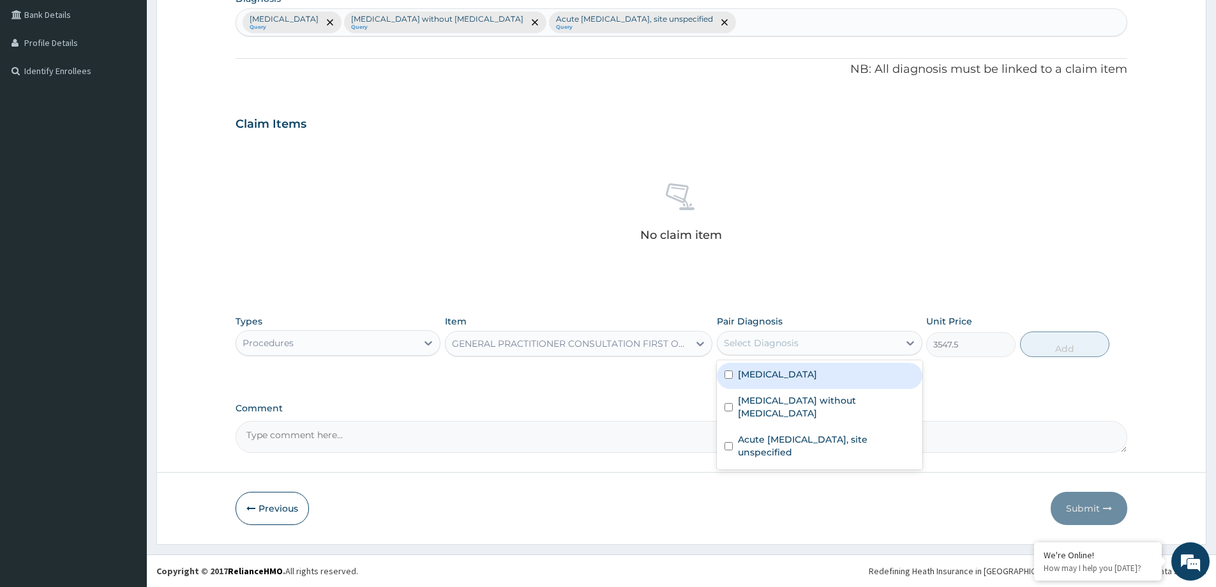
drag, startPoint x: 830, startPoint y: 376, endPoint x: 841, endPoint y: 376, distance: 10.9
click at [833, 376] on div "Malaria, unspecified" at bounding box center [819, 376] width 205 height 26
checkbox input "true"
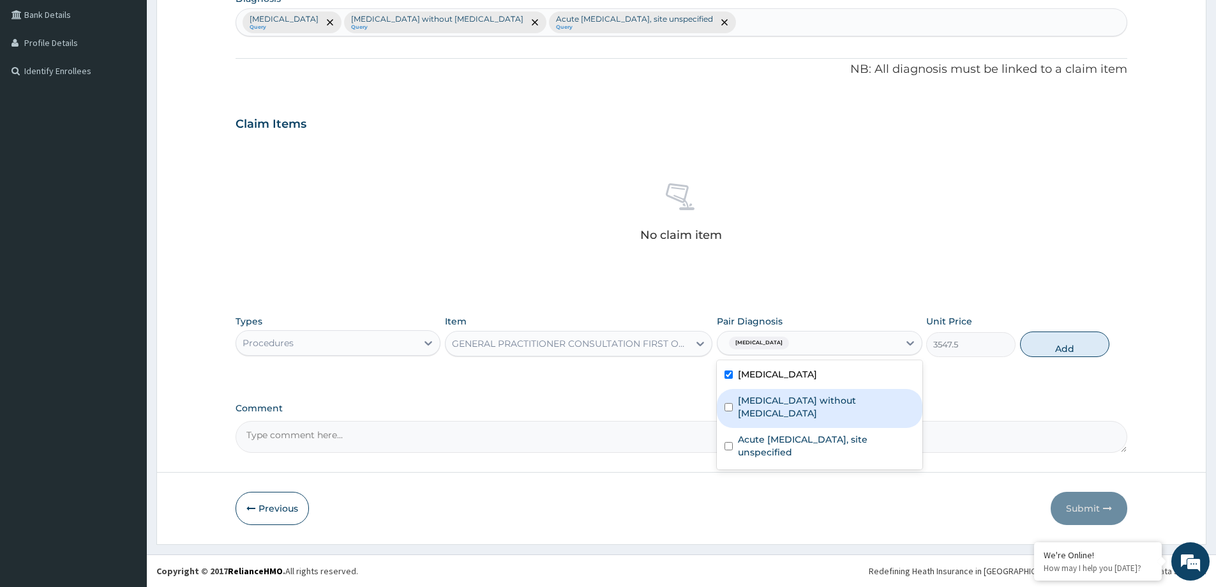
drag, startPoint x: 893, startPoint y: 391, endPoint x: 894, endPoint y: 402, distance: 11.5
click at [893, 392] on div "Sepsis without septic shock" at bounding box center [819, 408] width 205 height 39
checkbox input "true"
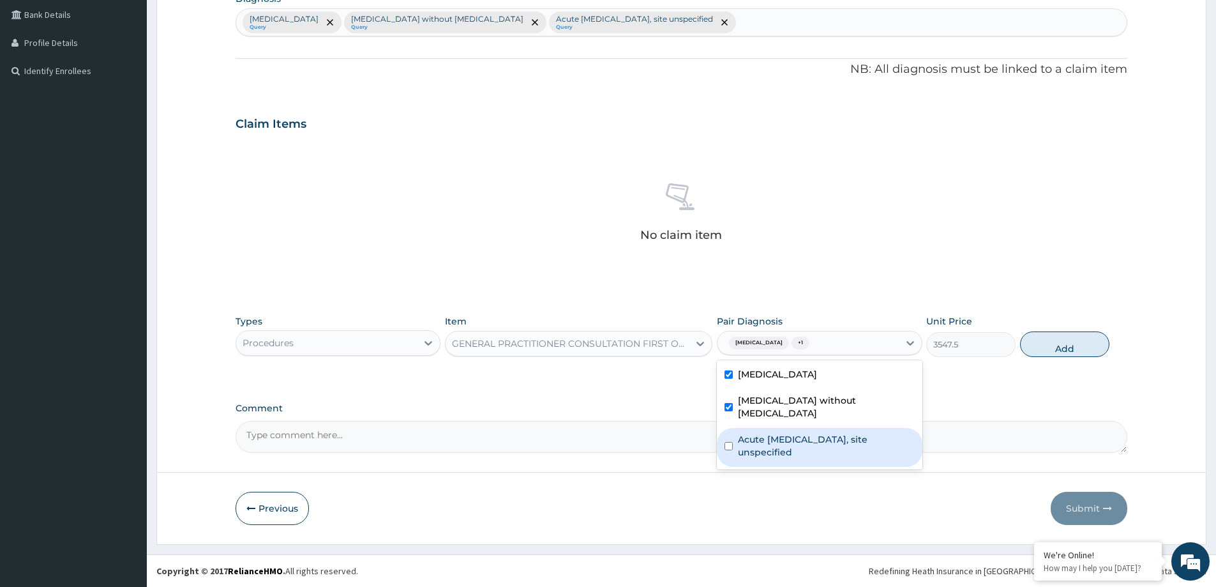
drag, startPoint x: 894, startPoint y: 428, endPoint x: 1014, endPoint y: 410, distance: 121.9
click at [897, 433] on label "Acute upper respiratory infection, site unspecified" at bounding box center [826, 446] width 176 height 26
checkbox input "true"
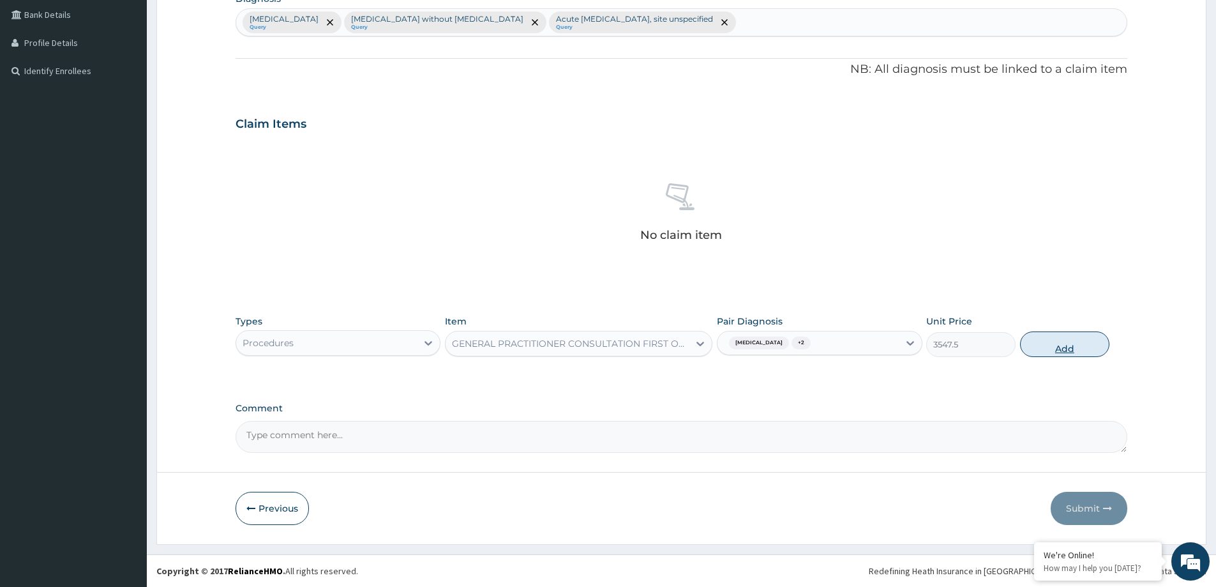
click at [1060, 349] on button "Add" at bounding box center [1064, 344] width 89 height 26
type input "0"
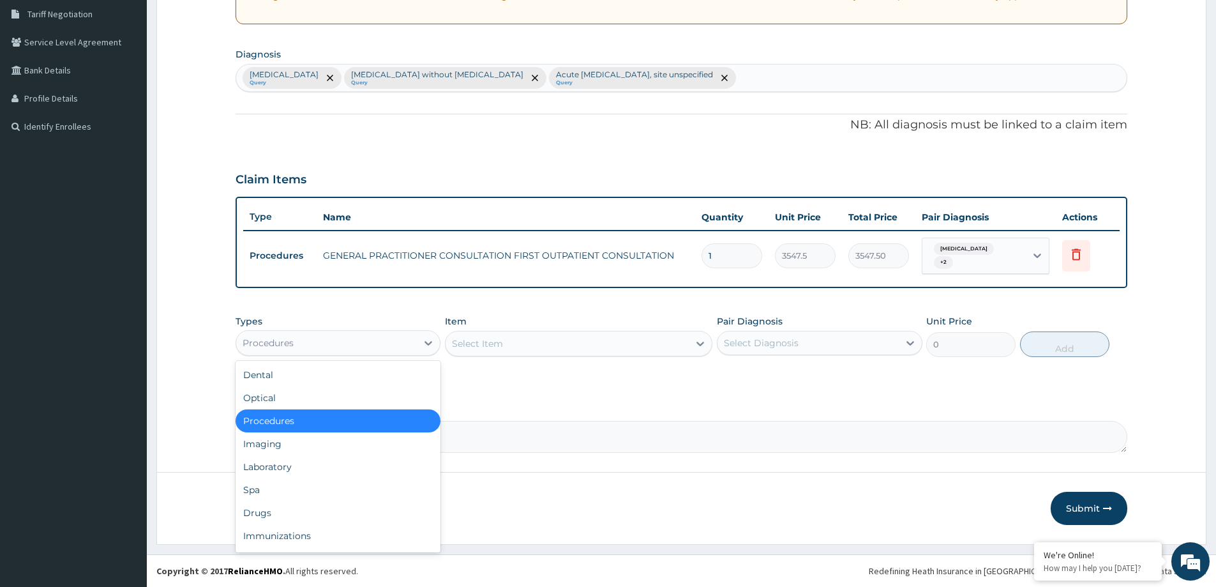
drag, startPoint x: 350, startPoint y: 337, endPoint x: 343, endPoint y: 351, distance: 15.4
click at [345, 346] on div "Procedures" at bounding box center [326, 343] width 181 height 20
click at [307, 472] on div "Laboratory" at bounding box center [338, 466] width 205 height 23
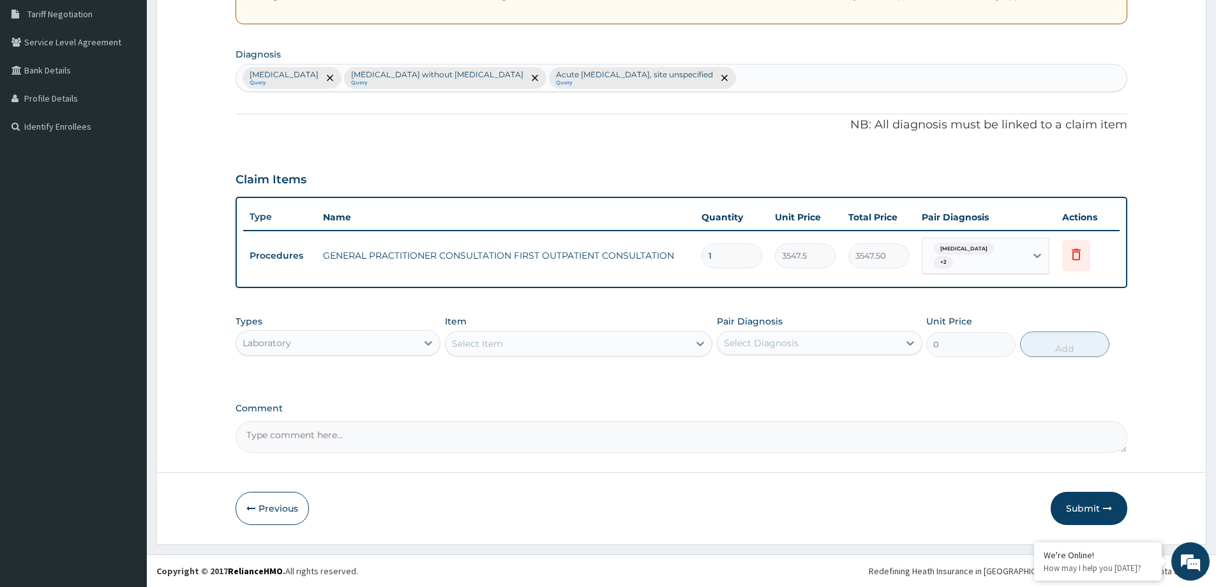
click at [513, 336] on div "Select Item" at bounding box center [567, 343] width 243 height 20
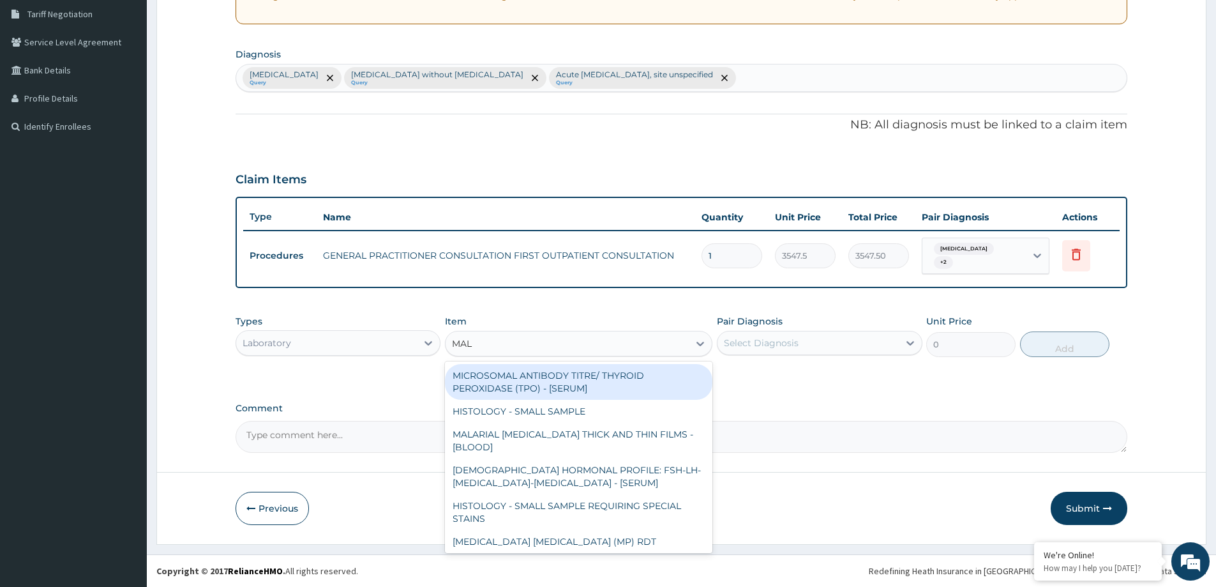
type input "MALA"
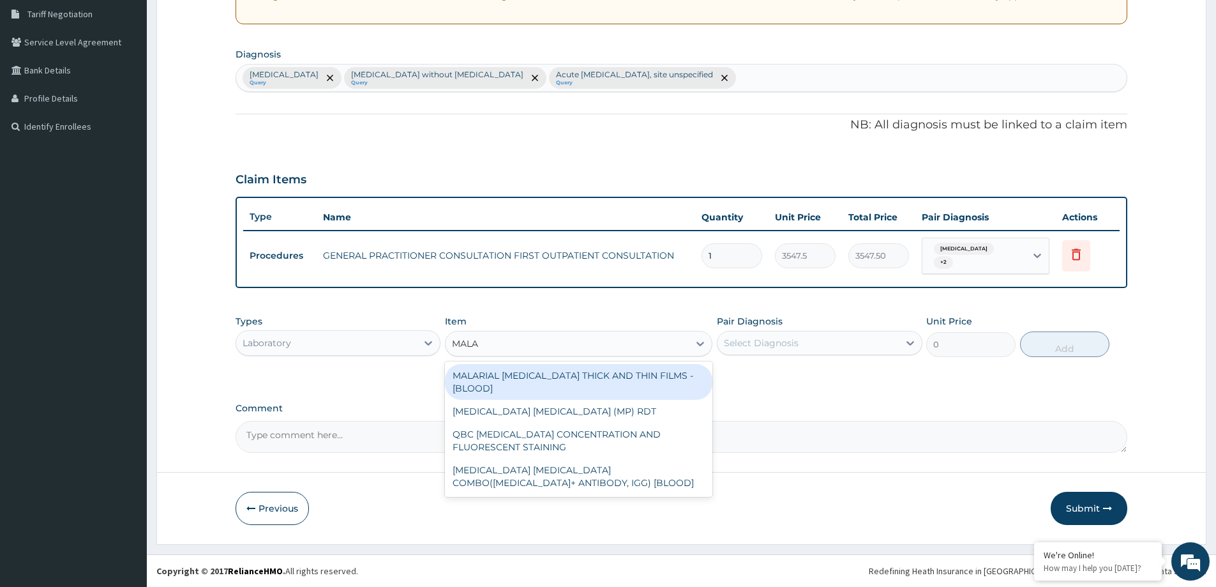
click at [666, 368] on div "MALARIAL PARASITE THICK AND THIN FILMS - [BLOOD]" at bounding box center [578, 382] width 267 height 36
type input "1612.5"
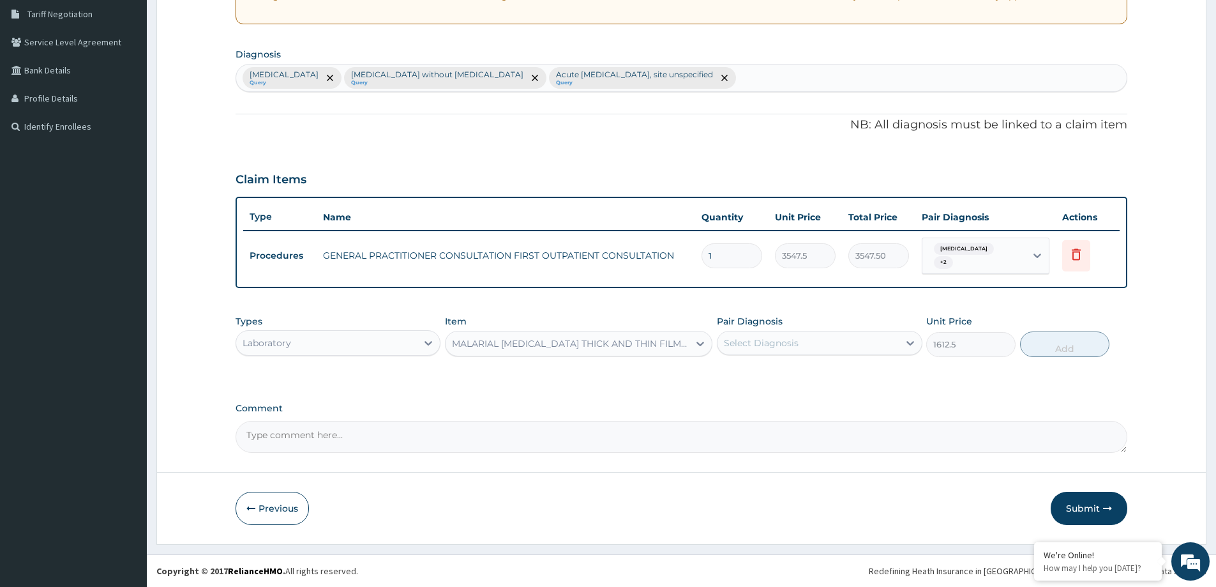
click at [816, 343] on div "Select Diagnosis" at bounding box center [808, 343] width 181 height 20
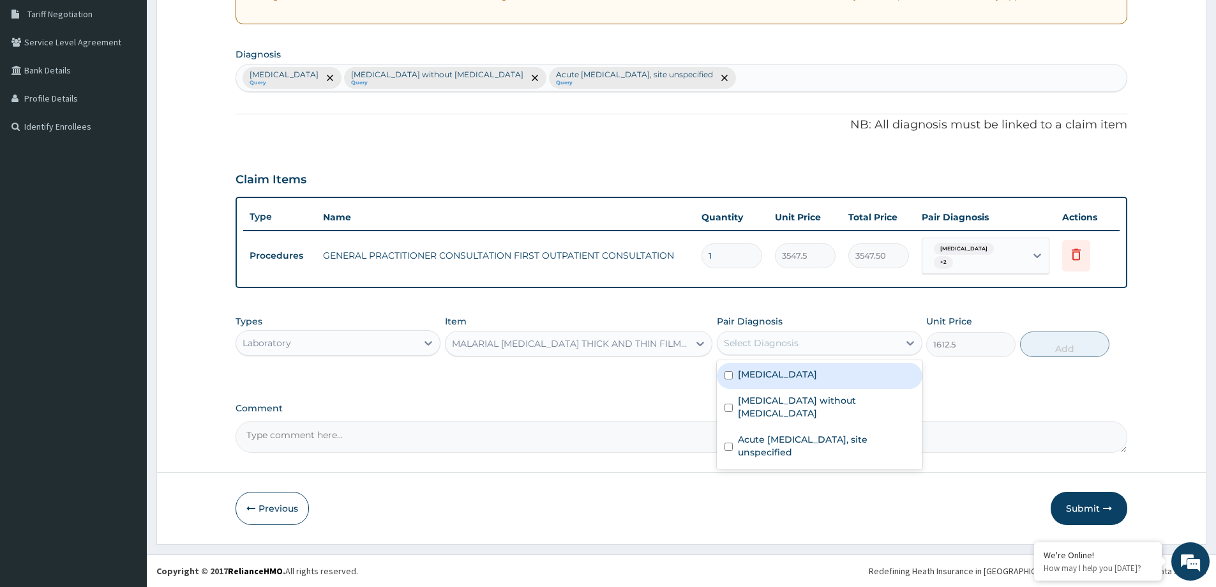
drag, startPoint x: 816, startPoint y: 370, endPoint x: 857, endPoint y: 371, distance: 41.5
click at [817, 371] on label "Malaria, unspecified" at bounding box center [777, 374] width 79 height 13
checkbox input "true"
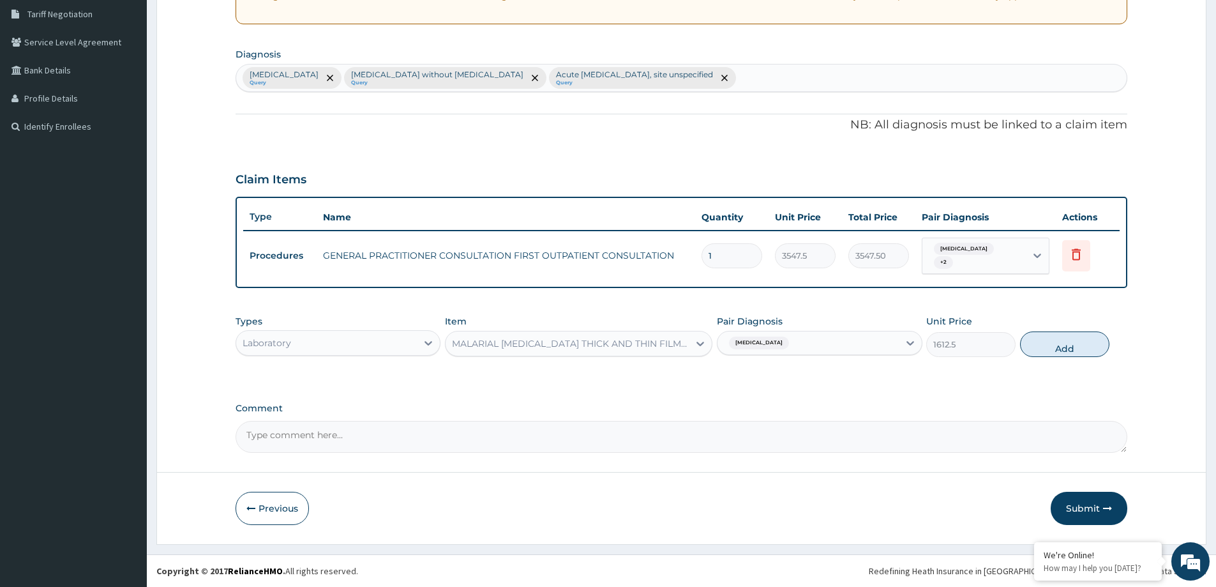
click at [1062, 358] on div "Types Laboratory Item MALARIAL PARASITE THICK AND THIN FILMS - [BLOOD] Pair Dia…" at bounding box center [682, 335] width 892 height 55
click at [1044, 350] on button "Add" at bounding box center [1064, 344] width 89 height 26
type input "0"
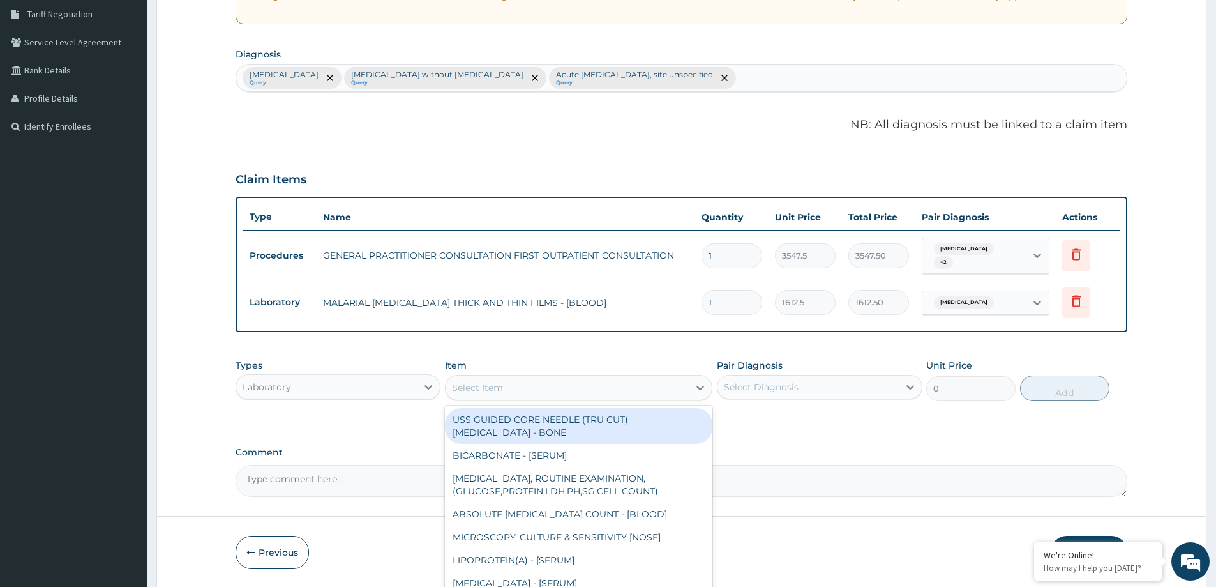
click at [499, 378] on div "Select Item" at bounding box center [567, 387] width 243 height 20
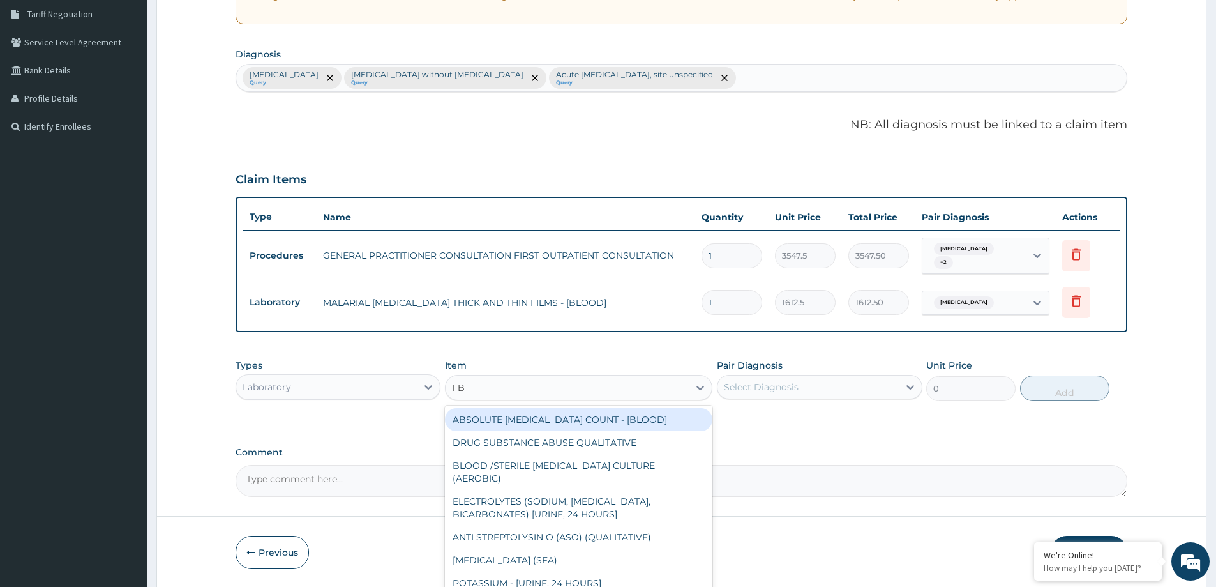
type input "FBC"
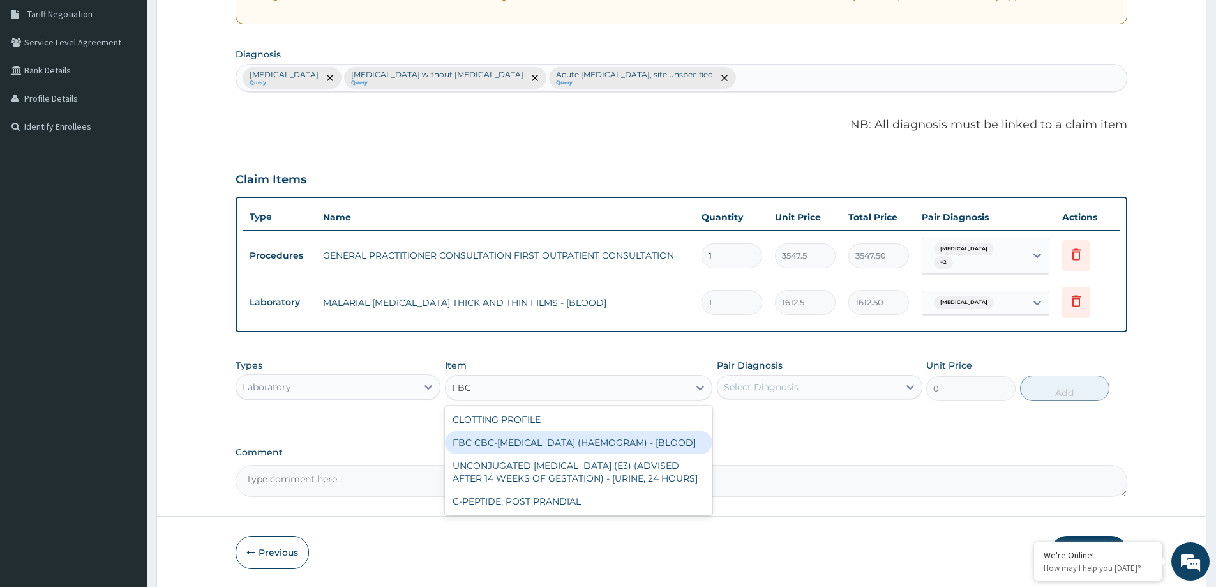
drag, startPoint x: 527, startPoint y: 449, endPoint x: 569, endPoint y: 436, distance: 44.6
click at [537, 444] on div "FBC CBC-COMPLETE BLOOD COUNT (HAEMOGRAM) - [BLOOD]" at bounding box center [578, 442] width 267 height 23
type input "4300"
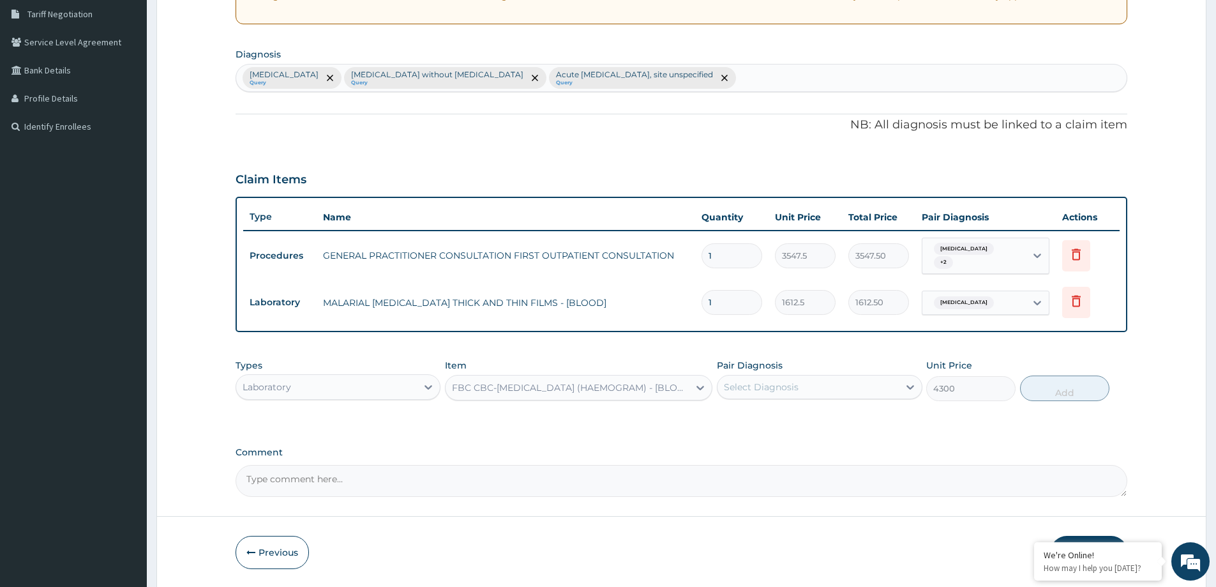
click at [797, 387] on div "Select Diagnosis" at bounding box center [761, 386] width 75 height 13
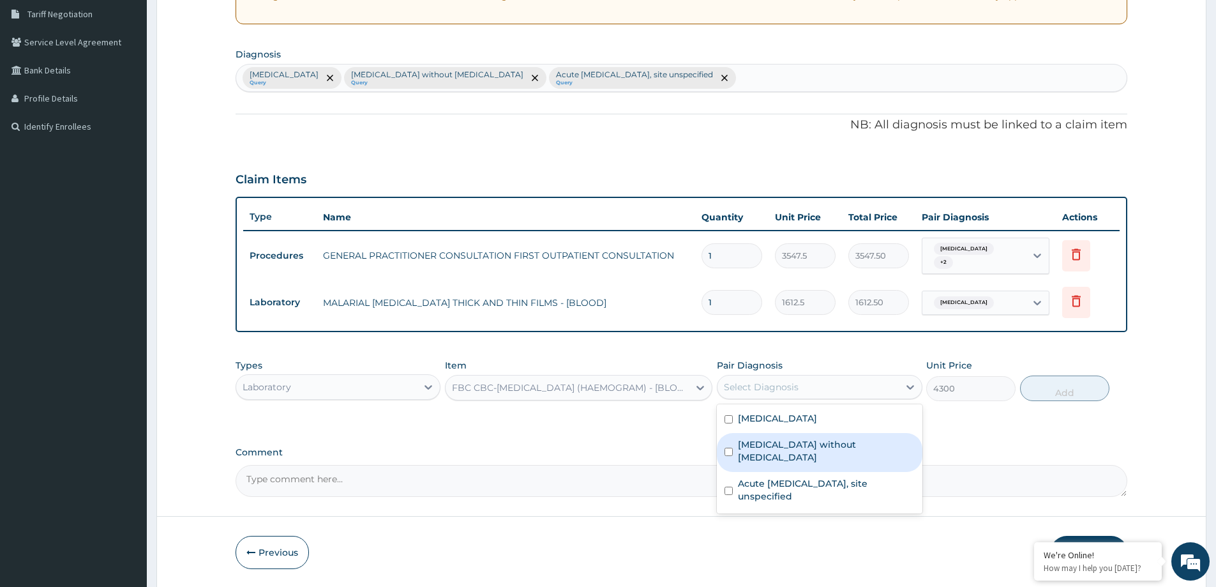
click at [768, 455] on div "Sepsis without septic shock" at bounding box center [819, 452] width 205 height 39
checkbox input "true"
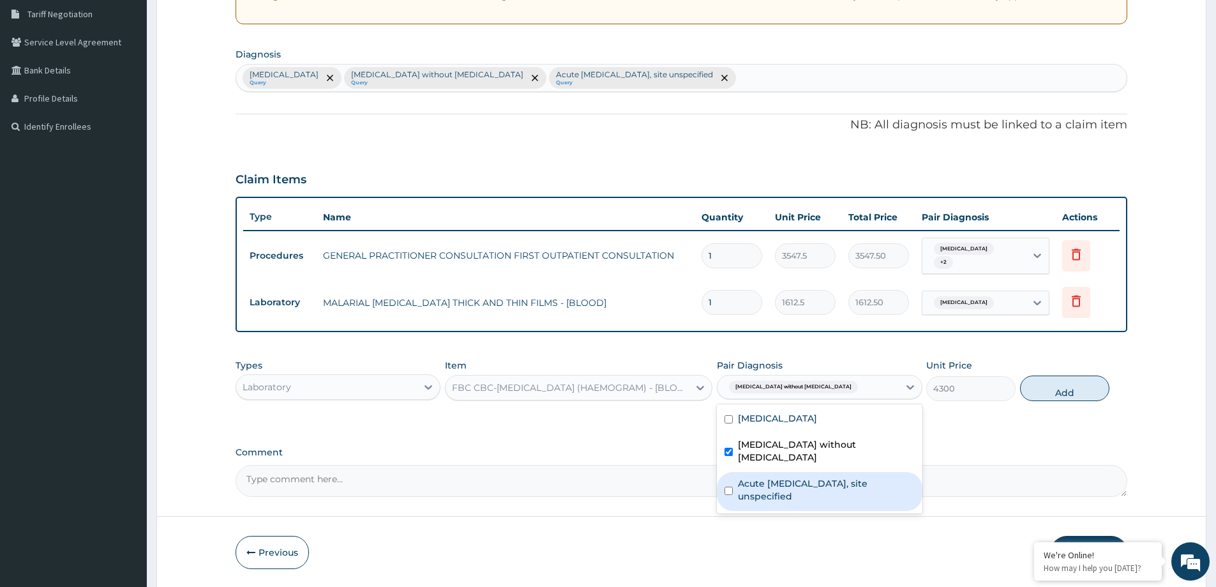
drag, startPoint x: 782, startPoint y: 474, endPoint x: 1004, endPoint y: 461, distance: 221.9
click at [794, 477] on label "Acute upper respiratory infection, site unspecified" at bounding box center [826, 490] width 176 height 26
checkbox input "true"
click at [1083, 397] on button "Add" at bounding box center [1064, 388] width 89 height 26
type input "0"
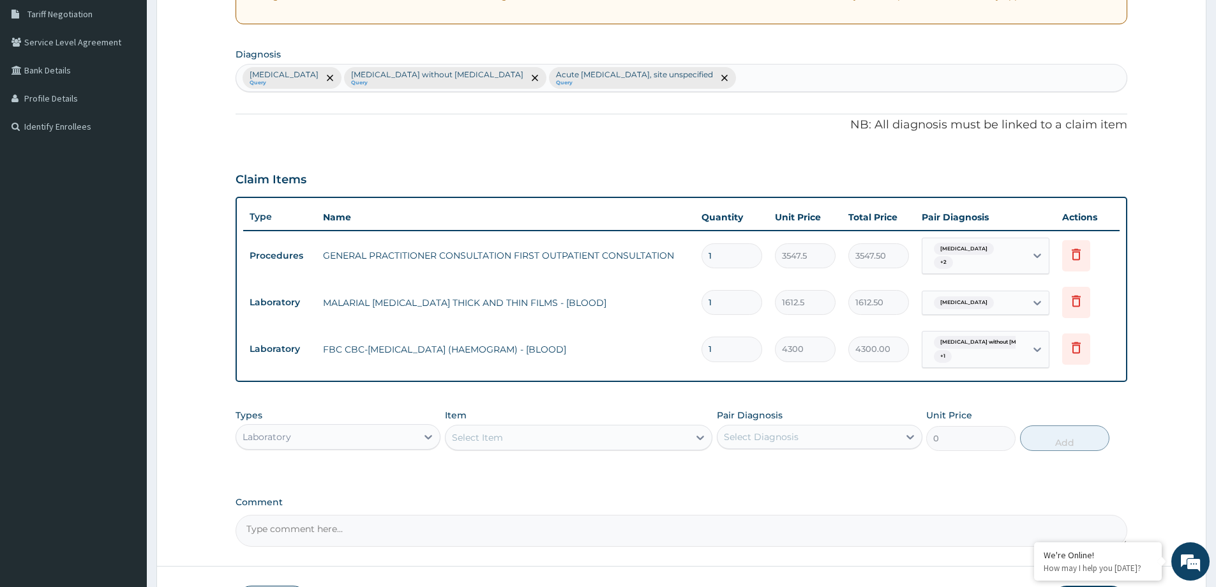
drag, startPoint x: 366, startPoint y: 430, endPoint x: 367, endPoint y: 437, distance: 7.8
click at [367, 432] on div "Laboratory" at bounding box center [326, 436] width 181 height 20
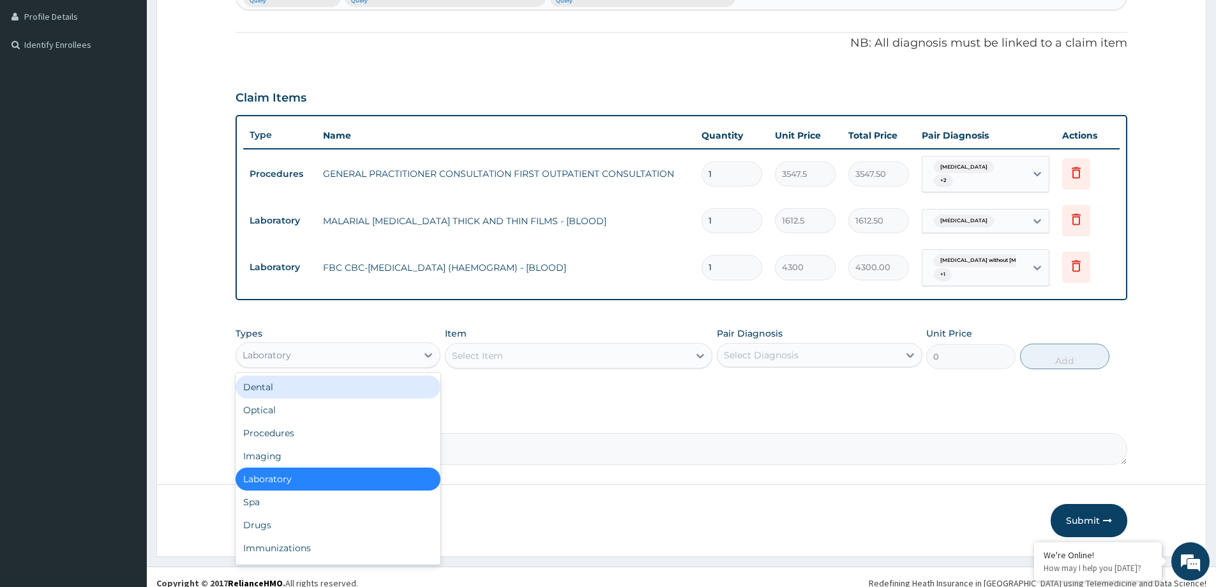
scroll to position [359, 0]
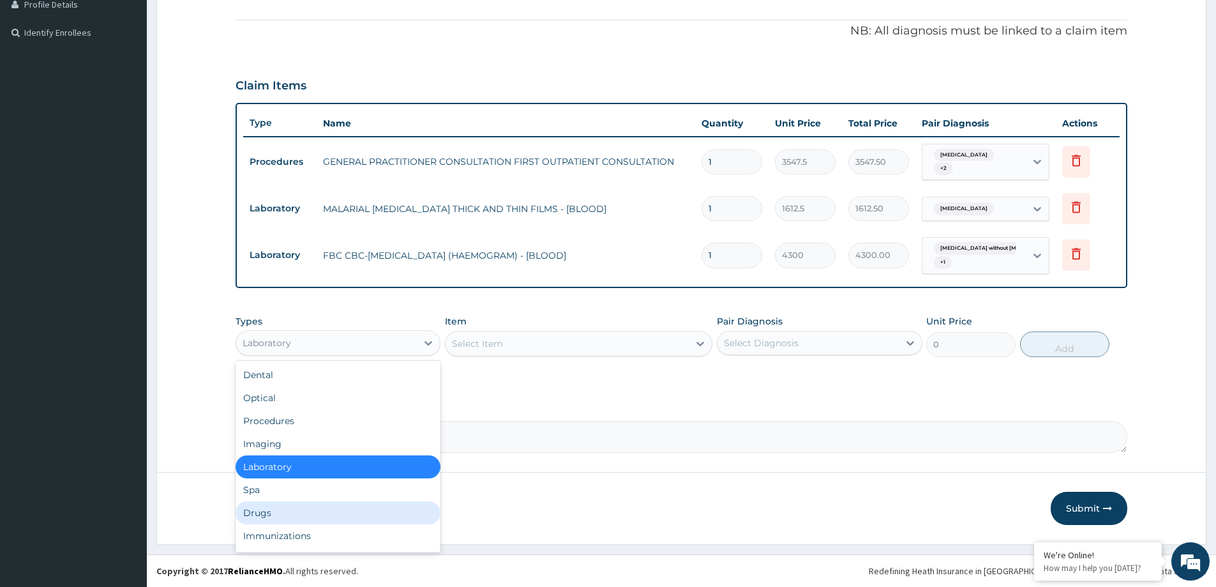
click at [306, 519] on div "Drugs" at bounding box center [338, 512] width 205 height 23
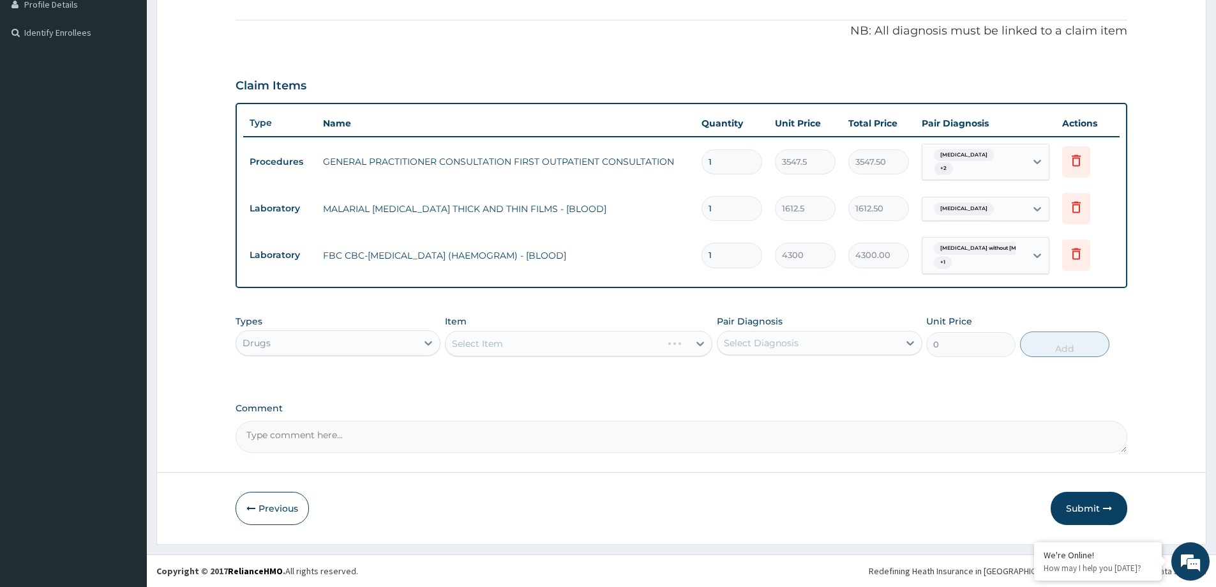
click at [531, 348] on div "Select Item" at bounding box center [578, 344] width 267 height 26
click at [531, 348] on div "Select Item" at bounding box center [567, 343] width 243 height 20
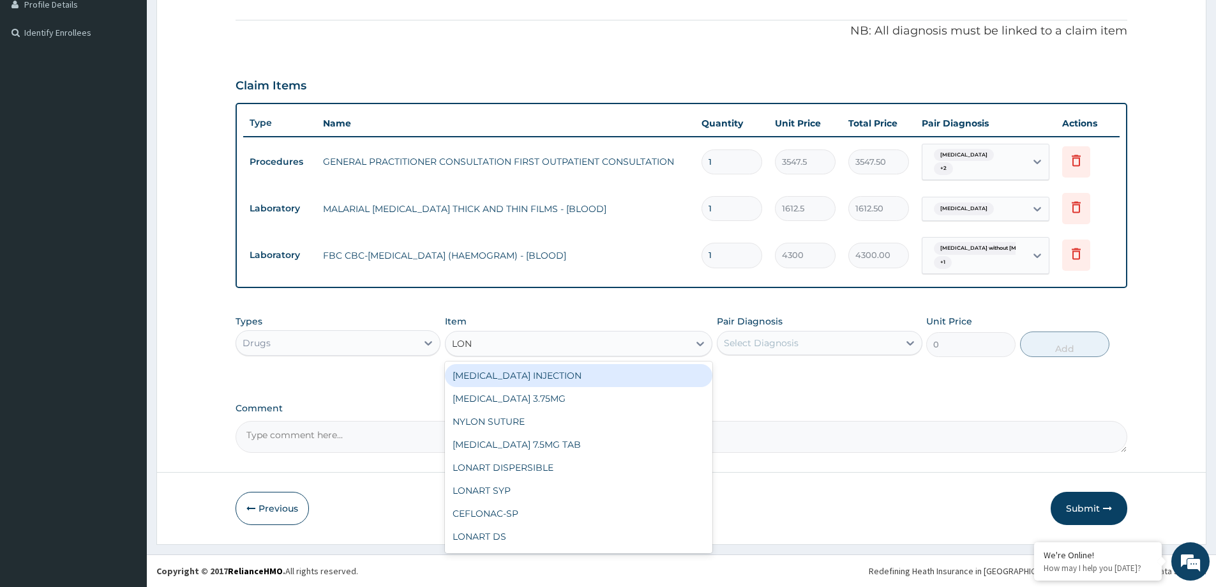
type input "LONA"
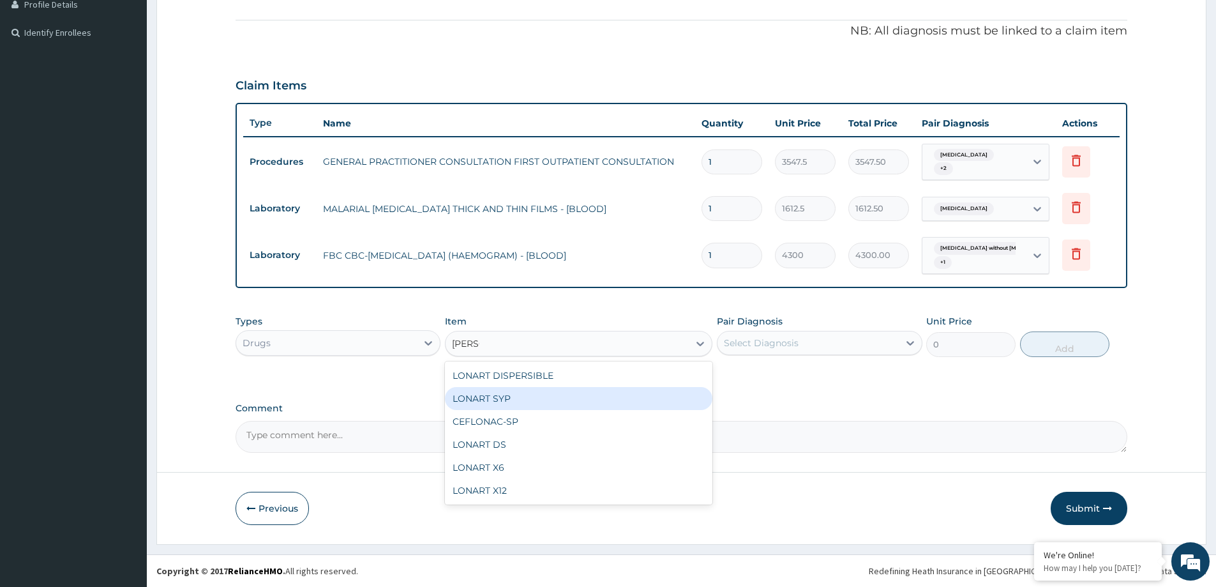
click at [474, 403] on div "LONART SYP" at bounding box center [578, 398] width 267 height 23
type input "2719.75"
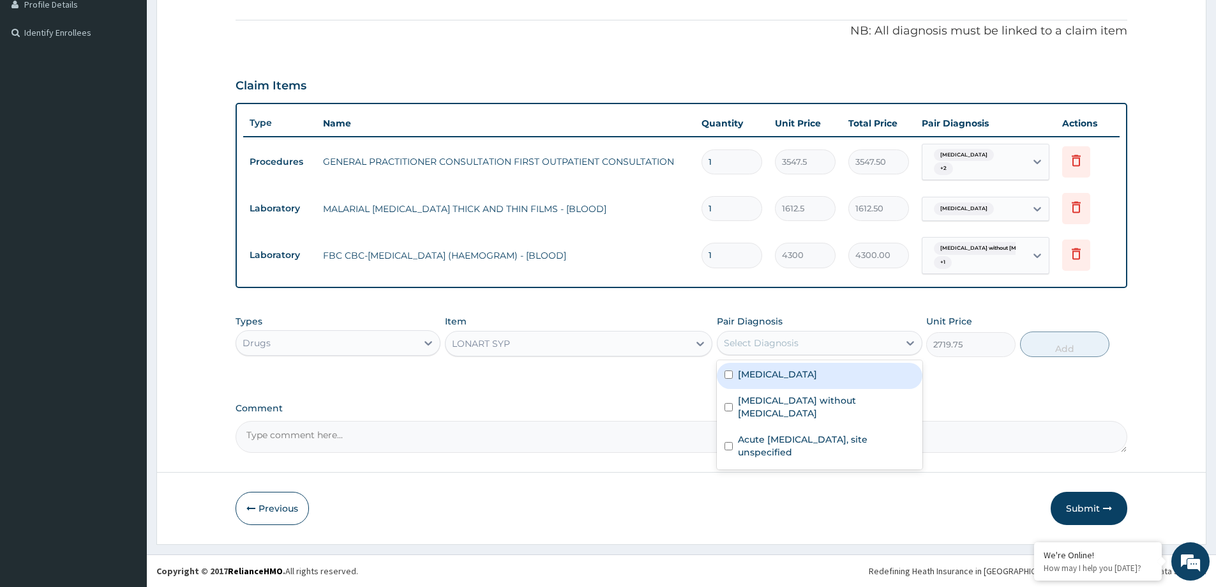
click at [801, 348] on div "Select Diagnosis" at bounding box center [808, 343] width 181 height 20
click at [796, 368] on label "Malaria, unspecified" at bounding box center [777, 374] width 79 height 13
checkbox input "true"
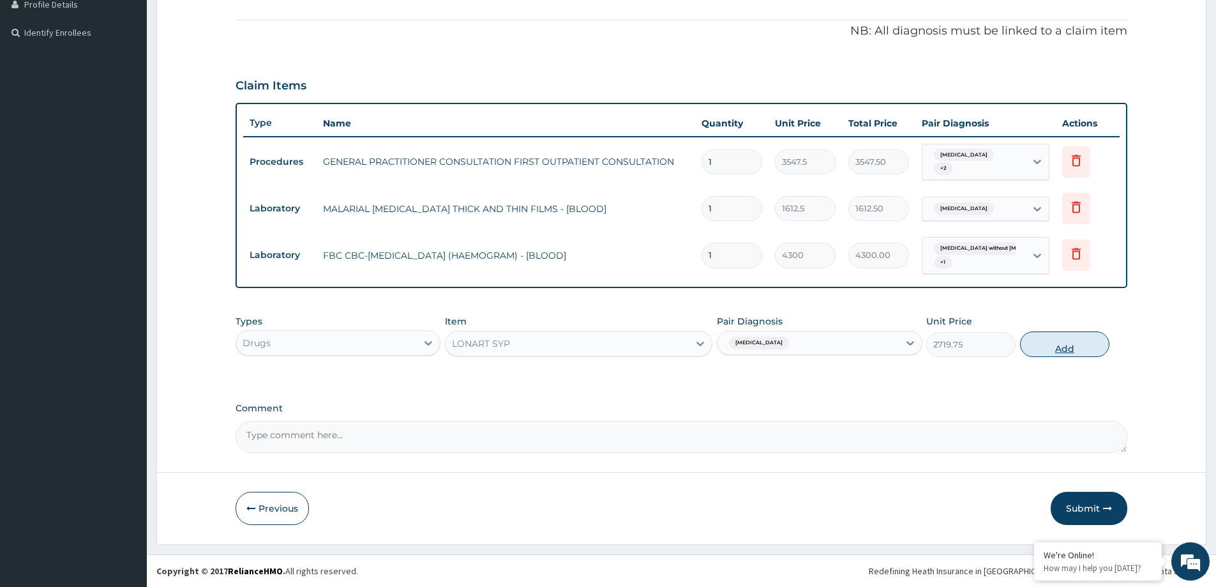
click at [1030, 340] on button "Add" at bounding box center [1064, 344] width 89 height 26
type input "0"
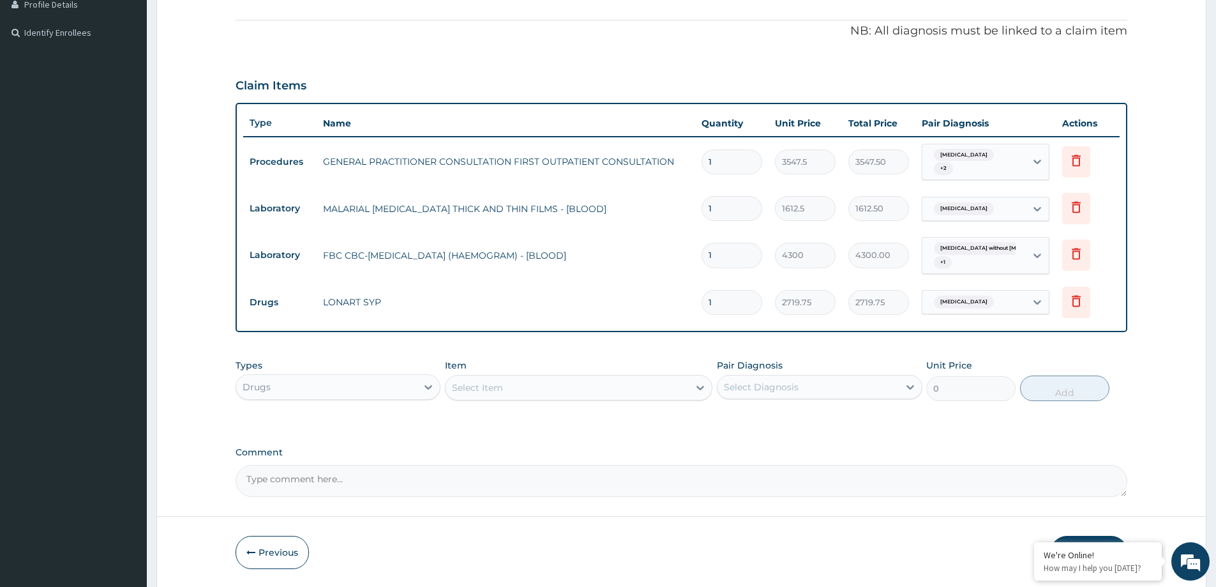
click at [575, 391] on div "Select Item" at bounding box center [567, 387] width 243 height 20
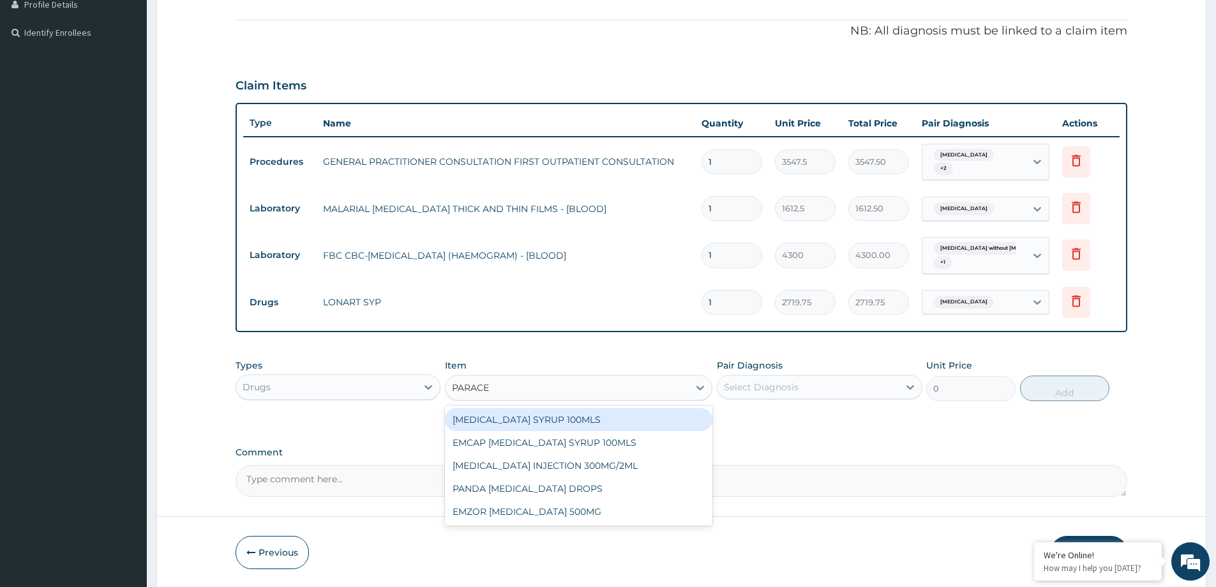
type input "PARACET"
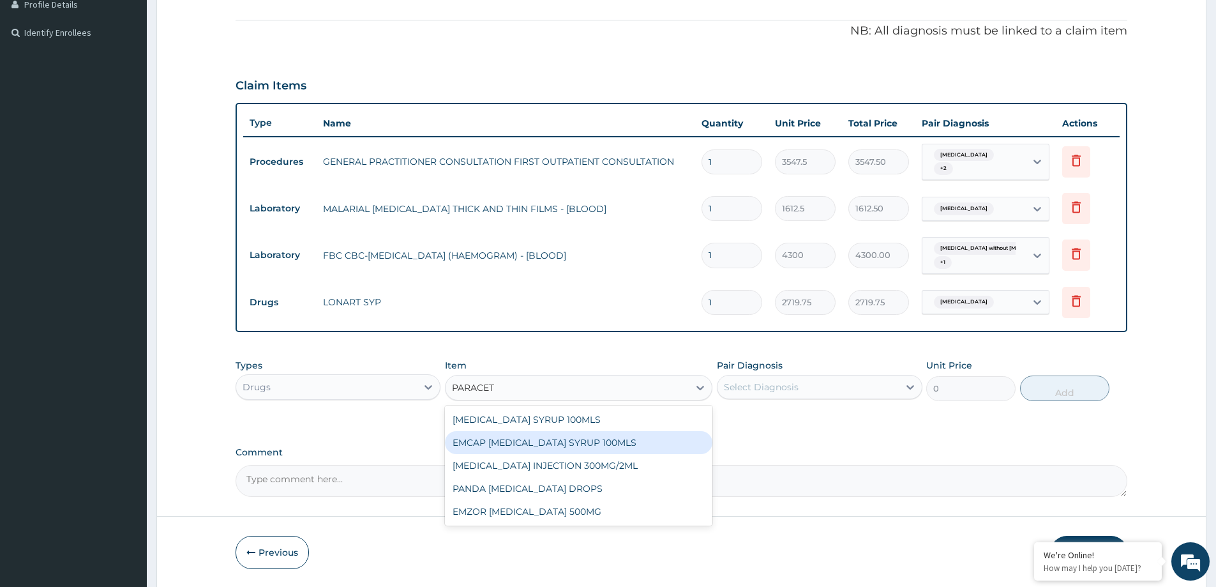
drag, startPoint x: 591, startPoint y: 455, endPoint x: 615, endPoint y: 456, distance: 24.3
click at [592, 456] on div "PARACETAMOL INJECTION 300MG/2ML" at bounding box center [578, 465] width 267 height 23
type input "260.15000000000003"
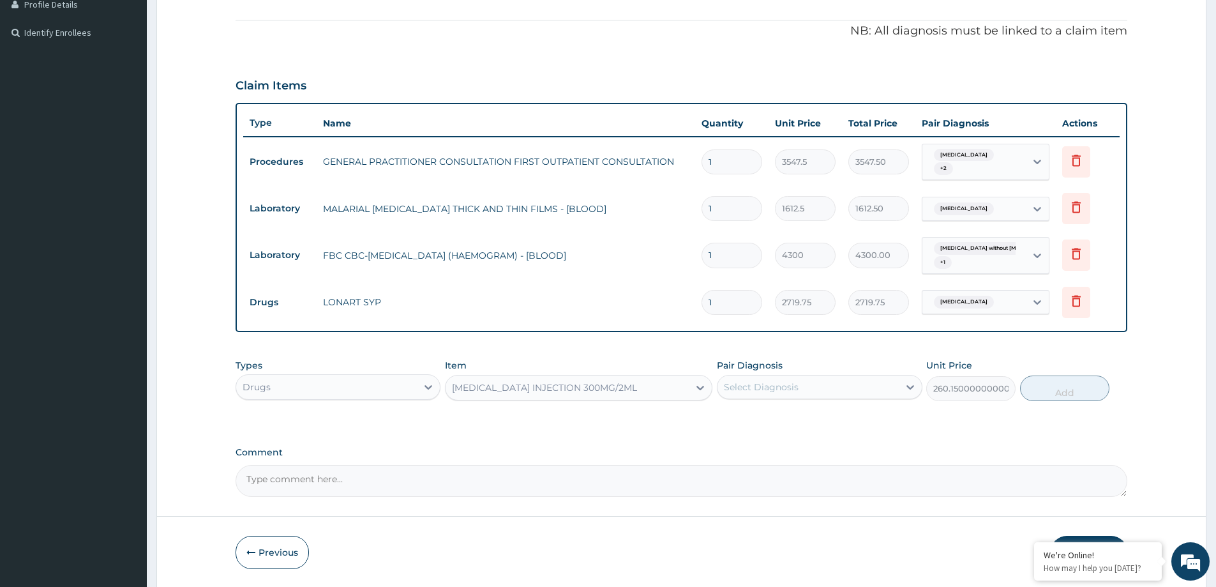
click at [644, 394] on div "PARACETAMOL INJECTION 300MG/2ML" at bounding box center [567, 387] width 243 height 20
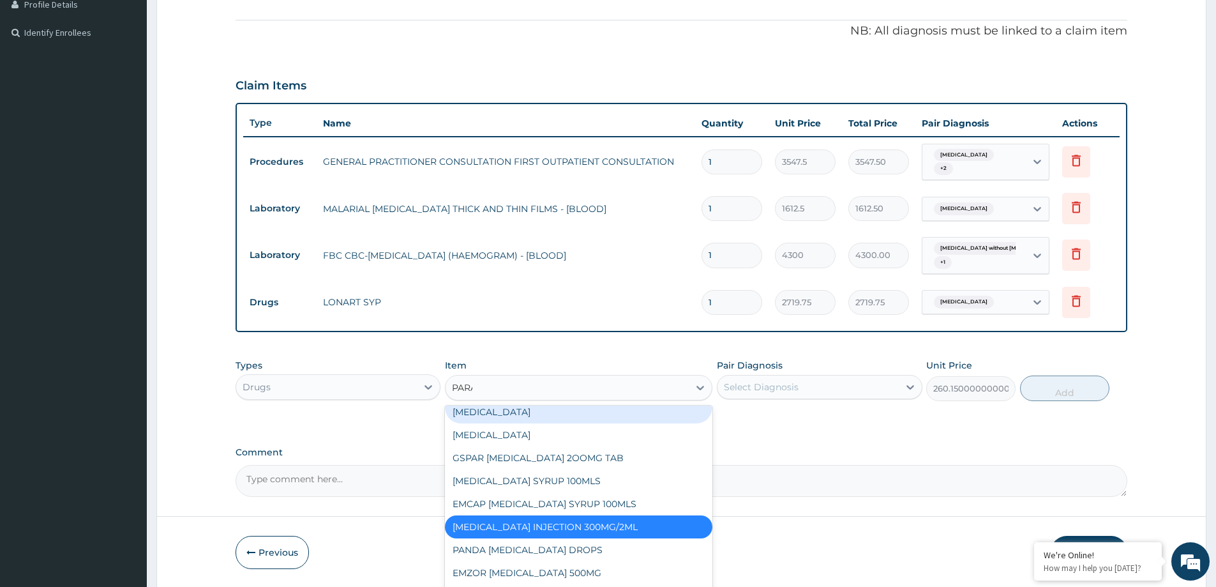
scroll to position [0, 0]
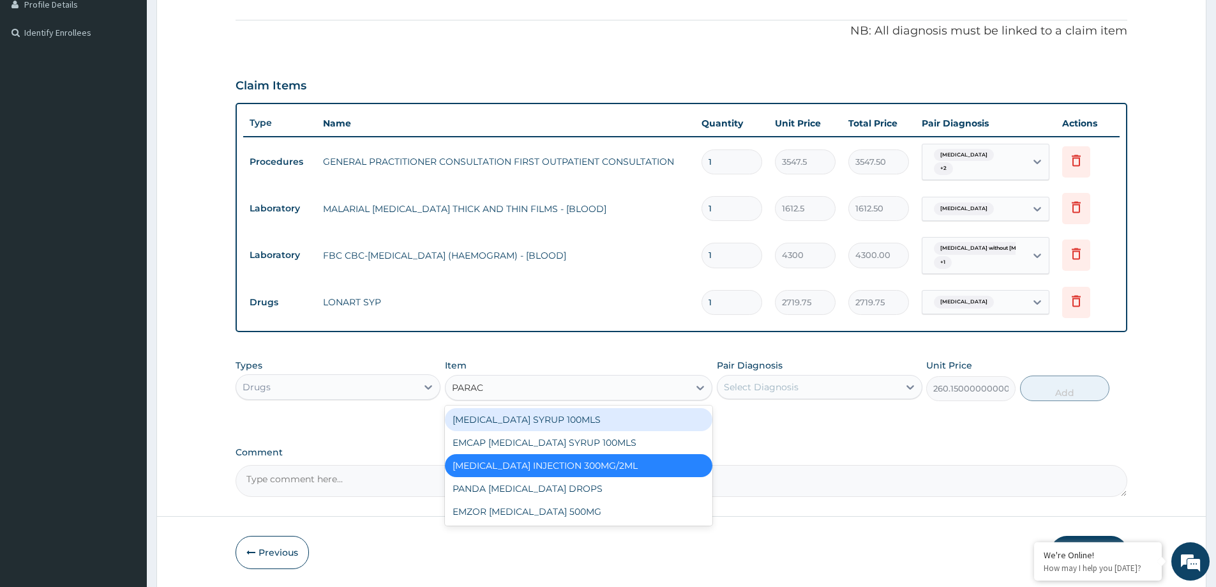
type input "PARACE"
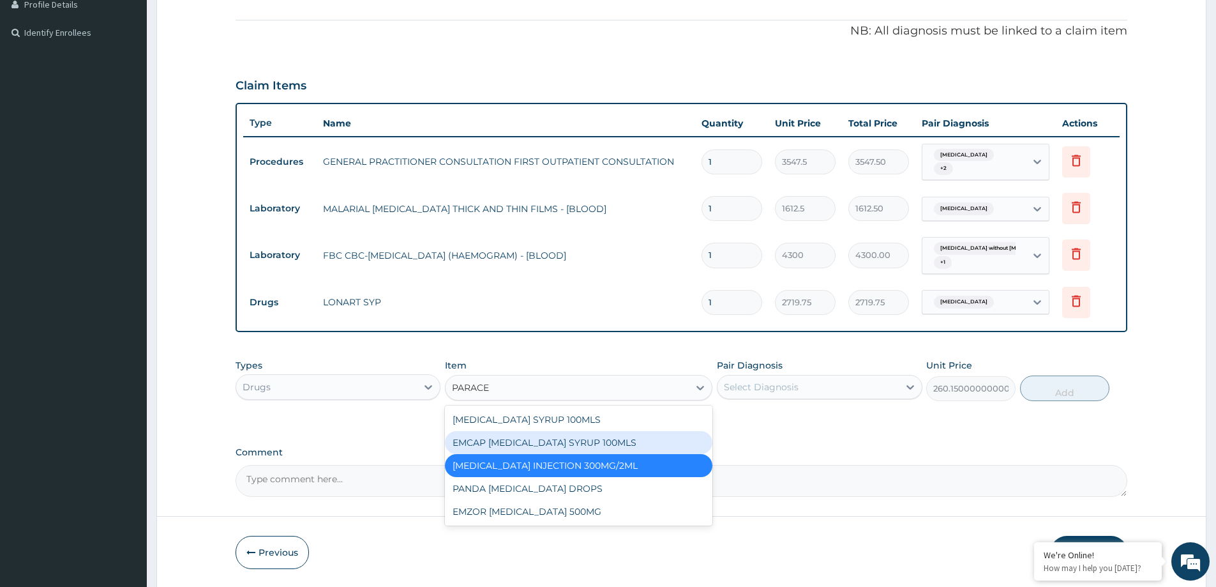
click at [619, 440] on div "EMCAP PARACETAMOL SYRUP 100MLS" at bounding box center [578, 442] width 267 height 23
type input "591.25"
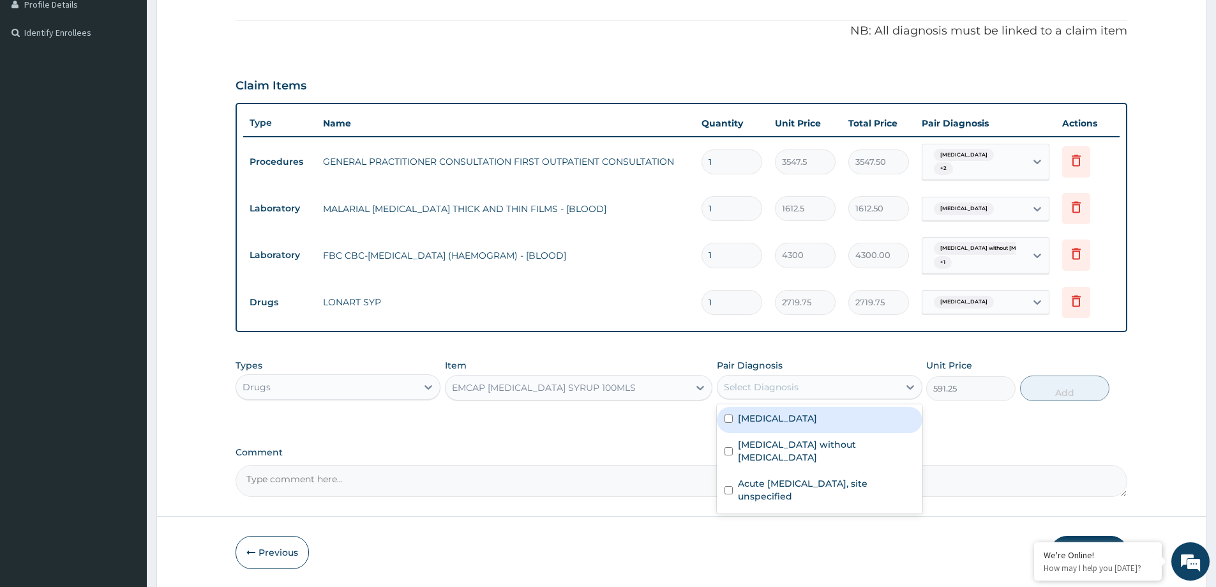
click at [772, 392] on div "Select Diagnosis" at bounding box center [761, 386] width 75 height 13
click at [806, 412] on label "Malaria, unspecified" at bounding box center [777, 418] width 79 height 13
checkbox input "true"
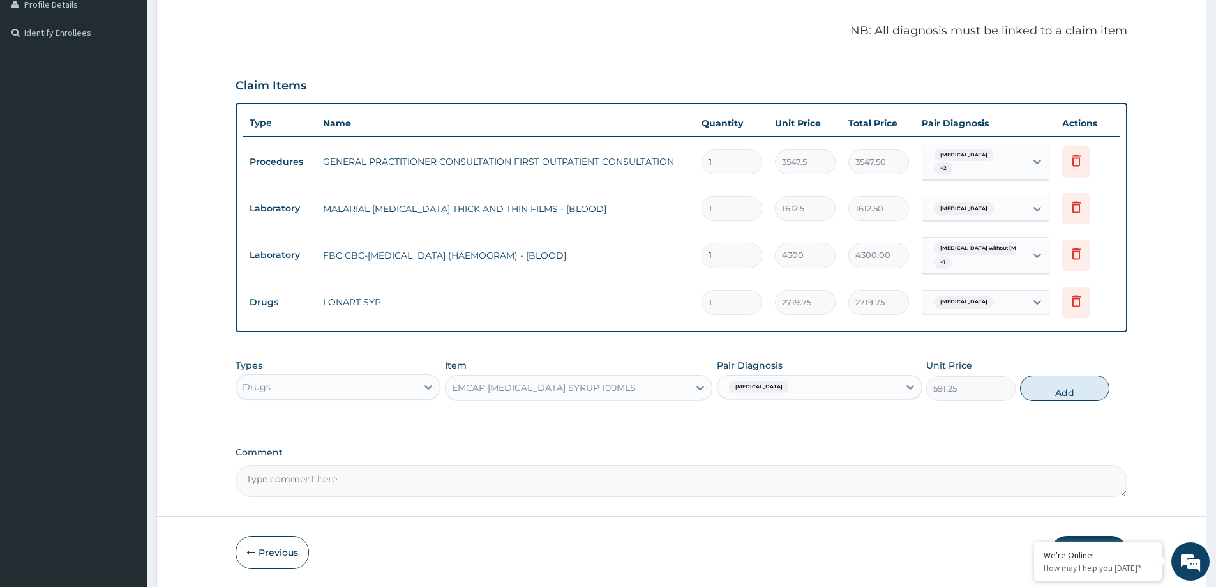
drag, startPoint x: 1046, startPoint y: 385, endPoint x: 1002, endPoint y: 444, distance: 73.5
click at [1046, 387] on button "Add" at bounding box center [1064, 388] width 89 height 26
type input "0"
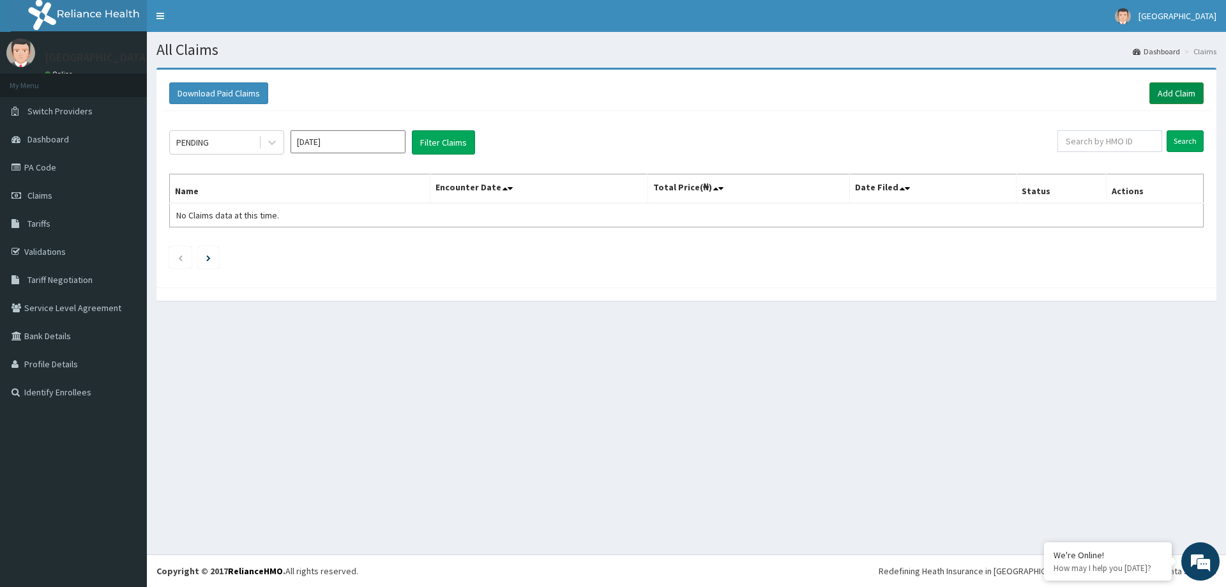
click at [1175, 95] on link "Add Claim" at bounding box center [1176, 93] width 54 height 22
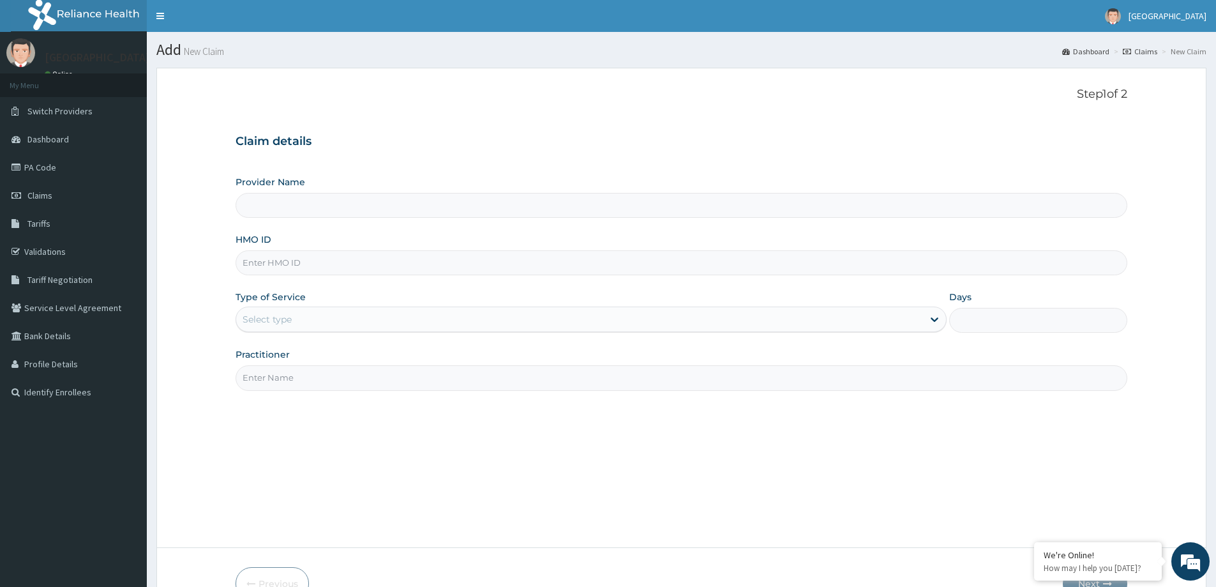
paste input "ERM/10208/D"
type input "ERM/10208/D"
click at [301, 320] on div "Select type" at bounding box center [579, 319] width 687 height 20
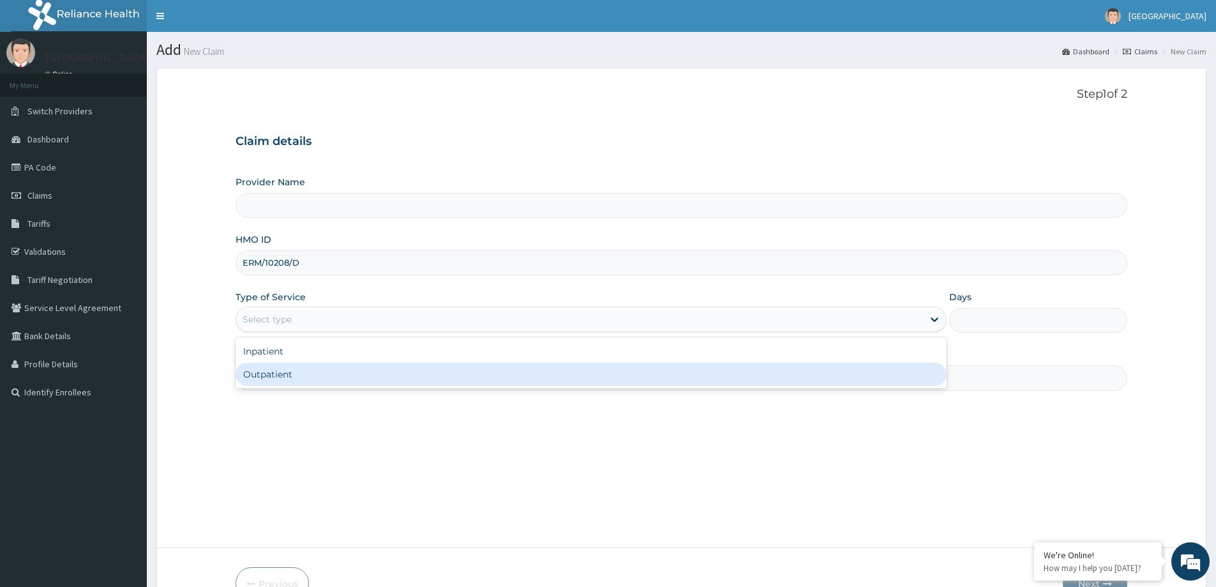
click at [297, 372] on div "Outpatient" at bounding box center [591, 374] width 711 height 23
type input "1"
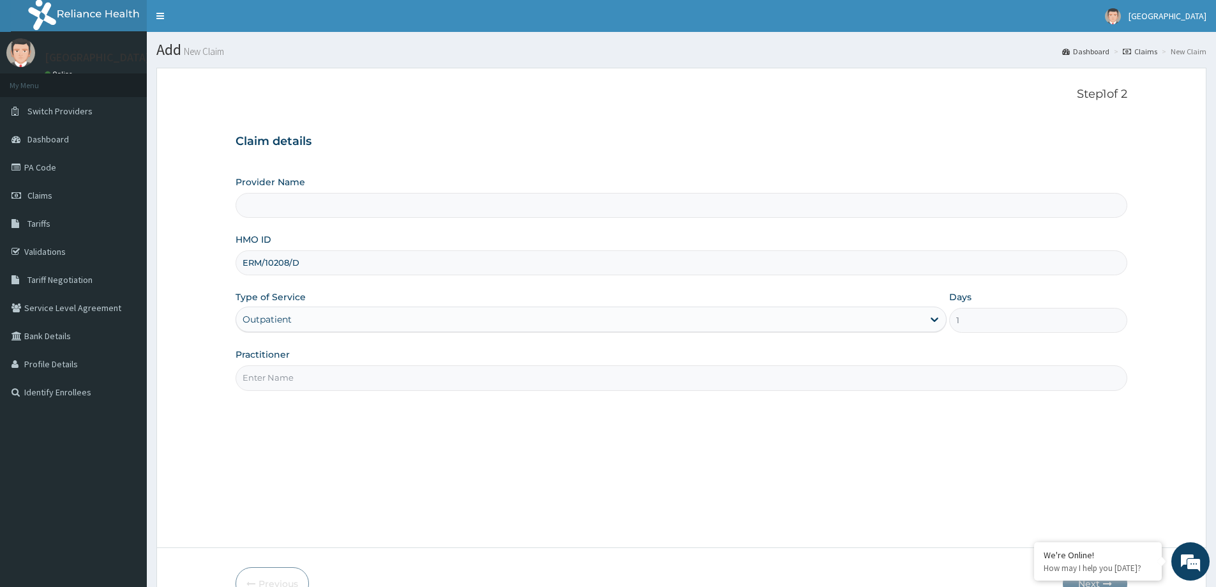
click at [302, 377] on input "Practitioner" at bounding box center [682, 377] width 892 height 25
type input "DR. [GEOGRAPHIC_DATA]"
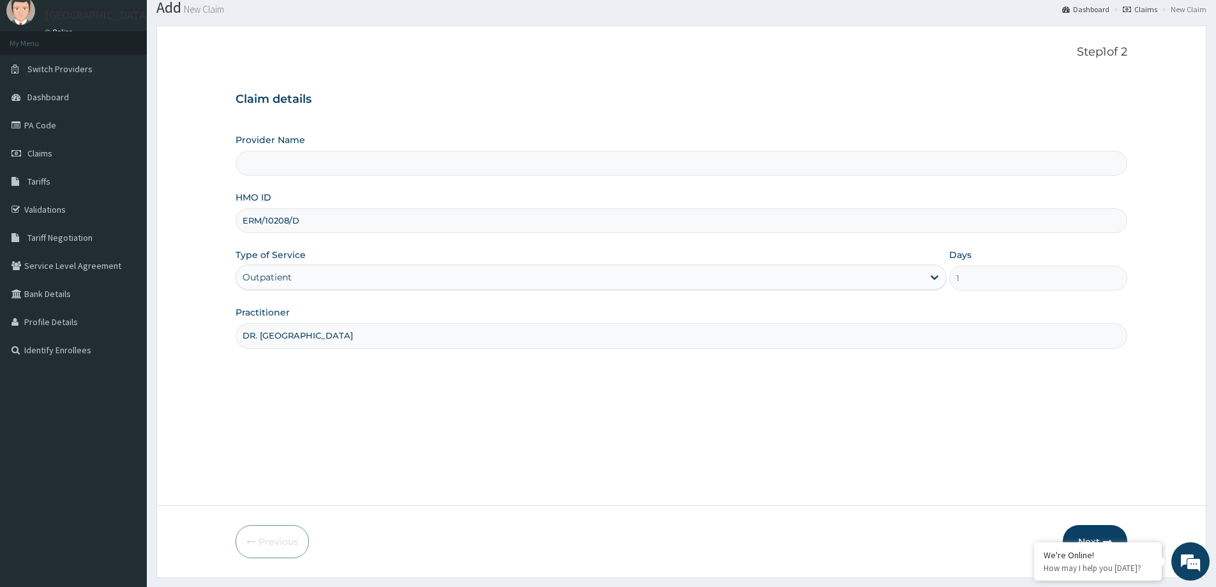
scroll to position [75, 0]
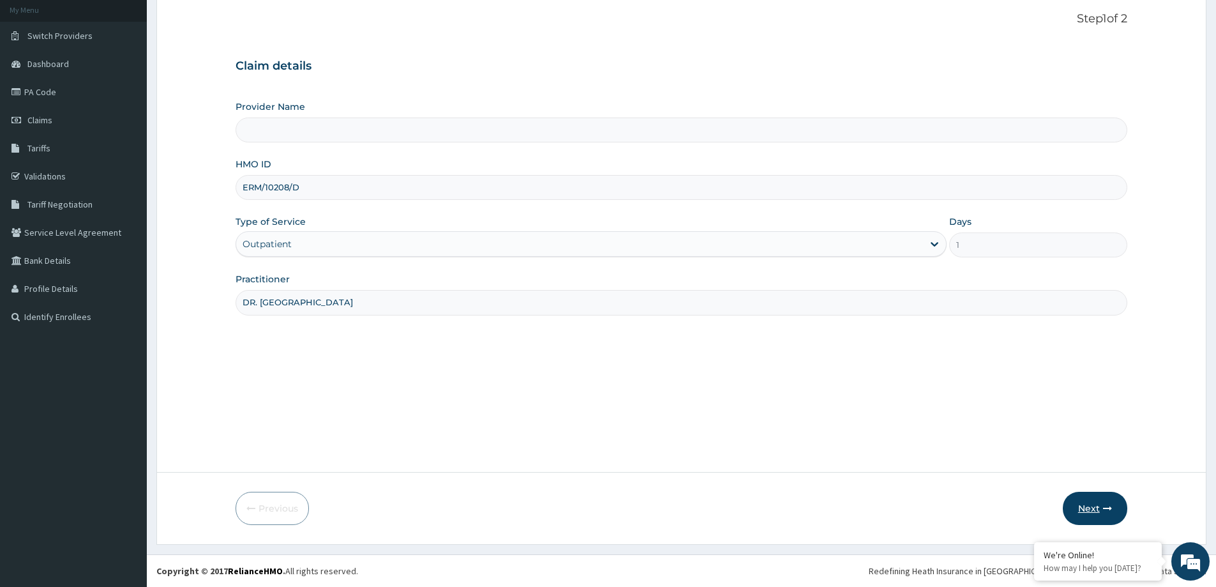
click at [1076, 509] on button "Next" at bounding box center [1095, 508] width 64 height 33
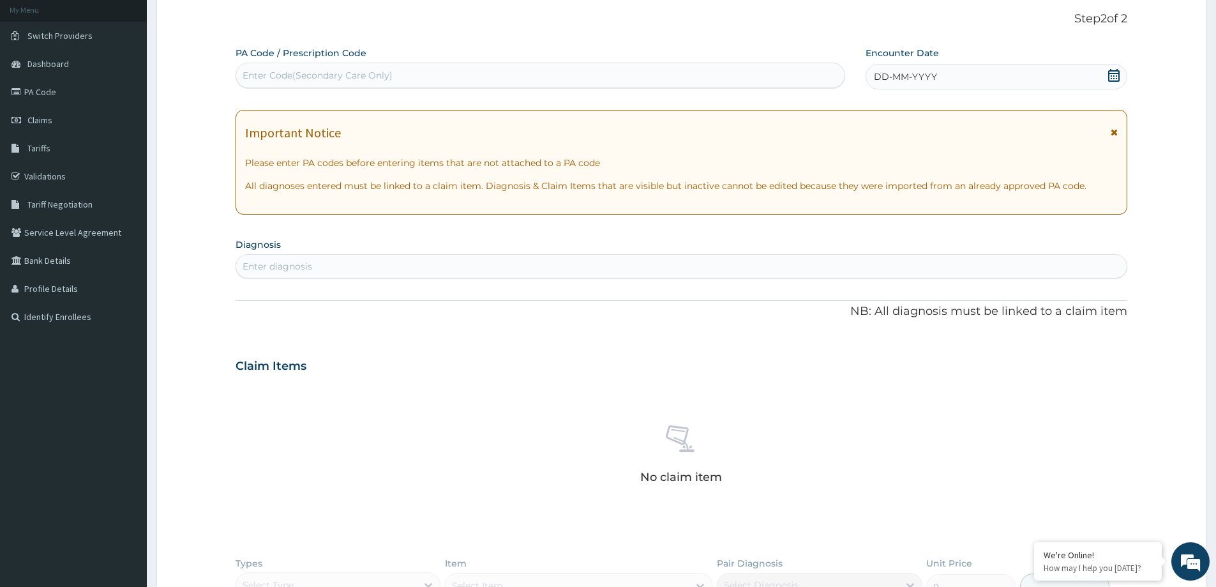
click at [1113, 76] on icon at bounding box center [1114, 75] width 13 height 13
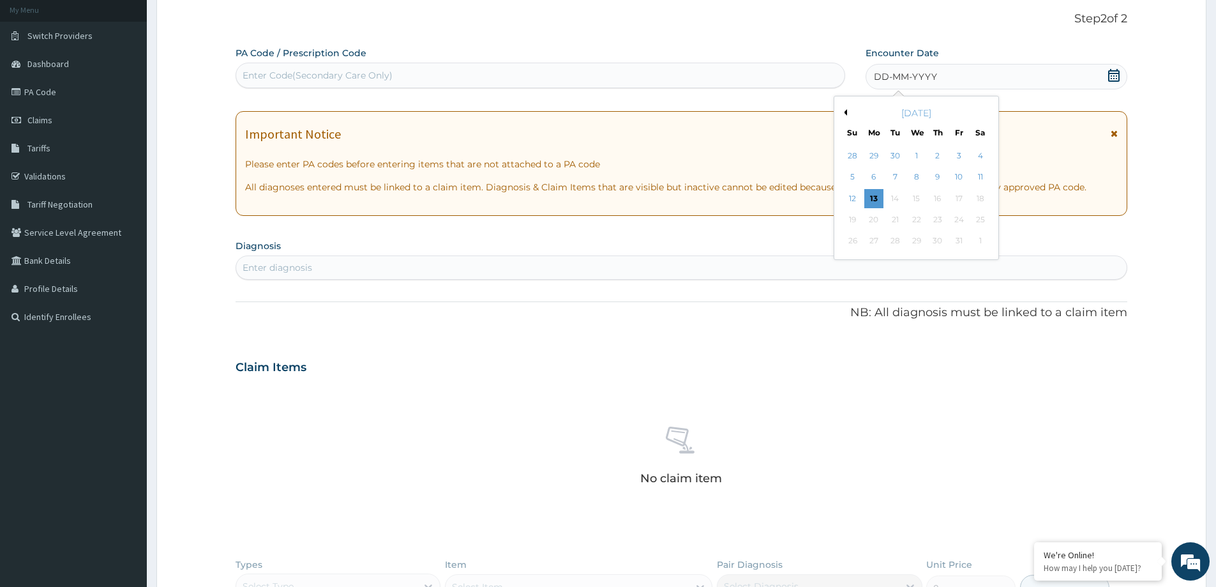
click at [841, 113] on button "Previous Month" at bounding box center [844, 112] width 6 height 6
click at [843, 113] on button "Previous Month" at bounding box center [844, 112] width 6 height 6
click at [918, 223] on div "20" at bounding box center [916, 219] width 19 height 19
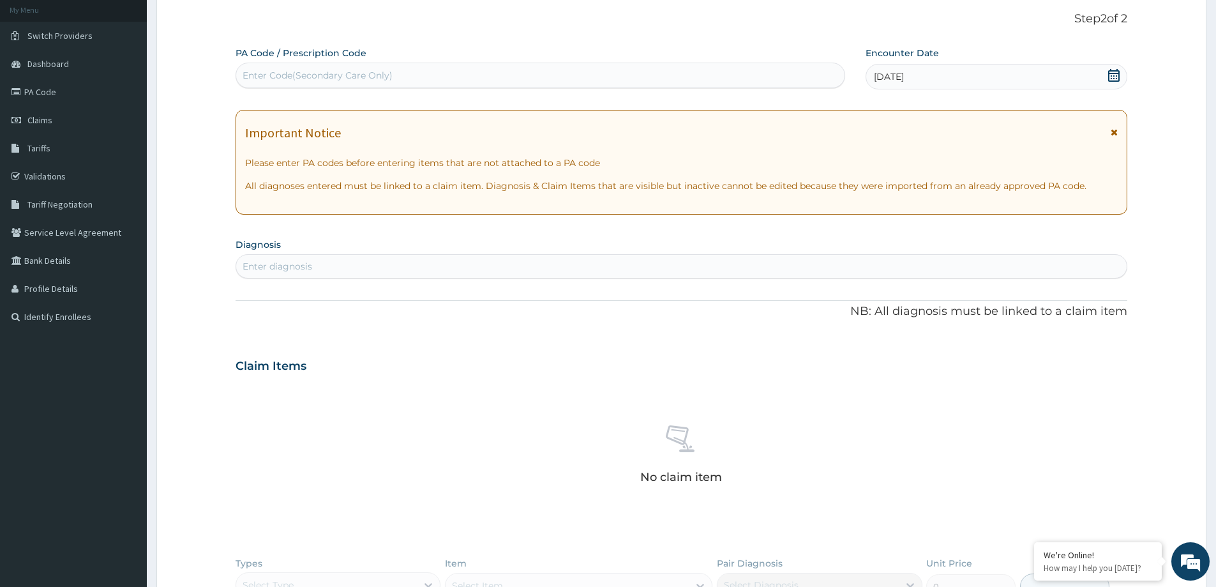
click at [543, 254] on div "Enter diagnosis" at bounding box center [682, 266] width 892 height 24
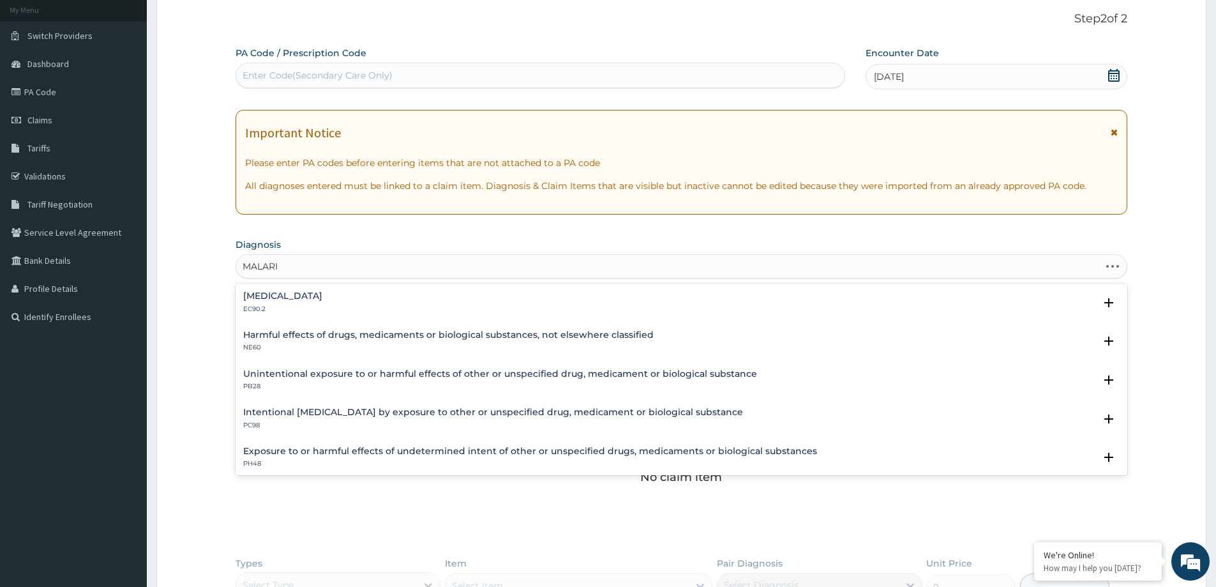
type input "[MEDICAL_DATA]"
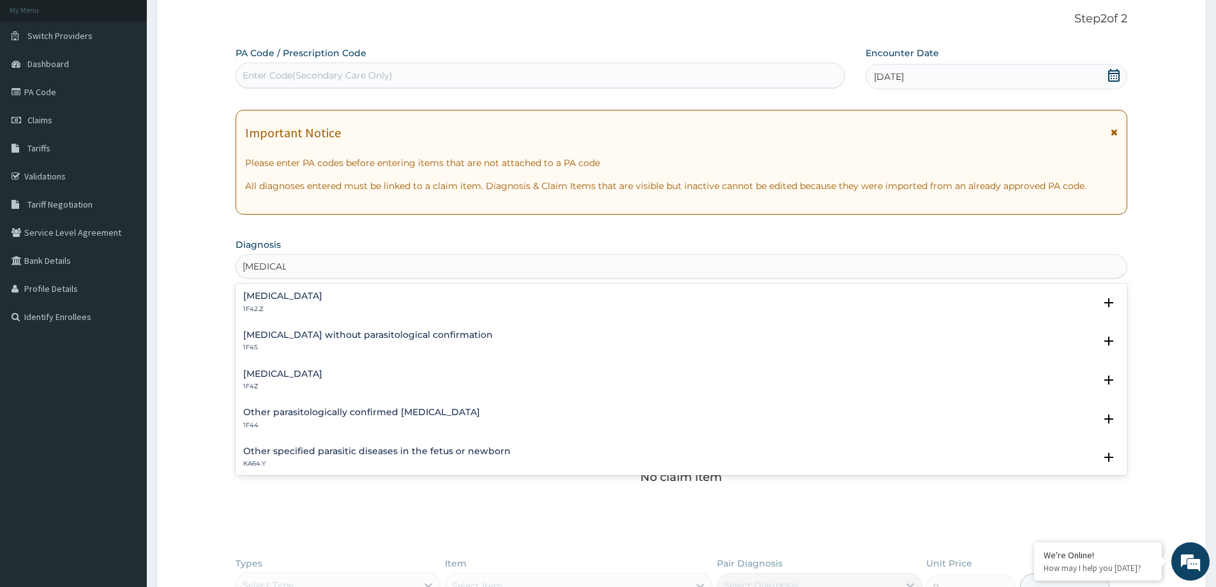
click at [310, 377] on h4 "[MEDICAL_DATA]" at bounding box center [282, 374] width 79 height 10
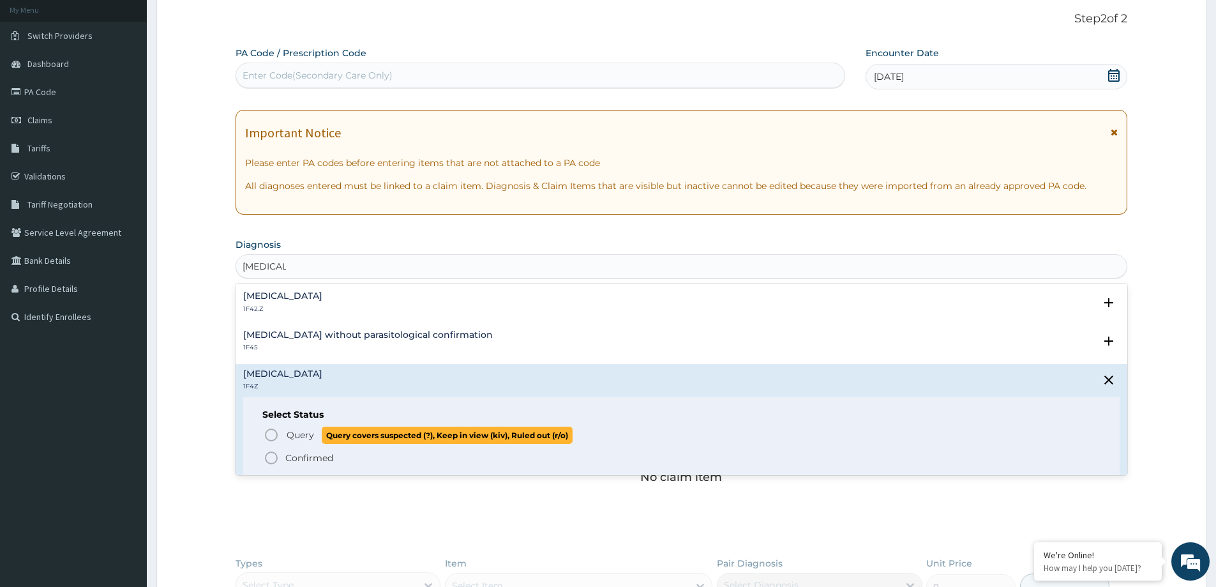
click at [305, 434] on span "Query" at bounding box center [300, 434] width 27 height 13
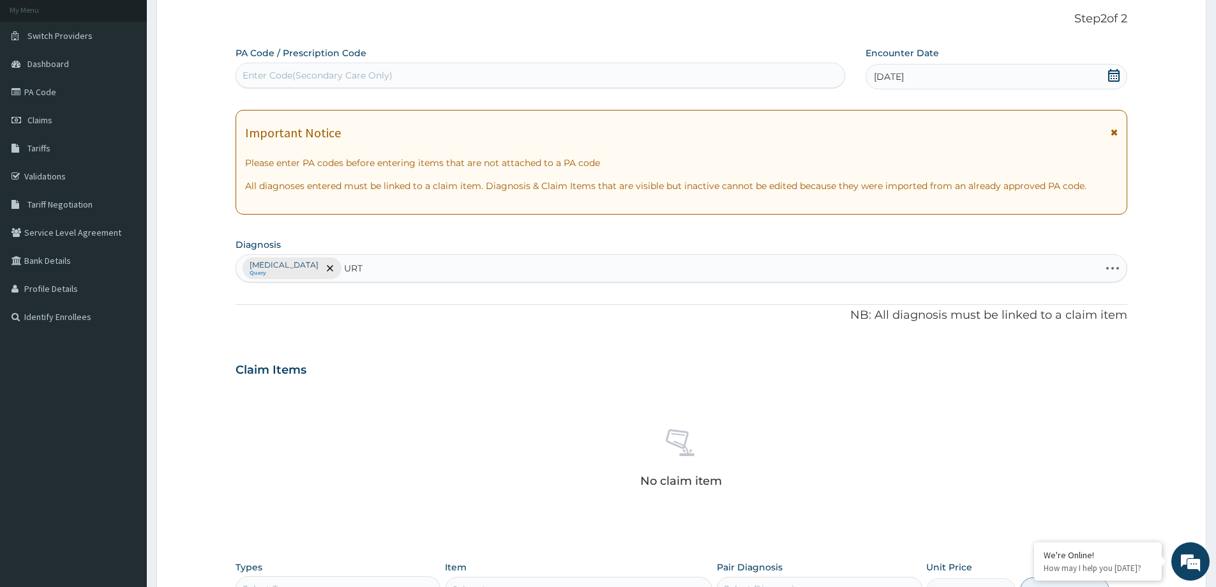
type input "URTI"
click at [350, 316] on p "CA07.0" at bounding box center [336, 312] width 186 height 9
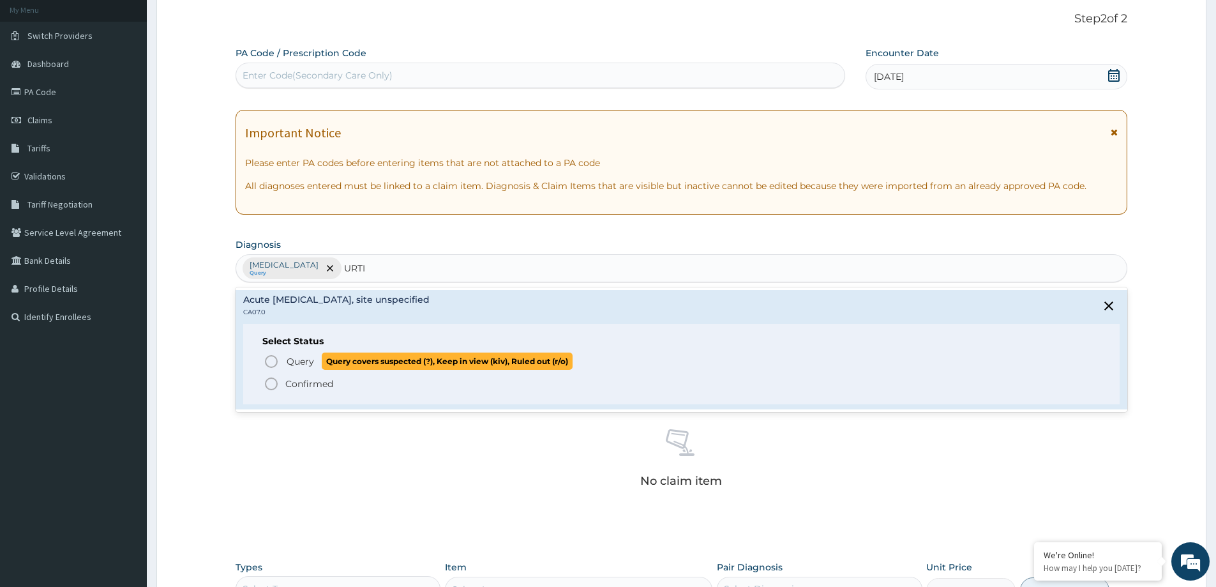
click at [326, 369] on span "Query covers suspected (?), Keep in view (kiv), Ruled out (r/o)" at bounding box center [447, 360] width 251 height 17
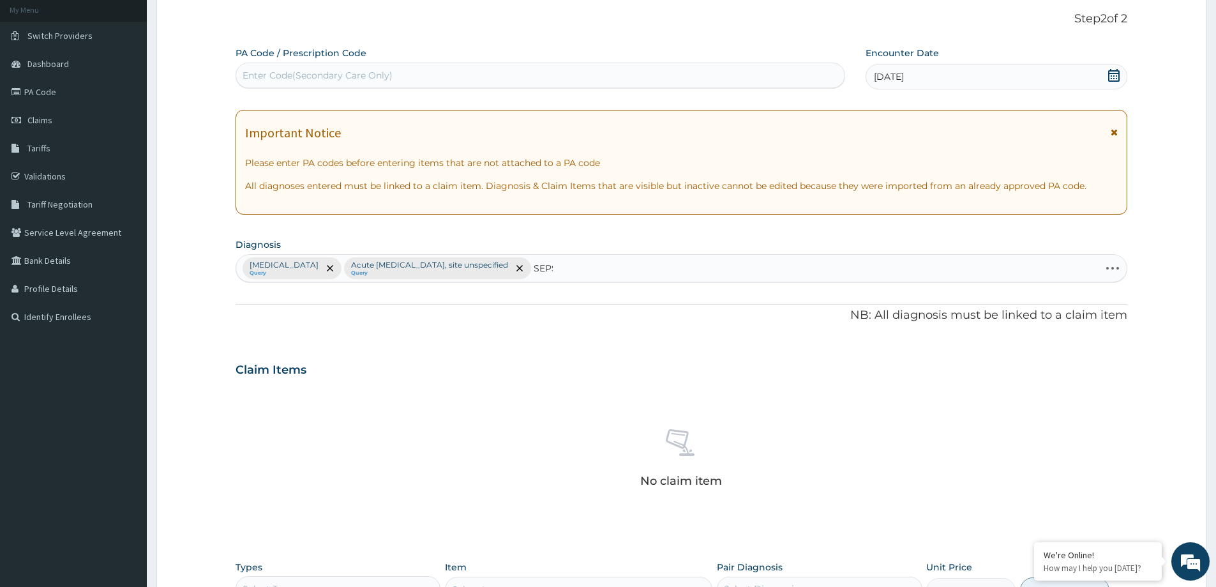
type input "SEPSI"
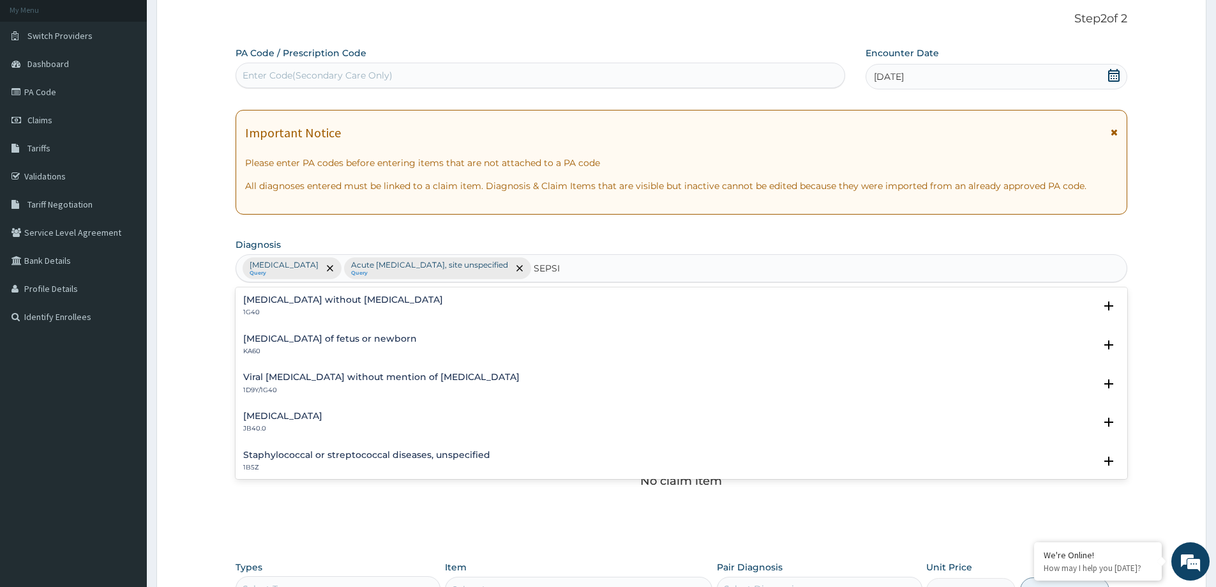
click at [280, 303] on h4 "[MEDICAL_DATA] without [MEDICAL_DATA]" at bounding box center [343, 300] width 200 height 10
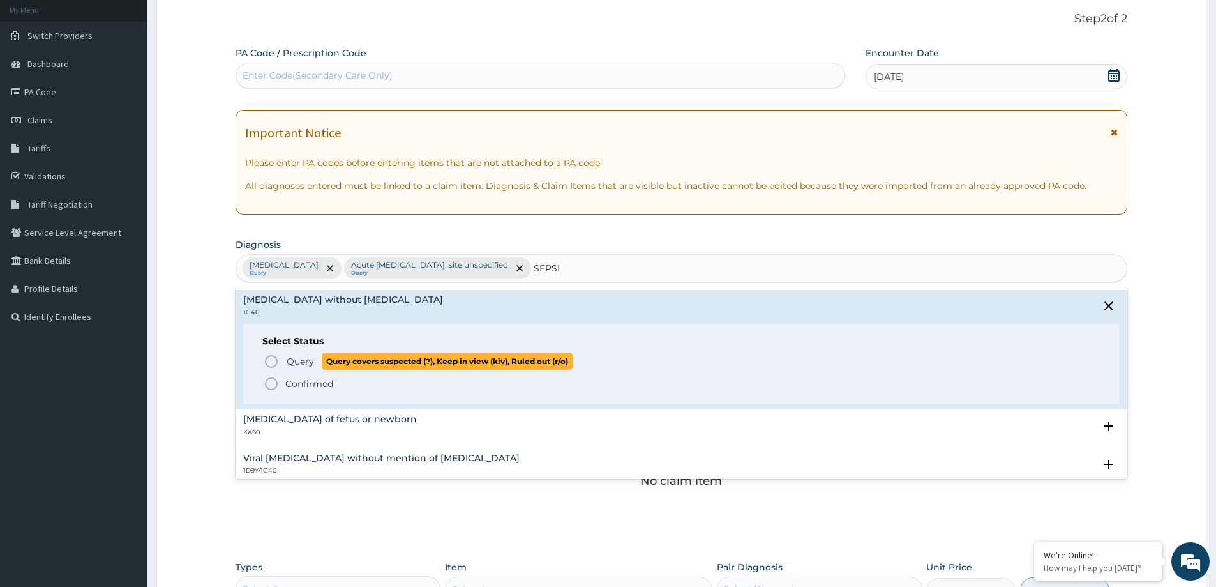
click at [283, 366] on span "Query Query covers suspected (?), Keep in view (kiv), Ruled out (r/o)" at bounding box center [682, 360] width 837 height 17
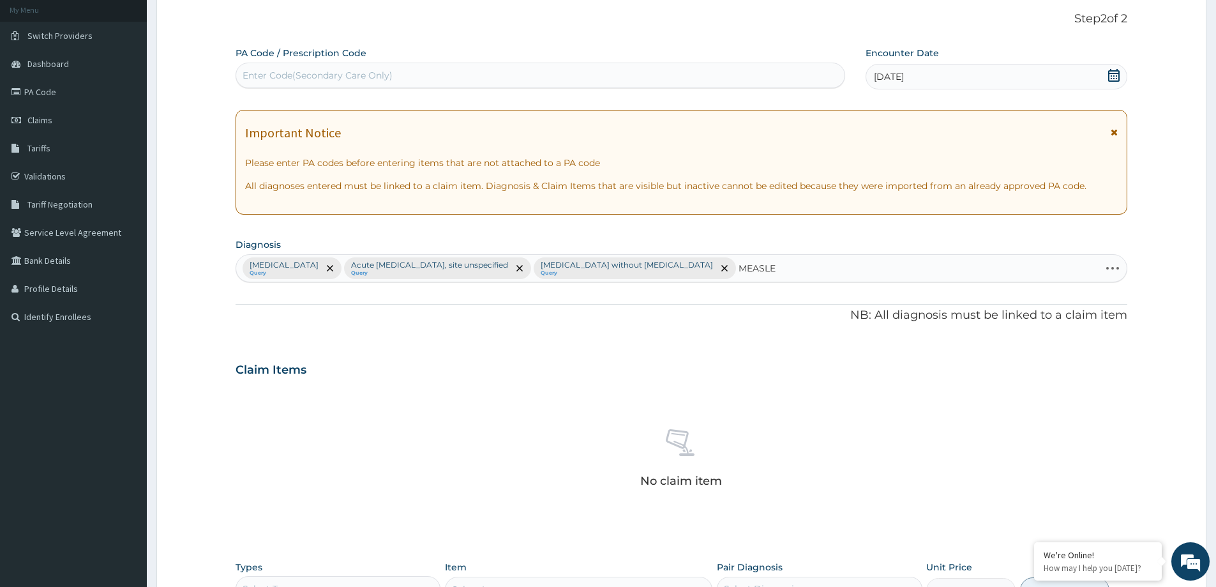
type input "MEASLES"
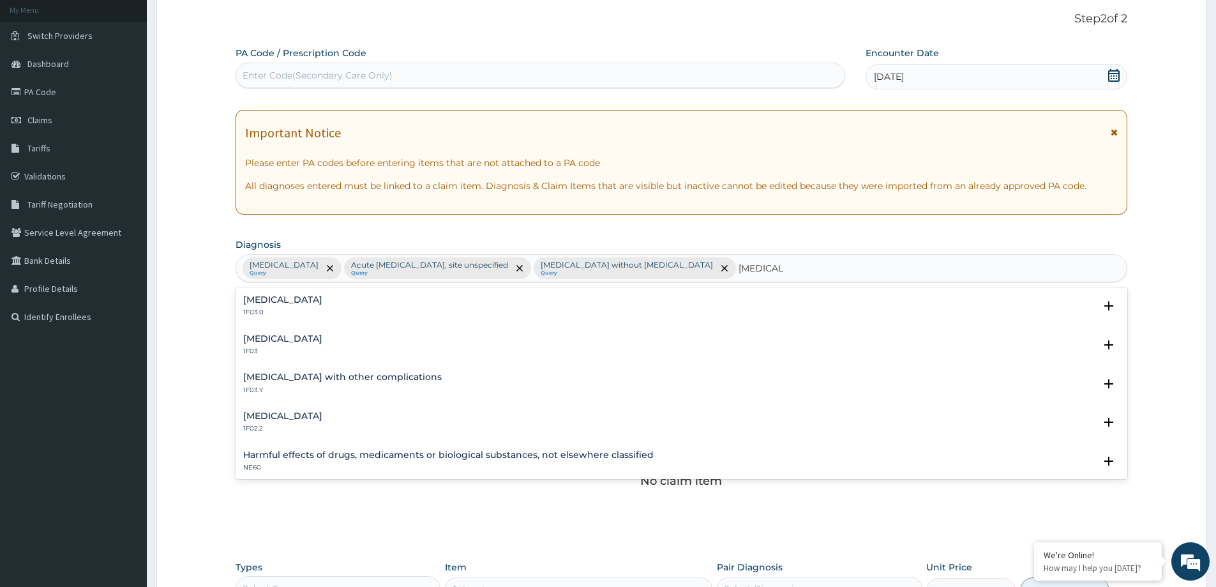
click at [270, 340] on h4 "Measles" at bounding box center [282, 339] width 79 height 10
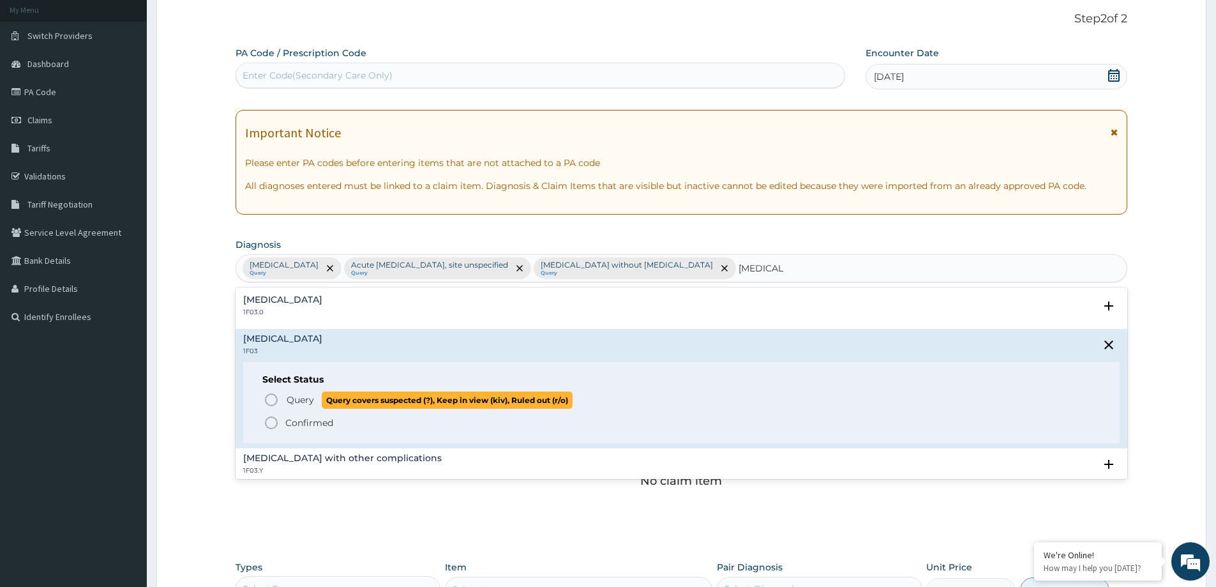
click at [279, 402] on icon "status option query" at bounding box center [271, 399] width 15 height 15
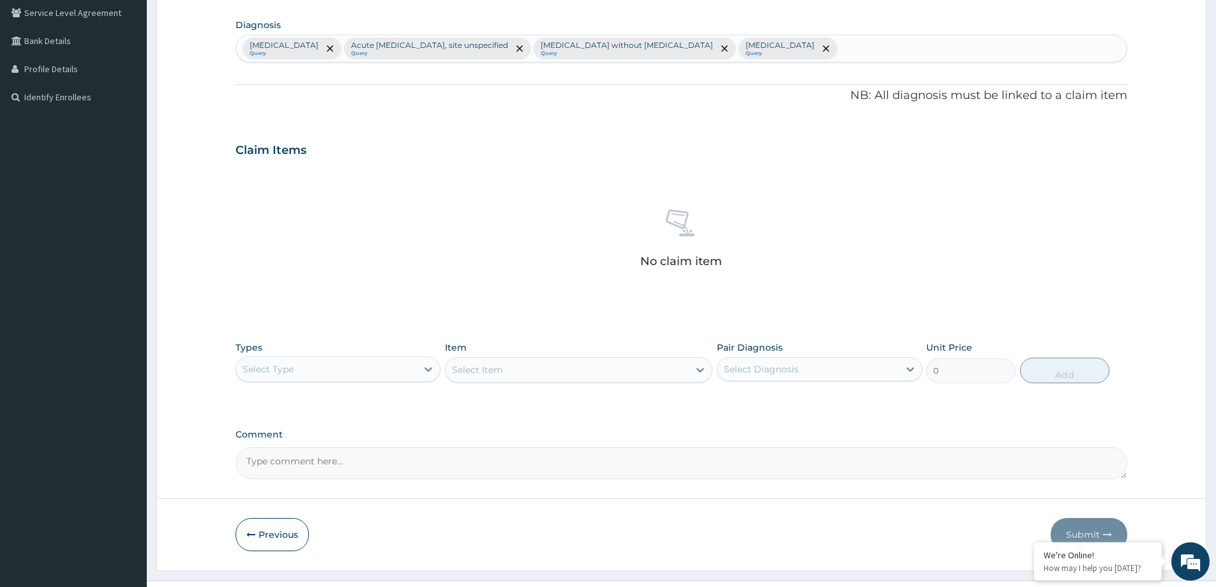
scroll to position [321, 0]
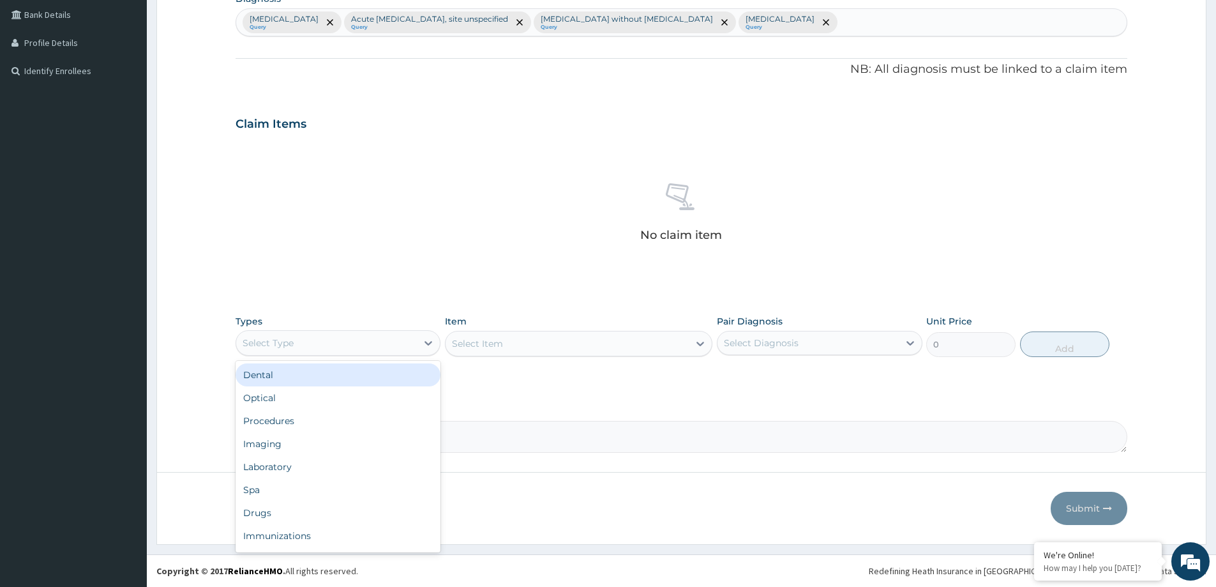
click at [401, 341] on div "Select Type" at bounding box center [326, 343] width 181 height 20
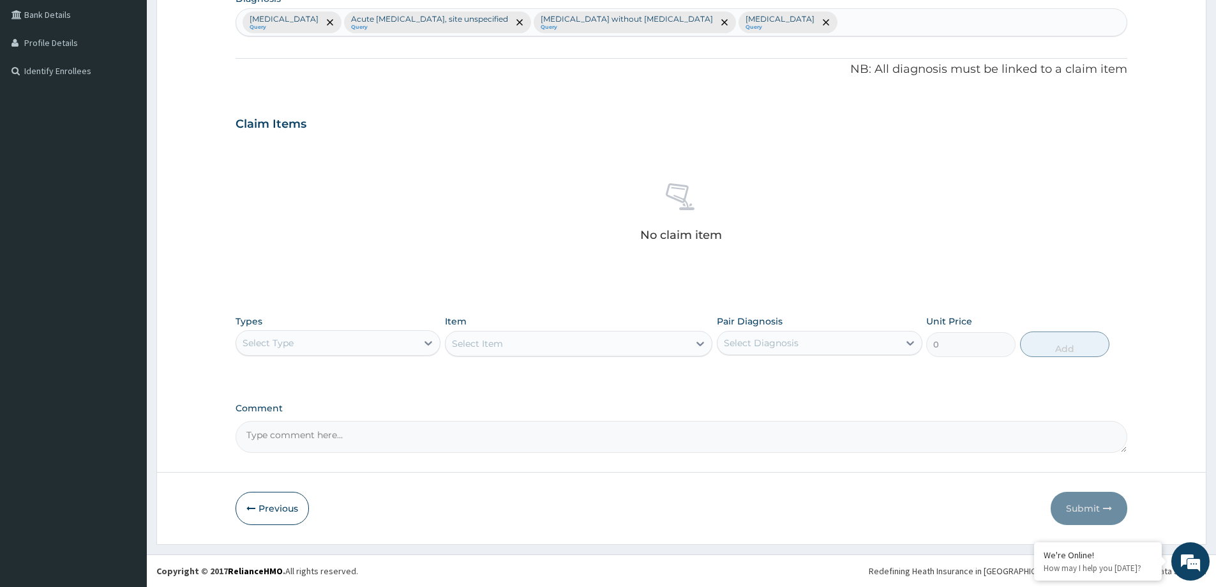
drag, startPoint x: 419, startPoint y: 338, endPoint x: 413, endPoint y: 352, distance: 15.2
click at [418, 347] on div at bounding box center [428, 342] width 23 height 23
click at [350, 427] on div "Procedures" at bounding box center [338, 420] width 205 height 23
click at [528, 356] on div "Item Select Item" at bounding box center [578, 336] width 267 height 42
click at [541, 344] on div "Select Item" at bounding box center [567, 343] width 243 height 20
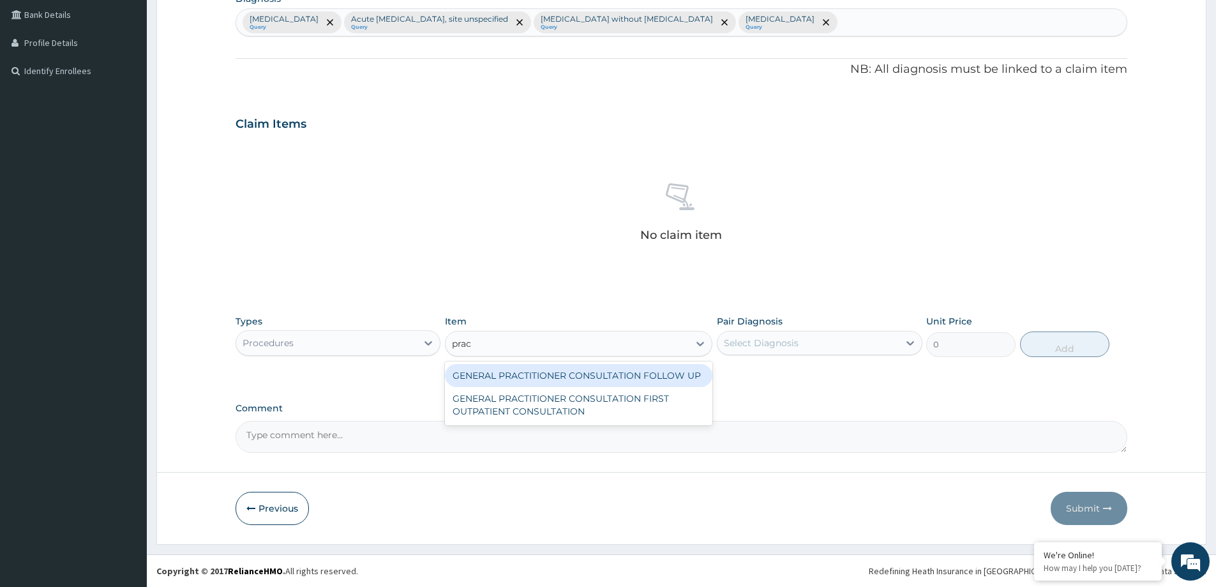
type input "pract"
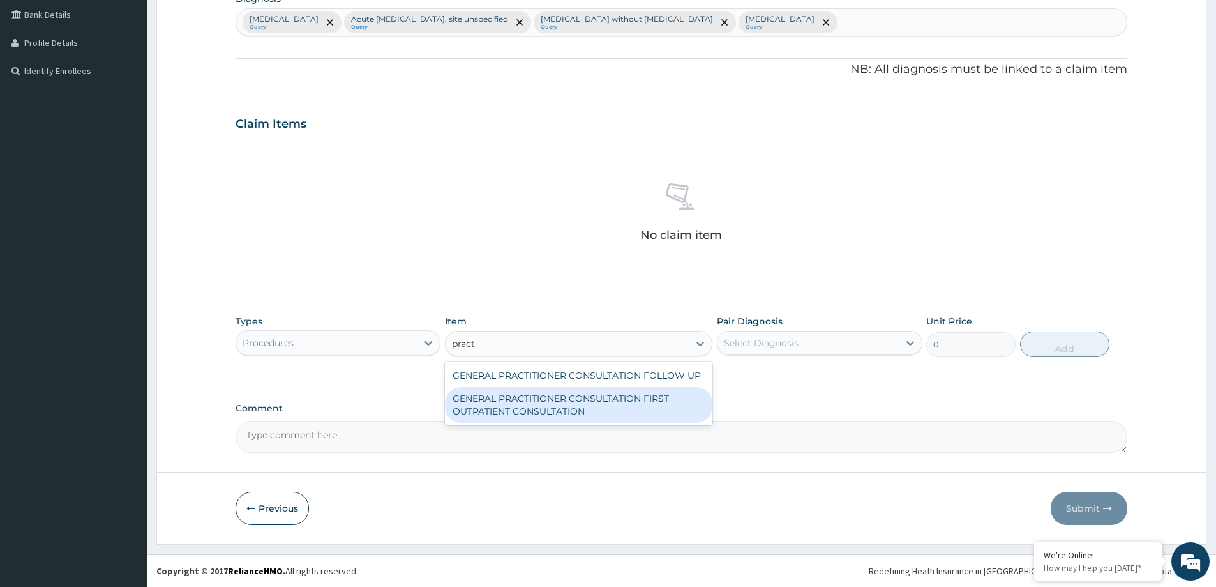
click at [571, 414] on div "GENERAL PRACTITIONER CONSULTATION FIRST OUTPATIENT CONSULTATION" at bounding box center [578, 405] width 267 height 36
type input "3547.5"
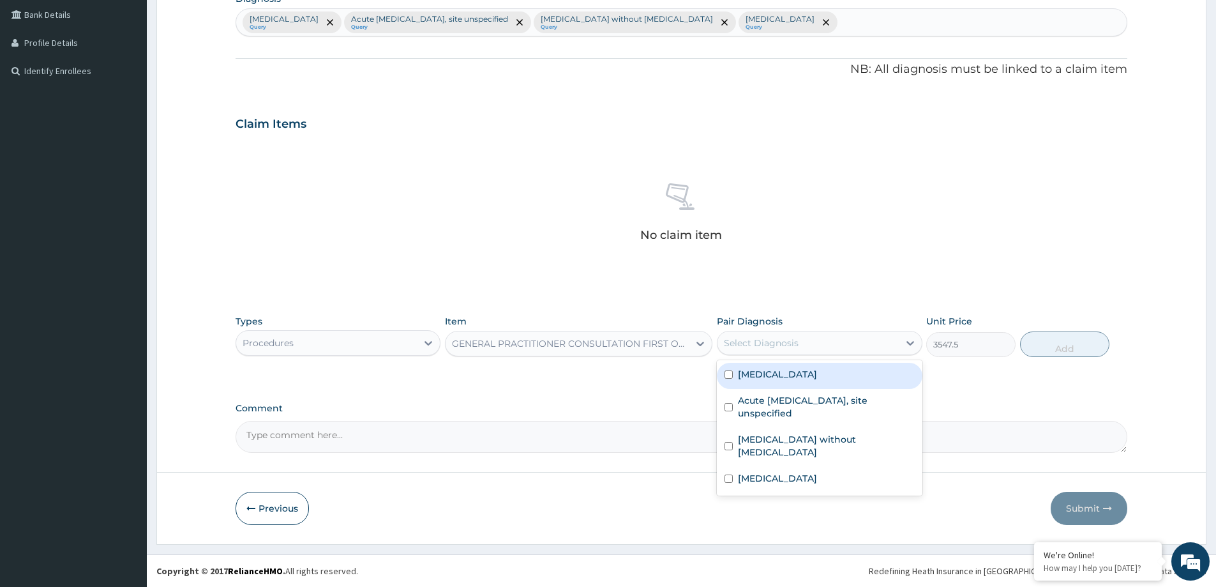
click at [797, 342] on div "Select Diagnosis" at bounding box center [761, 342] width 75 height 13
drag, startPoint x: 797, startPoint y: 370, endPoint x: 790, endPoint y: 391, distance: 21.6
click at [797, 371] on label "[MEDICAL_DATA]" at bounding box center [777, 374] width 79 height 13
checkbox input "true"
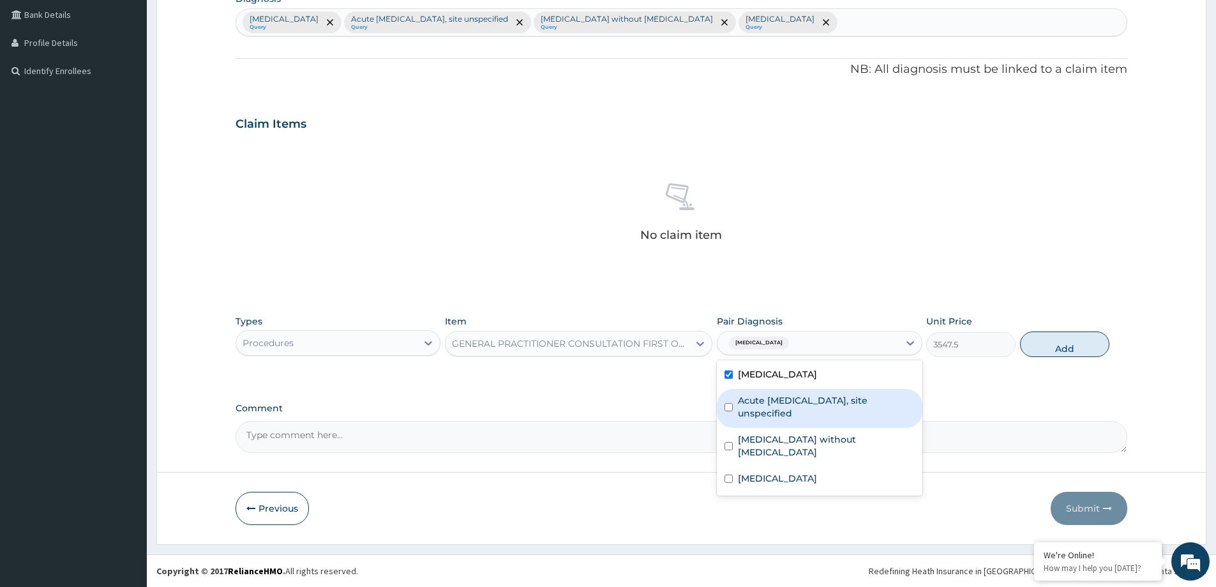
click at [790, 399] on label "Acute [MEDICAL_DATA], site unspecified" at bounding box center [826, 407] width 176 height 26
checkbox input "true"
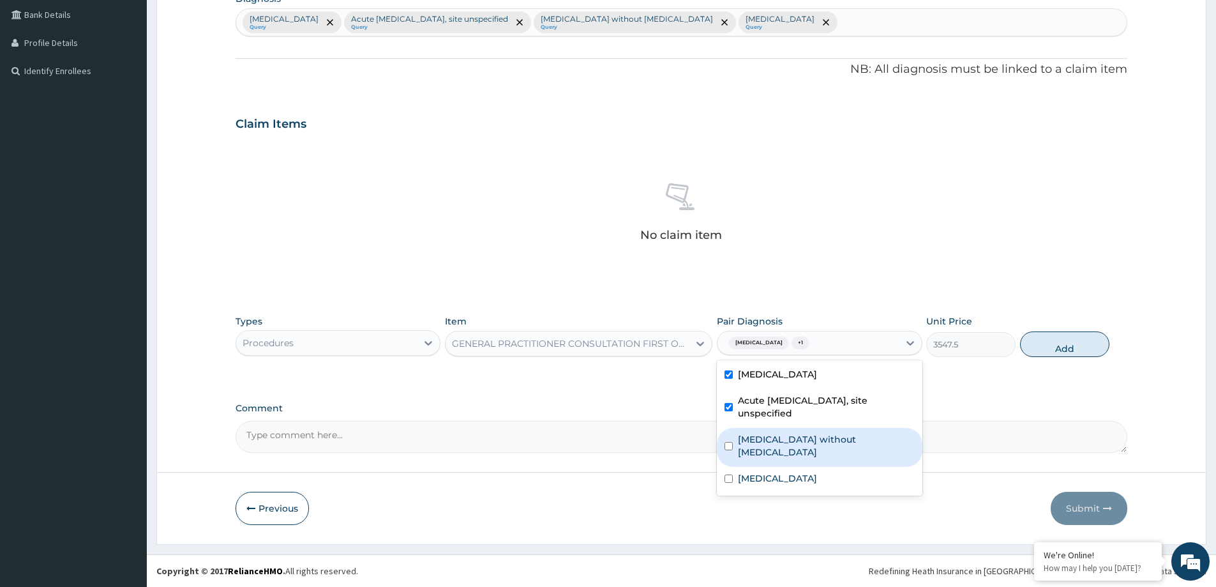
click at [788, 436] on label "[MEDICAL_DATA] without [MEDICAL_DATA]" at bounding box center [826, 446] width 176 height 26
checkbox input "true"
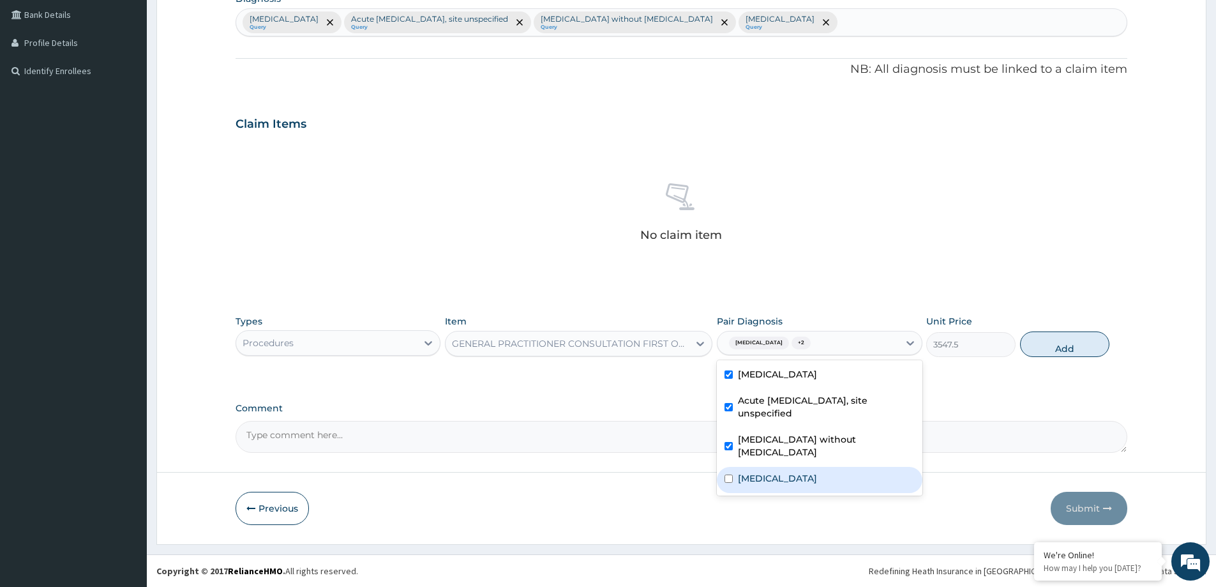
click at [783, 467] on div "Measles" at bounding box center [819, 480] width 205 height 26
checkbox input "true"
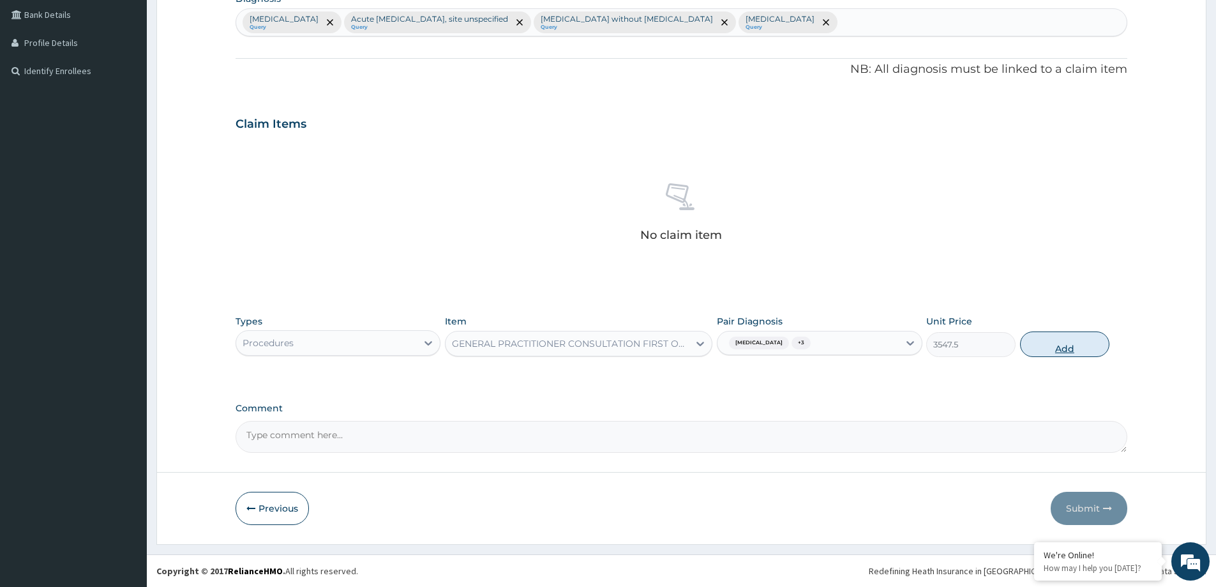
click at [1059, 350] on button "Add" at bounding box center [1064, 344] width 89 height 26
type input "0"
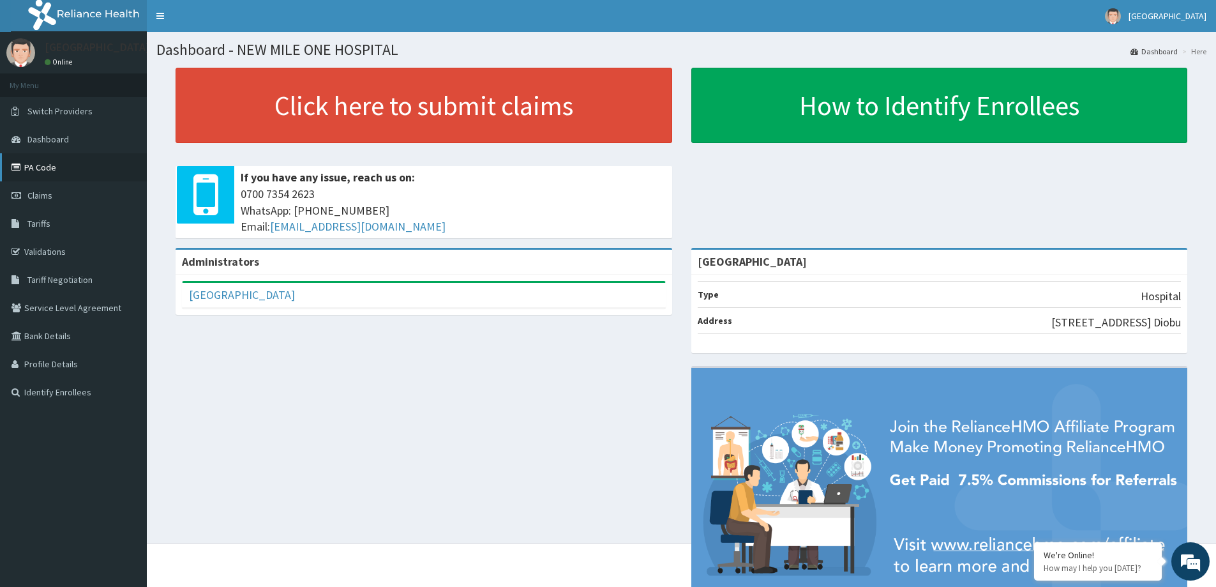
click at [66, 168] on link "PA Code" at bounding box center [73, 167] width 147 height 28
click at [80, 227] on link "Tariffs" at bounding box center [73, 223] width 147 height 28
click at [67, 284] on span "Tariff Negotiation" at bounding box center [59, 279] width 65 height 11
click at [45, 227] on span "Tariffs" at bounding box center [38, 223] width 23 height 11
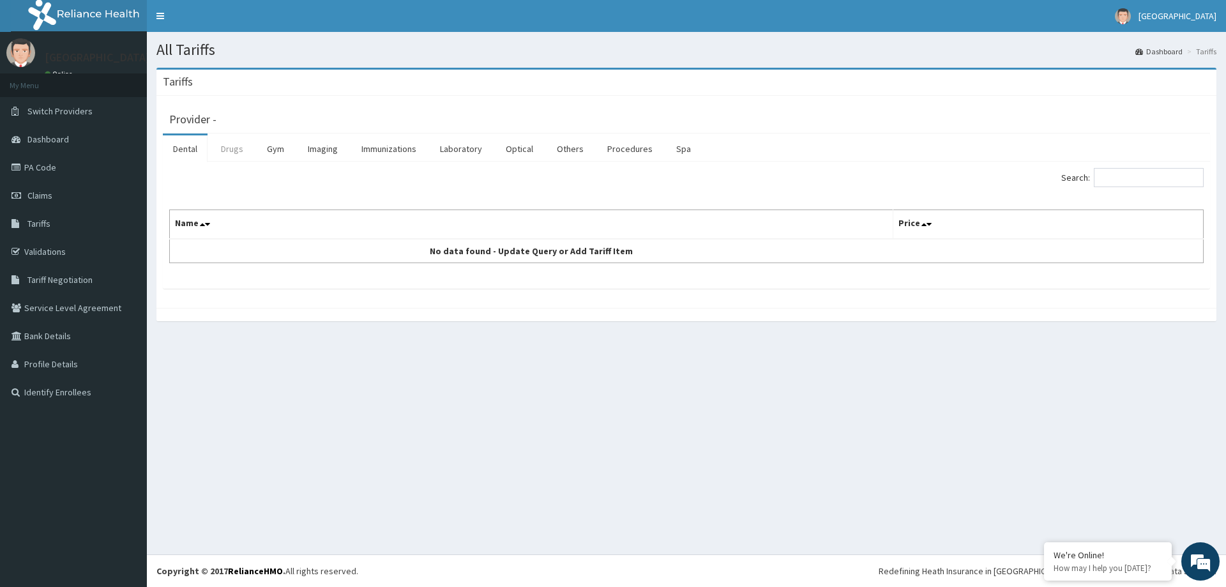
click at [229, 147] on link "Drugs" at bounding box center [232, 148] width 43 height 27
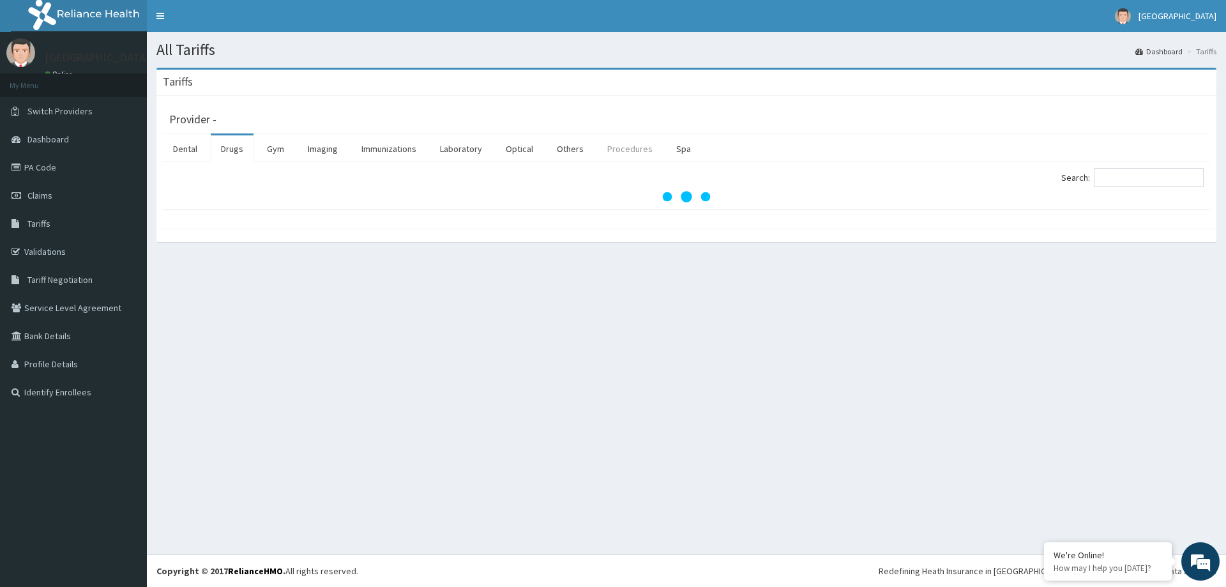
click at [624, 153] on link "Procedures" at bounding box center [630, 148] width 66 height 27
click at [1157, 183] on input "Search:" at bounding box center [1149, 177] width 110 height 19
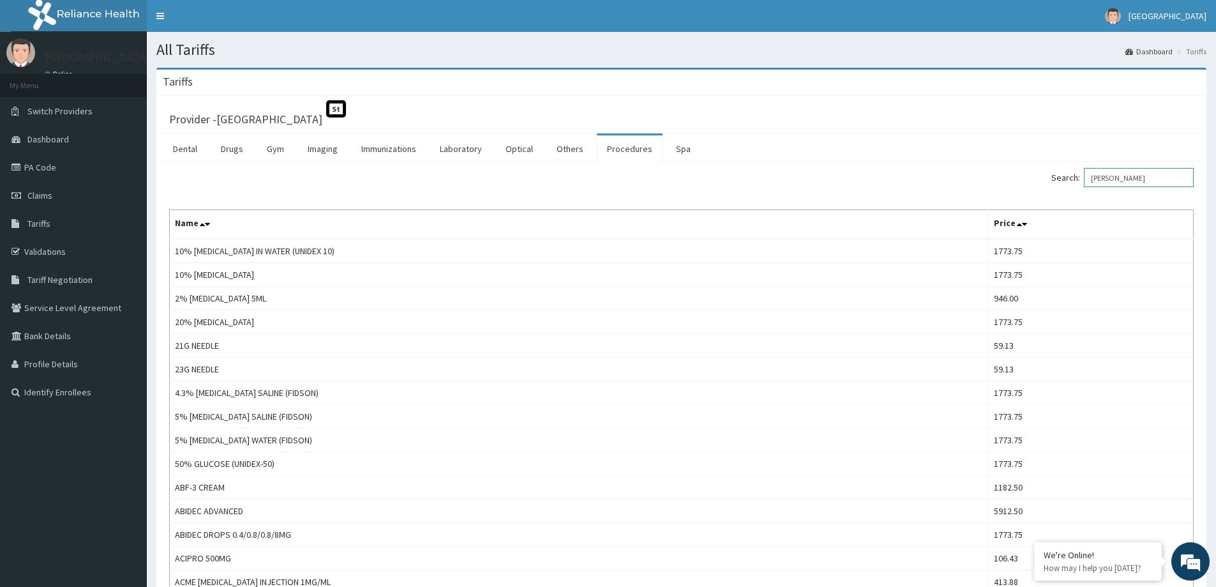
type input "[PERSON_NAME]"
click at [635, 151] on link "Procedures" at bounding box center [630, 148] width 66 height 27
click at [1132, 181] on input "Search:" at bounding box center [1139, 177] width 110 height 19
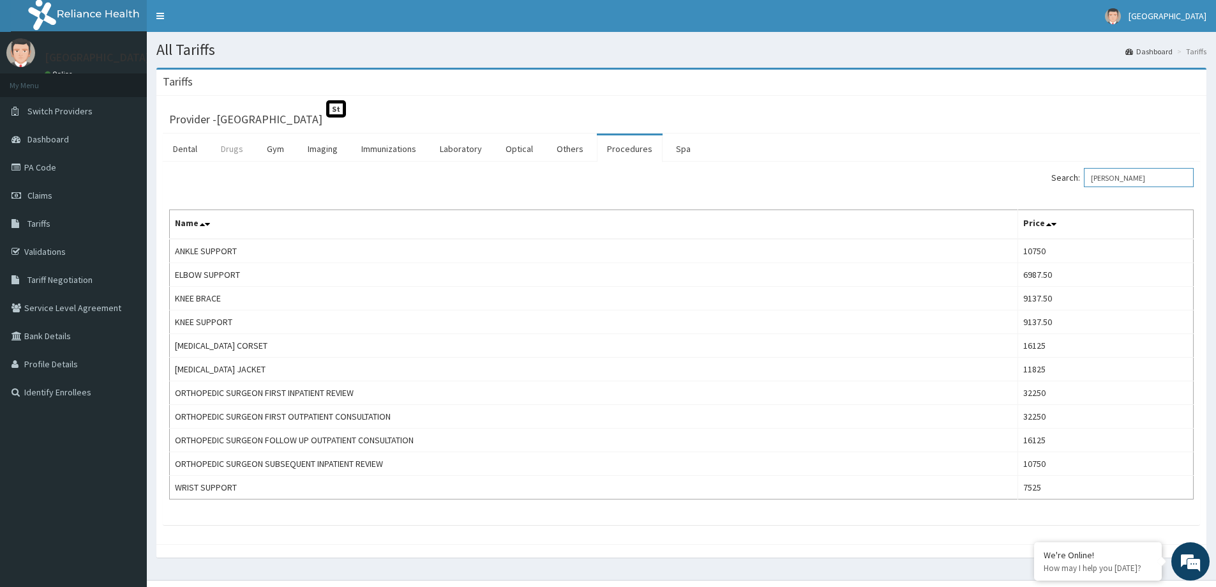
type input "[PERSON_NAME]"
click at [227, 151] on link "Drugs" at bounding box center [232, 148] width 43 height 27
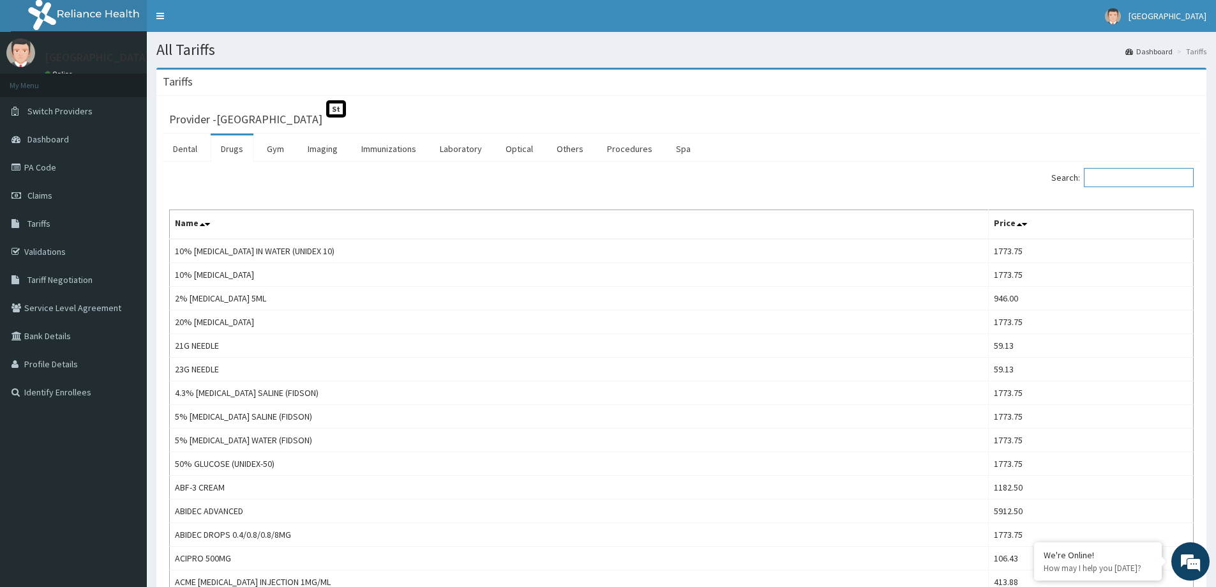
click at [1104, 180] on input "Search:" at bounding box center [1139, 177] width 110 height 19
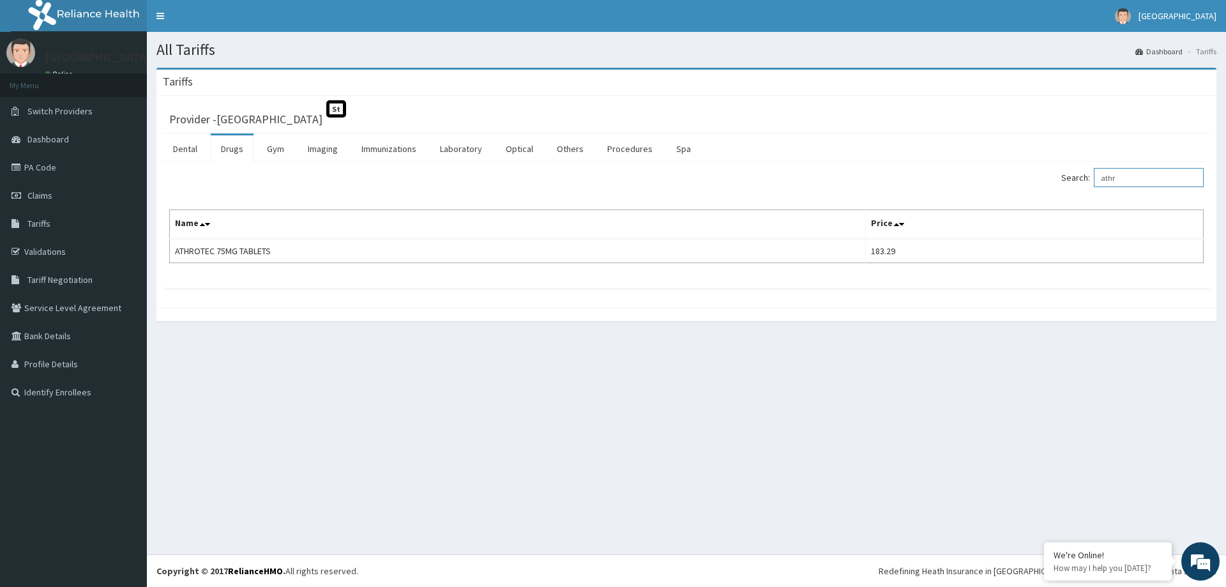
type input "athr"
